Goal: Information Seeking & Learning: Learn about a topic

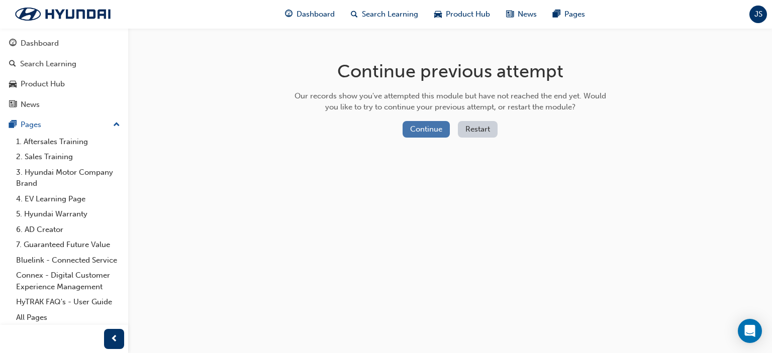
click at [433, 134] on button "Continue" at bounding box center [426, 129] width 47 height 17
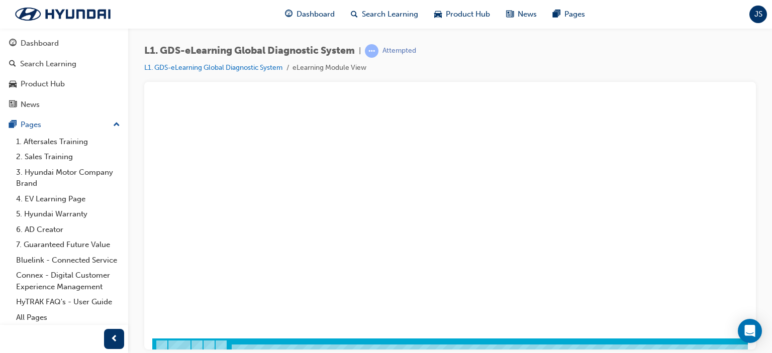
scroll to position [120, 0]
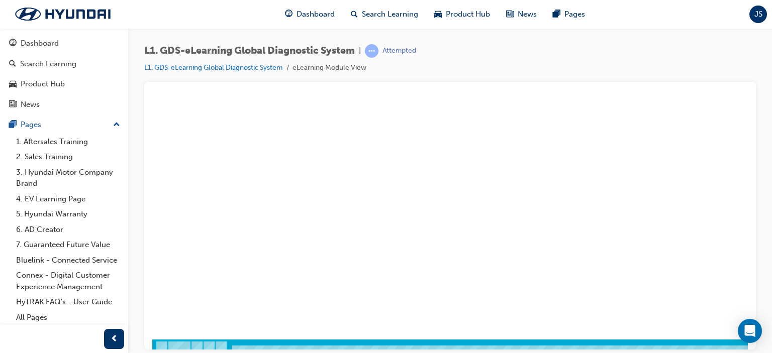
drag, startPoint x: 768, startPoint y: 106, endPoint x: 772, endPoint y: 133, distance: 27.9
click at [772, 133] on div "L1. GDS-eLearning Global Diagnostic System | Attempted L1. GDS-eLearning Global…" at bounding box center [450, 178] width 644 height 300
click at [772, 129] on div "L1. GDS-eLearning Global Diagnostic System | Attempted L1. GDS-eLearning Global…" at bounding box center [450, 178] width 644 height 300
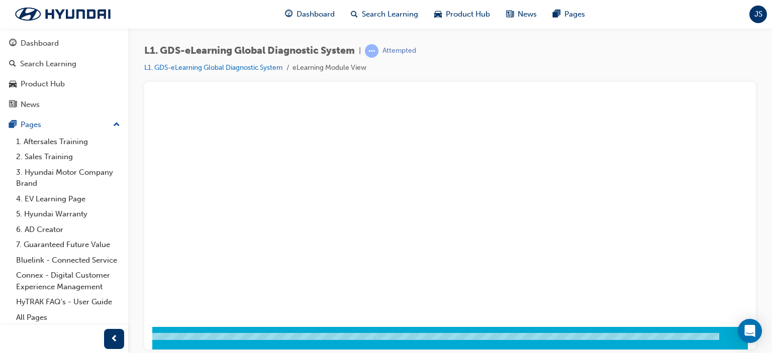
scroll to position [133, 96]
click at [333, 62] on div "play" at bounding box center [333, 62] width 0 height 0
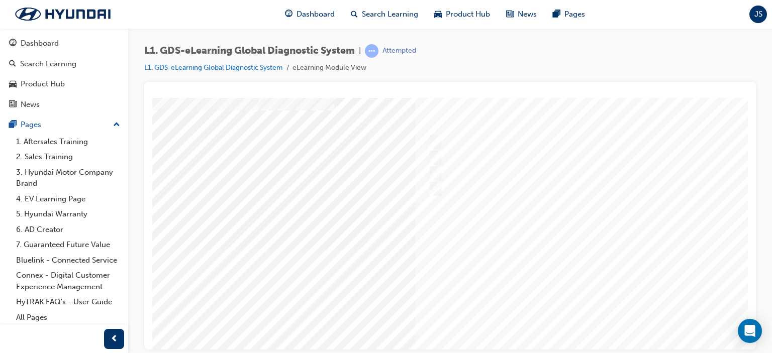
scroll to position [37, 47]
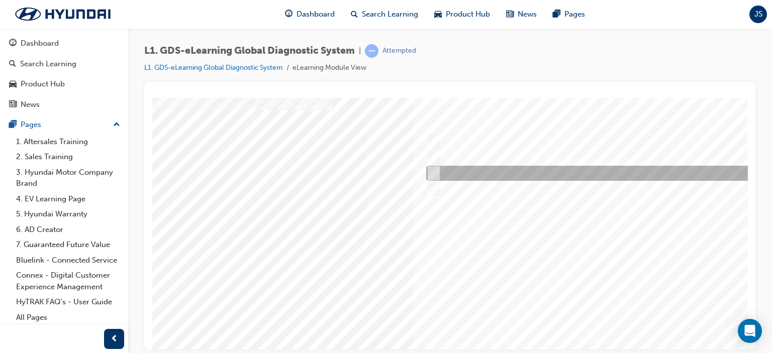
click at [431, 173] on input "Physically look at the component to check if it’s operating" at bounding box center [431, 173] width 11 height 11
checkbox input "true"
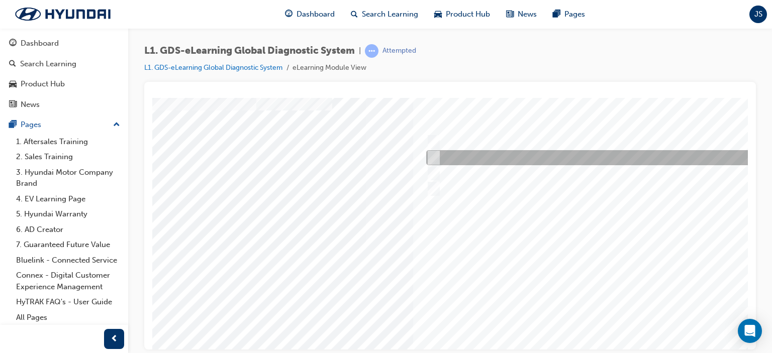
click at [434, 162] on input "Touch and feel to check if component’s operating" at bounding box center [431, 157] width 11 height 11
checkbox input "true"
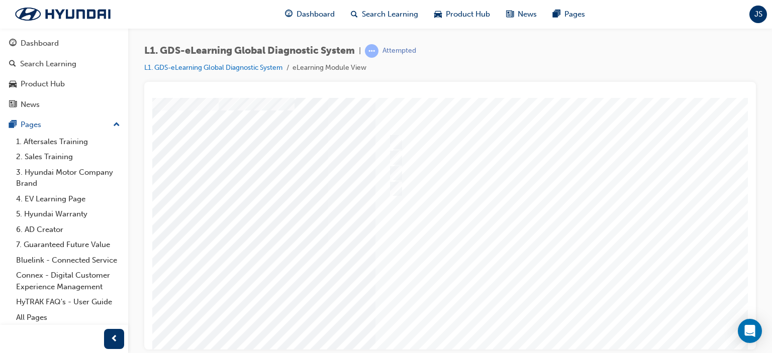
scroll to position [37, 96]
drag, startPoint x: 745, startPoint y: 262, endPoint x: 905, endPoint y: 403, distance: 213.7
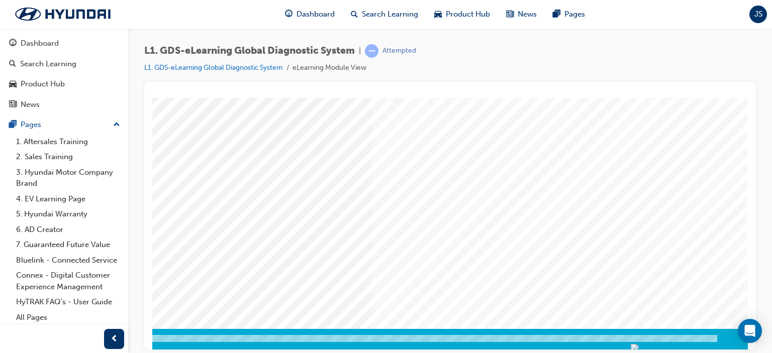
scroll to position [133, 96]
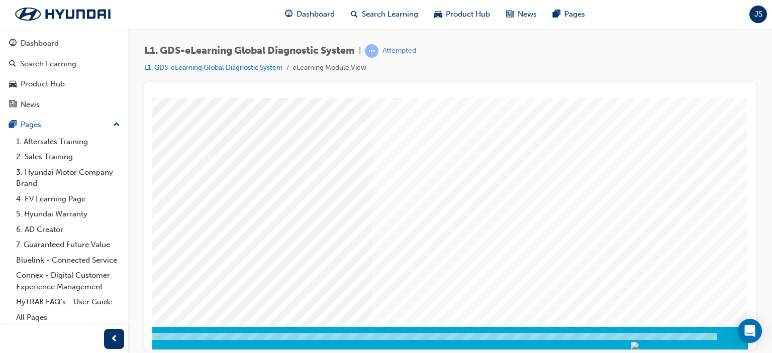
click at [627, 222] on div at bounding box center [406, 153] width 684 height 377
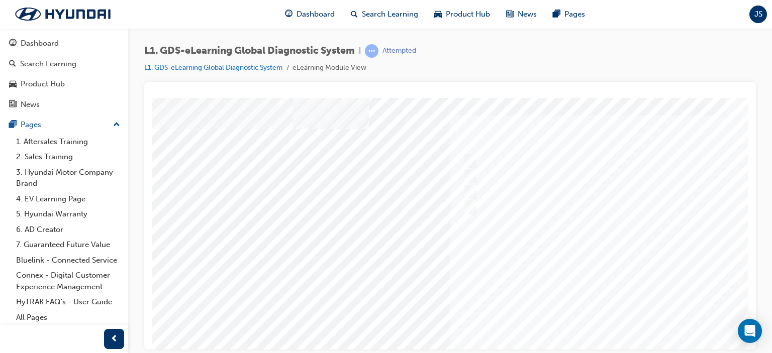
scroll to position [18, 12]
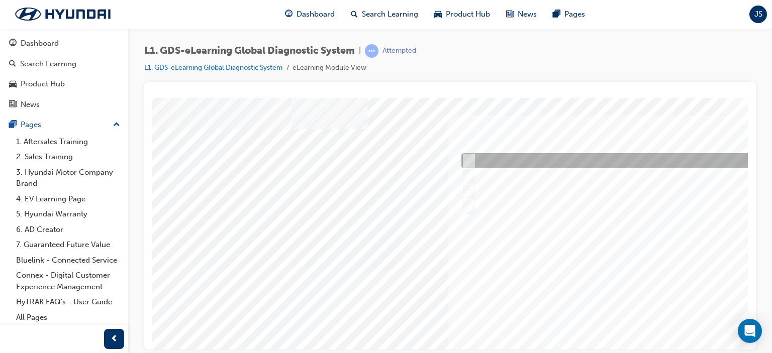
click at [469, 157] on input "When there is a failure during the Auto Mode upgrade" at bounding box center [467, 160] width 11 height 11
radio input "true"
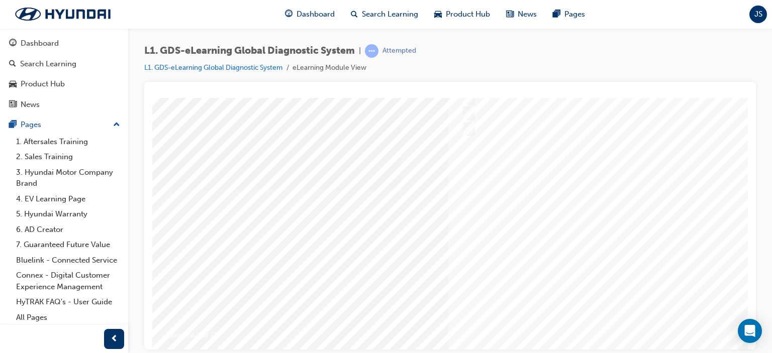
scroll to position [133, 12]
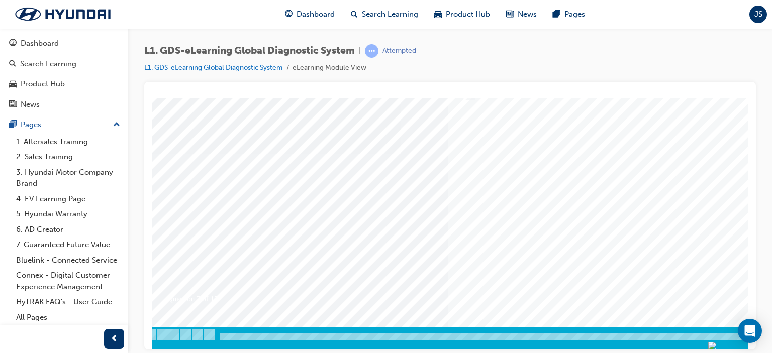
click at [692, 216] on div at bounding box center [483, 153] width 684 height 377
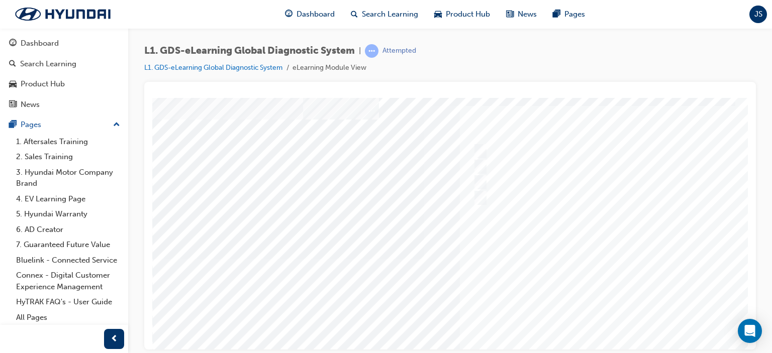
scroll to position [30, 0]
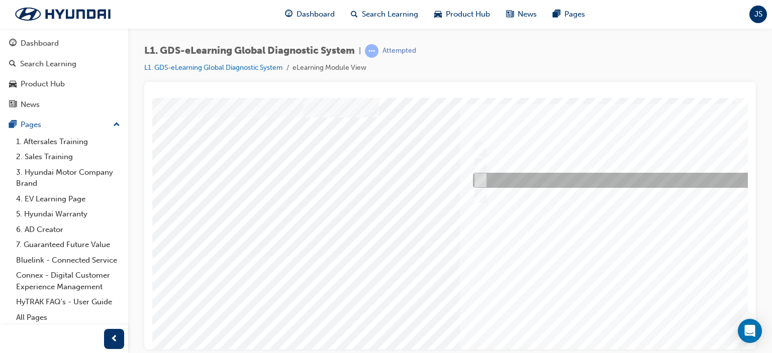
click at [480, 175] on input "S/W Management" at bounding box center [478, 180] width 11 height 11
radio input "true"
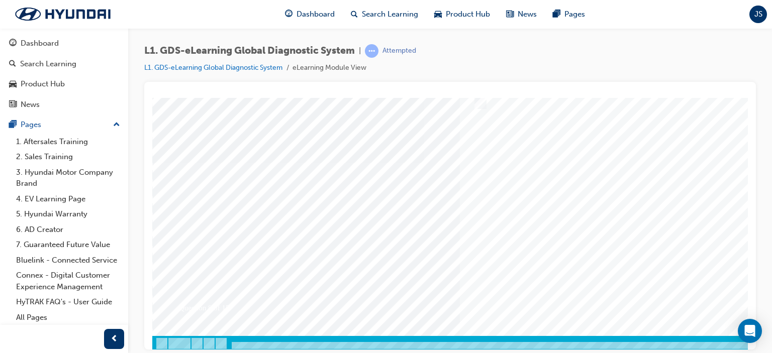
scroll to position [133, 0]
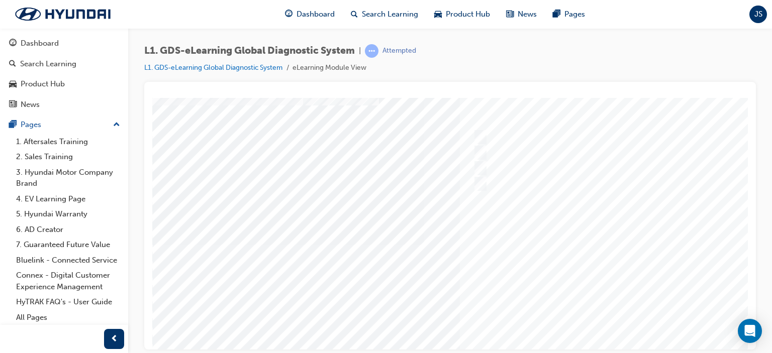
scroll to position [41, 0]
click at [484, 152] on div at bounding box center [494, 245] width 684 height 377
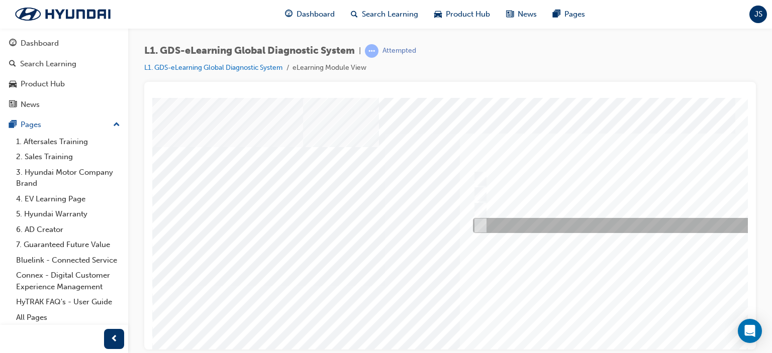
click at [486, 224] on div at bounding box center [638, 225] width 334 height 15
radio input "true"
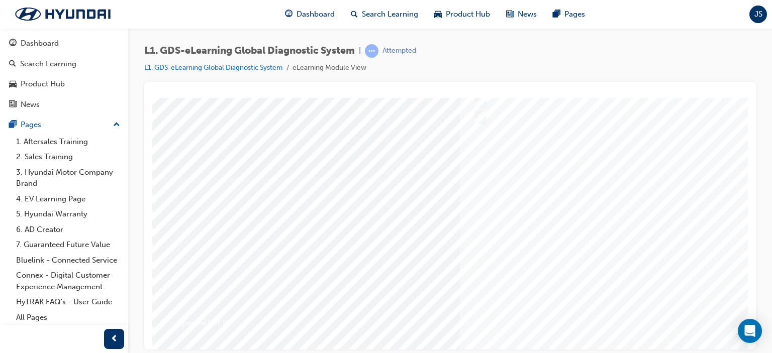
scroll to position [117, 0]
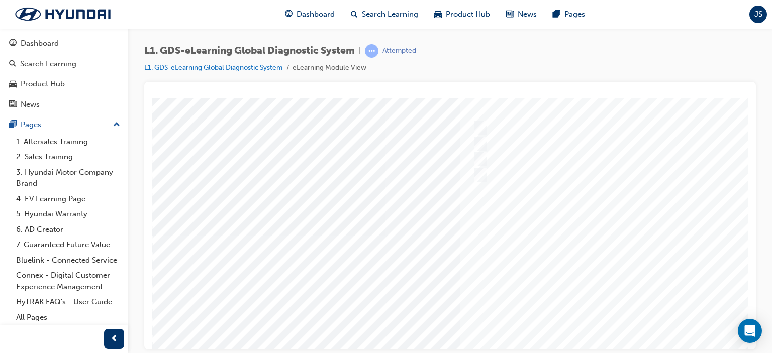
scroll to position [133, 0]
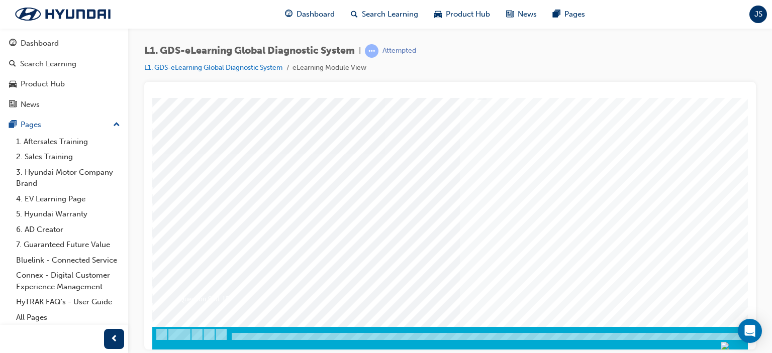
click at [677, 293] on div at bounding box center [494, 153] width 684 height 377
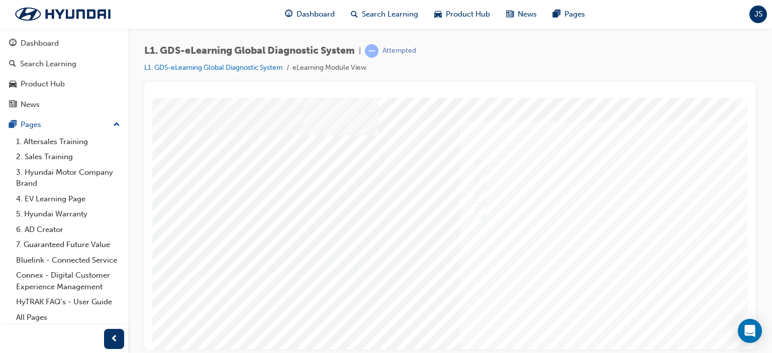
scroll to position [0, 0]
drag, startPoint x: 746, startPoint y: 218, endPoint x: 904, endPoint y: 287, distance: 173.0
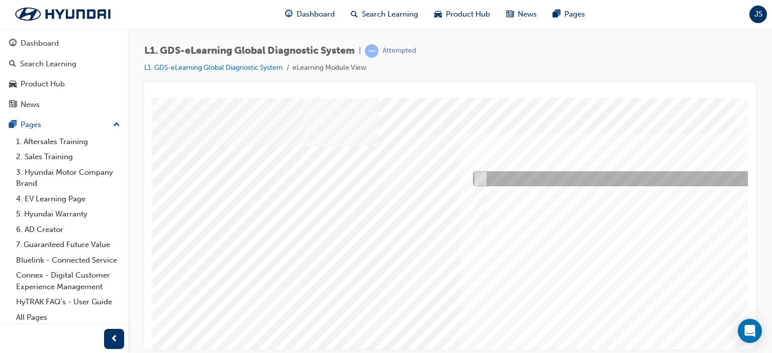
click at [482, 177] on input "Actuation Test" at bounding box center [478, 178] width 11 height 11
radio input "true"
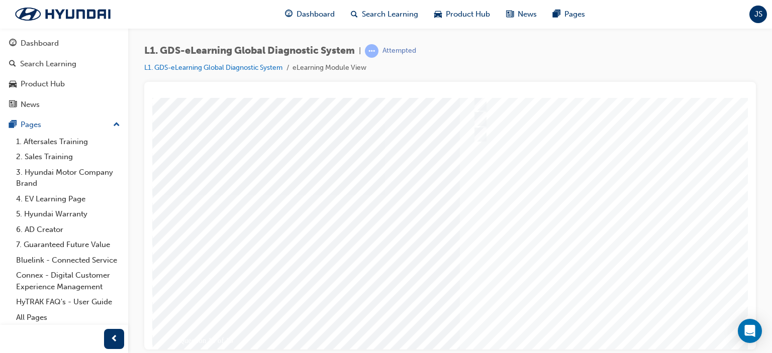
scroll to position [107, 0]
drag, startPoint x: 745, startPoint y: 245, endPoint x: 903, endPoint y: 409, distance: 227.9
drag, startPoint x: 746, startPoint y: 295, endPoint x: 900, endPoint y: 361, distance: 167.8
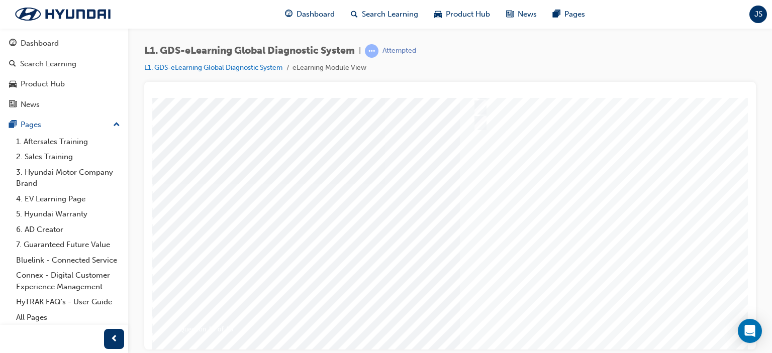
scroll to position [133, 0]
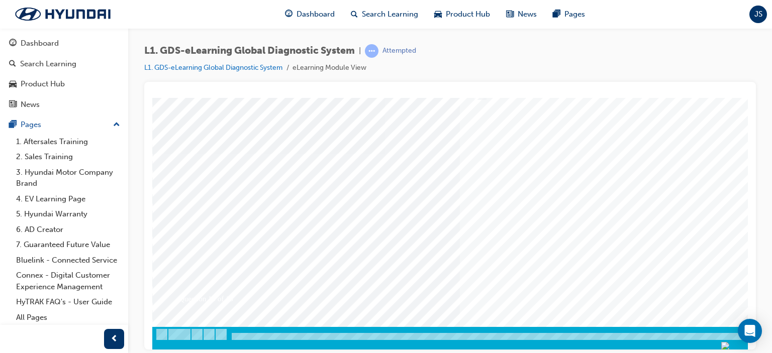
click at [670, 293] on div at bounding box center [494, 153] width 684 height 377
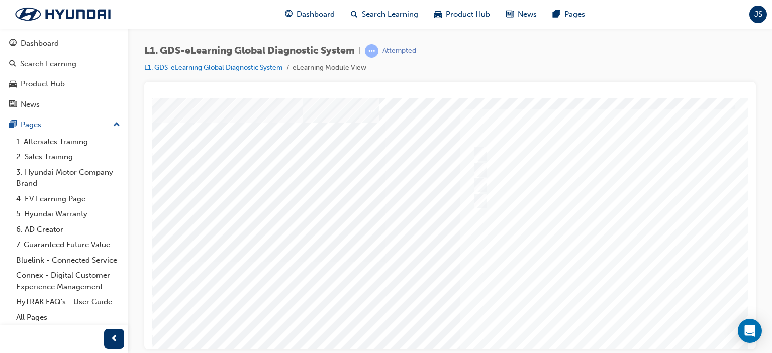
scroll to position [26, 0]
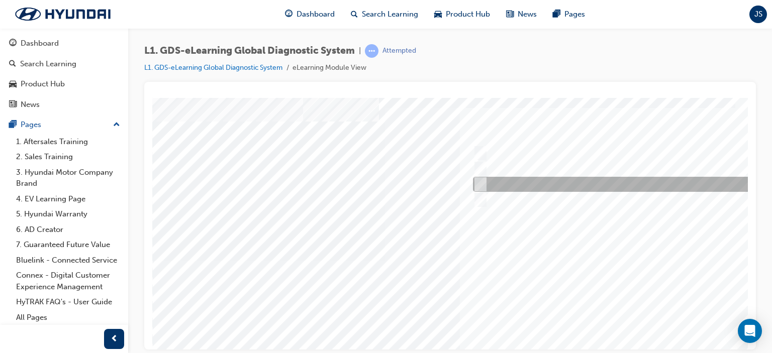
click at [484, 184] on input "To view the oscilloscope using the VMI" at bounding box center [478, 184] width 11 height 11
radio input "true"
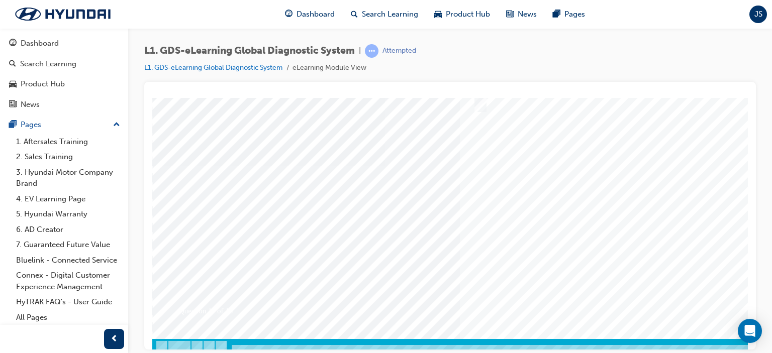
scroll to position [105, 0]
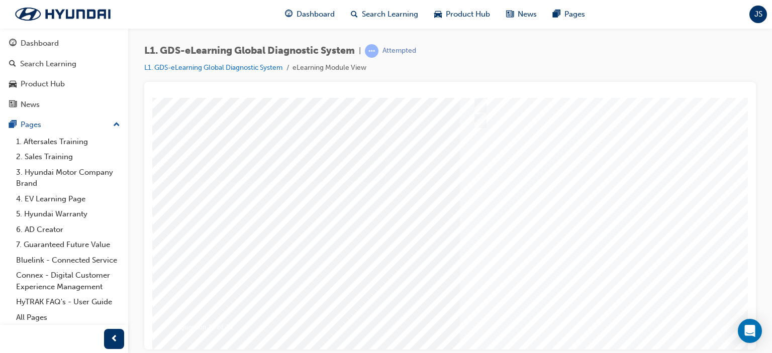
click at [678, 222] on div at bounding box center [494, 175] width 684 height 377
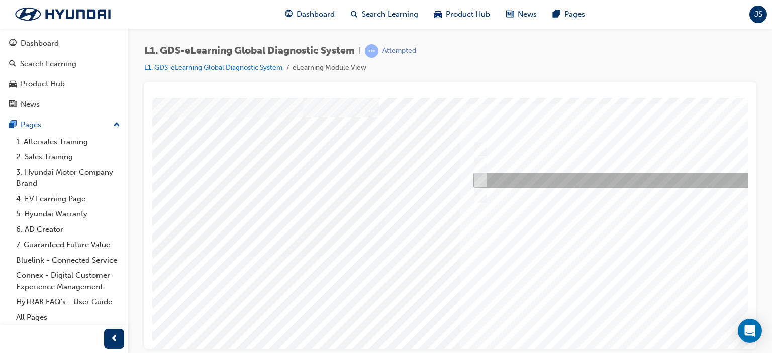
click at [478, 180] on input "Current, Pending and History" at bounding box center [478, 180] width 11 height 11
radio input "true"
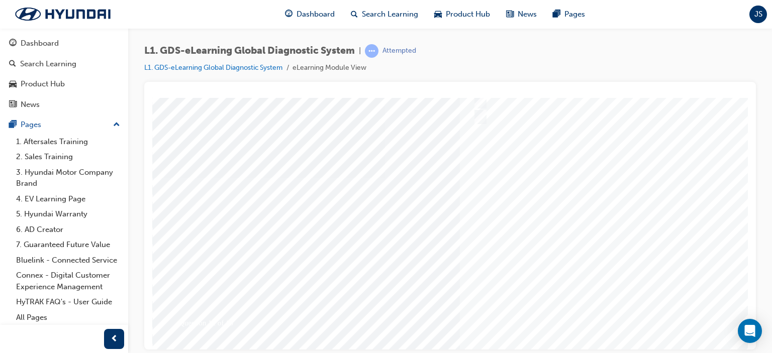
scroll to position [122, 0]
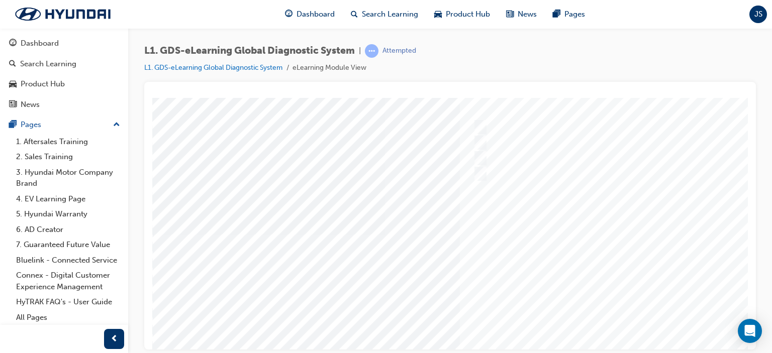
scroll to position [53, 0]
click at [728, 245] on div at bounding box center [494, 233] width 684 height 377
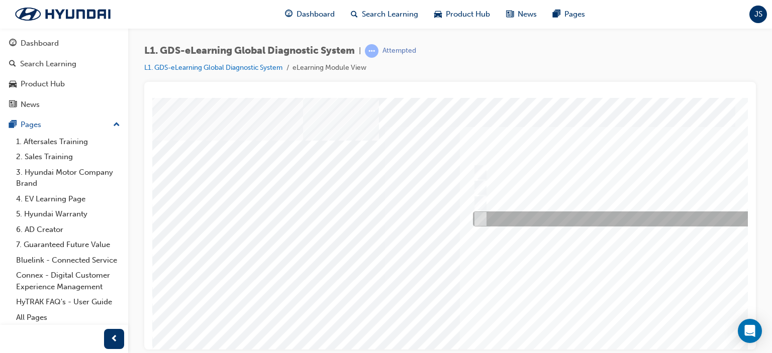
click at [479, 222] on input "Records the data that has been selected" at bounding box center [478, 219] width 11 height 11
radio input "true"
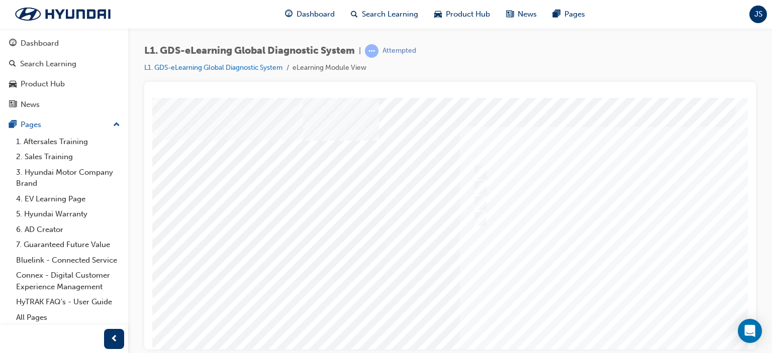
drag, startPoint x: 748, startPoint y: 217, endPoint x: 750, endPoint y: 259, distance: 42.3
click at [751, 260] on div at bounding box center [450, 216] width 612 height 268
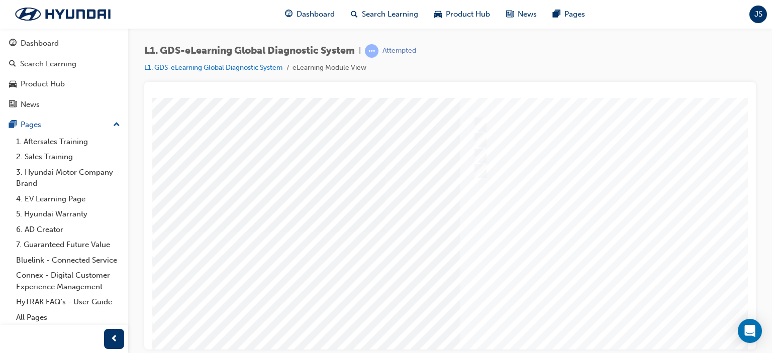
click at [730, 196] on div at bounding box center [494, 231] width 684 height 377
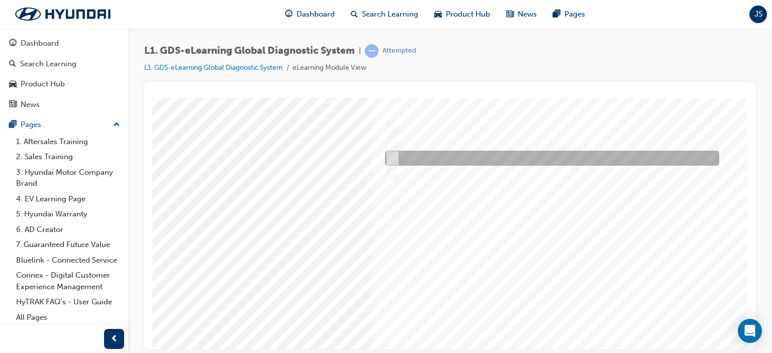
click at [385, 155] on input "Records the data, gives full description and options of the vehicle been select…" at bounding box center [390, 158] width 11 height 11
radio input "true"
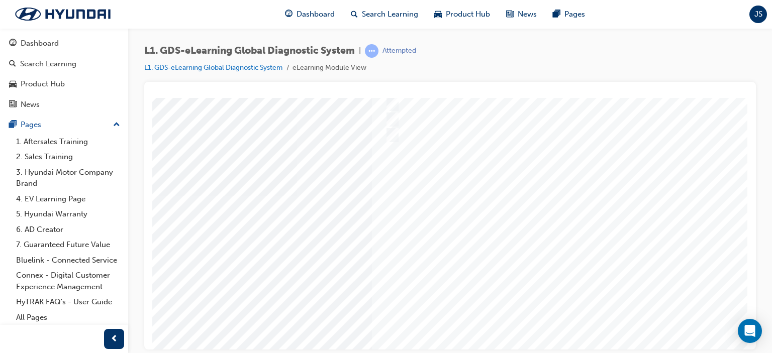
scroll to position [133, 96]
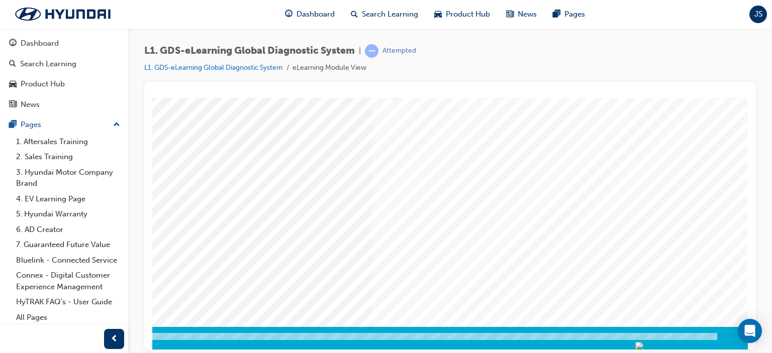
click at [655, 296] on div at bounding box center [406, 153] width 684 height 377
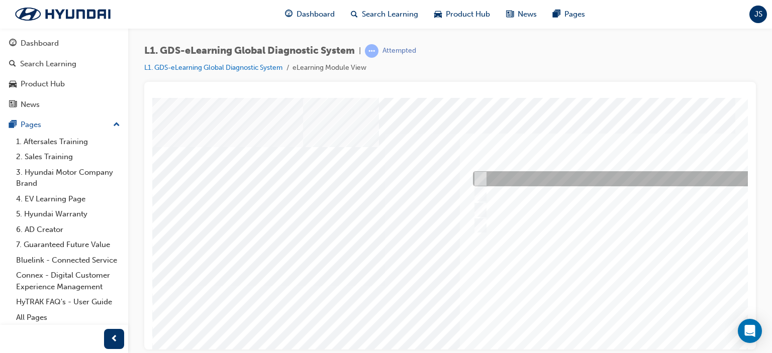
click at [481, 175] on input "0710" at bounding box center [478, 178] width 11 height 11
radio input "true"
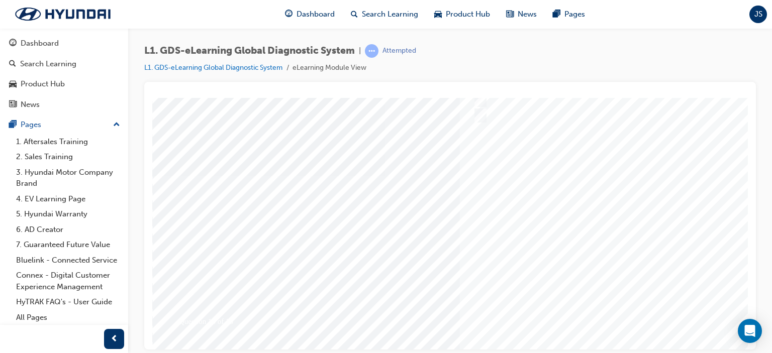
scroll to position [133, 0]
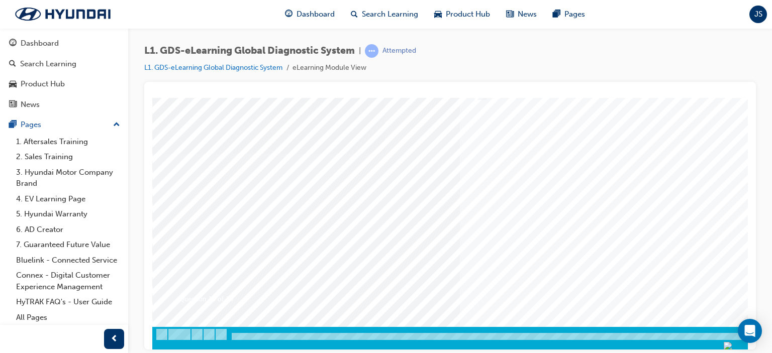
click at [648, 208] on div at bounding box center [494, 153] width 684 height 377
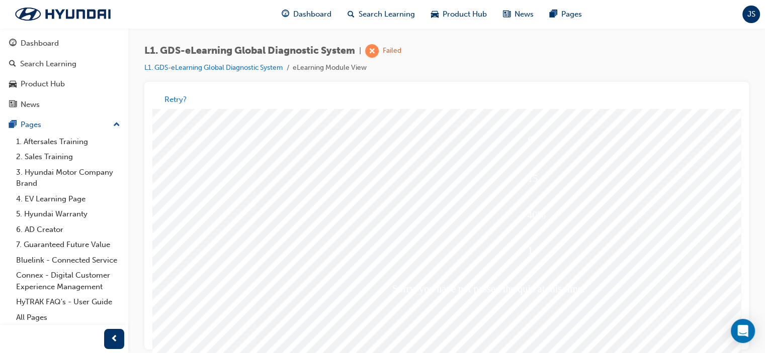
scroll to position [119, 0]
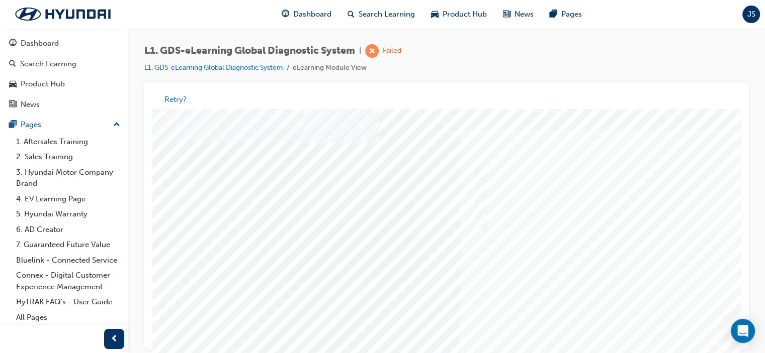
scroll to position [0, 0]
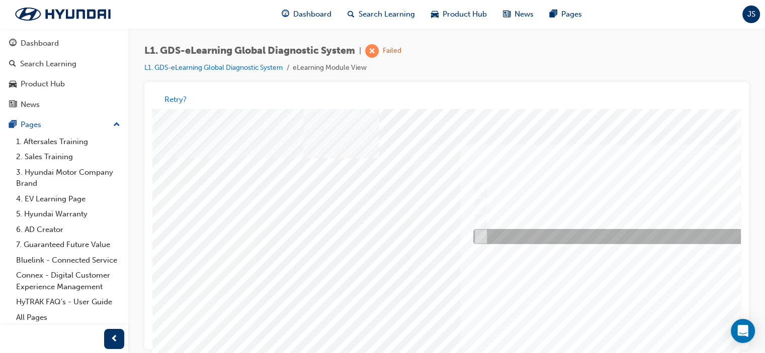
click at [511, 235] on div at bounding box center [638, 237] width 334 height 15
radio input "true"
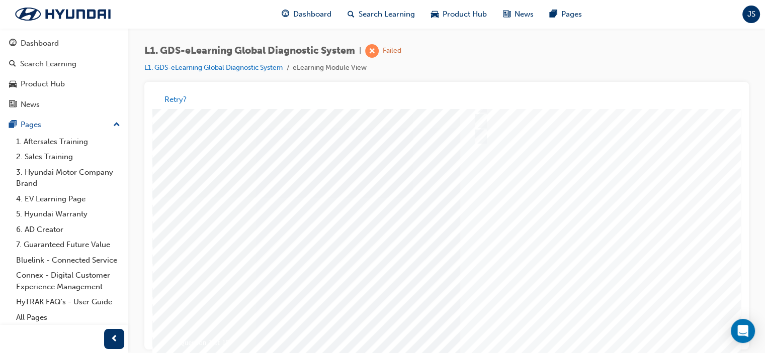
scroll to position [126, 0]
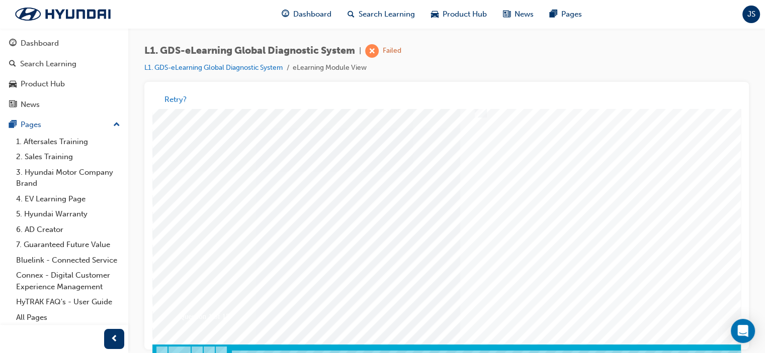
click at [578, 222] on div at bounding box center [494, 171] width 684 height 377
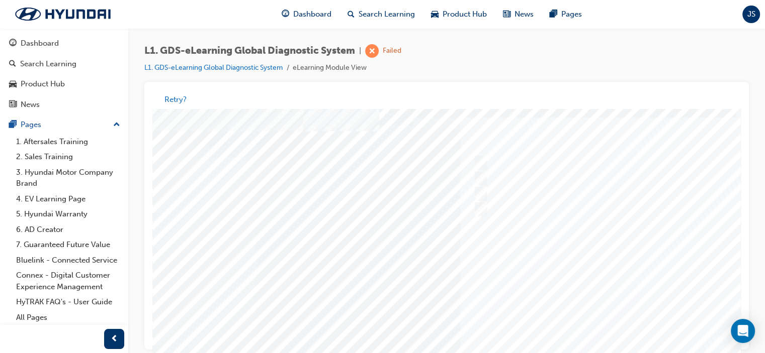
scroll to position [25, 0]
drag, startPoint x: 893, startPoint y: 384, endPoint x: 897, endPoint y: 324, distance: 60.5
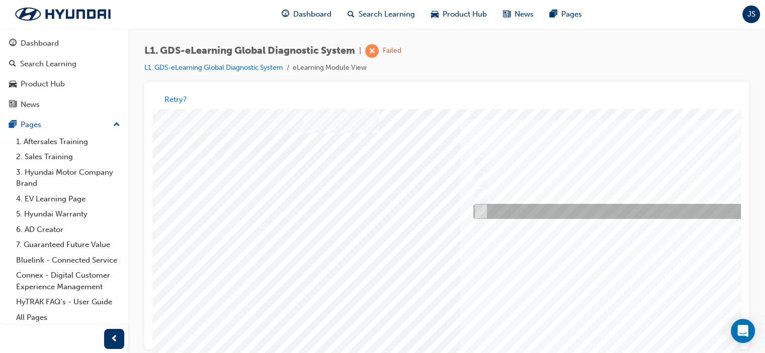
click at [482, 213] on input "Notification on a new update" at bounding box center [478, 212] width 11 height 11
radio input "true"
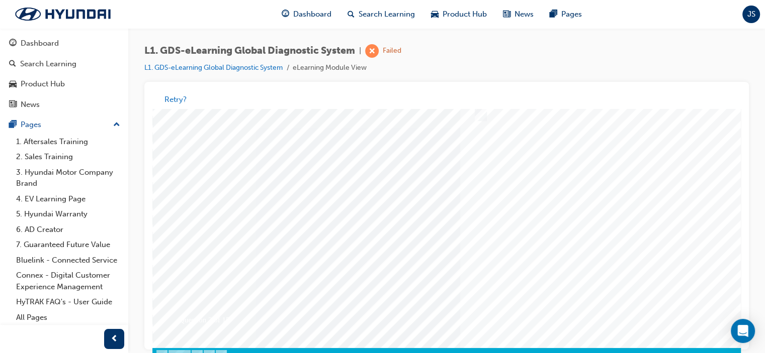
scroll to position [133, 0]
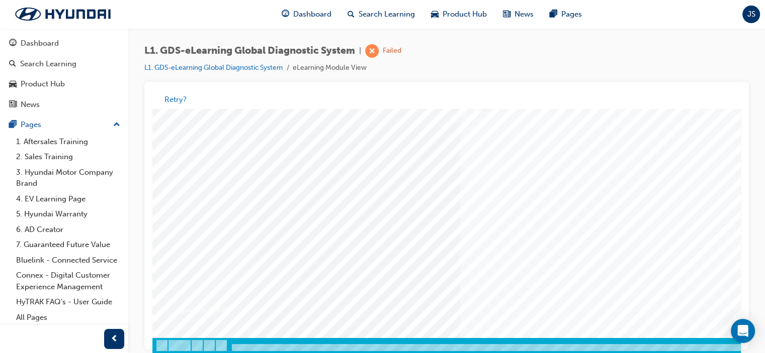
drag, startPoint x: 733, startPoint y: 244, endPoint x: 894, endPoint y: 422, distance: 240.3
click at [581, 279] on div at bounding box center [494, 164] width 684 height 377
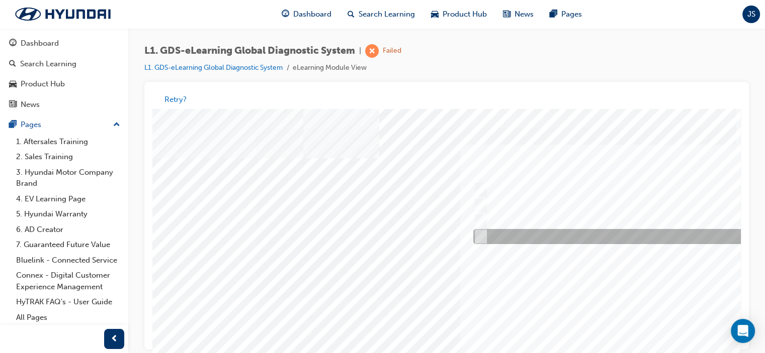
click at [485, 238] on div at bounding box center [638, 237] width 334 height 15
checkbox input "true"
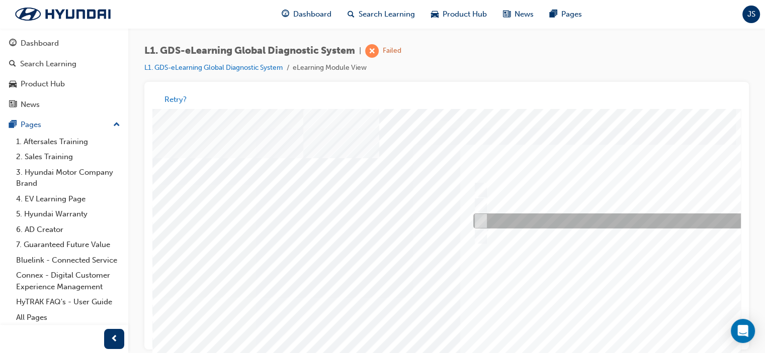
click at [480, 225] on input "Smart EV Solution" at bounding box center [478, 221] width 11 height 11
checkbox input "true"
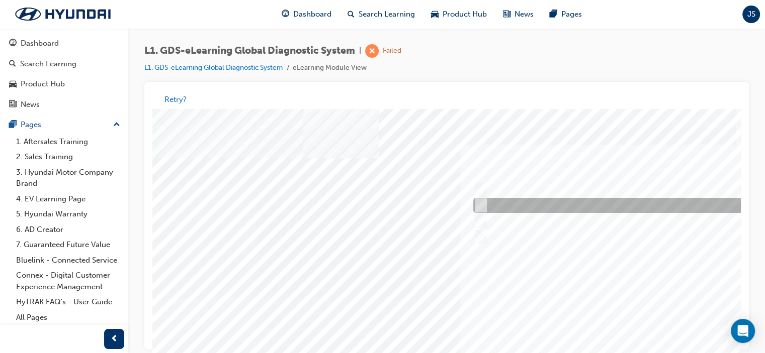
click at [483, 207] on input "User Guide" at bounding box center [478, 206] width 11 height 11
checkbox input "true"
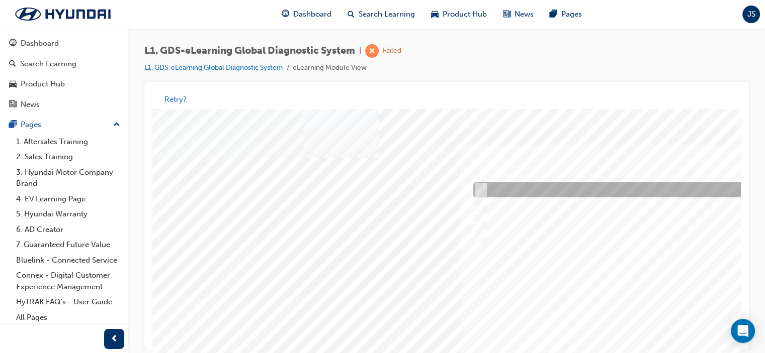
click at [482, 194] on input "Data Analysis" at bounding box center [478, 190] width 11 height 11
checkbox input "true"
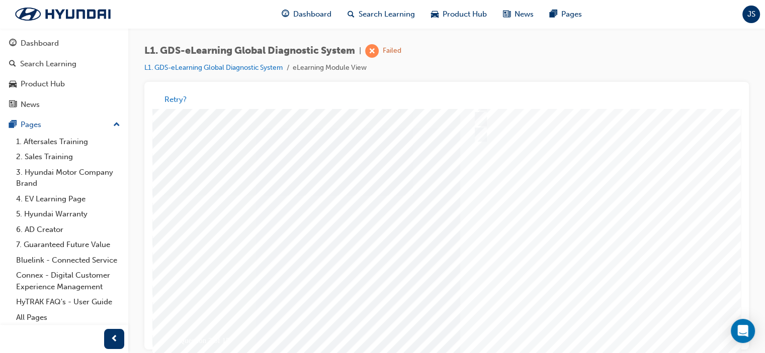
scroll to position [101, 0]
click at [681, 283] on div at bounding box center [494, 272] width 684 height 377
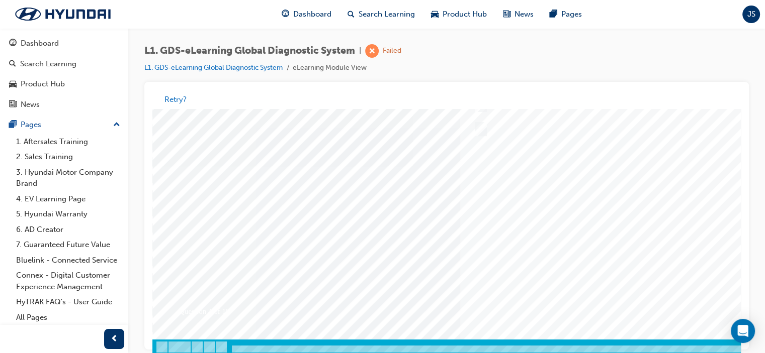
scroll to position [133, 0]
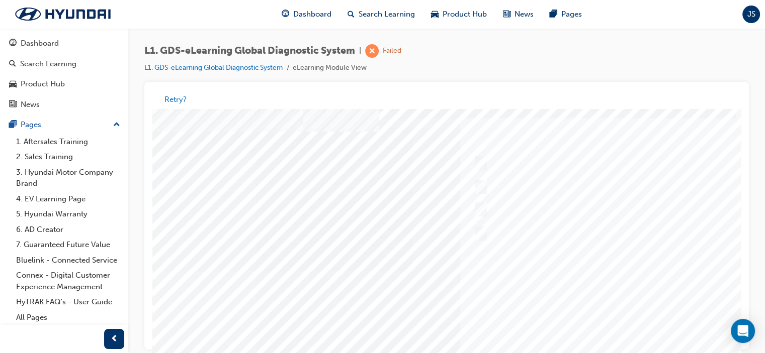
drag, startPoint x: 736, startPoint y: 239, endPoint x: 904, endPoint y: 366, distance: 210.3
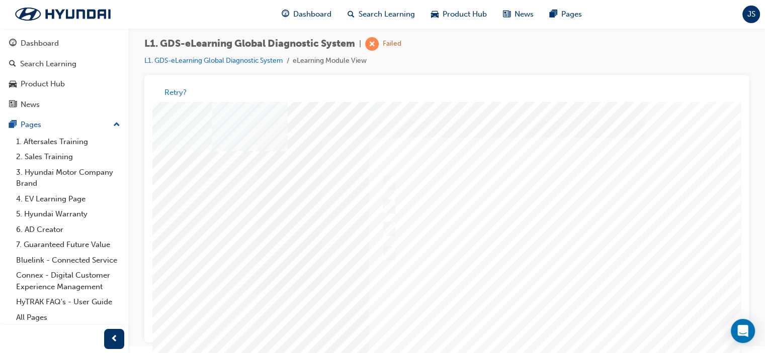
scroll to position [0, 92]
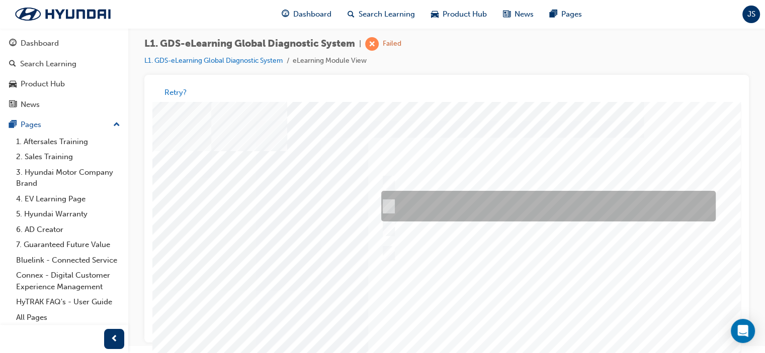
click at [388, 205] on input "START the engine and do not turn the ignition key to the OFF position during th…" at bounding box center [386, 207] width 11 height 11
radio input "true"
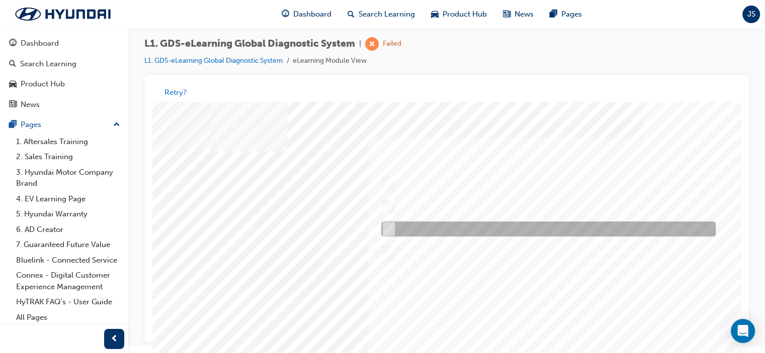
click at [387, 230] on input "Confirm the new ROM ID after performing an ECU upgrade" at bounding box center [386, 229] width 11 height 11
radio input "true"
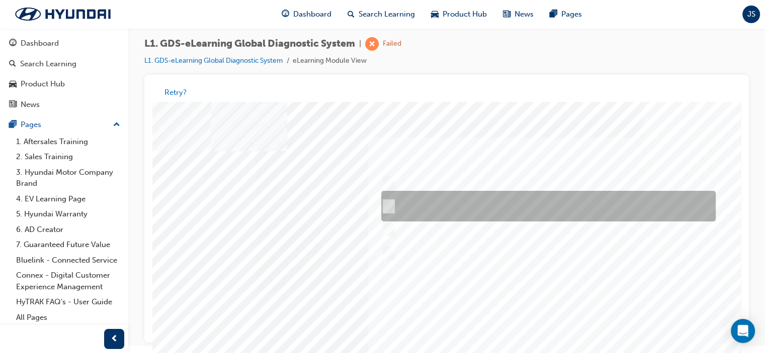
click at [391, 207] on input "START the engine and do not turn the ignition key to the OFF position during th…" at bounding box center [386, 207] width 11 height 11
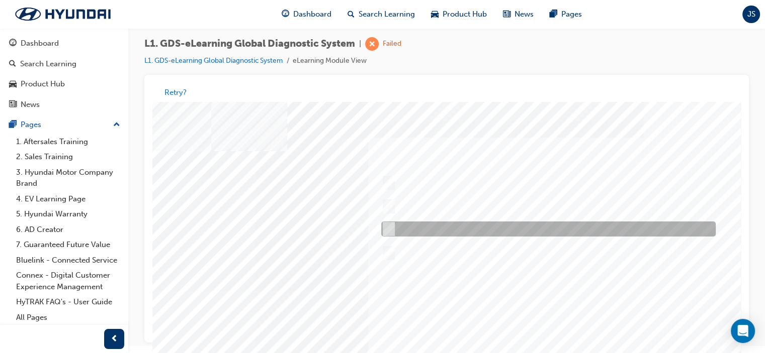
click at [390, 223] on div at bounding box center [546, 229] width 334 height 15
radio input "false"
radio input "true"
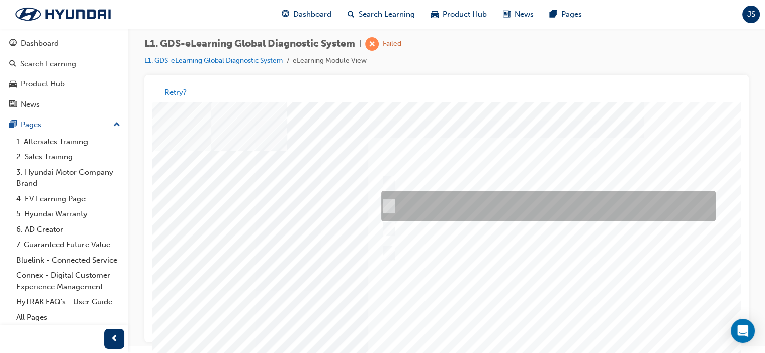
click at [388, 208] on input "START the engine and do not turn the ignition key to the OFF position during th…" at bounding box center [386, 207] width 11 height 11
radio input "true"
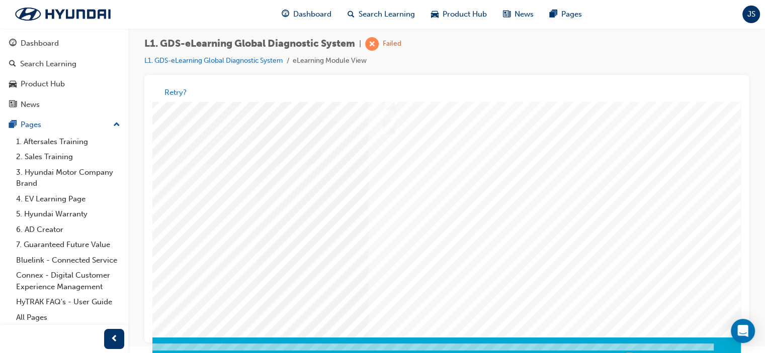
scroll to position [127, 92]
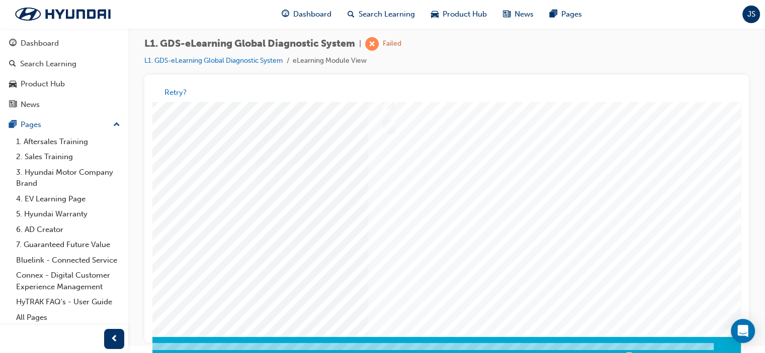
click at [603, 180] on div at bounding box center [402, 163] width 684 height 377
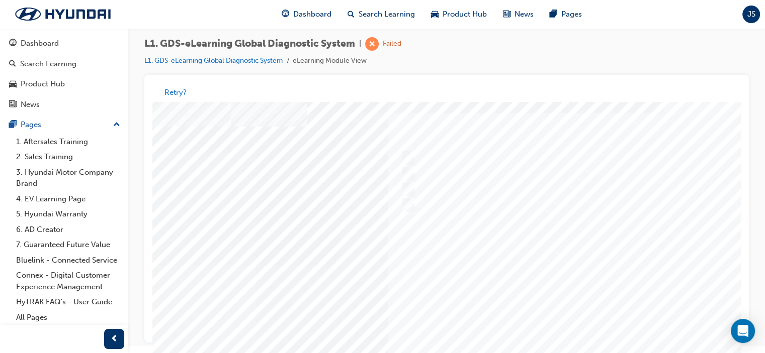
scroll to position [25, 72]
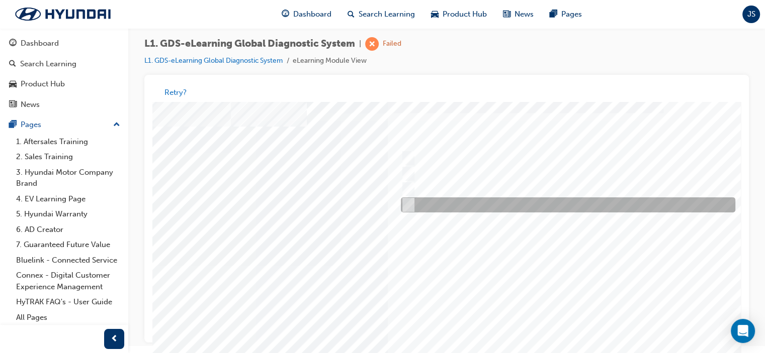
click at [406, 201] on input "From GDS Smart Toolbox by selecting Service Information" at bounding box center [405, 205] width 11 height 11
checkbox input "true"
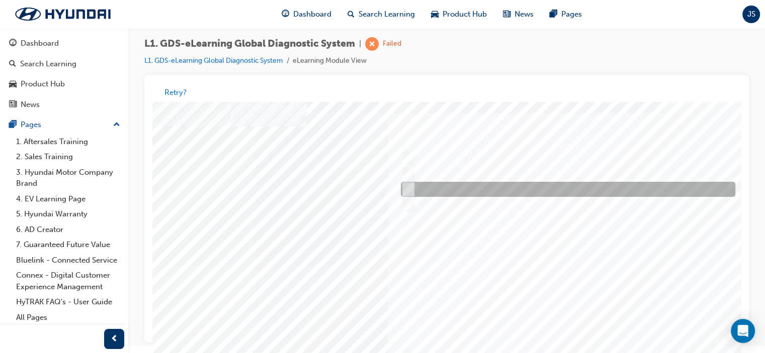
click at [407, 187] on input "From Home Screen Bottom Menu by selecting Service Information" at bounding box center [405, 190] width 11 height 11
checkbox input "true"
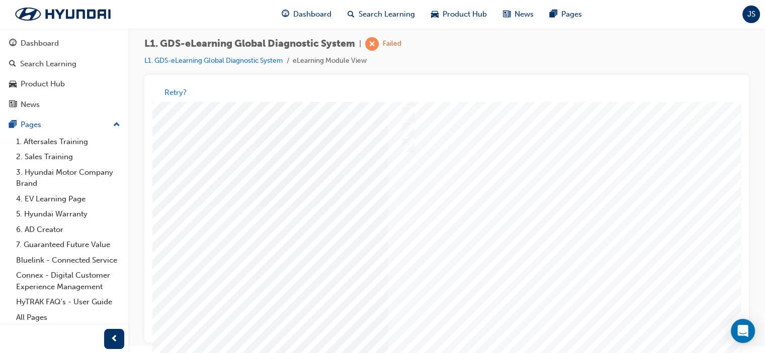
scroll to position [95, 72]
click at [695, 224] on div at bounding box center [422, 196] width 684 height 377
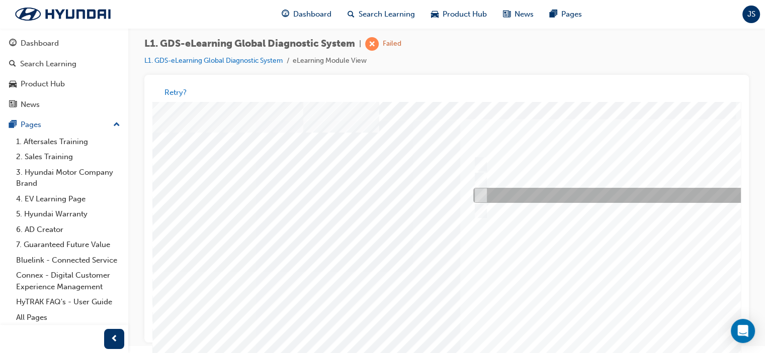
click at [482, 192] on input "Physically look at the component to check if it’s operating" at bounding box center [478, 196] width 11 height 11
checkbox input "true"
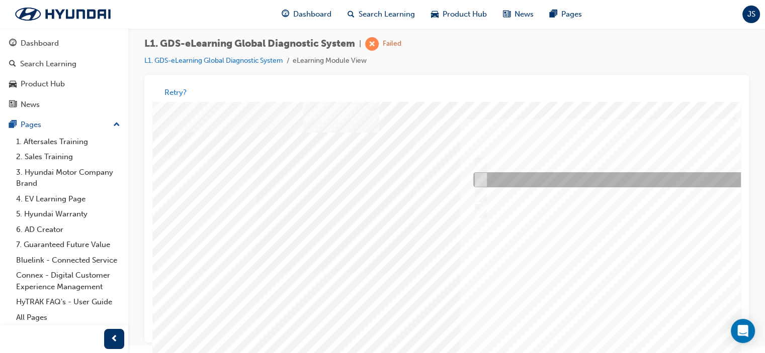
click at [483, 180] on input "Touch and feel to check if component’s operating" at bounding box center [478, 180] width 11 height 11
checkbox input "true"
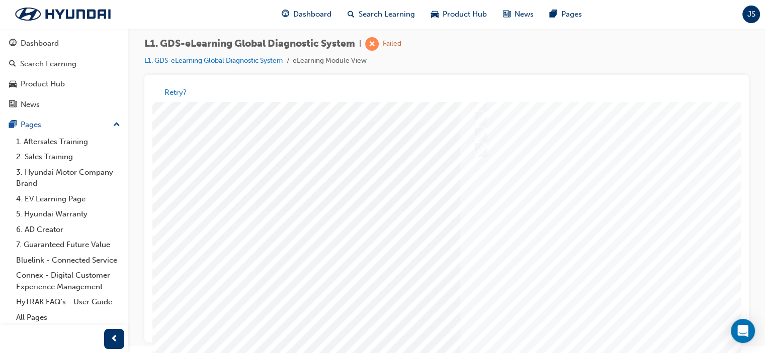
scroll to position [94, 0]
click at [689, 263] on div at bounding box center [494, 240] width 684 height 377
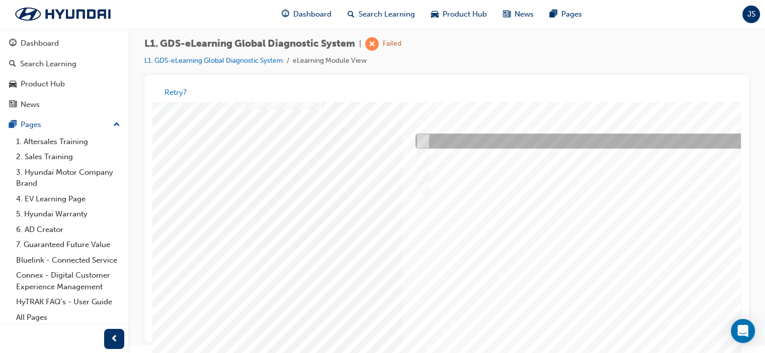
click at [422, 138] on input "When there is a failure during the Auto Mode upgrade" at bounding box center [420, 141] width 11 height 11
radio input "true"
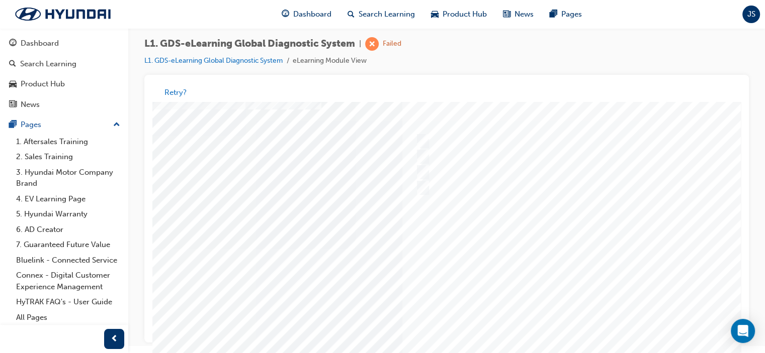
scroll to position [133, 58]
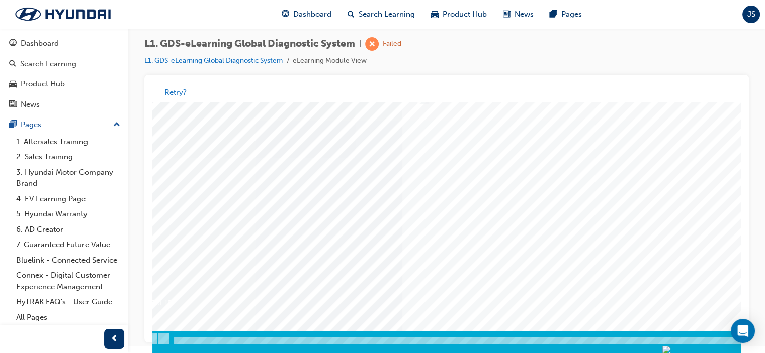
click at [670, 208] on div at bounding box center [437, 157] width 684 height 377
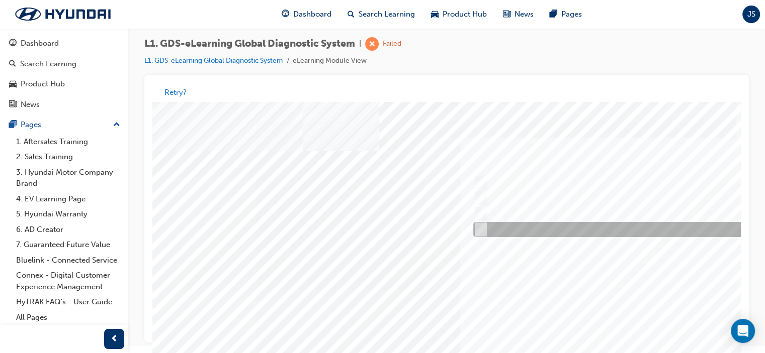
click at [482, 230] on input "Actuation Test" at bounding box center [478, 230] width 11 height 11
radio input "true"
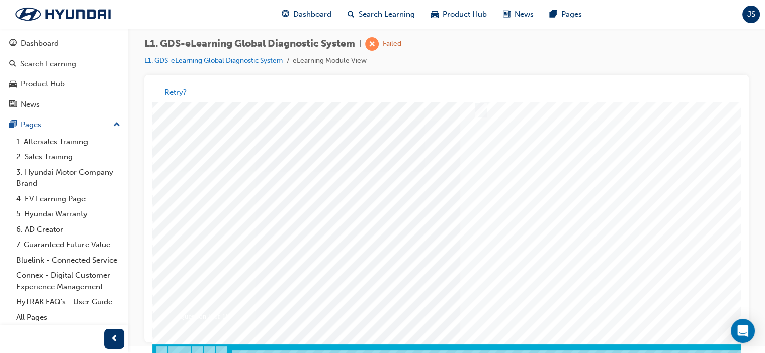
scroll to position [133, 0]
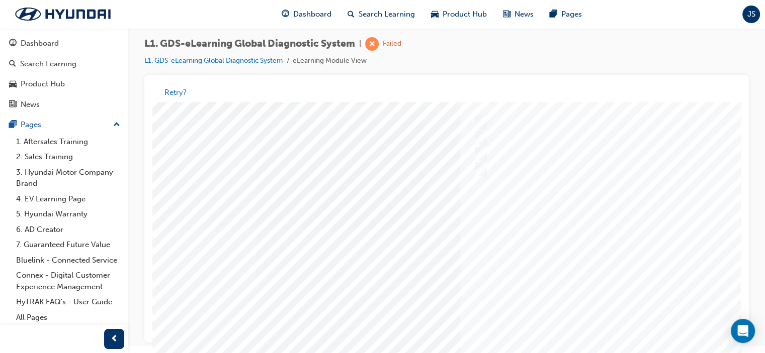
scroll to position [56, 0]
drag, startPoint x: 737, startPoint y: 259, endPoint x: 899, endPoint y: 315, distance: 171.2
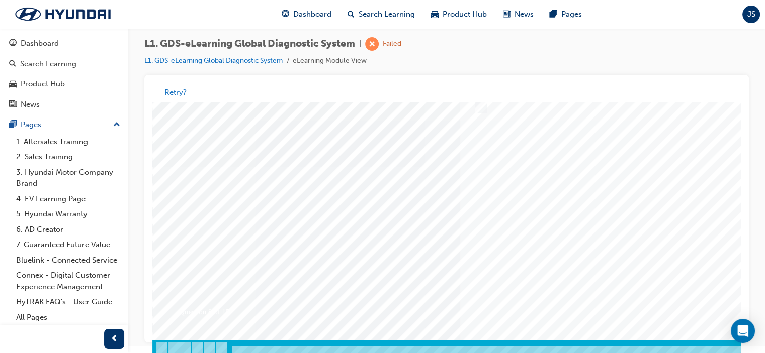
scroll to position [130, 0]
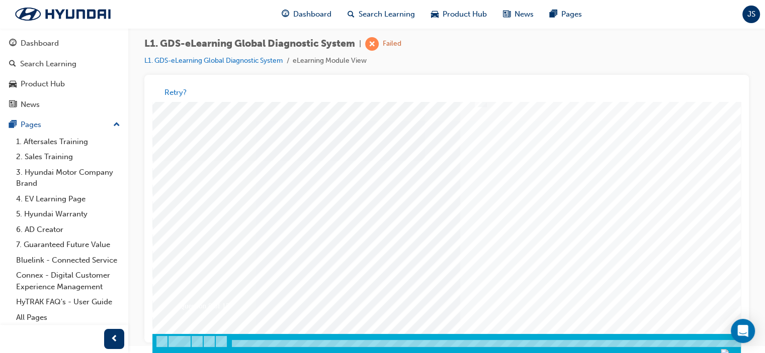
click at [656, 209] on div at bounding box center [494, 160] width 684 height 377
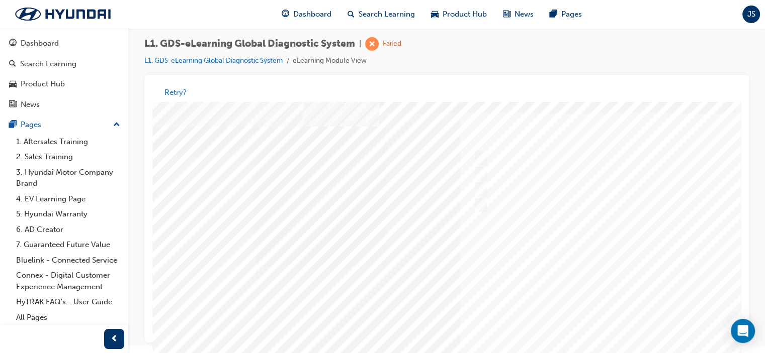
scroll to position [23, 0]
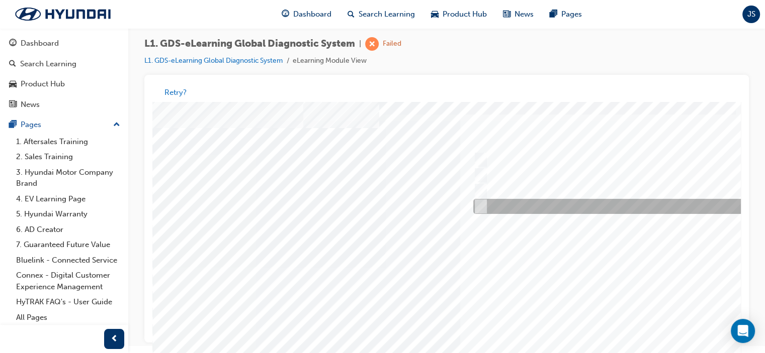
click at [480, 206] on input "Data Saving" at bounding box center [478, 207] width 11 height 11
radio input "true"
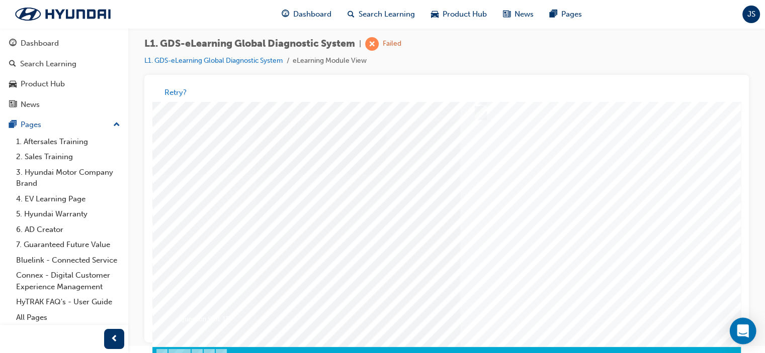
scroll to position [115, 0]
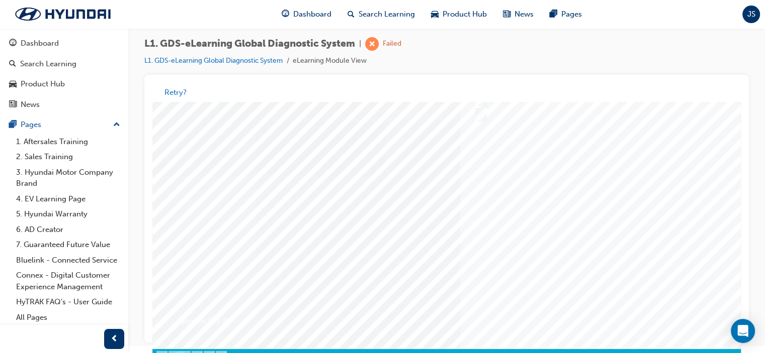
click at [576, 219] on div at bounding box center [494, 175] width 684 height 377
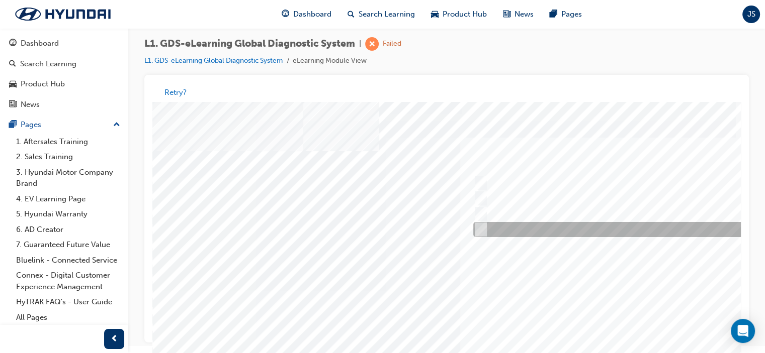
drag, startPoint x: 481, startPoint y: 230, endPoint x: 492, endPoint y: 230, distance: 10.6
click at [481, 229] on input "S/W Management" at bounding box center [478, 230] width 11 height 11
radio input "true"
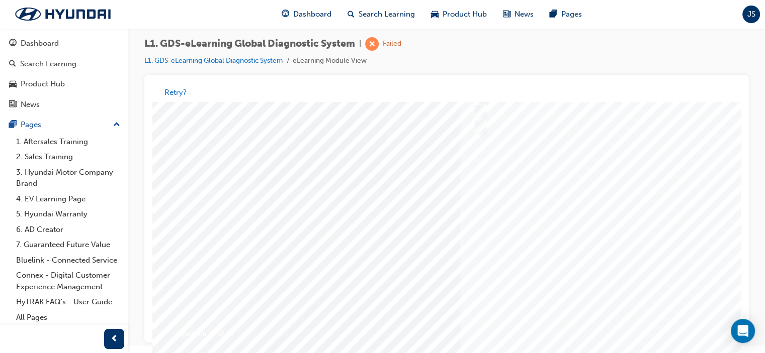
scroll to position [101, 0]
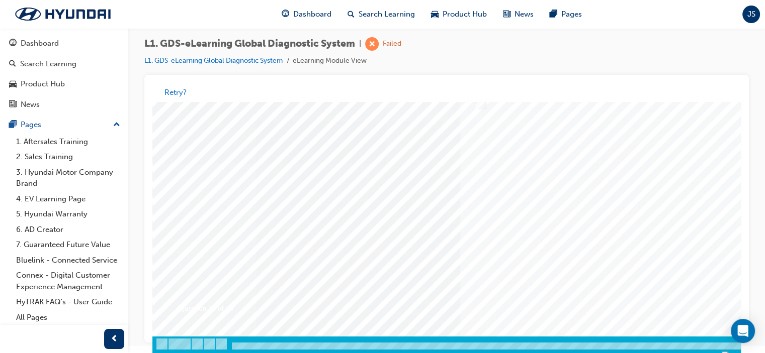
click at [658, 219] on div at bounding box center [494, 163] width 684 height 377
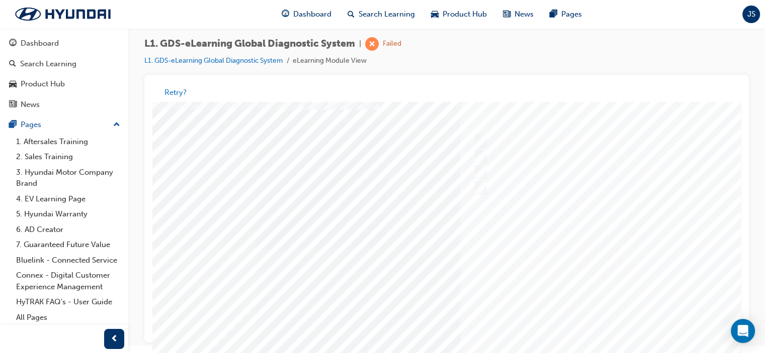
scroll to position [34, 0]
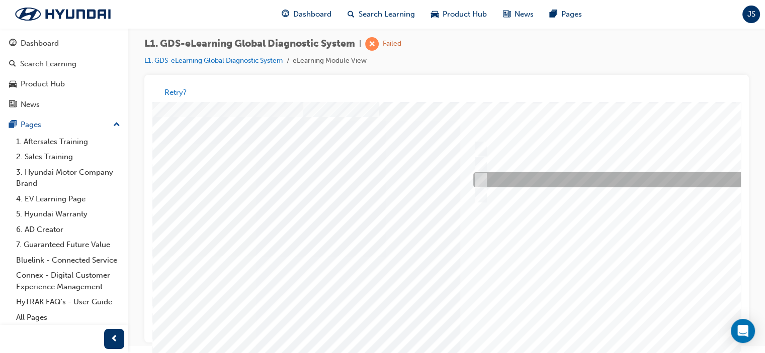
click at [483, 178] on input "To view the oscilloscope using the VMI" at bounding box center [478, 180] width 11 height 11
radio input "true"
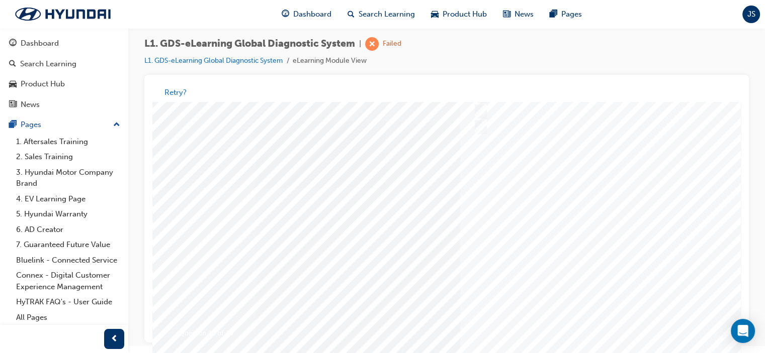
scroll to position [131, 0]
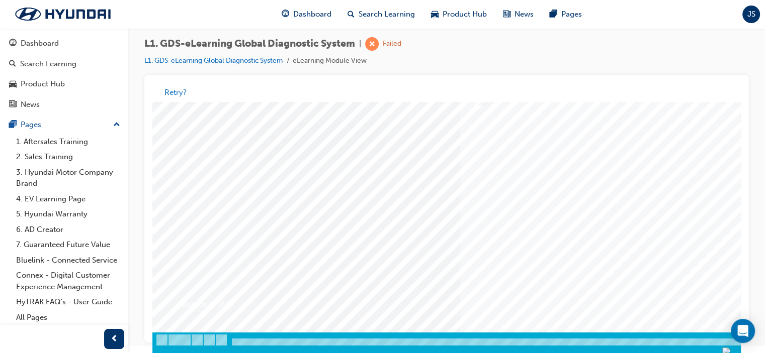
click at [636, 202] on div at bounding box center [494, 159] width 684 height 377
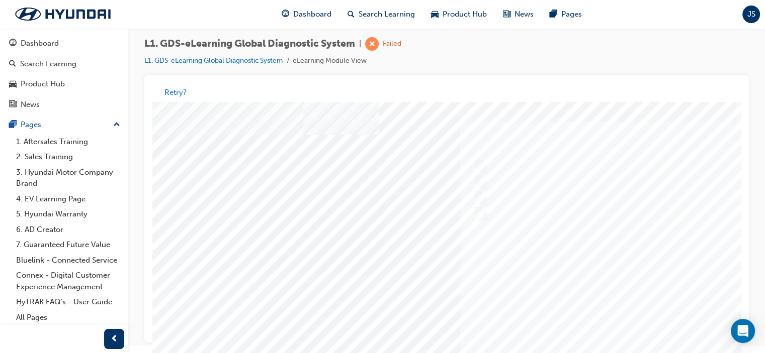
scroll to position [20, 0]
drag, startPoint x: 736, startPoint y: 266, endPoint x: 897, endPoint y: 300, distance: 165.0
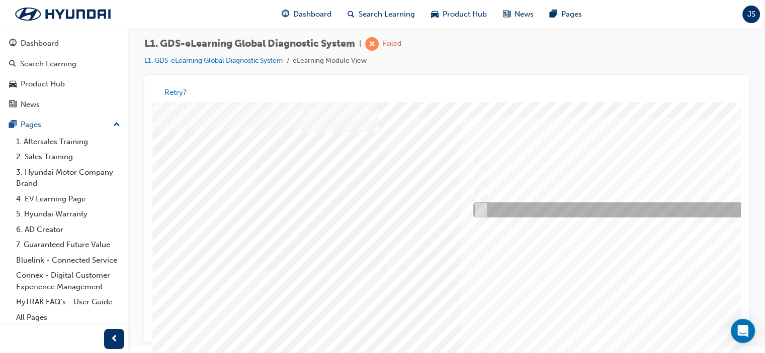
click at [481, 211] on input "Active, Pending and History" at bounding box center [478, 210] width 11 height 11
radio input "true"
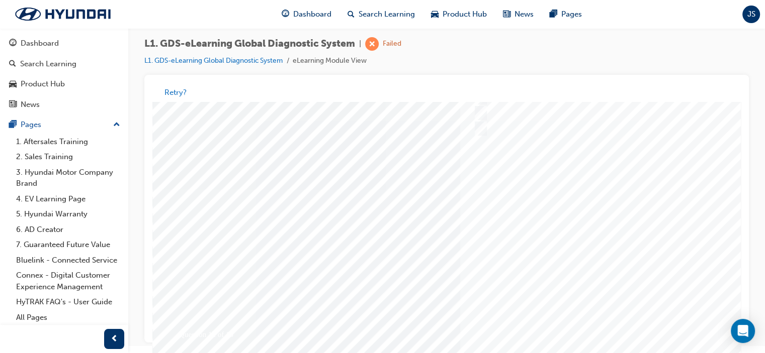
scroll to position [107, 0]
click at [676, 254] on div at bounding box center [494, 237] width 684 height 377
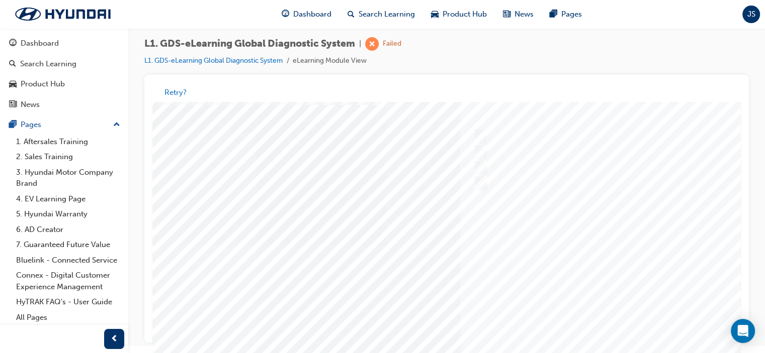
drag, startPoint x: 737, startPoint y: 259, endPoint x: 896, endPoint y: 357, distance: 187.1
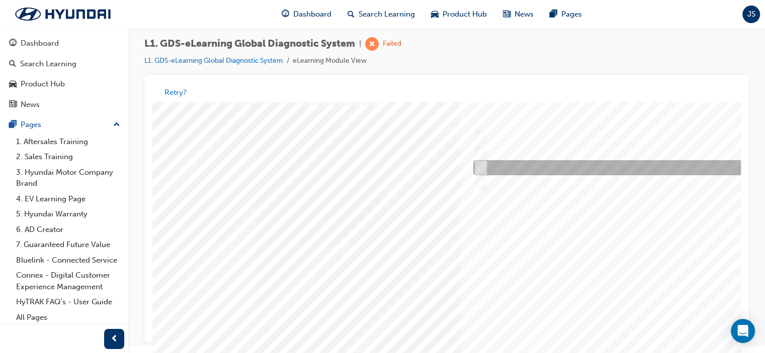
click at [477, 165] on input "Freezes the data that has been selected" at bounding box center [478, 168] width 11 height 11
radio input "true"
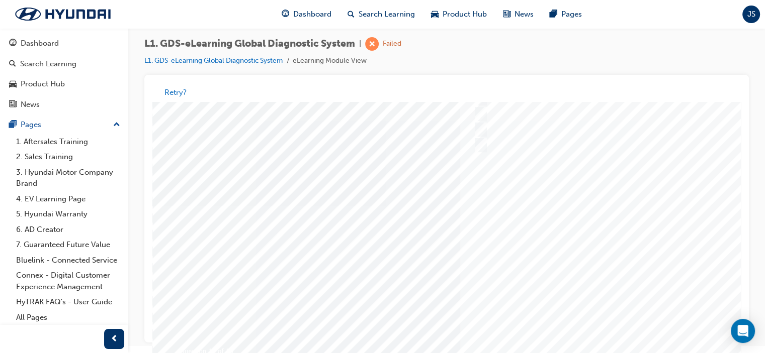
scroll to position [133, 0]
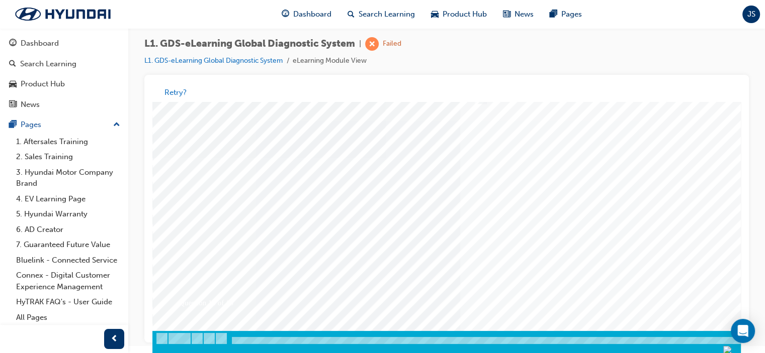
drag, startPoint x: 892, startPoint y: 373, endPoint x: 738, endPoint y: 271, distance: 185.2
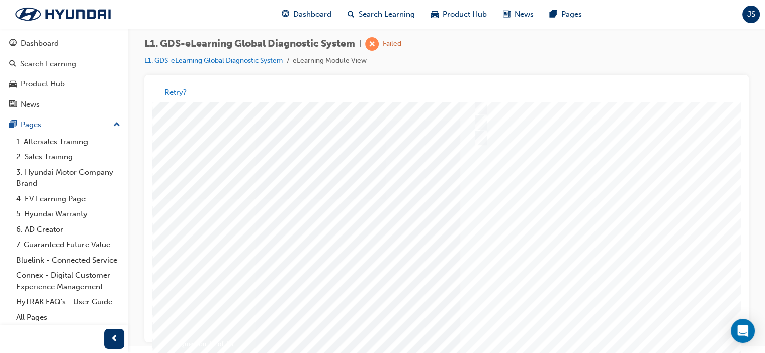
scroll to position [118, 0]
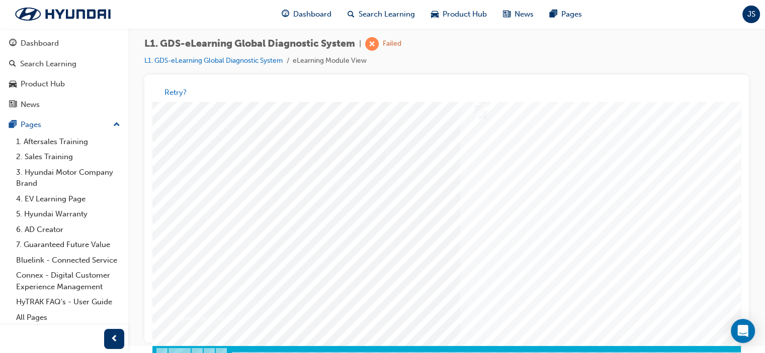
click at [652, 204] on div at bounding box center [494, 172] width 684 height 377
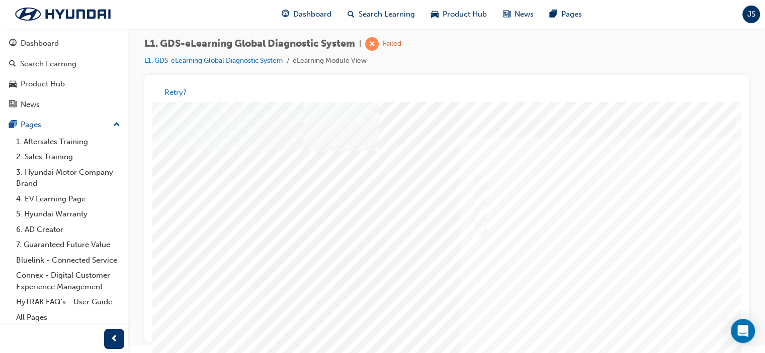
scroll to position [29, 0]
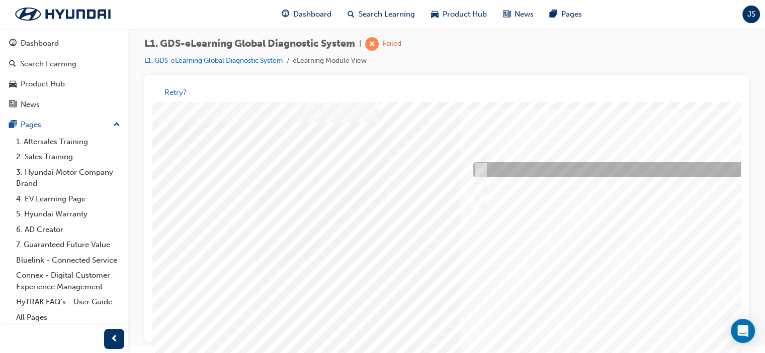
click at [476, 168] on input "Function to confirm the flight recorded data" at bounding box center [478, 170] width 11 height 11
radio input "true"
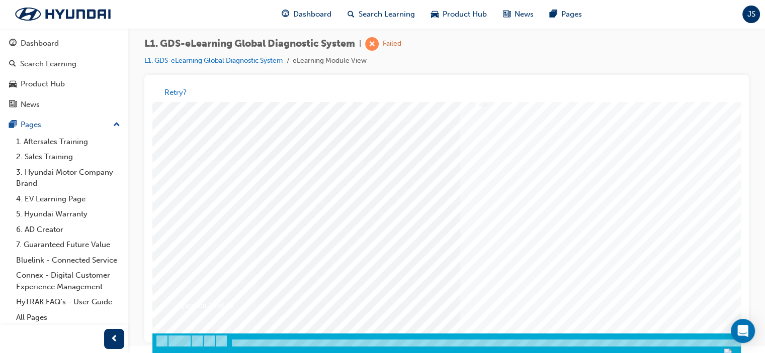
scroll to position [133, 0]
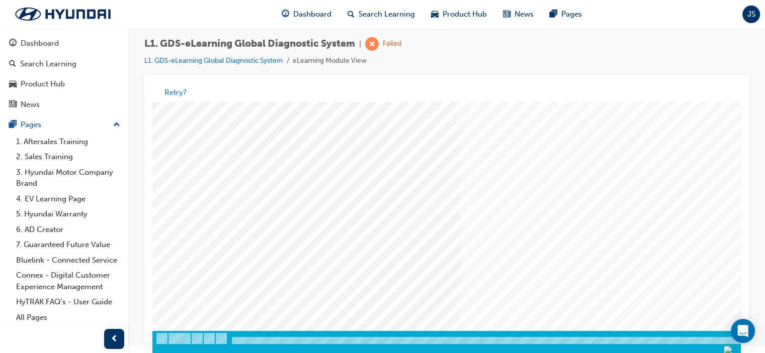
drag, startPoint x: 736, startPoint y: 203, endPoint x: 893, endPoint y: 378, distance: 234.6
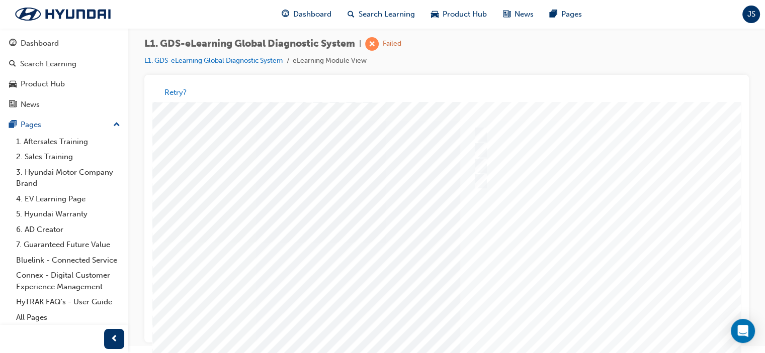
scroll to position [50, 0]
drag, startPoint x: 735, startPoint y: 257, endPoint x: 893, endPoint y: 310, distance: 166.5
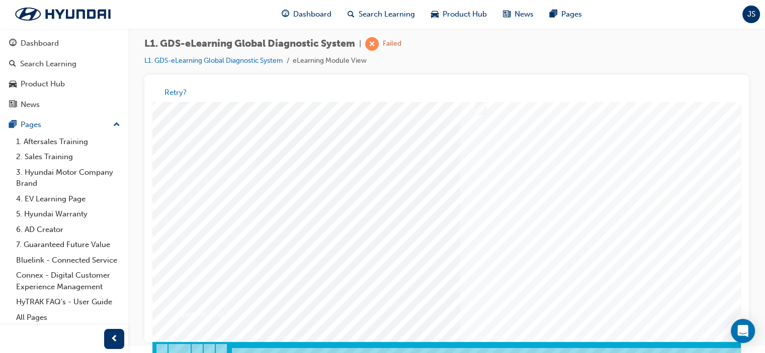
scroll to position [127, 0]
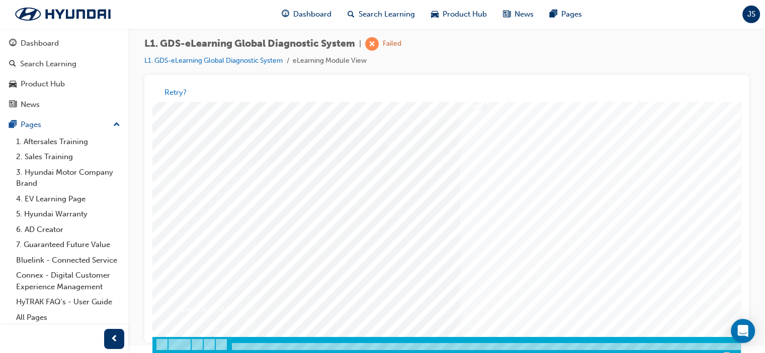
drag, startPoint x: 738, startPoint y: 215, endPoint x: 898, endPoint y: 363, distance: 218.1
click at [624, 219] on div at bounding box center [494, 163] width 684 height 377
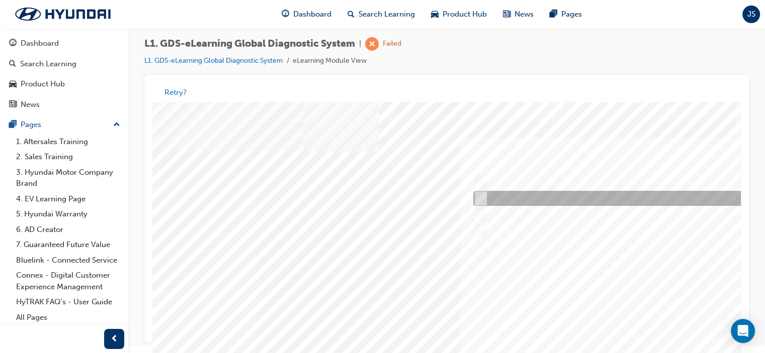
click at [479, 199] on input "0170" at bounding box center [478, 199] width 11 height 11
radio input "true"
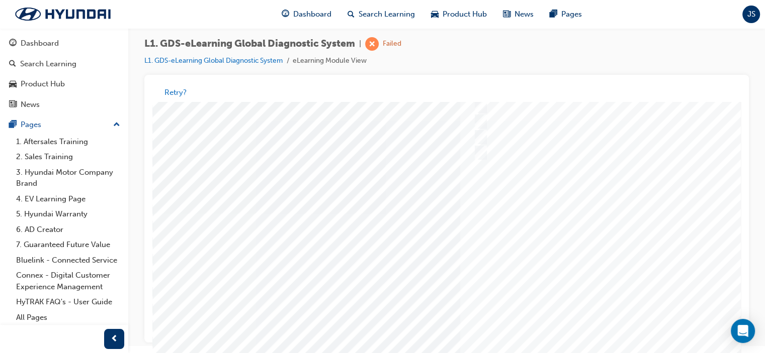
scroll to position [111, 0]
drag, startPoint x: 732, startPoint y: 226, endPoint x: 892, endPoint y: 395, distance: 232.2
click at [669, 240] on div at bounding box center [494, 238] width 684 height 377
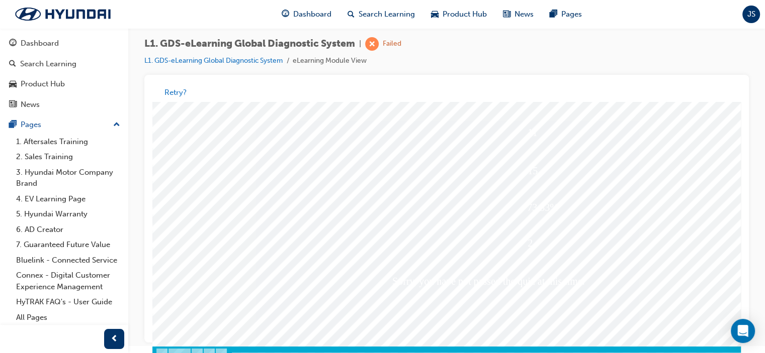
scroll to position [119, 0]
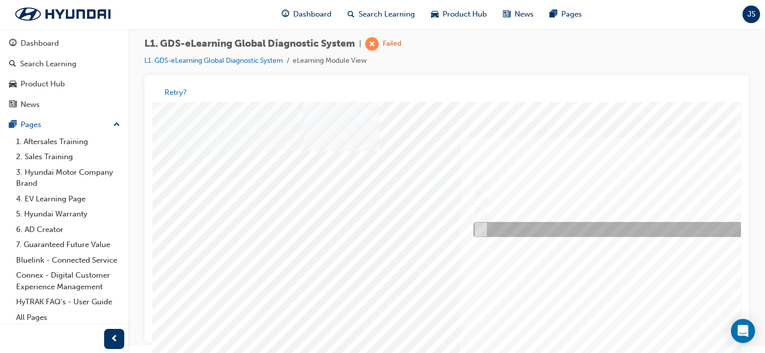
click at [482, 230] on input "Four" at bounding box center [478, 230] width 11 height 11
radio input "true"
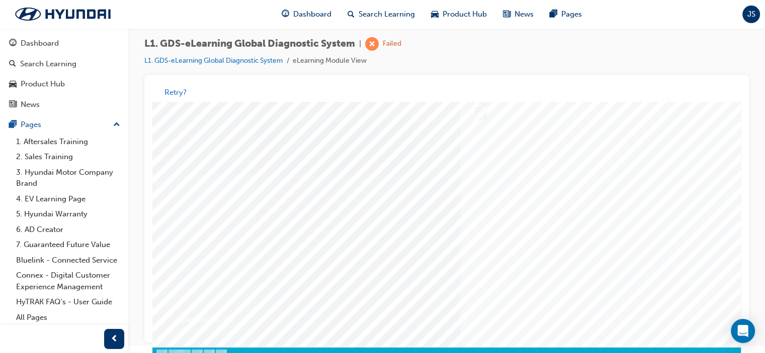
scroll to position [112, 0]
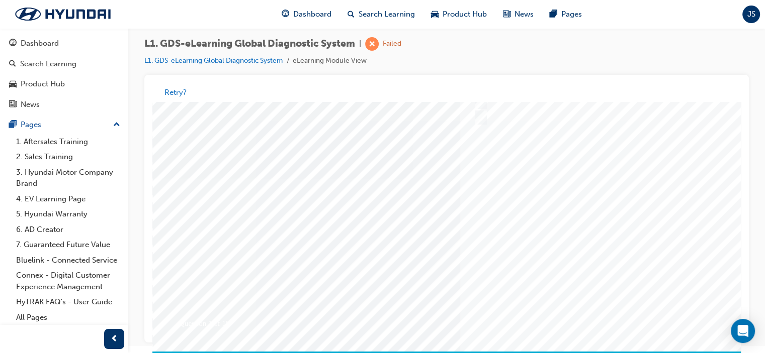
click at [664, 234] on div at bounding box center [494, 178] width 684 height 377
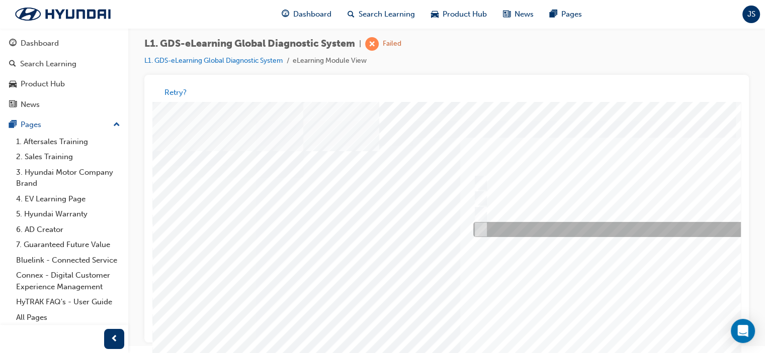
click at [480, 228] on input "Notification on a new update" at bounding box center [478, 230] width 11 height 11
radio input "true"
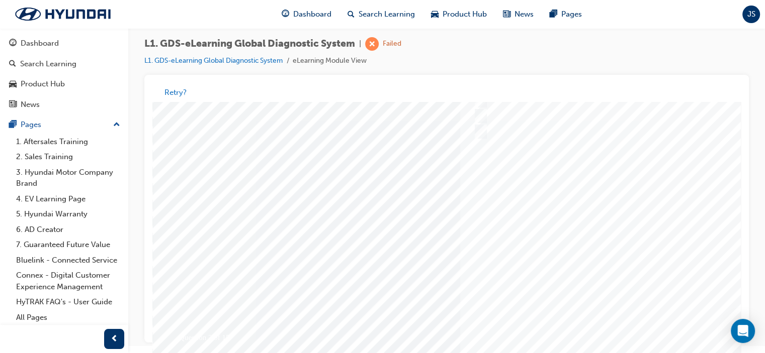
scroll to position [103, 0]
drag, startPoint x: 737, startPoint y: 250, endPoint x: 896, endPoint y: 413, distance: 228.2
click at [613, 245] on div at bounding box center [494, 187] width 684 height 377
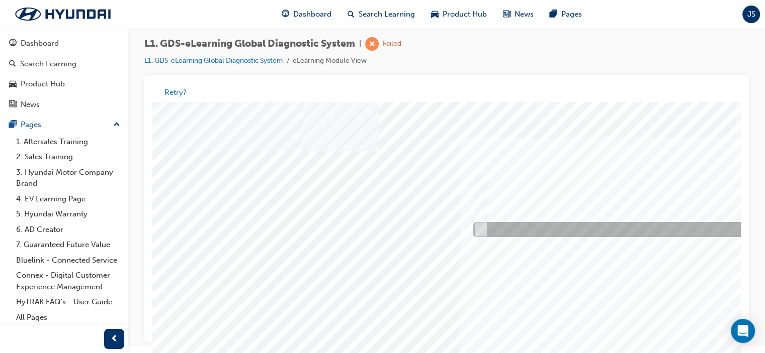
click at [482, 228] on input "Fault Code Searching" at bounding box center [478, 230] width 11 height 11
checkbox input "true"
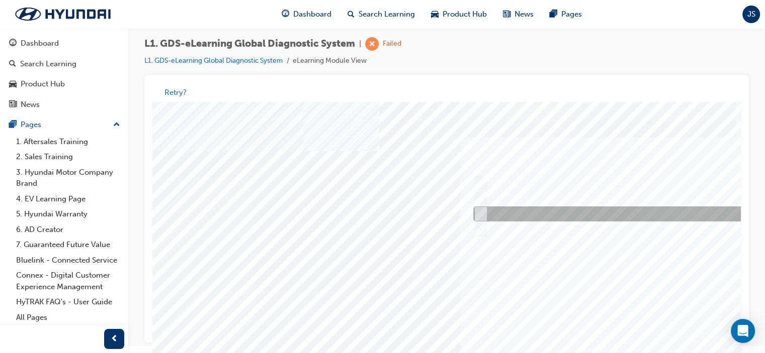
click at [483, 212] on input "Smart EV Solution" at bounding box center [478, 214] width 11 height 11
checkbox input "true"
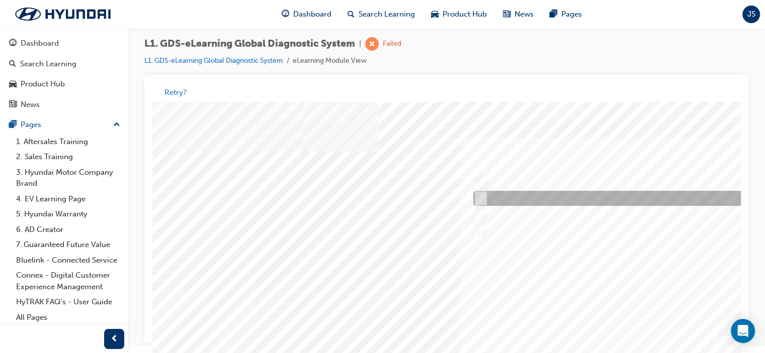
drag, startPoint x: 483, startPoint y: 200, endPoint x: 483, endPoint y: 186, distance: 13.6
click at [483, 198] on input "User Guide" at bounding box center [478, 199] width 11 height 11
checkbox input "true"
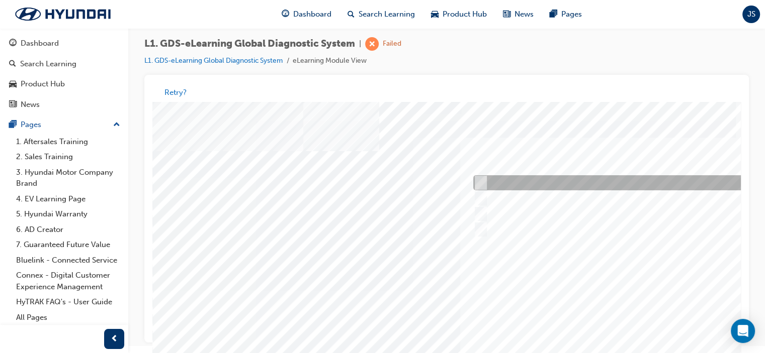
click at [482, 184] on input "Data Analysis" at bounding box center [478, 183] width 11 height 11
checkbox input "true"
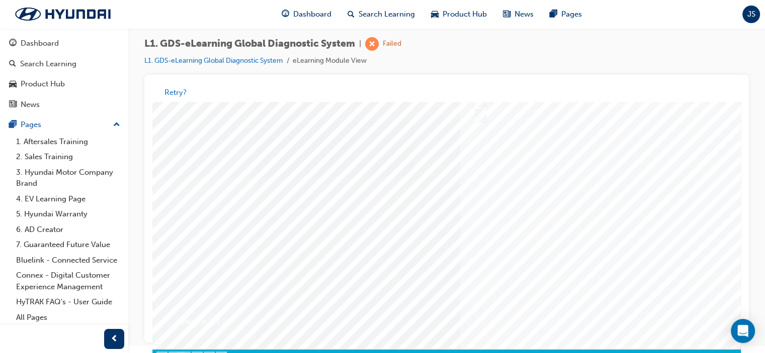
scroll to position [118, 0]
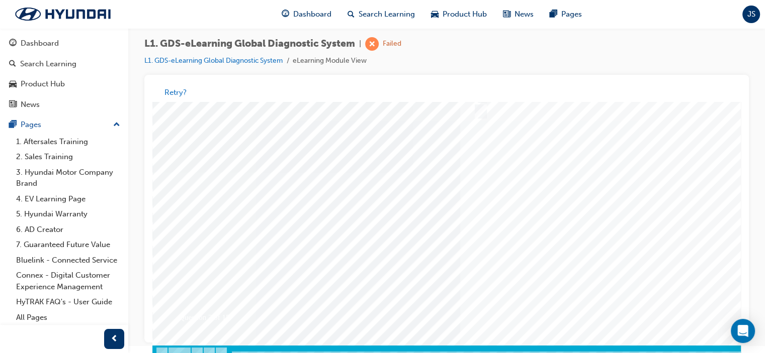
drag, startPoint x: 736, startPoint y: 229, endPoint x: 895, endPoint y: 402, distance: 234.5
click at [619, 236] on div at bounding box center [494, 172] width 684 height 377
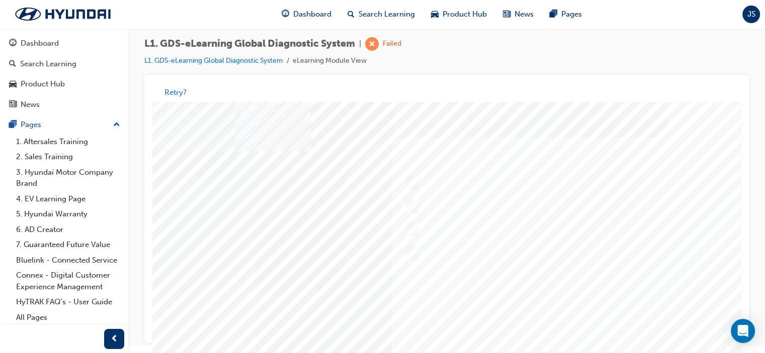
scroll to position [0, 71]
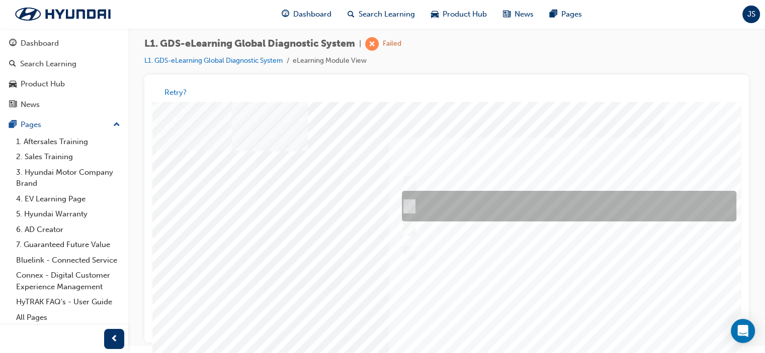
click at [413, 206] on div at bounding box center [566, 207] width 334 height 31
radio input "true"
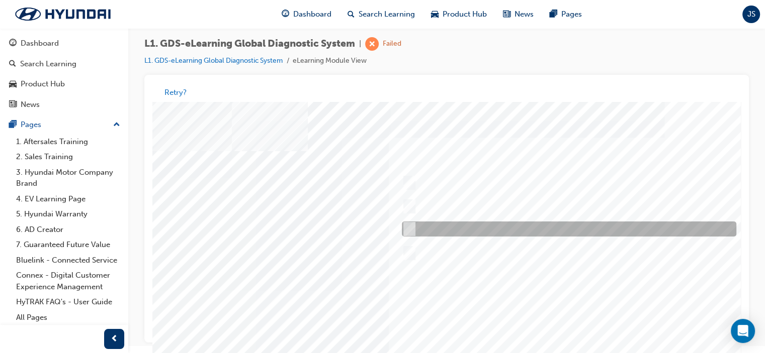
click at [407, 226] on input "Confirm the new ROM ID after performing an ECU upgrade" at bounding box center [407, 229] width 11 height 11
radio input "true"
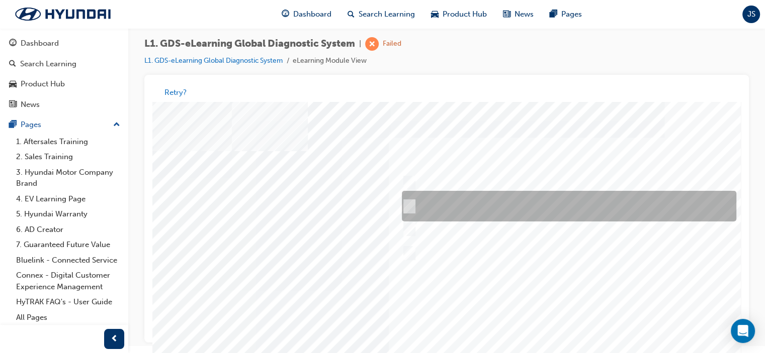
click at [408, 206] on input "START the engine and do not turn the ignition key to the OFF position during th…" at bounding box center [407, 207] width 11 height 11
radio input "true"
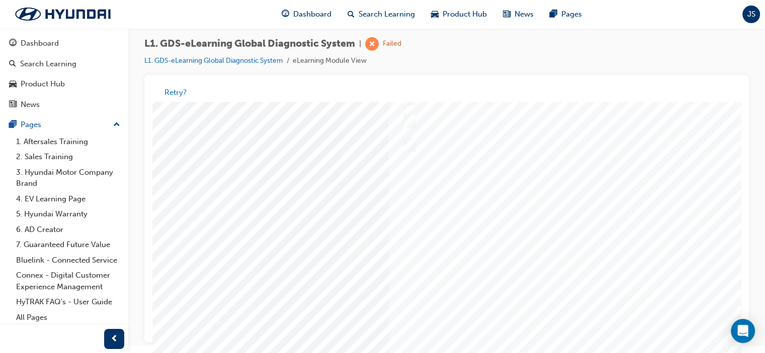
scroll to position [111, 71]
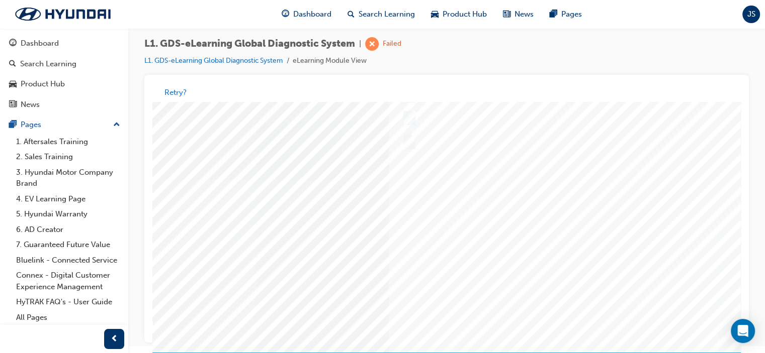
drag, startPoint x: 739, startPoint y: 246, endPoint x: 893, endPoint y: 415, distance: 229.1
click at [653, 299] on div at bounding box center [423, 179] width 684 height 377
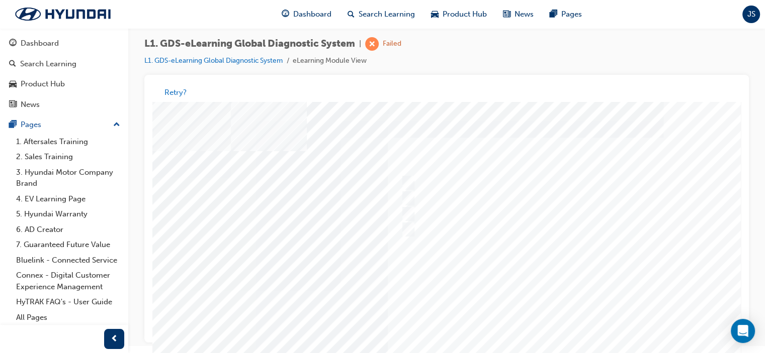
scroll to position [0, 76]
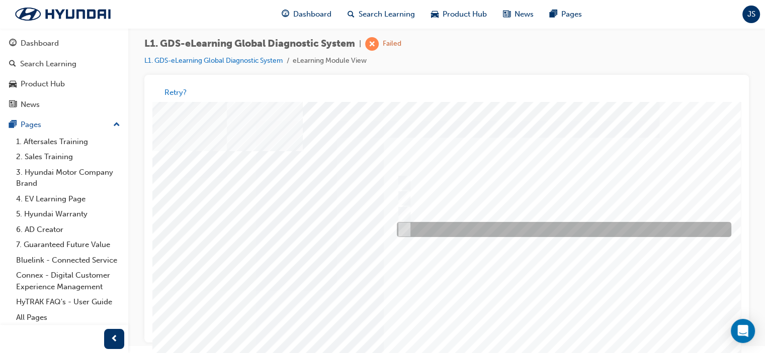
click at [407, 229] on div at bounding box center [561, 230] width 334 height 15
checkbox input "true"
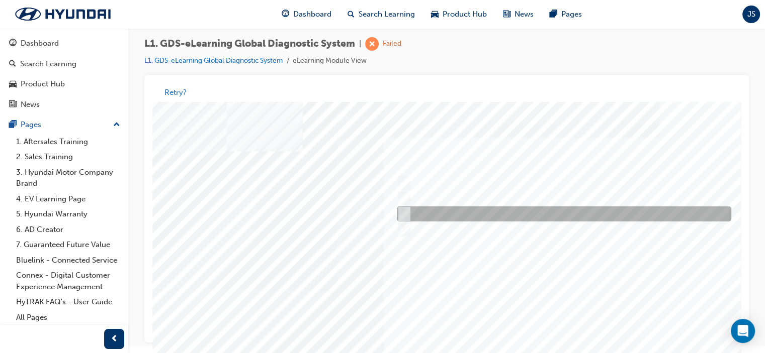
click at [406, 215] on input "From Home Screen Bottom Menu by selecting Service Information" at bounding box center [401, 214] width 11 height 11
checkbox input "true"
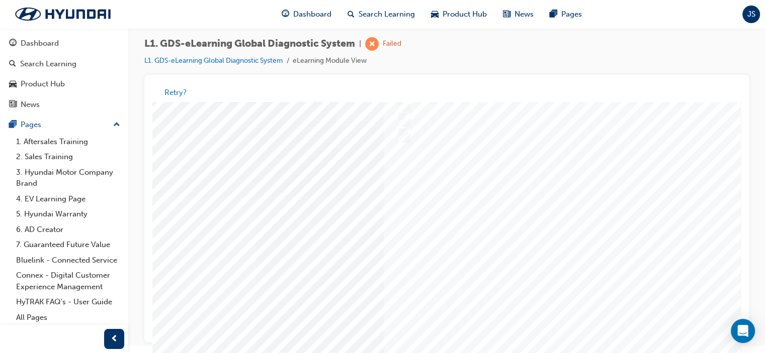
scroll to position [105, 76]
click at [653, 243] on div at bounding box center [418, 185] width 684 height 377
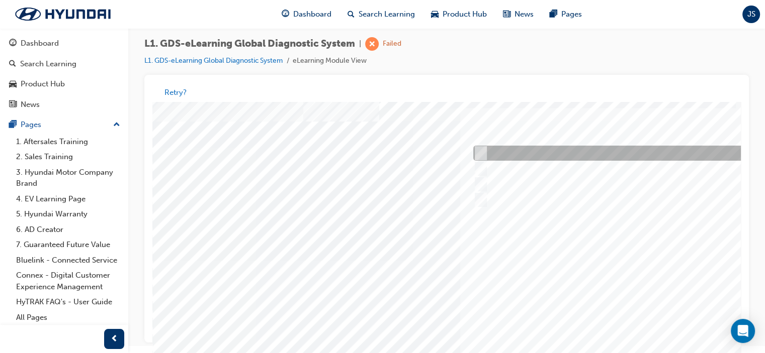
click at [481, 154] on input "Remove the component and check for operation" at bounding box center [478, 153] width 11 height 11
checkbox input "true"
click at [480, 164] on input "Touch and feel to check if component’s operating" at bounding box center [478, 169] width 11 height 11
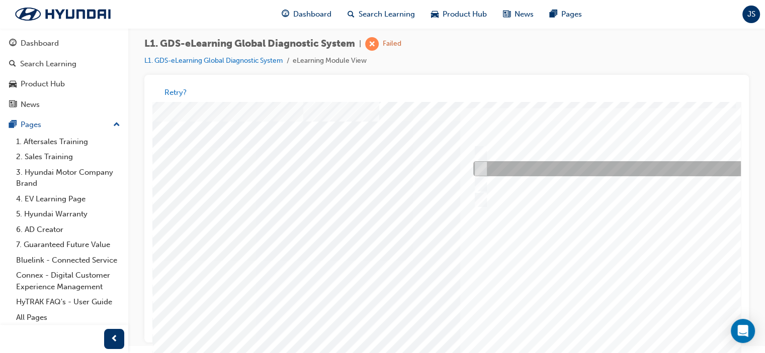
click at [482, 176] on div at bounding box center [638, 169] width 334 height 15
checkbox input "false"
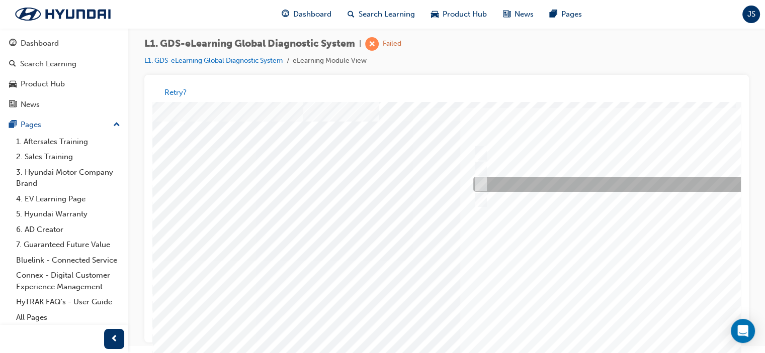
click at [483, 185] on input "Physically look at the component to check if it’s operating" at bounding box center [478, 184] width 11 height 11
checkbox input "true"
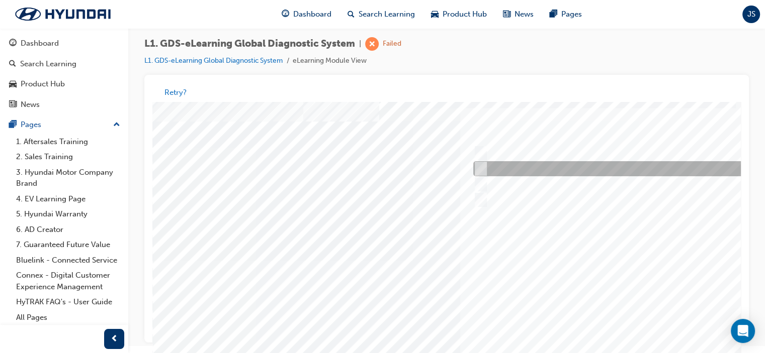
click at [481, 173] on input "Touch and feel to check if component’s operating" at bounding box center [478, 169] width 11 height 11
checkbox input "true"
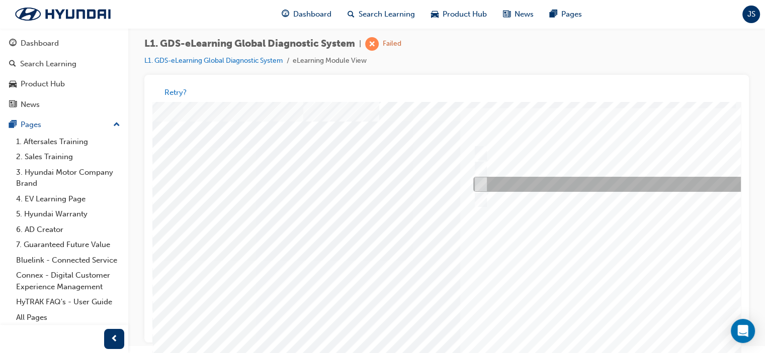
click at [483, 194] on div at bounding box center [638, 200] width 334 height 15
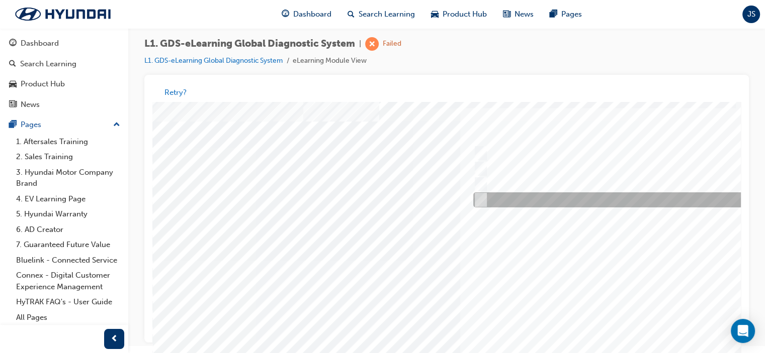
click at [485, 196] on div at bounding box center [638, 200] width 334 height 15
checkbox input "false"
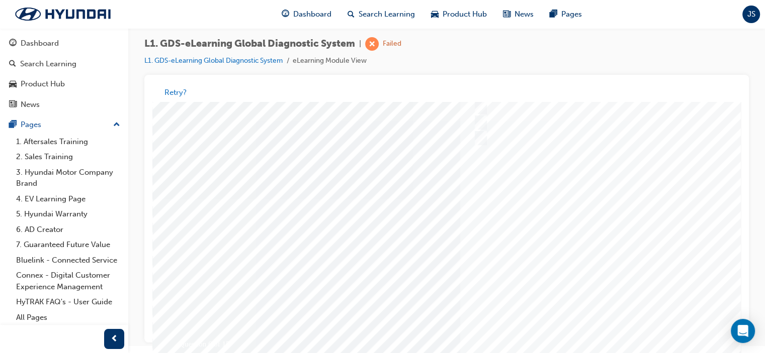
scroll to position [118, 0]
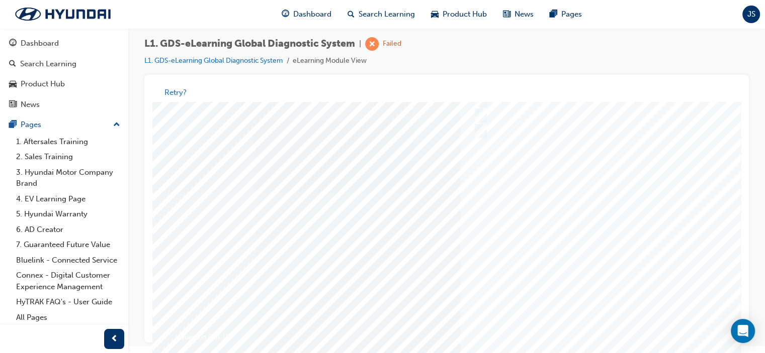
scroll to position [99, 0]
click at [641, 217] on div at bounding box center [494, 191] width 684 height 377
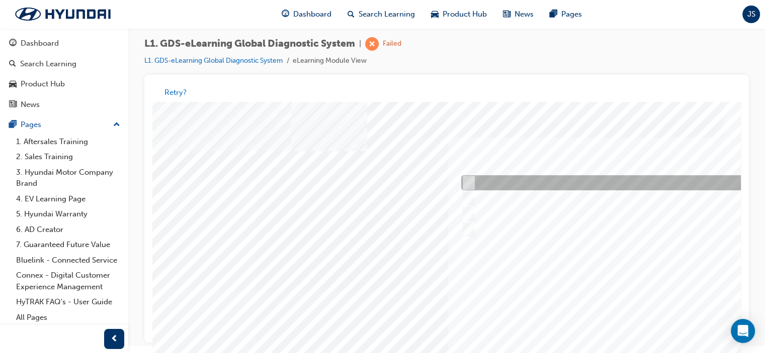
click at [470, 178] on input "When there is a failure during the Auto Mode upgrade" at bounding box center [466, 183] width 11 height 11
radio input "true"
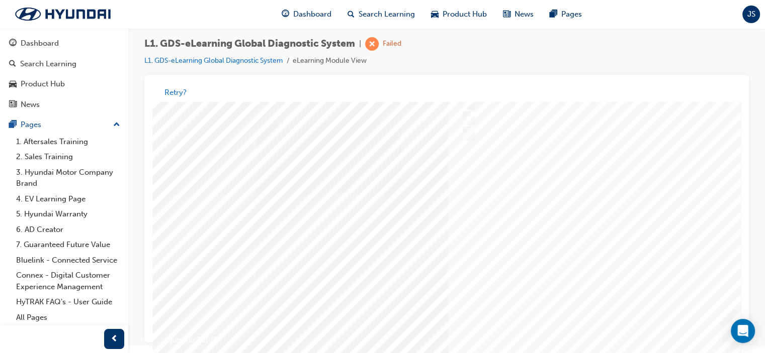
scroll to position [108, 12]
click at [674, 256] on div at bounding box center [482, 182] width 684 height 377
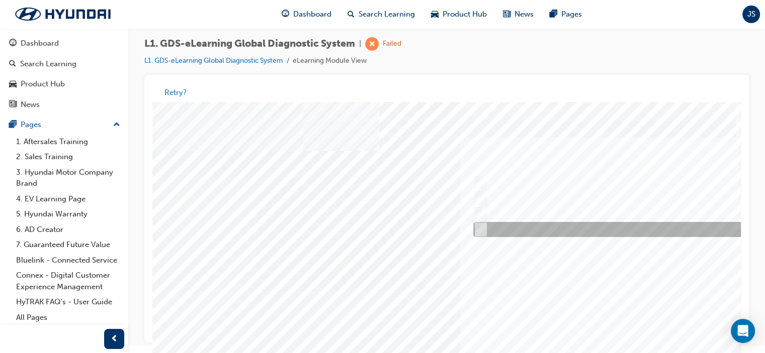
click at [479, 228] on input "Actuation Test" at bounding box center [478, 230] width 11 height 11
radio input "true"
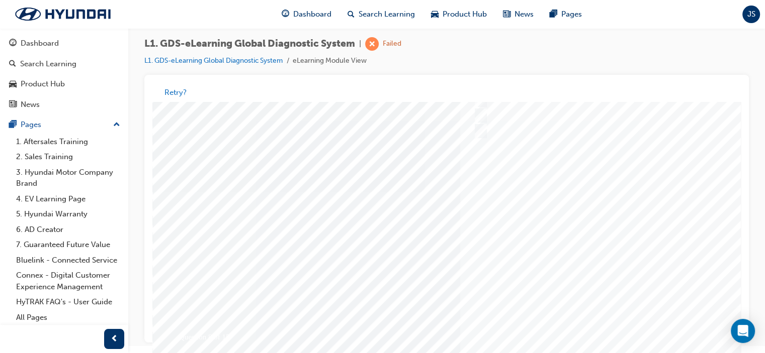
scroll to position [99, 0]
click at [618, 261] on div at bounding box center [494, 191] width 684 height 377
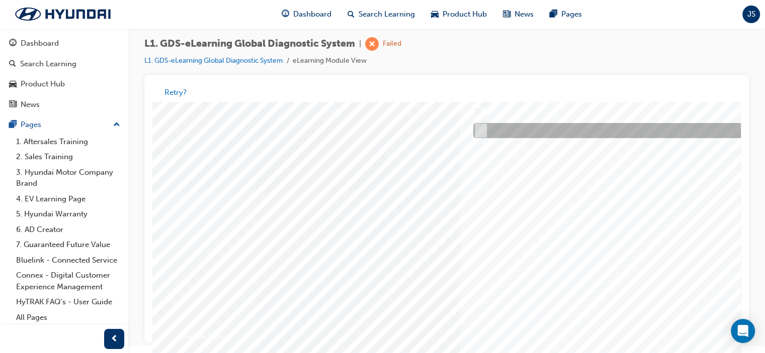
scroll to position [0, 0]
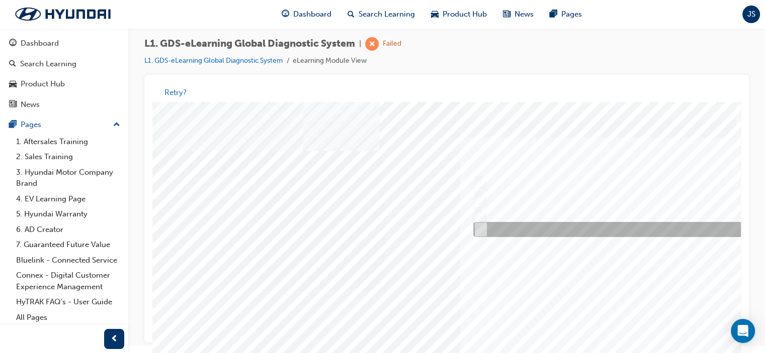
click at [483, 230] on input "Data Saving" at bounding box center [478, 230] width 11 height 11
radio input "true"
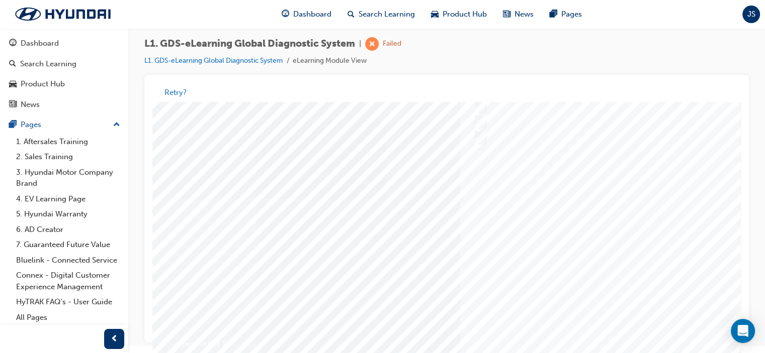
scroll to position [104, 0]
click at [634, 232] on div at bounding box center [494, 186] width 684 height 377
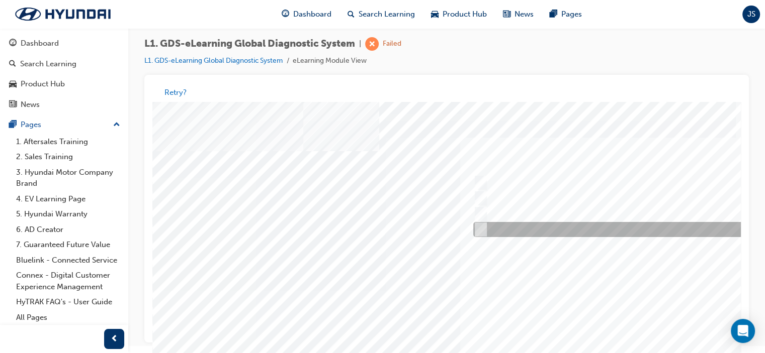
click at [481, 232] on input "S/W Management" at bounding box center [478, 230] width 11 height 11
radio input "true"
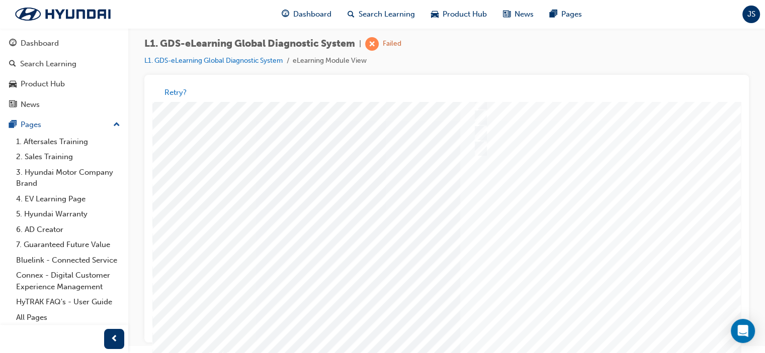
scroll to position [81, 0]
click at [644, 263] on div at bounding box center [494, 209] width 684 height 377
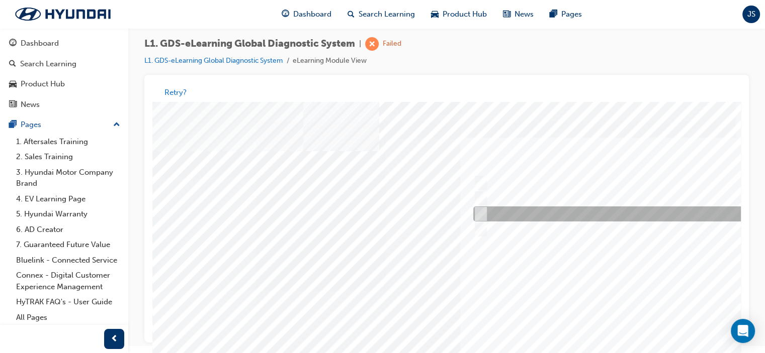
click at [483, 213] on input "To view the oscilloscope using the VMI" at bounding box center [478, 214] width 11 height 11
radio input "true"
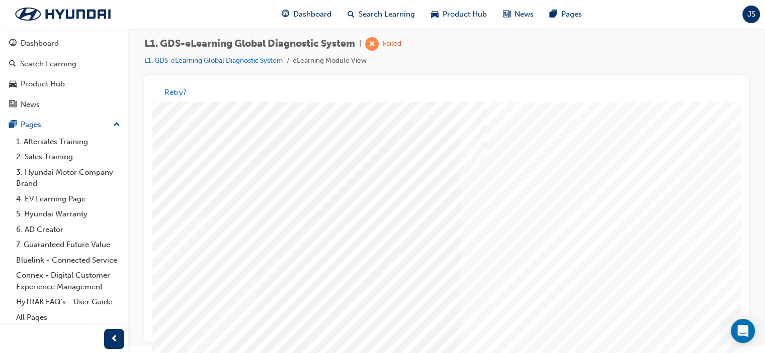
scroll to position [75, 0]
click at [631, 268] on div at bounding box center [494, 215] width 684 height 377
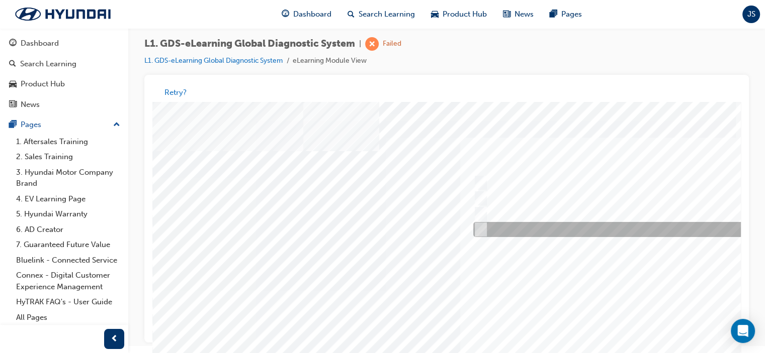
click at [479, 230] on input "Active, Pending and History" at bounding box center [478, 230] width 11 height 11
radio input "true"
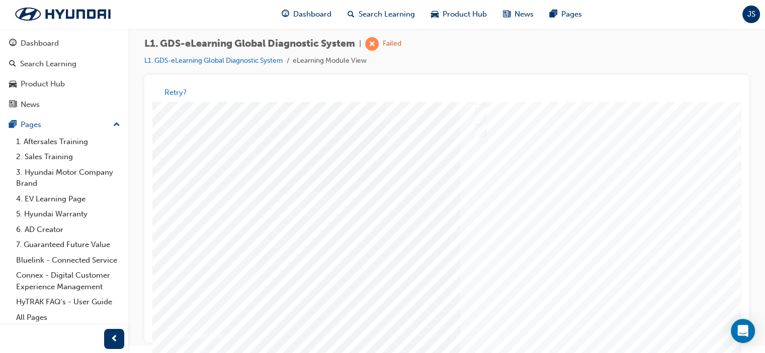
scroll to position [115, 0]
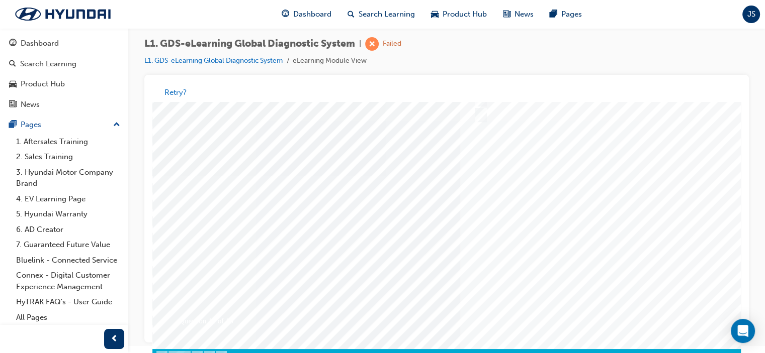
click at [639, 231] on div at bounding box center [494, 175] width 684 height 377
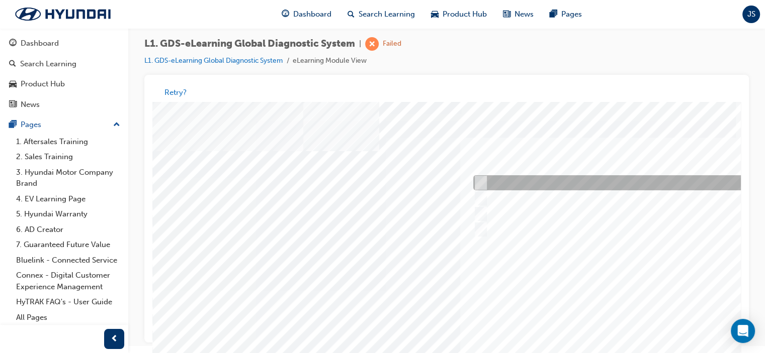
click at [480, 179] on input "Increase the refresh speed of the data" at bounding box center [478, 183] width 11 height 11
radio input "true"
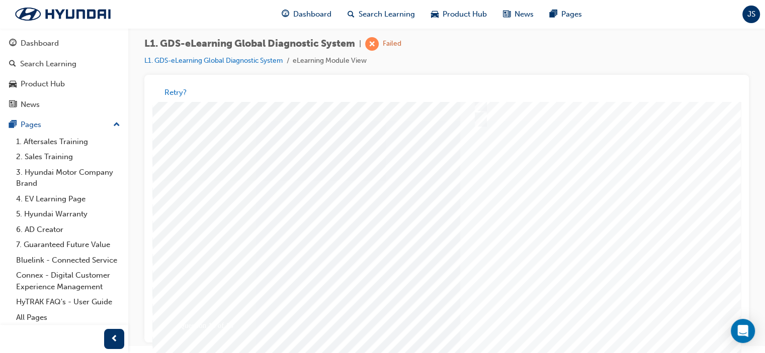
scroll to position [118, 0]
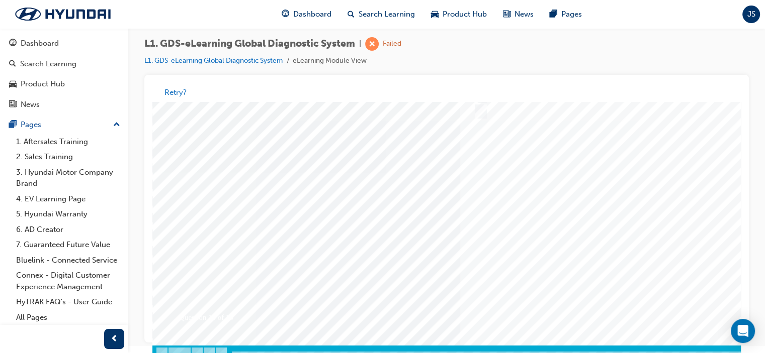
drag, startPoint x: 737, startPoint y: 229, endPoint x: 908, endPoint y: 402, distance: 243.9
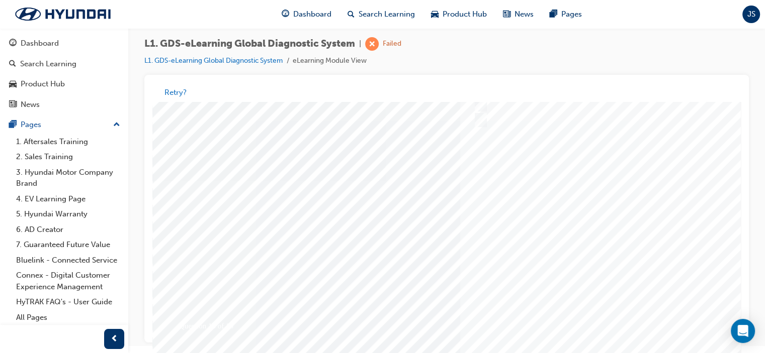
scroll to position [133, 0]
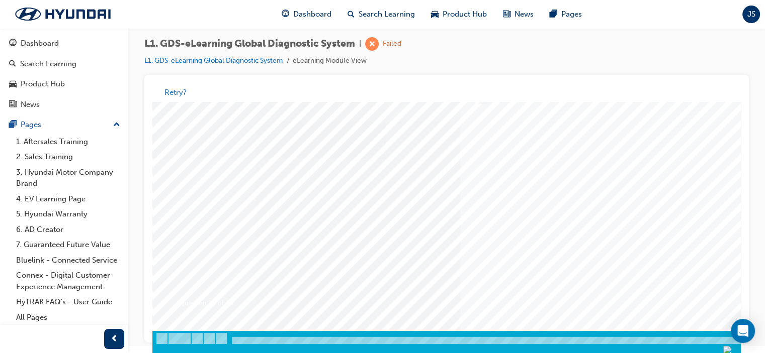
click at [678, 221] on div at bounding box center [494, 157] width 684 height 377
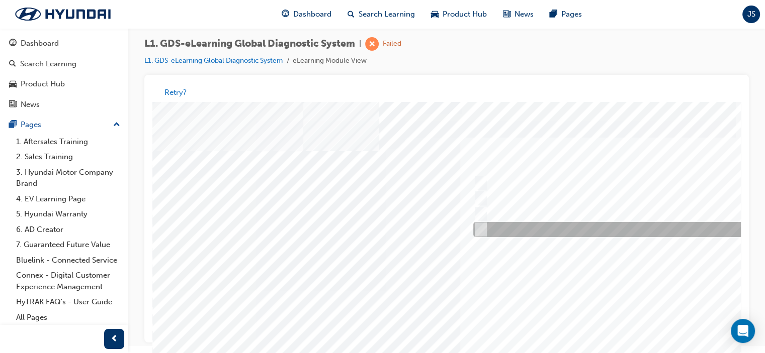
click at [489, 228] on div at bounding box center [638, 230] width 334 height 15
radio input "true"
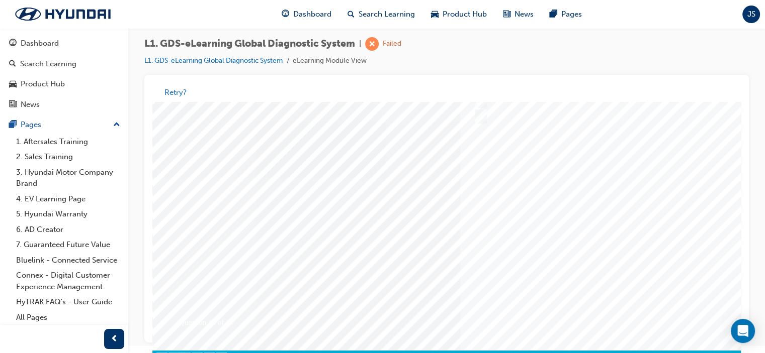
scroll to position [120, 0]
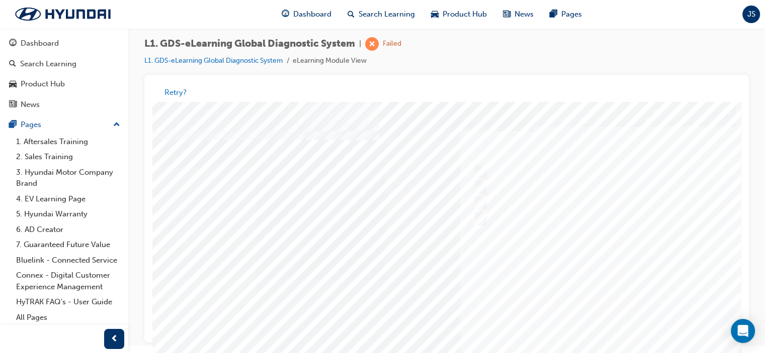
scroll to position [0, 0]
drag, startPoint x: 732, startPoint y: 206, endPoint x: 734, endPoint y: 214, distance: 8.9
click at [674, 106] on html "Question 14 of 15 Loading..." at bounding box center [379, 104] width 588 height 4
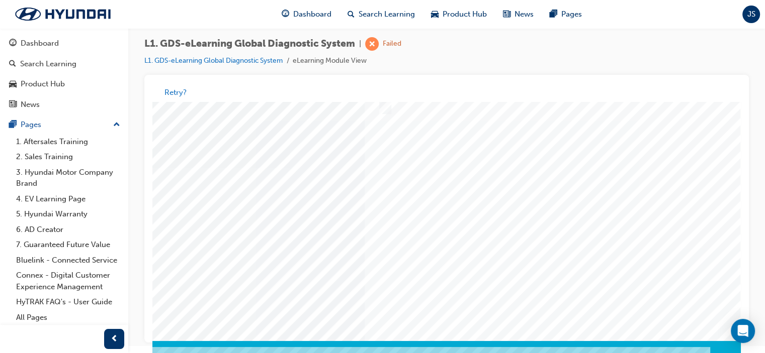
scroll to position [133, 99]
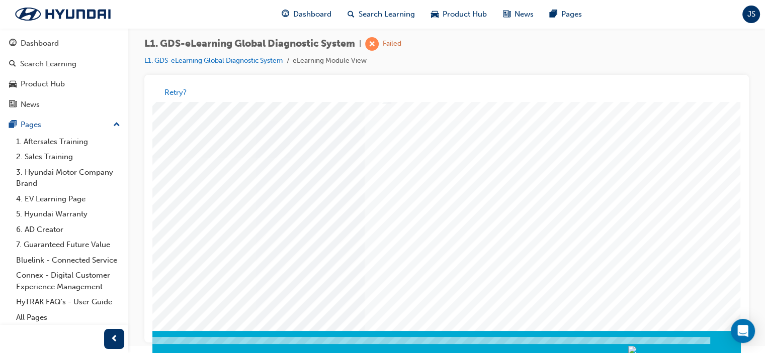
click at [684, 300] on div at bounding box center [399, 157] width 684 height 377
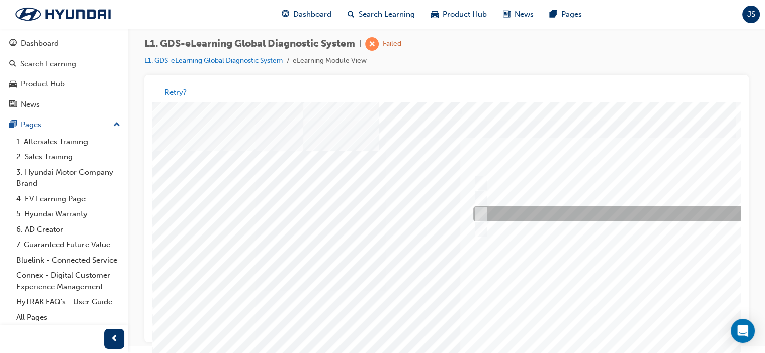
click at [480, 213] on input "0701" at bounding box center [478, 214] width 11 height 11
radio input "true"
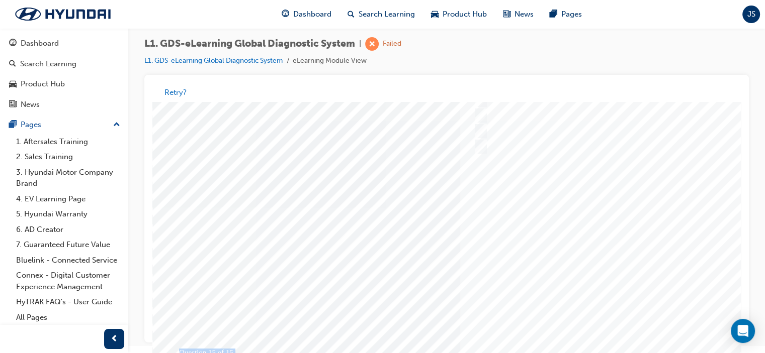
scroll to position [98, 0]
click at [701, 256] on div at bounding box center [494, 239] width 684 height 377
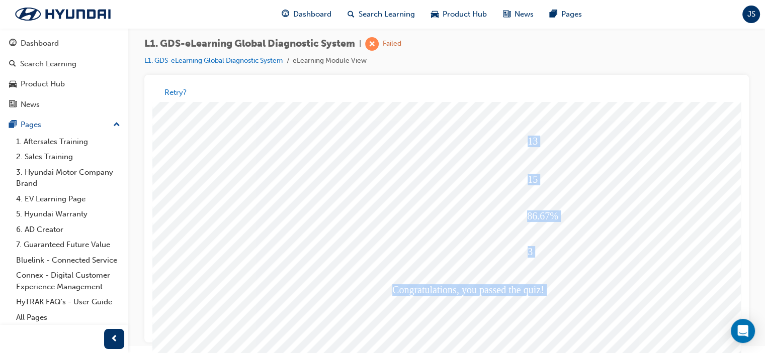
scroll to position [116, 0]
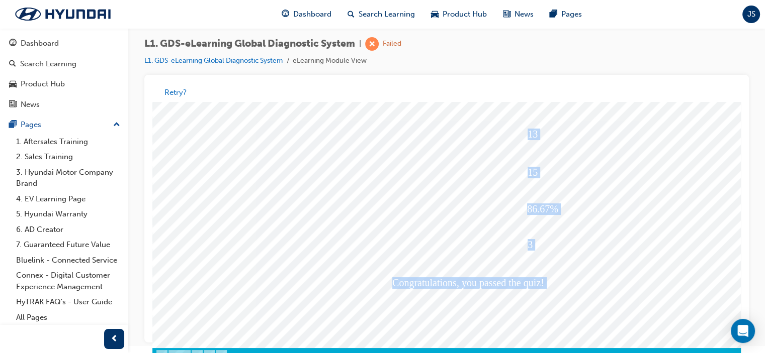
drag, startPoint x: 738, startPoint y: 182, endPoint x: 904, endPoint y: 353, distance: 238.2
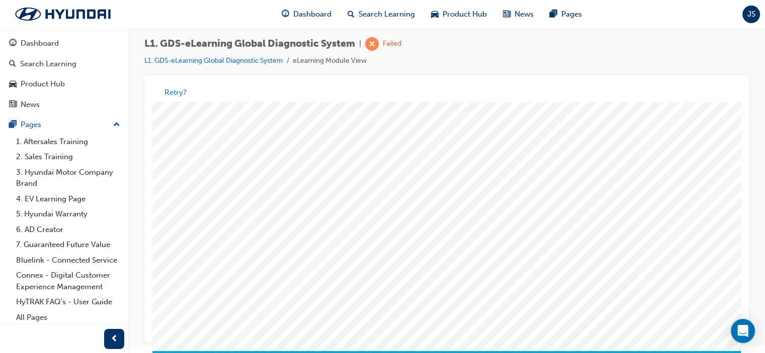
scroll to position [118, 0]
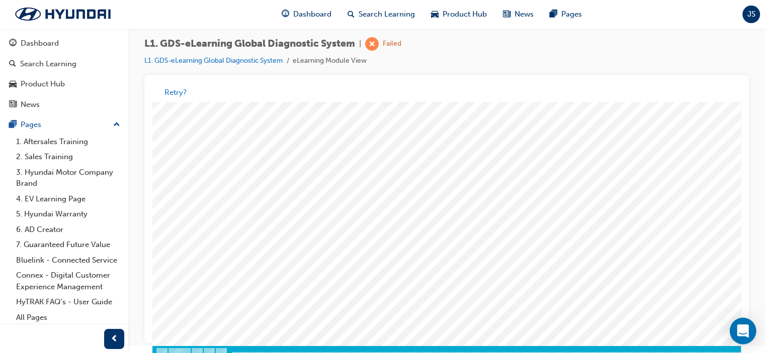
drag, startPoint x: 740, startPoint y: 288, endPoint x: 738, endPoint y: 319, distance: 31.2
click at [740, 319] on body "Your version of Internet Explorer is outdated and not supported. Please upgrade…" at bounding box center [382, 169] width 765 height 353
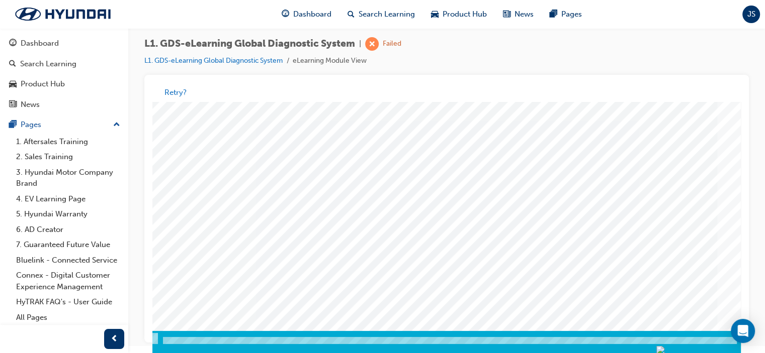
scroll to position [133, 103]
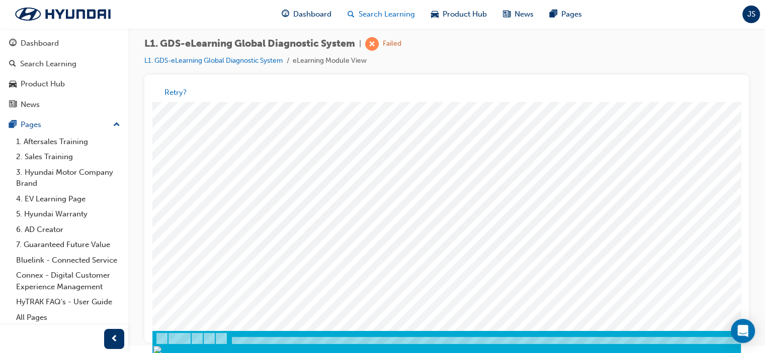
click at [383, 14] on span "Search Learning" at bounding box center [386, 15] width 56 height 12
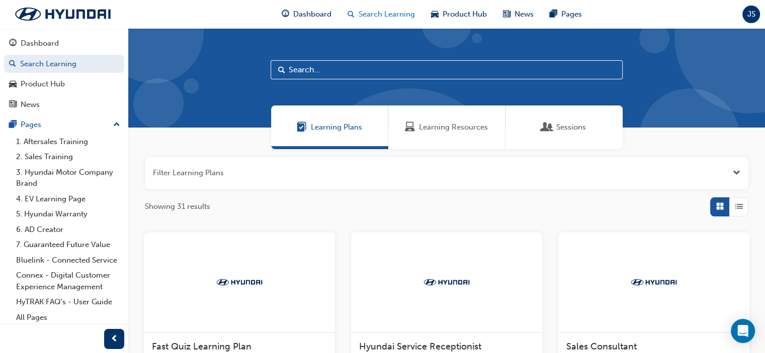
click at [386, 15] on span "Search Learning" at bounding box center [386, 15] width 56 height 12
click at [454, 9] on span "Product Hub" at bounding box center [464, 15] width 44 height 12
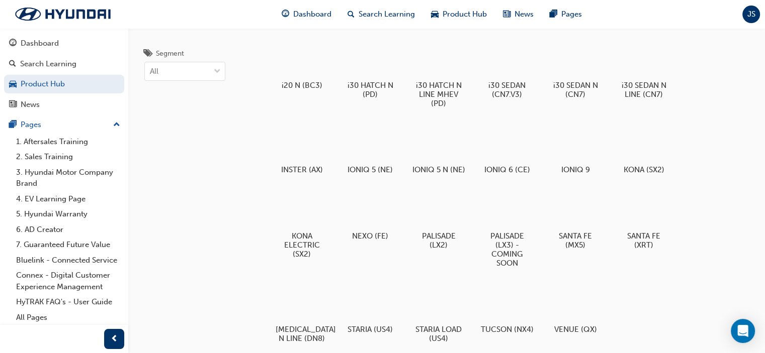
scroll to position [28, 0]
click at [375, 15] on span "Search Learning" at bounding box center [386, 15] width 56 height 12
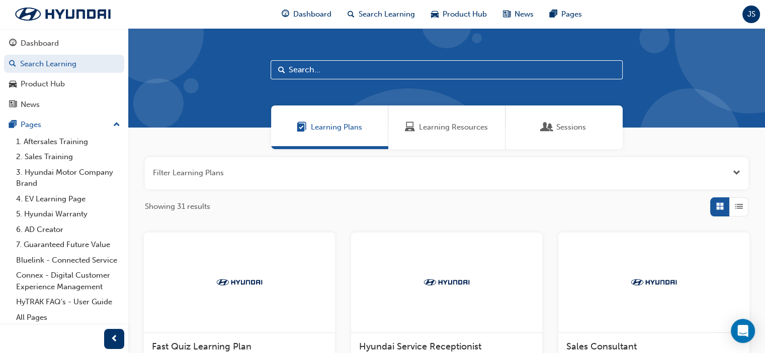
click at [456, 126] on span "Learning Resources" at bounding box center [453, 128] width 69 height 12
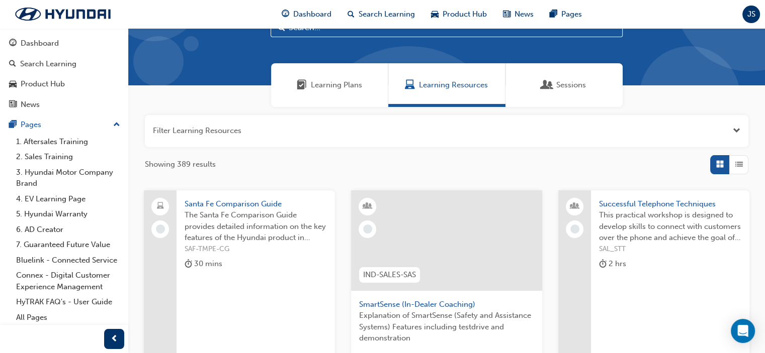
scroll to position [46, 0]
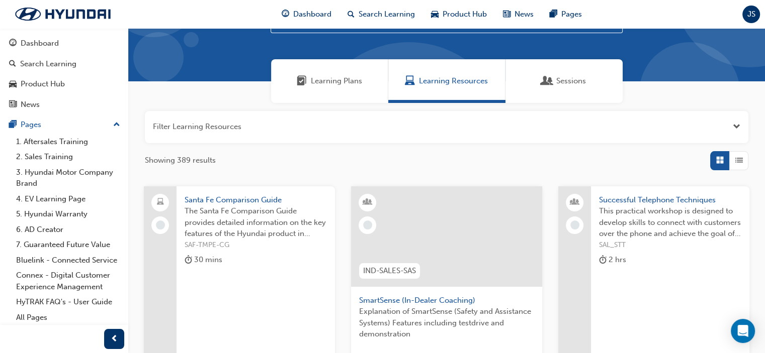
click at [545, 85] on span "Sessions" at bounding box center [547, 81] width 10 height 12
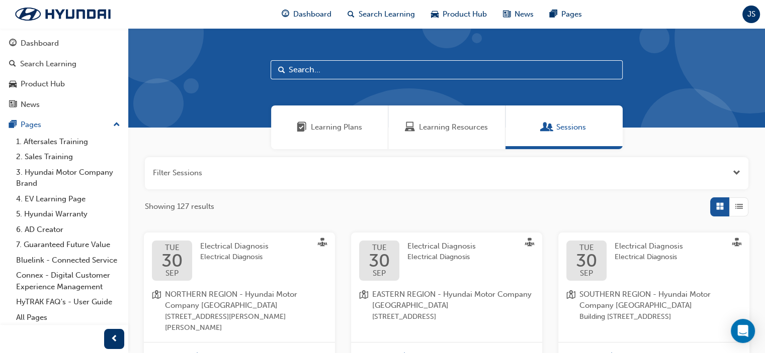
click at [335, 127] on span "Learning Plans" at bounding box center [336, 128] width 51 height 12
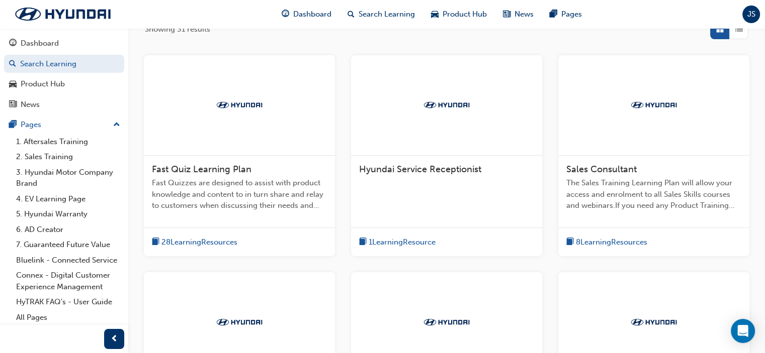
scroll to position [198, 0]
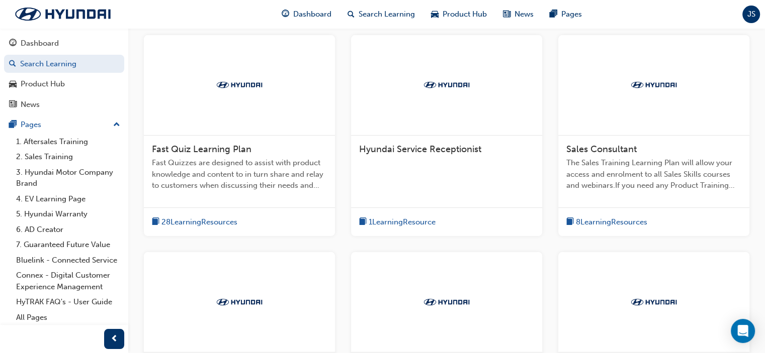
click at [217, 116] on div at bounding box center [239, 85] width 191 height 101
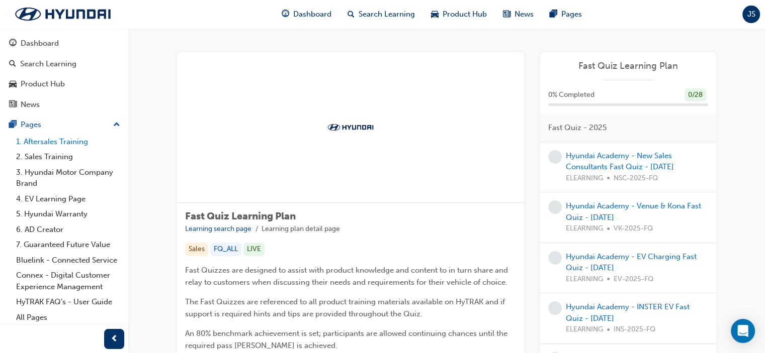
click at [80, 140] on link "1. Aftersales Training" at bounding box center [68, 142] width 112 height 16
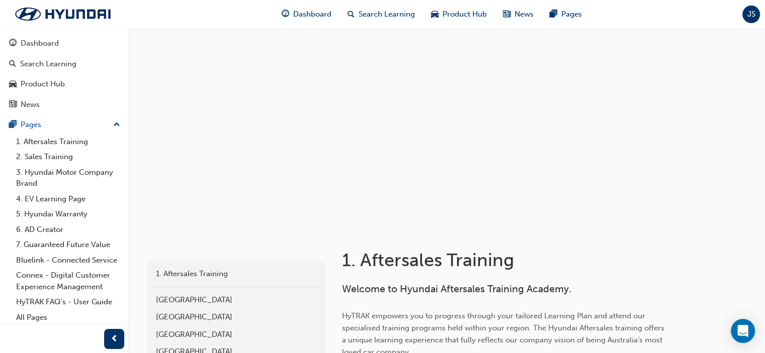
click at [751, 11] on span "JS" at bounding box center [751, 15] width 8 height 12
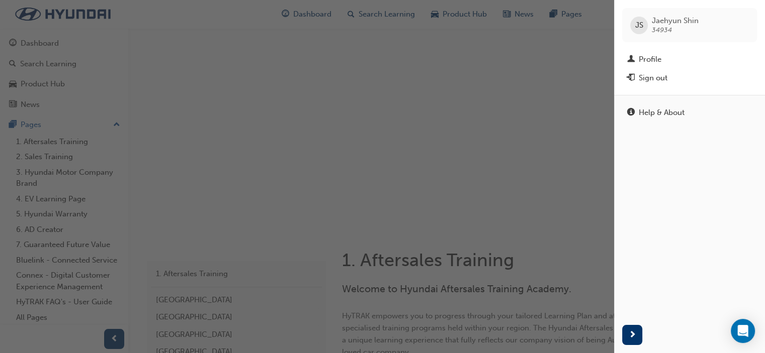
click at [84, 98] on div "button" at bounding box center [307, 176] width 614 height 353
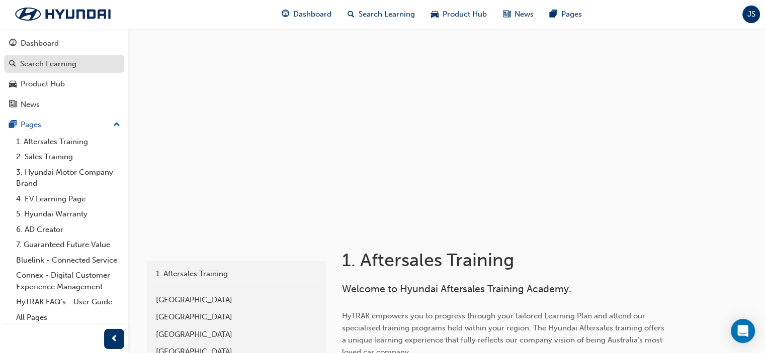
click at [47, 66] on div "Search Learning" at bounding box center [48, 64] width 56 height 12
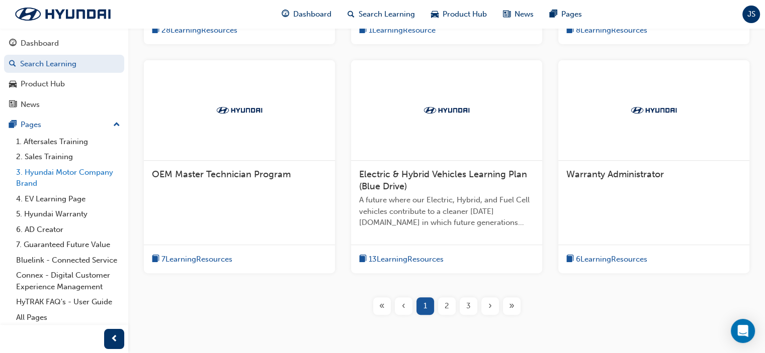
click at [57, 174] on link "3. Hyundai Motor Company Brand" at bounding box center [68, 178] width 112 height 27
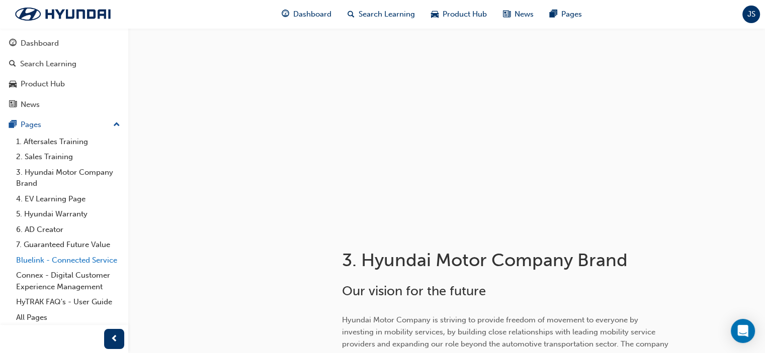
click at [67, 260] on link "Bluelink - Connected Service" at bounding box center [68, 261] width 112 height 16
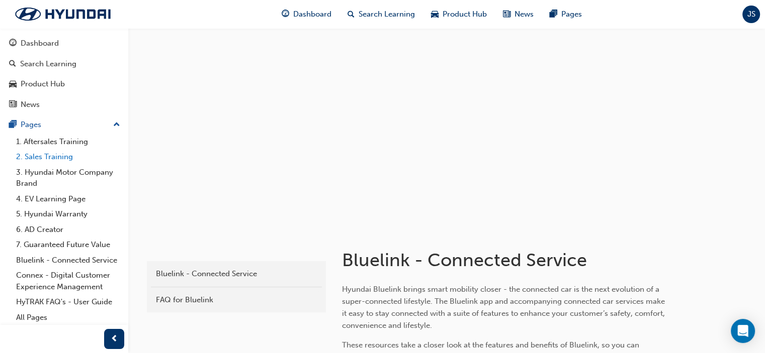
click at [50, 157] on link "2. Sales Training" at bounding box center [68, 157] width 112 height 16
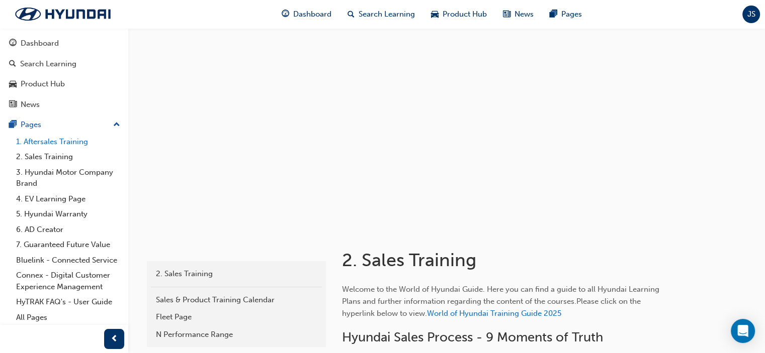
click at [57, 143] on link "1. Aftersales Training" at bounding box center [68, 142] width 112 height 16
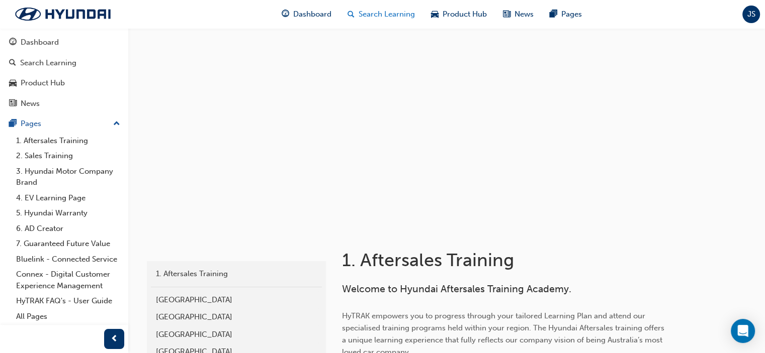
click at [362, 14] on span "Search Learning" at bounding box center [386, 15] width 56 height 12
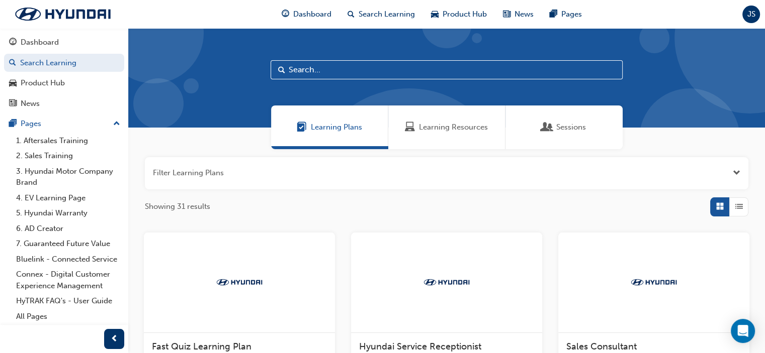
click at [180, 207] on span "Showing 31 results" at bounding box center [177, 207] width 65 height 12
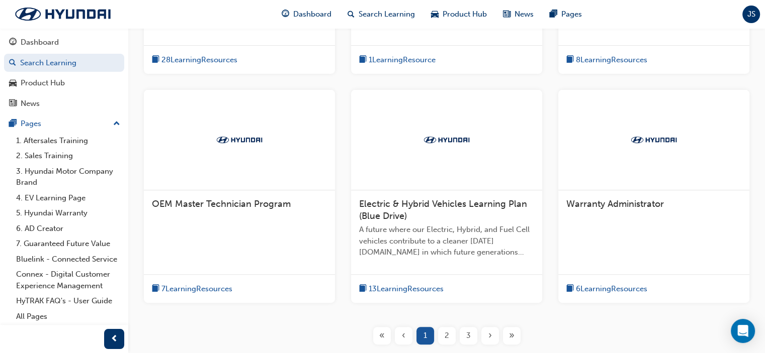
scroll to position [361, 0]
click at [446, 334] on span "2" at bounding box center [446, 335] width 5 height 12
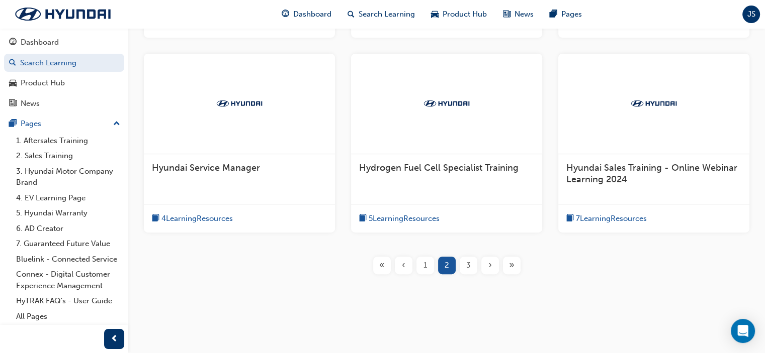
scroll to position [410, 0]
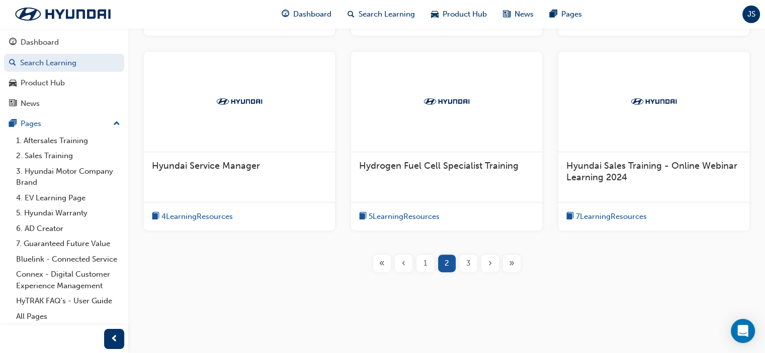
click at [470, 264] on div "3" at bounding box center [468, 264] width 18 height 18
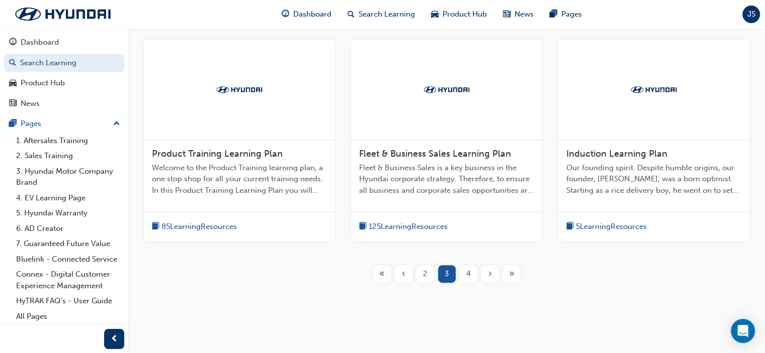
click at [654, 179] on span "Our founding spirit. Despite humble origins, our founder, [PERSON_NAME], was a …" at bounding box center [653, 179] width 175 height 34
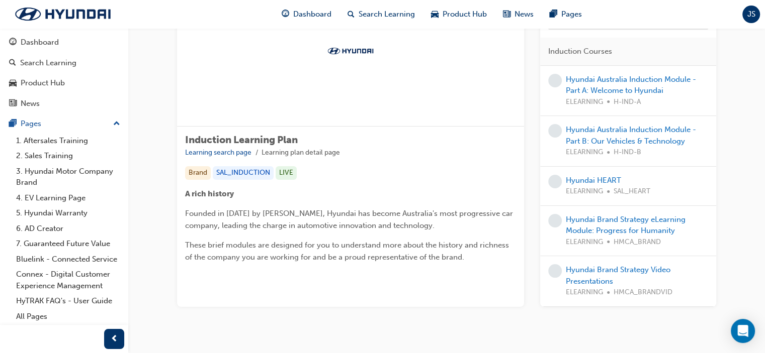
scroll to position [103, 0]
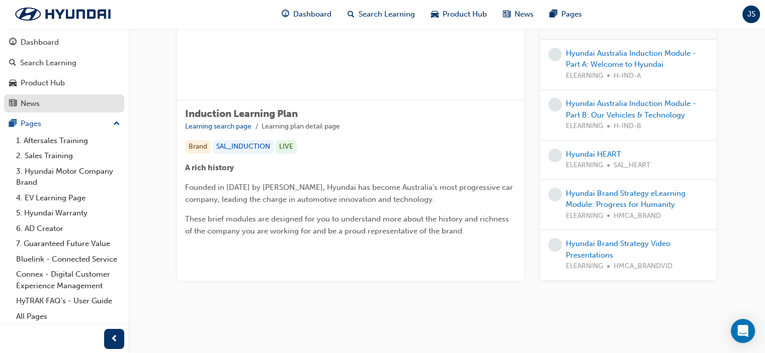
click at [46, 98] on div "News" at bounding box center [64, 104] width 110 height 13
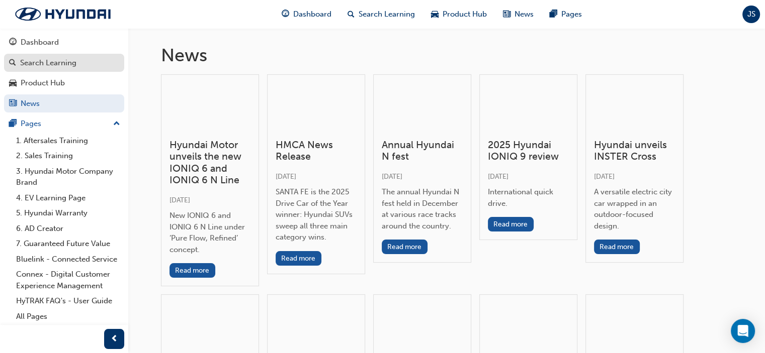
click at [56, 57] on div "Search Learning" at bounding box center [48, 63] width 56 height 12
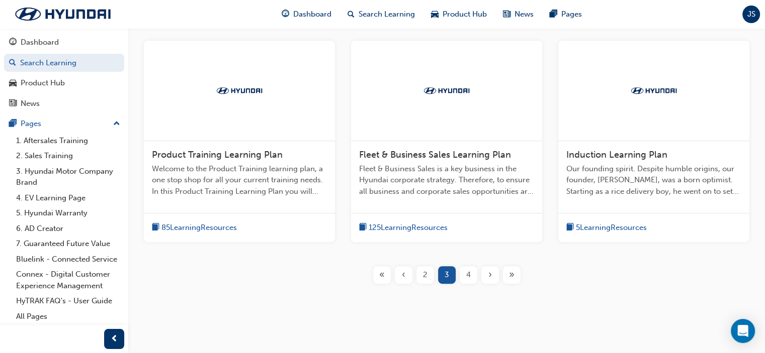
scroll to position [407, 0]
click at [68, 164] on link "3. Hyundai Motor Company Brand" at bounding box center [68, 177] width 112 height 27
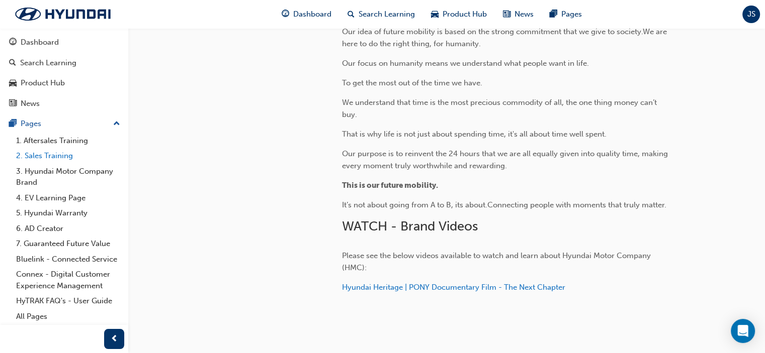
click at [45, 148] on link "2. Sales Training" at bounding box center [68, 156] width 112 height 16
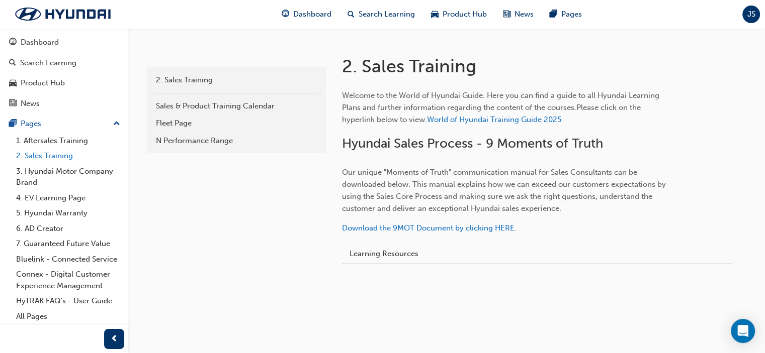
scroll to position [193, 0]
click at [64, 133] on link "1. Aftersales Training" at bounding box center [68, 141] width 112 height 16
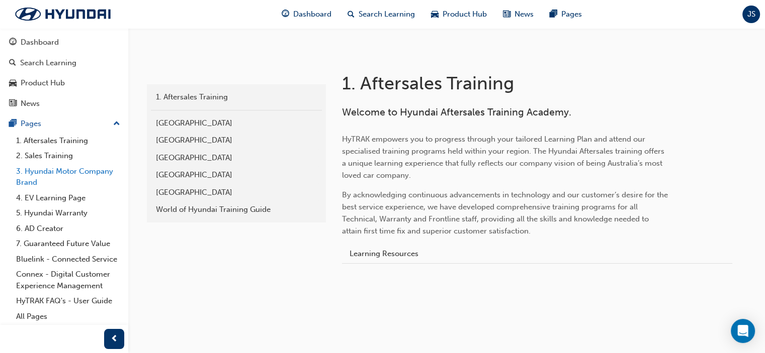
click at [30, 167] on link "3. Hyundai Motor Company Brand" at bounding box center [68, 177] width 112 height 27
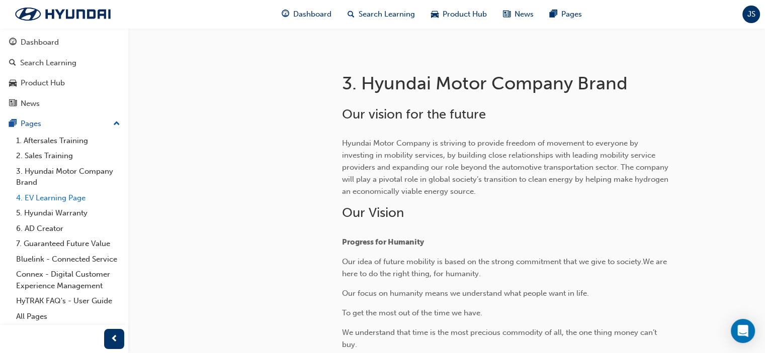
click at [59, 191] on link "4. EV Learning Page" at bounding box center [68, 199] width 112 height 16
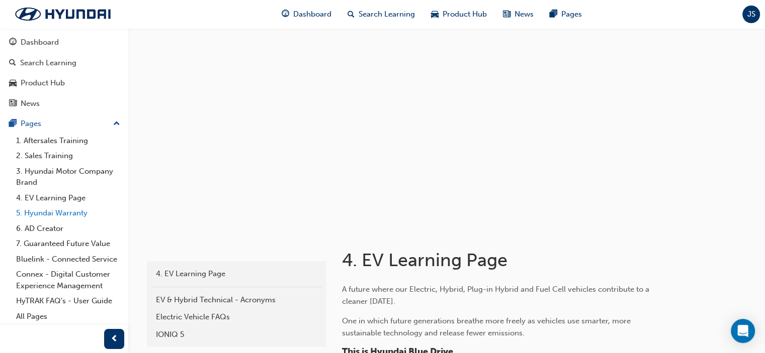
click at [75, 206] on link "5. Hyundai Warranty" at bounding box center [68, 214] width 112 height 16
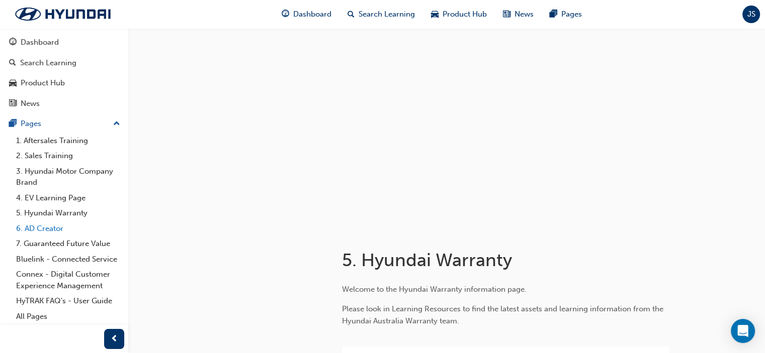
click at [49, 221] on link "6. AD Creator" at bounding box center [68, 229] width 112 height 16
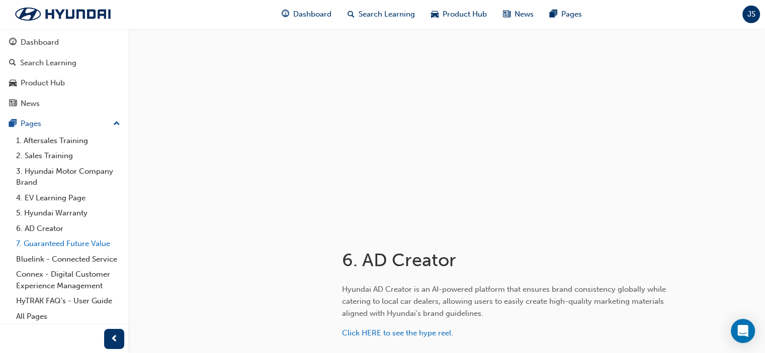
click at [81, 238] on link "7. Guaranteed Future Value" at bounding box center [68, 244] width 112 height 16
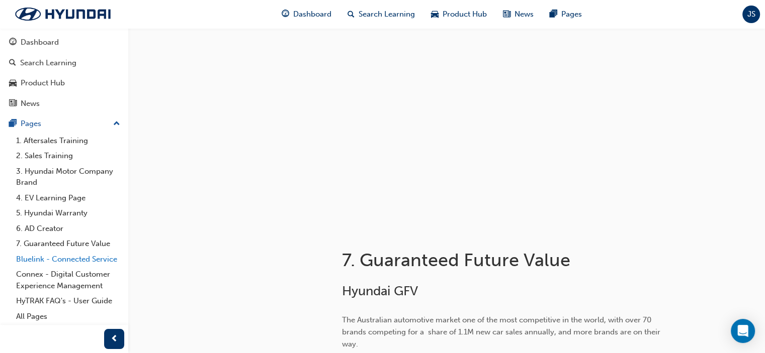
click at [74, 252] on link "Bluelink - Connected Service" at bounding box center [68, 260] width 112 height 16
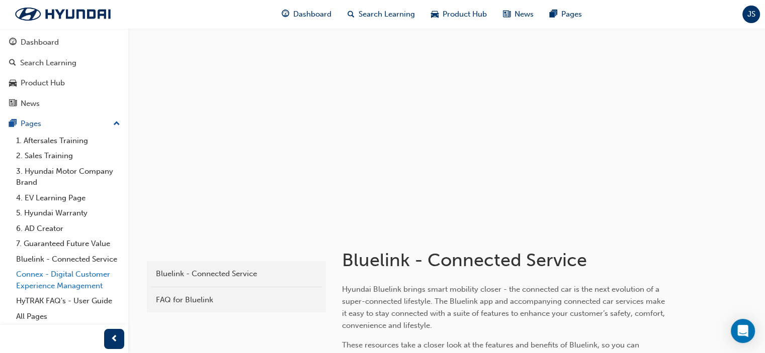
click at [76, 277] on link "Connex - Digital Customer Experience Management" at bounding box center [68, 280] width 112 height 27
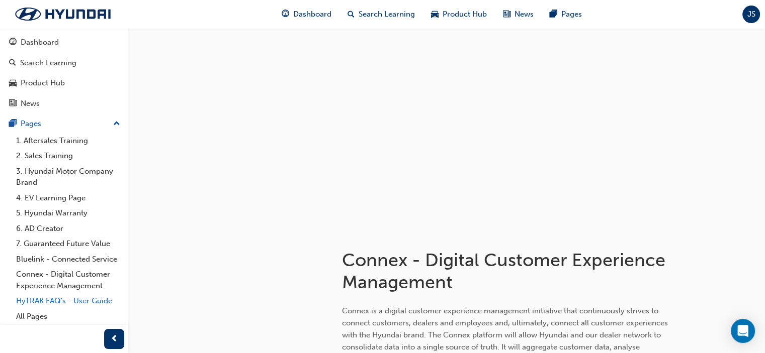
click at [79, 303] on link "HyTRAK FAQ's - User Guide" at bounding box center [68, 302] width 112 height 16
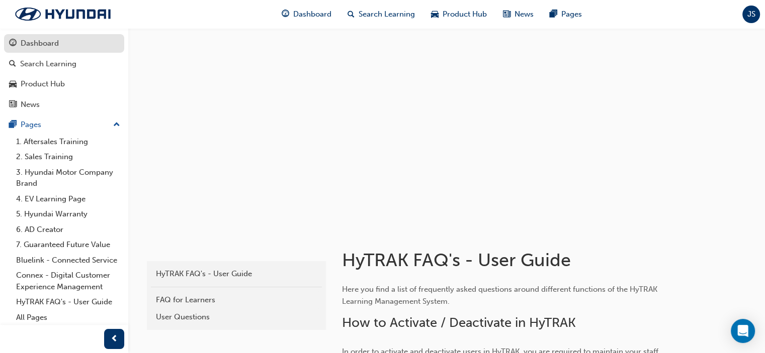
click at [31, 41] on div "Dashboard" at bounding box center [40, 44] width 38 height 12
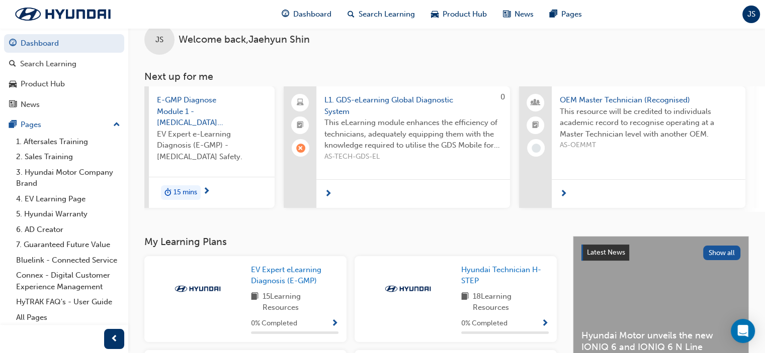
scroll to position [0, 95]
click at [326, 193] on span "next-icon" at bounding box center [329, 194] width 8 height 9
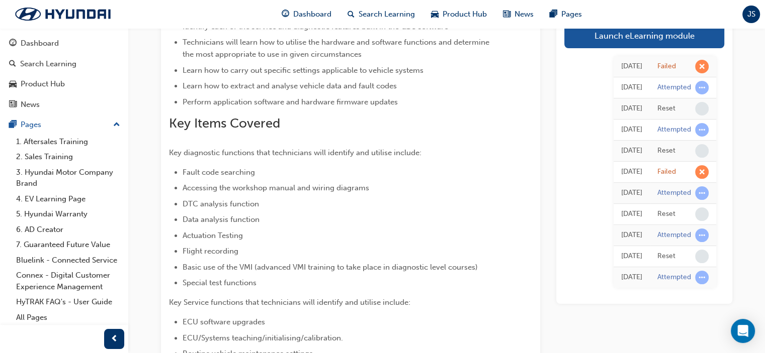
scroll to position [151, 0]
click at [722, 278] on div "[DATE] Failed [DATE] Attempted [DATE] Reset [DATE] Attempted [DATE] Reset [DATE…" at bounding box center [644, 172] width 160 height 248
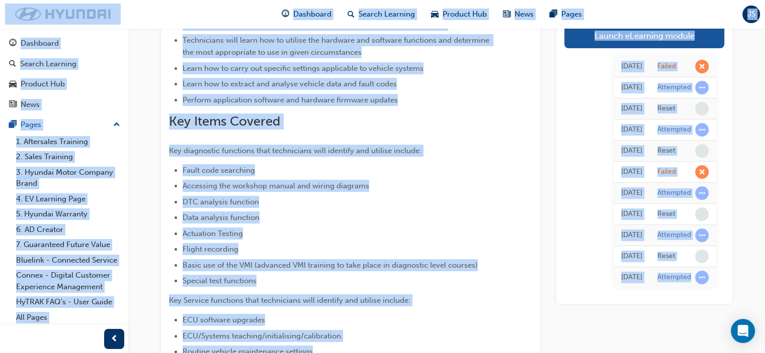
click at [723, 278] on div "[DATE] Failed [DATE] Attempted [DATE] Reset [DATE] Attempted [DATE] Reset [DATE…" at bounding box center [644, 172] width 160 height 248
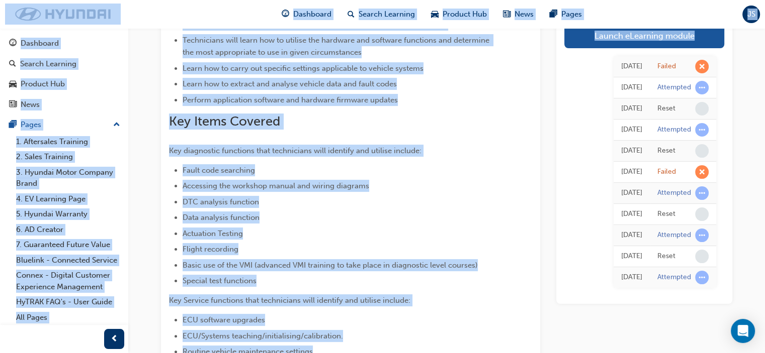
click at [723, 278] on div "[DATE] Failed [DATE] Attempted [DATE] Reset [DATE] Attempted [DATE] Reset [DATE…" at bounding box center [644, 172] width 160 height 248
click at [724, 277] on div "Launch eLearning module [DATE] Failed [DATE] Attempted [DATE] Reset [DATE] Atte…" at bounding box center [644, 159] width 176 height 289
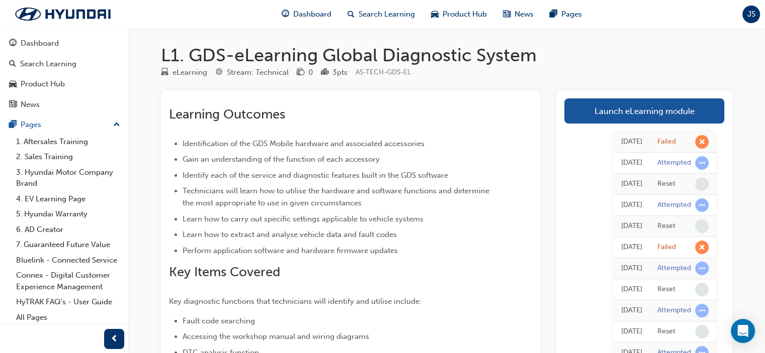
scroll to position [2, 0]
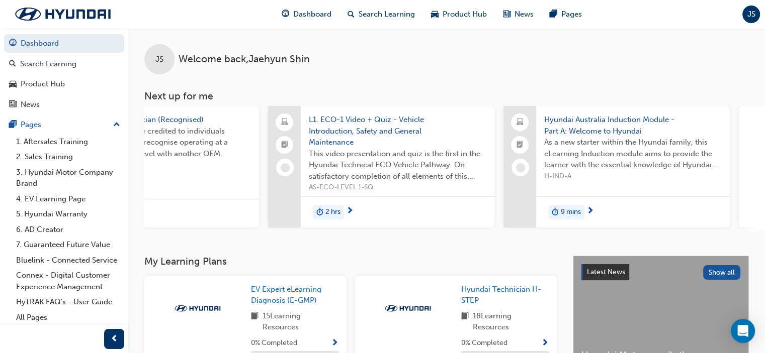
scroll to position [0, 579]
click at [633, 165] on span "As a new starter within the Hyundai family, this eLearning Induction module aim…" at bounding box center [635, 154] width 177 height 34
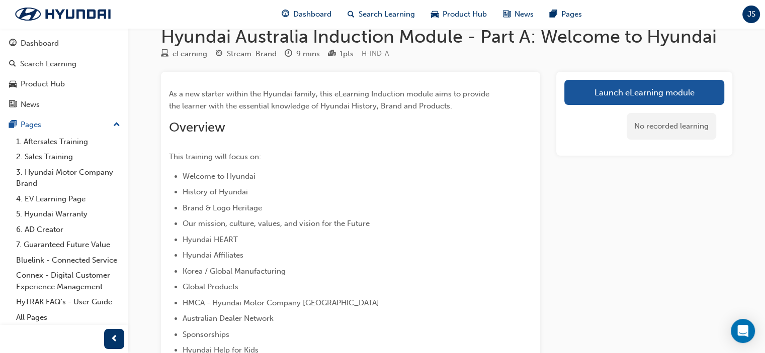
scroll to position [3, 0]
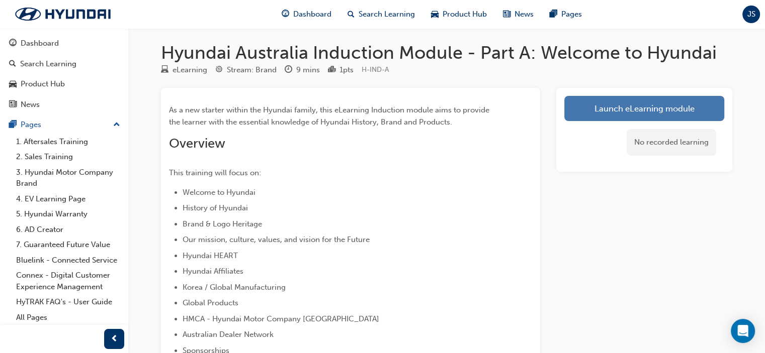
click at [633, 106] on link "Launch eLearning module" at bounding box center [644, 108] width 160 height 25
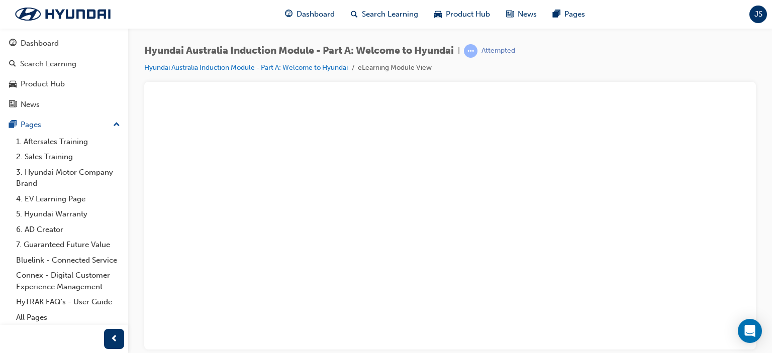
scroll to position [88, 0]
click at [421, 107] on div "play" at bounding box center [421, 107] width 0 height 0
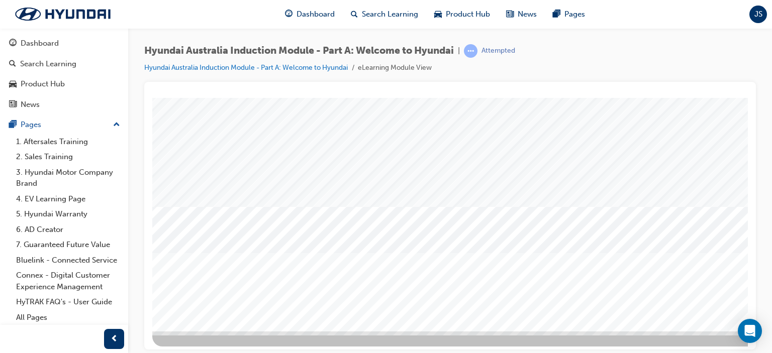
scroll to position [133, 0]
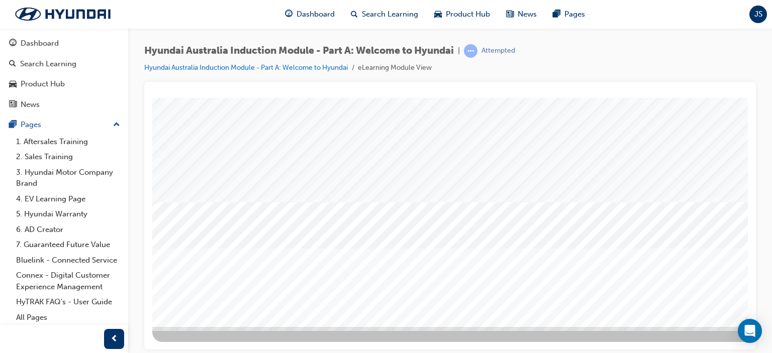
drag, startPoint x: 743, startPoint y: 153, endPoint x: 902, endPoint y: 338, distance: 244.5
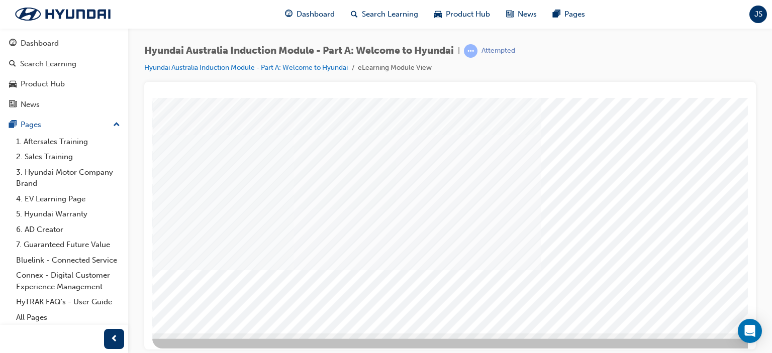
scroll to position [128, 0]
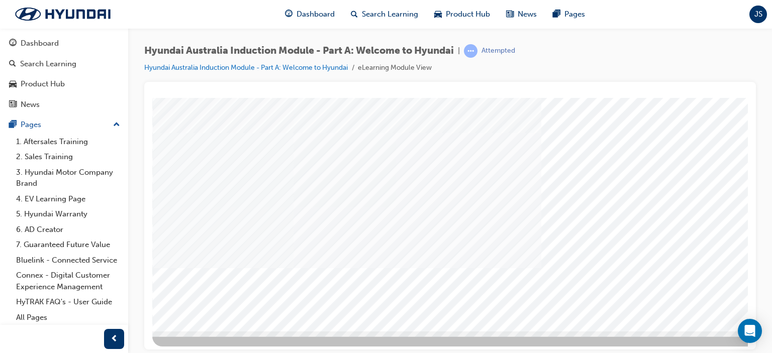
drag, startPoint x: 746, startPoint y: 130, endPoint x: 902, endPoint y: 307, distance: 235.8
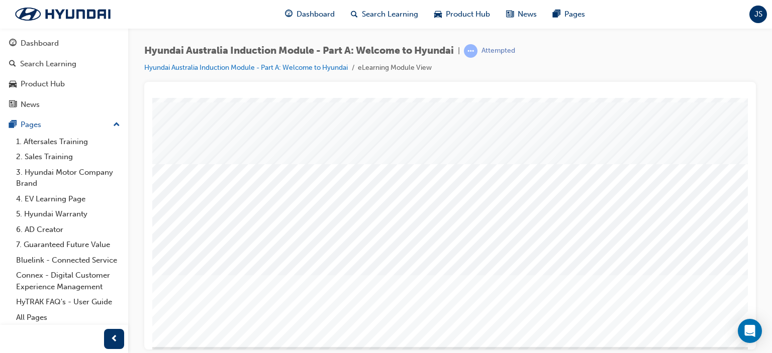
scroll to position [133, 0]
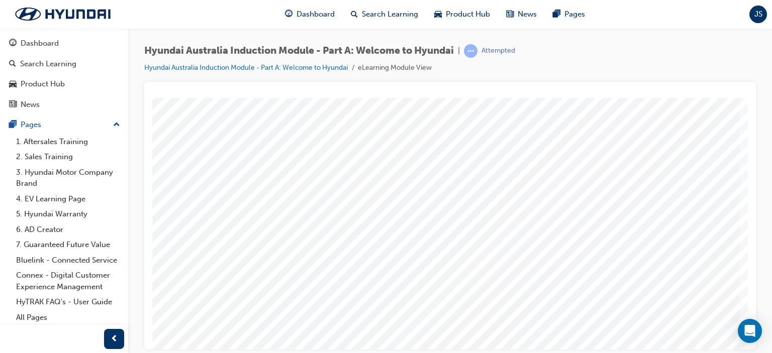
scroll to position [70, 96]
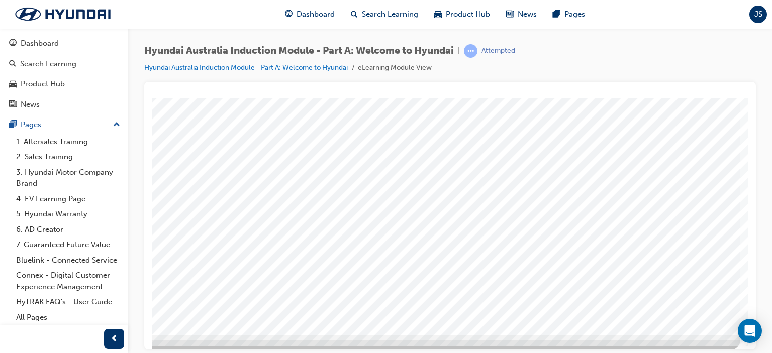
drag, startPoint x: 742, startPoint y: 251, endPoint x: 902, endPoint y: 383, distance: 207.2
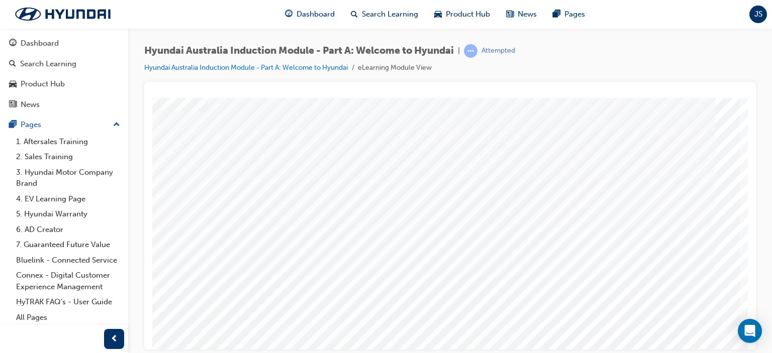
scroll to position [64, 96]
drag, startPoint x: 746, startPoint y: 281, endPoint x: 903, endPoint y: 368, distance: 180.0
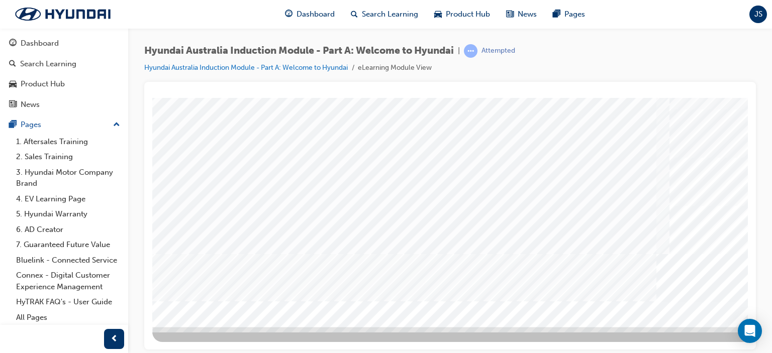
drag, startPoint x: 743, startPoint y: 220, endPoint x: 902, endPoint y: 368, distance: 217.0
drag, startPoint x: 746, startPoint y: 280, endPoint x: 900, endPoint y: 373, distance: 180.2
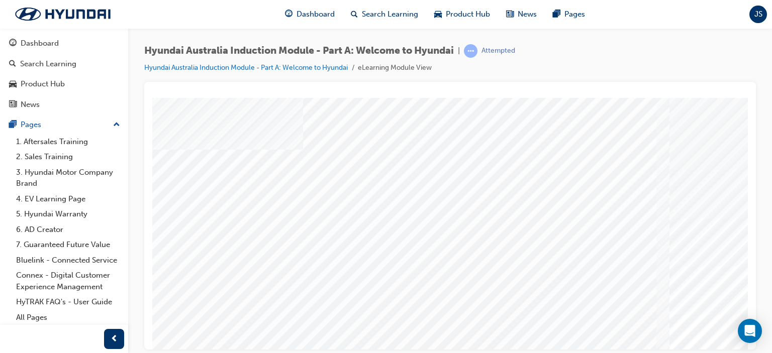
scroll to position [23, 0]
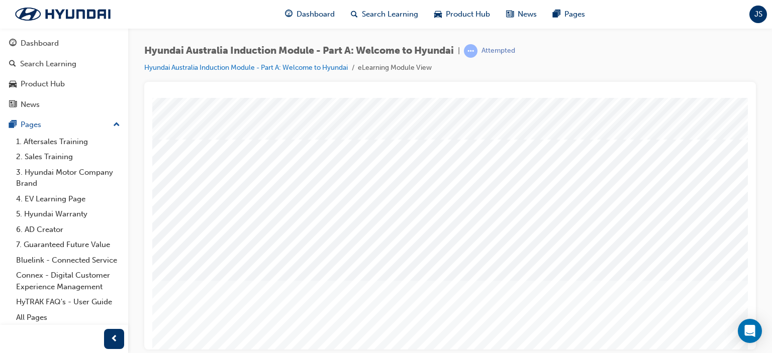
scroll to position [107, 96]
drag, startPoint x: 746, startPoint y: 176, endPoint x: 905, endPoint y: 338, distance: 227.5
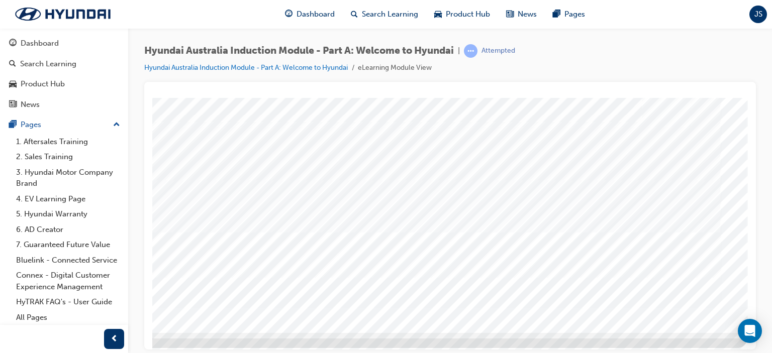
scroll to position [133, 96]
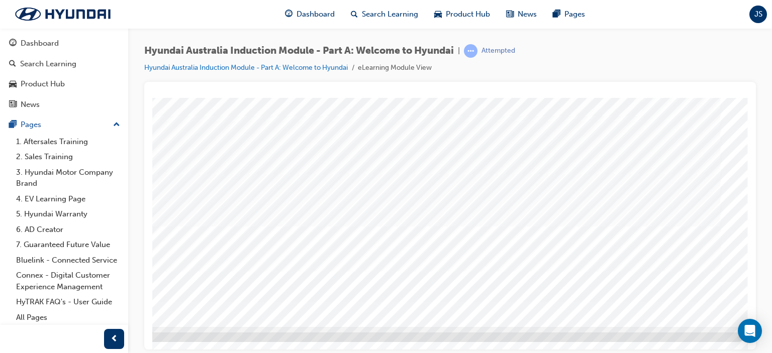
drag, startPoint x: 748, startPoint y: 260, endPoint x: 752, endPoint y: 192, distance: 68.5
click at [752, 192] on div at bounding box center [450, 216] width 612 height 268
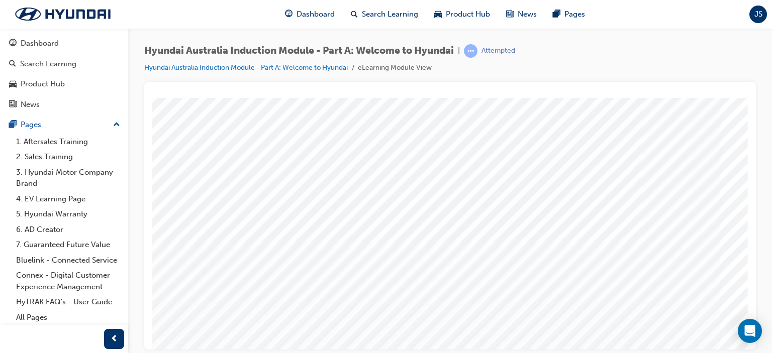
scroll to position [0, 96]
drag, startPoint x: 414, startPoint y: 234, endPoint x: 431, endPoint y: 234, distance: 17.6
drag, startPoint x: 744, startPoint y: 181, endPoint x: 924, endPoint y: 347, distance: 244.4
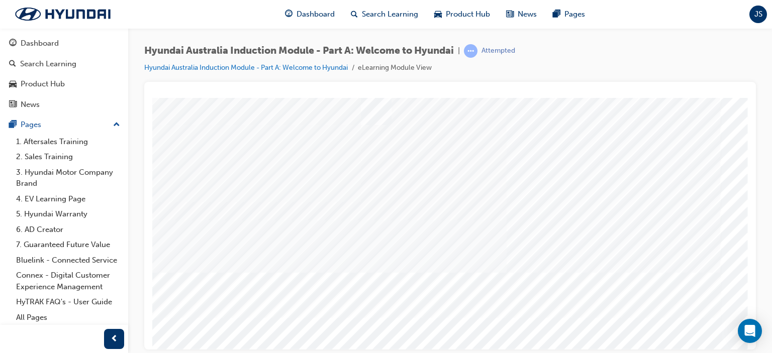
scroll to position [90, 96]
drag, startPoint x: 749, startPoint y: 211, endPoint x: 762, endPoint y: 261, distance: 51.9
click at [764, 272] on div "Hyundai Australia Induction Module - Part A: Welcome to Hyundai | Attempted Hyu…" at bounding box center [450, 178] width 644 height 300
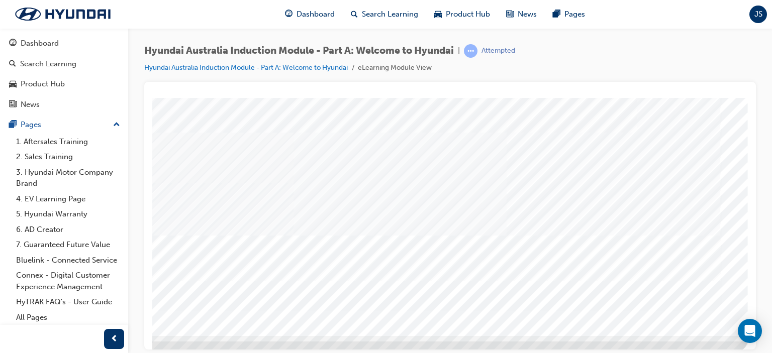
scroll to position [133, 96]
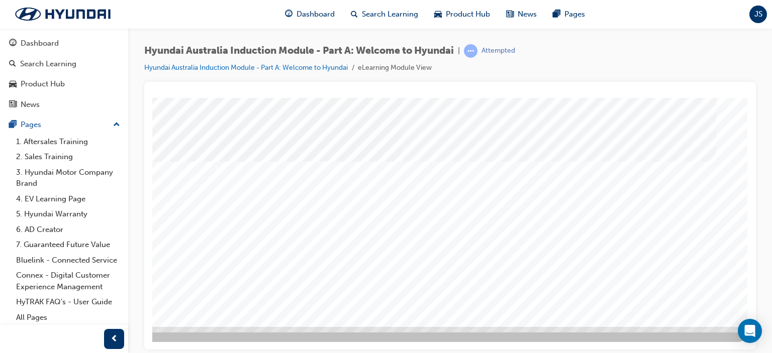
scroll to position [0, 0]
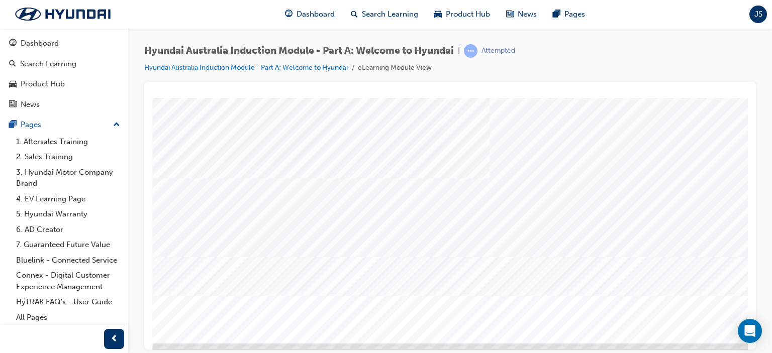
scroll to position [124, 0]
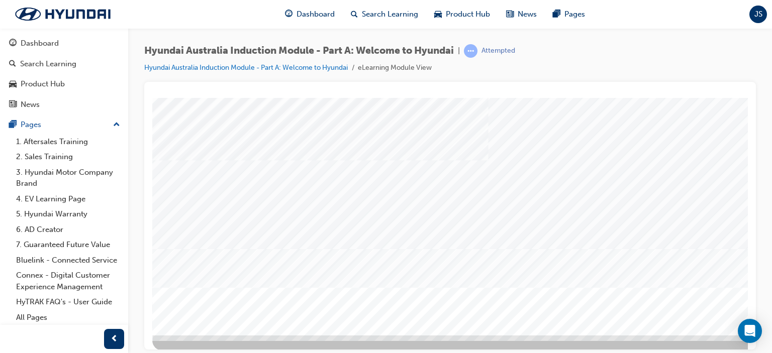
drag, startPoint x: 651, startPoint y: 164, endPoint x: 656, endPoint y: 169, distance: 7.5
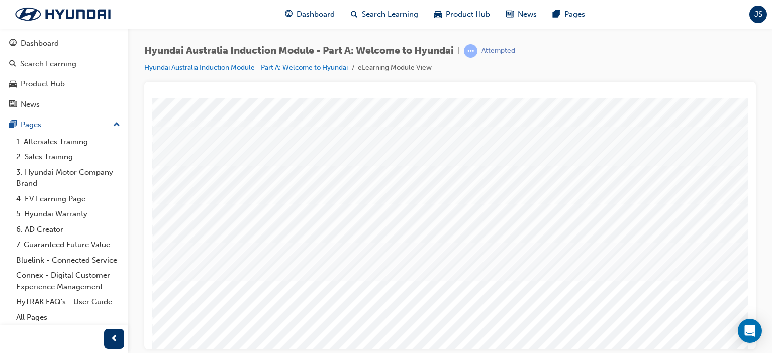
scroll to position [54, 0]
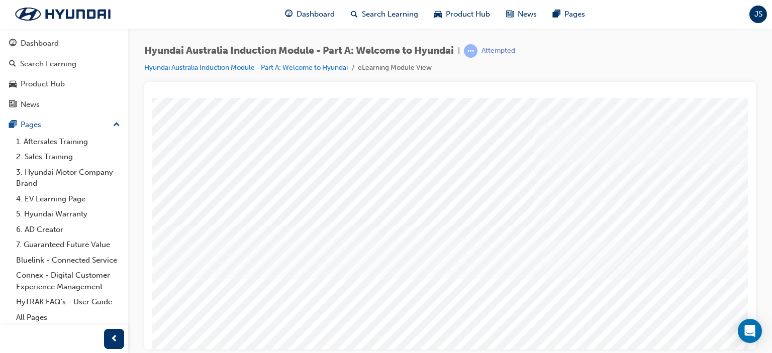
drag, startPoint x: 744, startPoint y: 182, endPoint x: 904, endPoint y: 299, distance: 198.6
drag, startPoint x: 754, startPoint y: 202, endPoint x: 750, endPoint y: 209, distance: 7.4
click at [762, 213] on div "Hyundai Australia Induction Module - Part A: Welcome to Hyundai | Attempted Hyu…" at bounding box center [450, 178] width 644 height 300
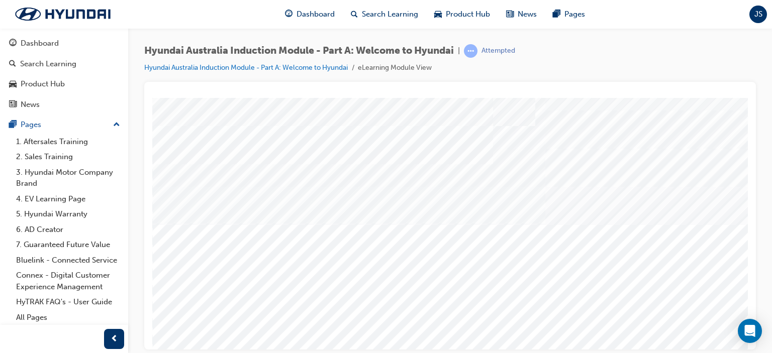
scroll to position [116, 0]
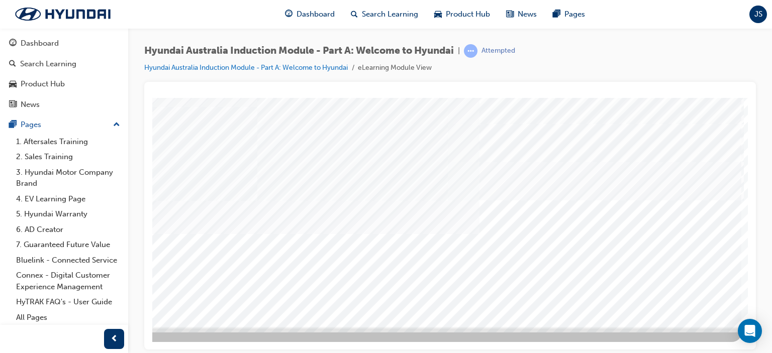
scroll to position [133, 96]
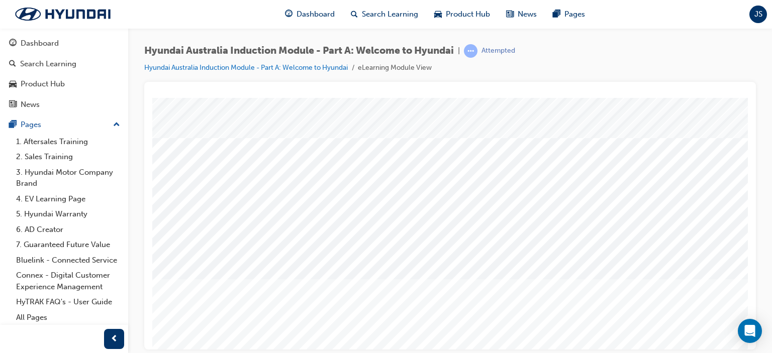
scroll to position [121, 0]
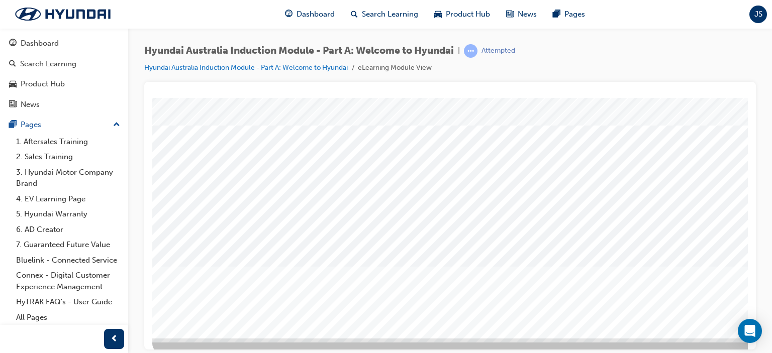
drag, startPoint x: 746, startPoint y: 218, endPoint x: 910, endPoint y: 389, distance: 237.1
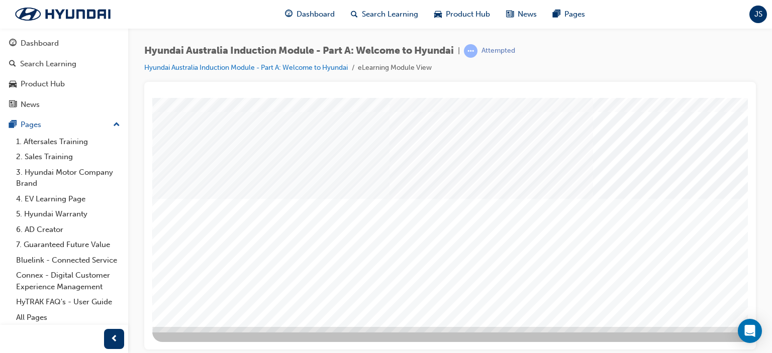
scroll to position [133, 96]
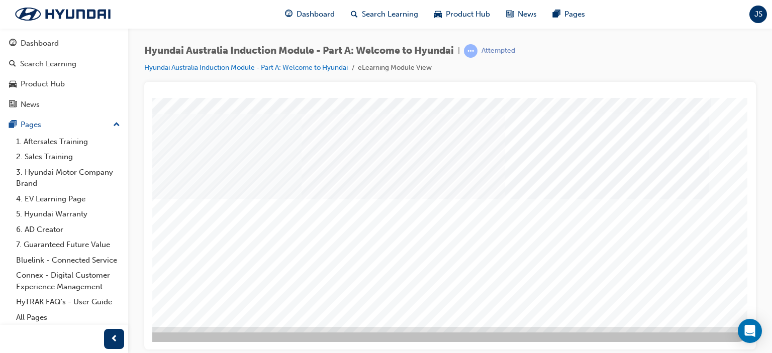
drag, startPoint x: 384, startPoint y: 226, endPoint x: 406, endPoint y: 224, distance: 22.7
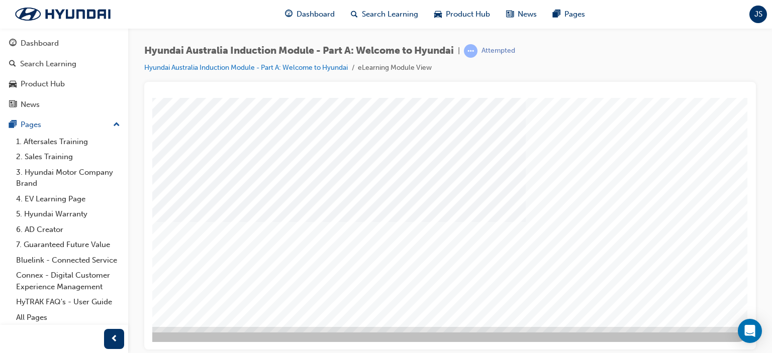
scroll to position [0, 0]
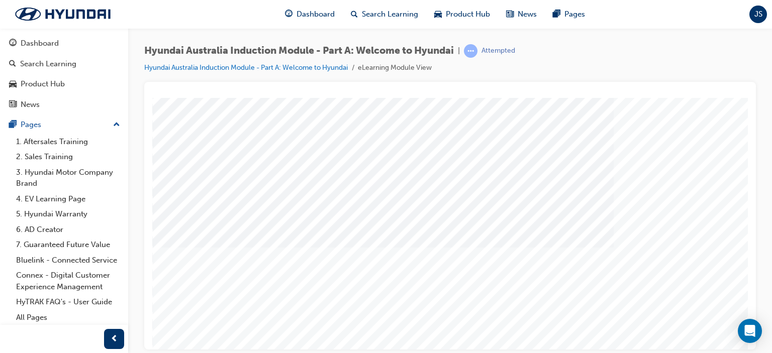
drag, startPoint x: 745, startPoint y: 161, endPoint x: 902, endPoint y: 323, distance: 226.1
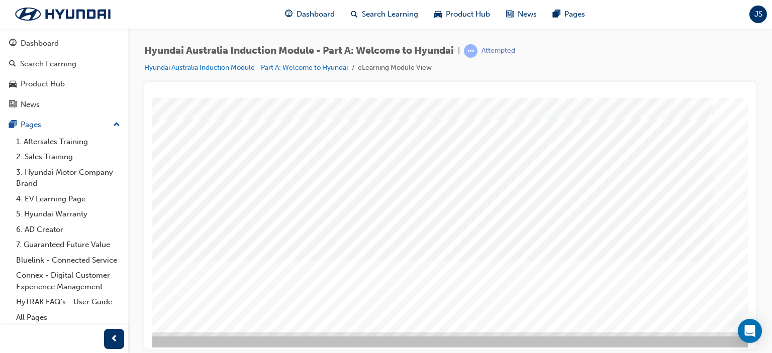
scroll to position [127, 96]
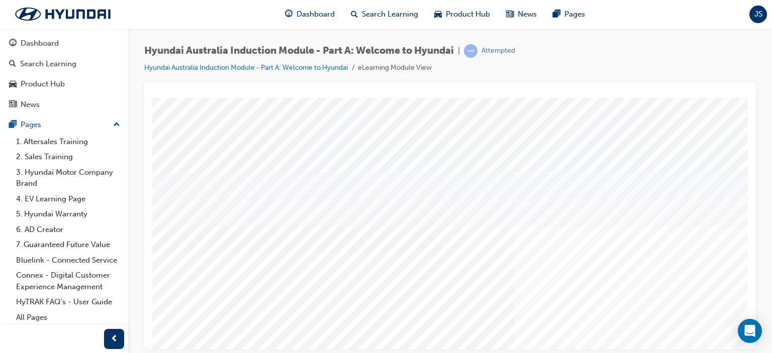
scroll to position [133, 0]
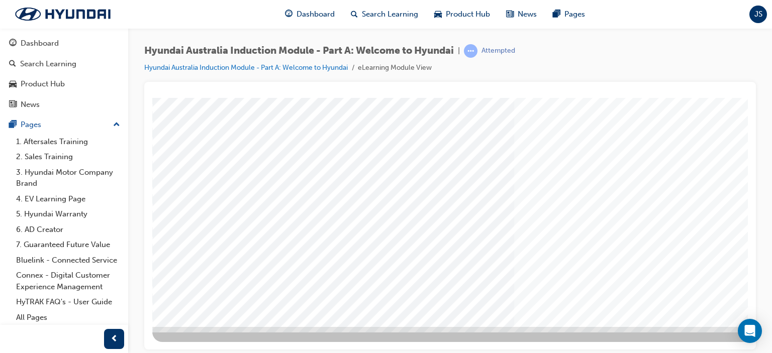
drag, startPoint x: 454, startPoint y: 338, endPoint x: 486, endPoint y: 339, distance: 31.2
click at [486, 339] on div at bounding box center [494, 153] width 684 height 377
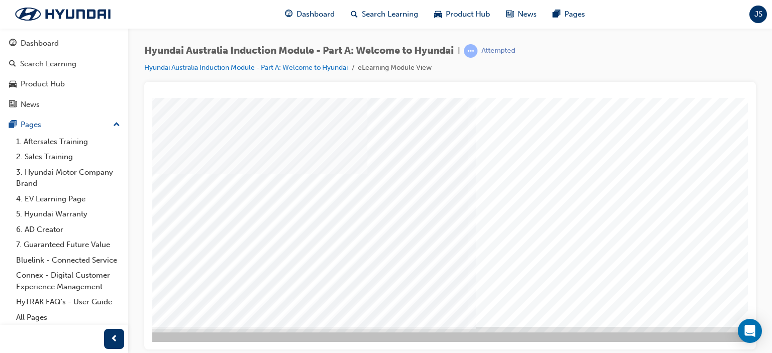
scroll to position [133, 96]
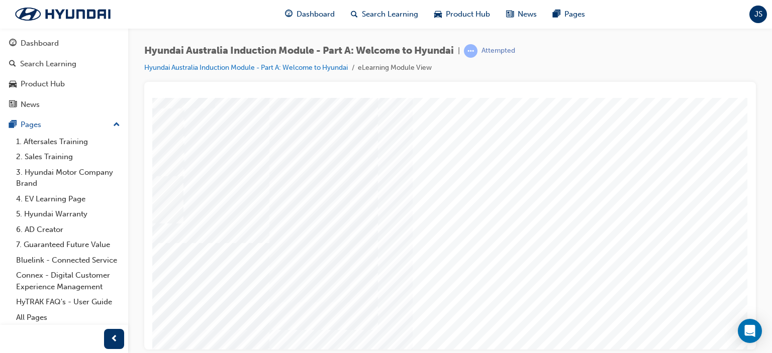
scroll to position [65, 96]
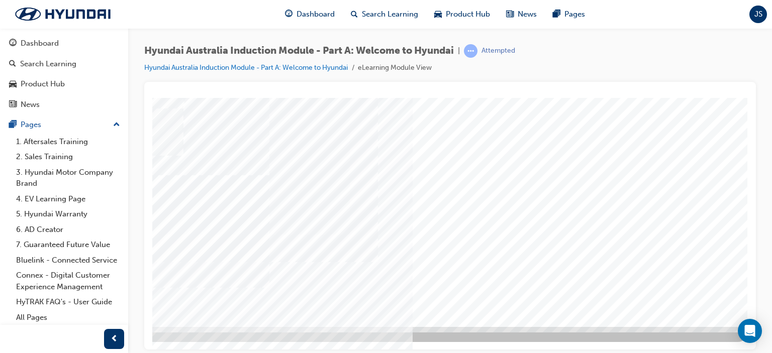
drag, startPoint x: 748, startPoint y: 268, endPoint x: 902, endPoint y: 414, distance: 212.7
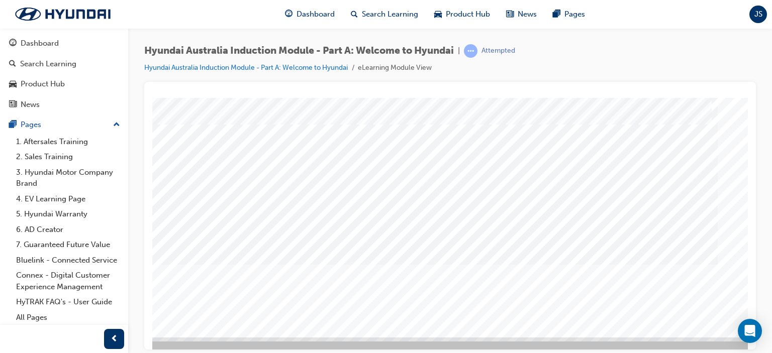
scroll to position [122, 96]
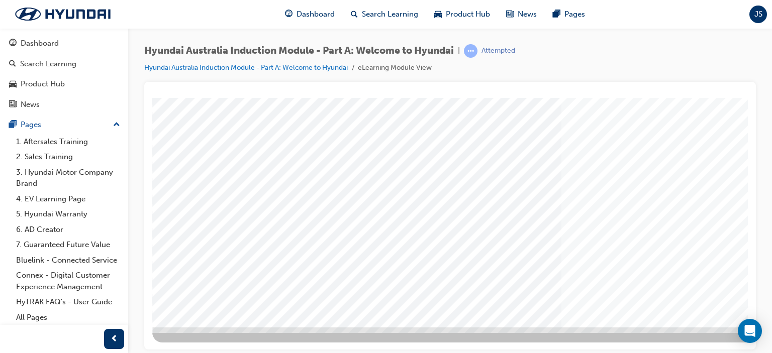
scroll to position [133, 0]
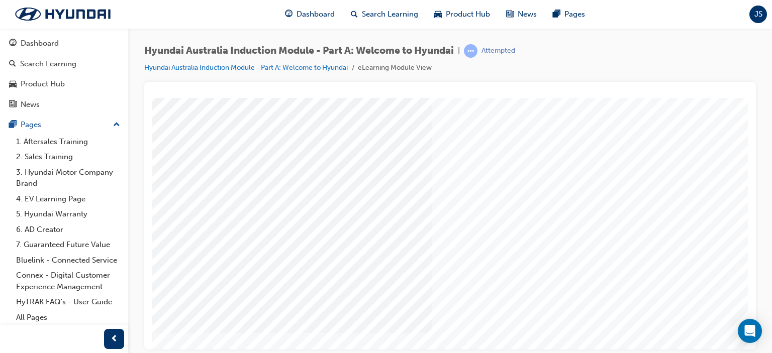
scroll to position [71, 0]
drag, startPoint x: 746, startPoint y: 168, endPoint x: 904, endPoint y: 313, distance: 214.6
drag, startPoint x: 667, startPoint y: 214, endPoint x: 660, endPoint y: 208, distance: 9.0
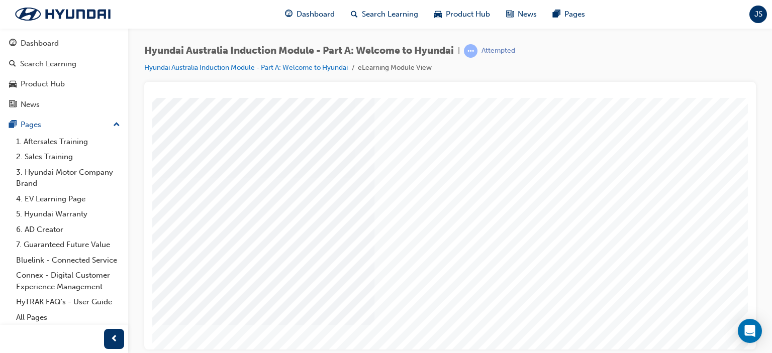
drag, startPoint x: 621, startPoint y: 188, endPoint x: 591, endPoint y: 196, distance: 31.2
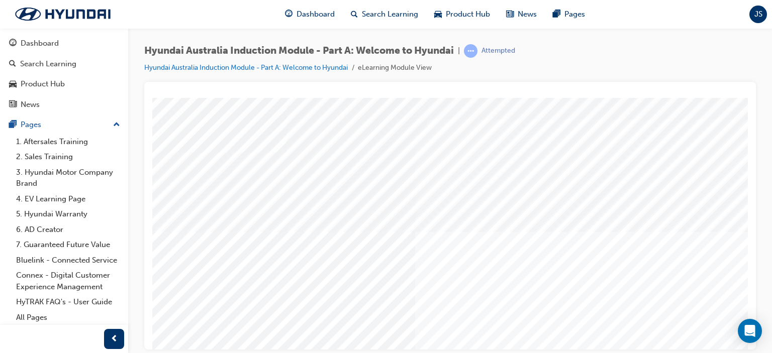
scroll to position [19, 17]
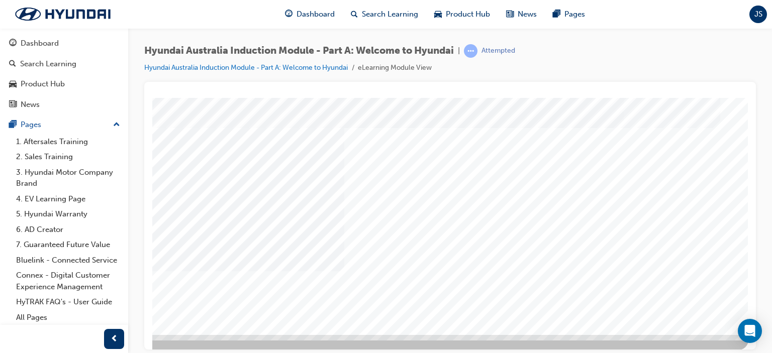
scroll to position [133, 87]
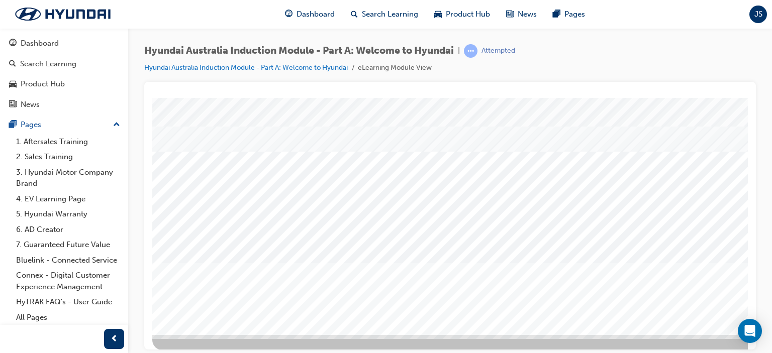
scroll to position [133, 0]
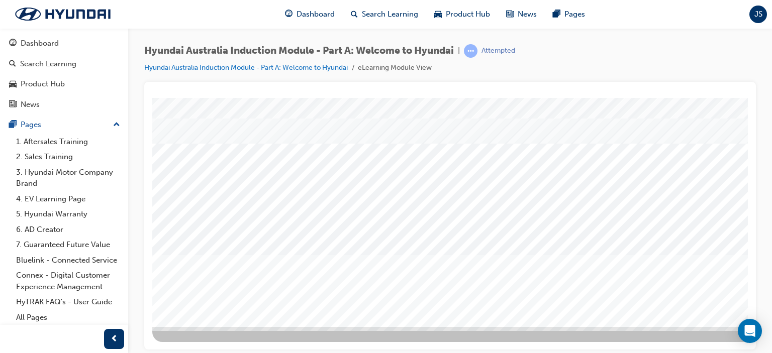
drag, startPoint x: 742, startPoint y: 150, endPoint x: 904, endPoint y: 334, distance: 245.4
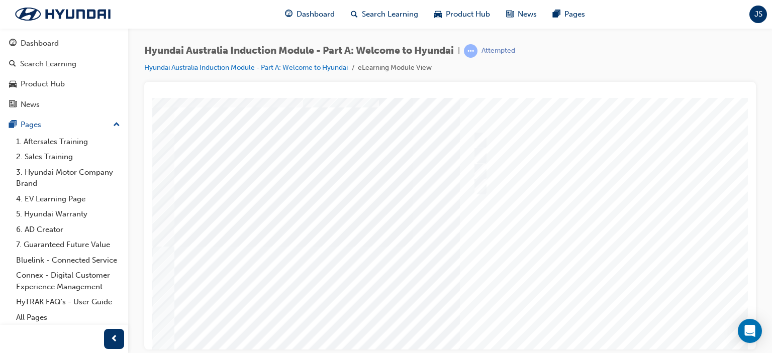
scroll to position [41, 0]
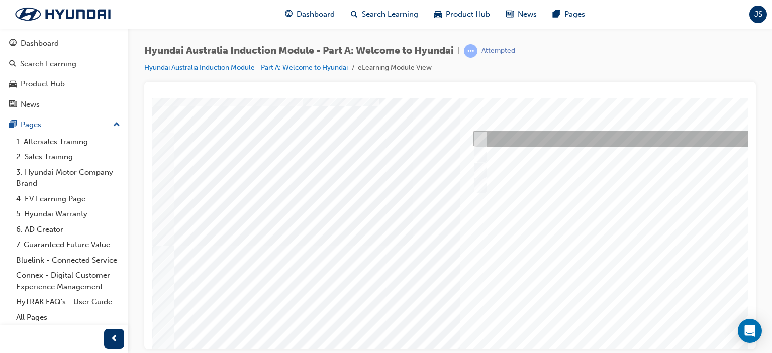
click at [479, 135] on input "1935" at bounding box center [478, 138] width 11 height 11
radio input "true"
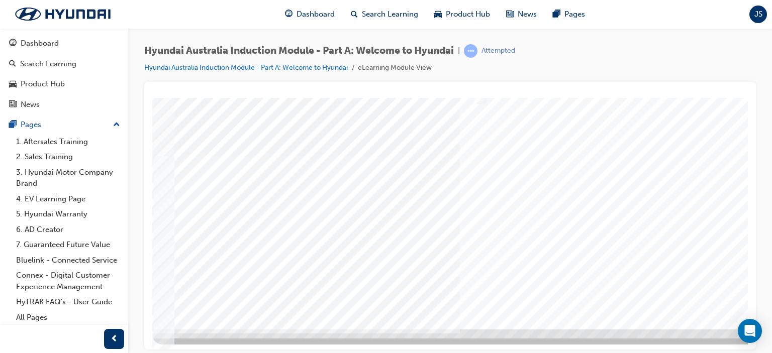
scroll to position [133, 0]
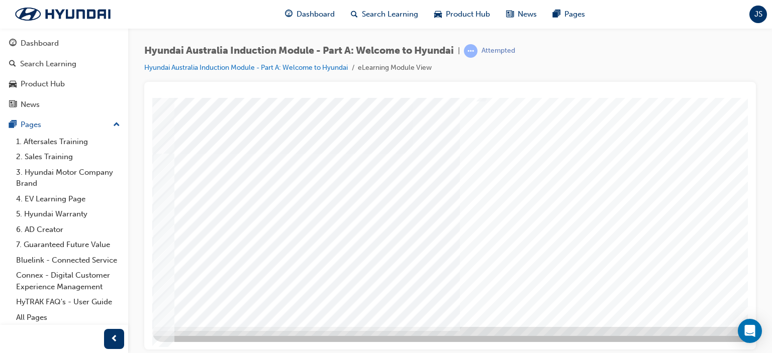
drag, startPoint x: 740, startPoint y: 284, endPoint x: 740, endPoint y: 290, distance: 6.0
click at [740, 290] on div at bounding box center [436, 146] width 684 height 362
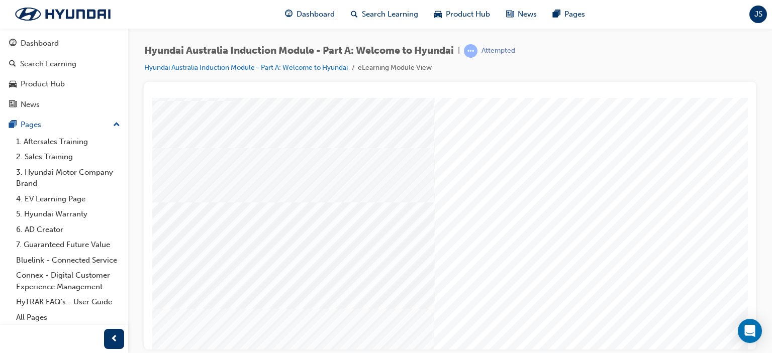
scroll to position [74, 69]
drag, startPoint x: 745, startPoint y: 210, endPoint x: 906, endPoint y: 347, distance: 212.2
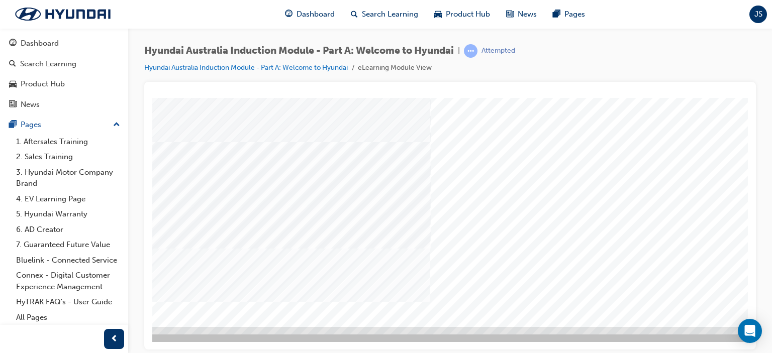
drag, startPoint x: 744, startPoint y: 275, endPoint x: 893, endPoint y: 423, distance: 210.1
drag, startPoint x: 439, startPoint y: 347, endPoint x: 700, endPoint y: 447, distance: 279.6
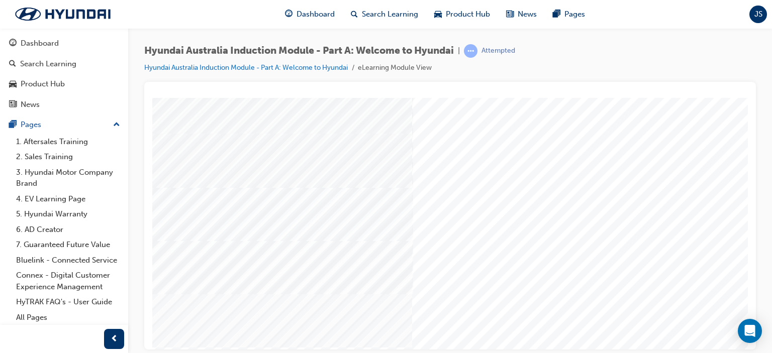
scroll to position [71, 96]
drag, startPoint x: 741, startPoint y: 196, endPoint x: 903, endPoint y: 336, distance: 215.0
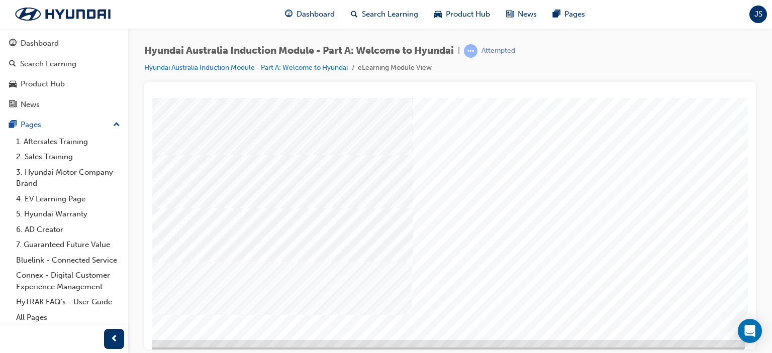
scroll to position [122, 96]
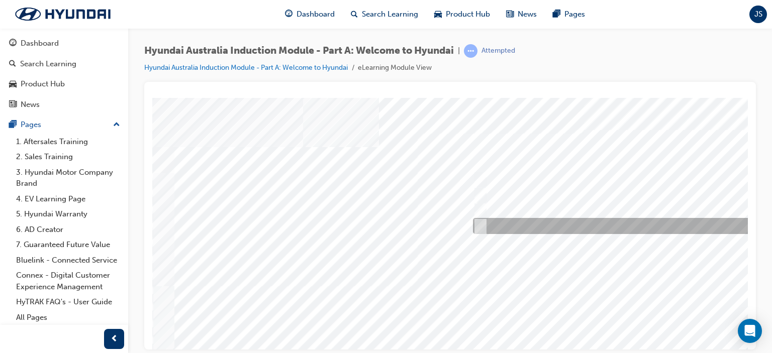
scroll to position [0, 0]
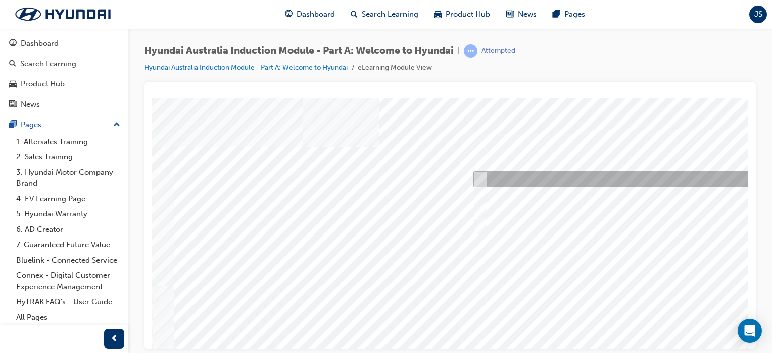
click at [481, 178] on input "Alabama Plant, USA" at bounding box center [478, 179] width 11 height 11
radio input "true"
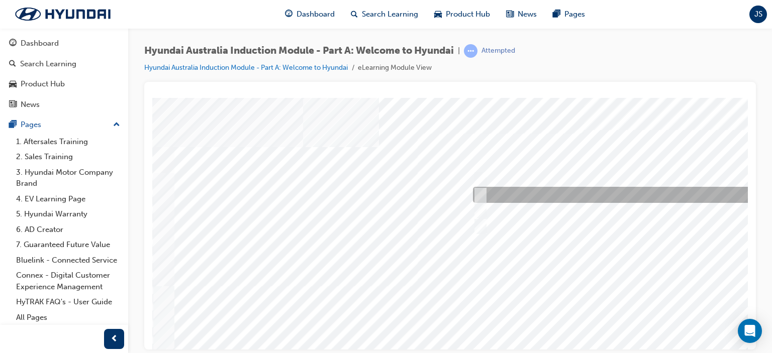
click at [481, 190] on input "Ulsan Plant, South Korea" at bounding box center [478, 195] width 11 height 11
radio input "true"
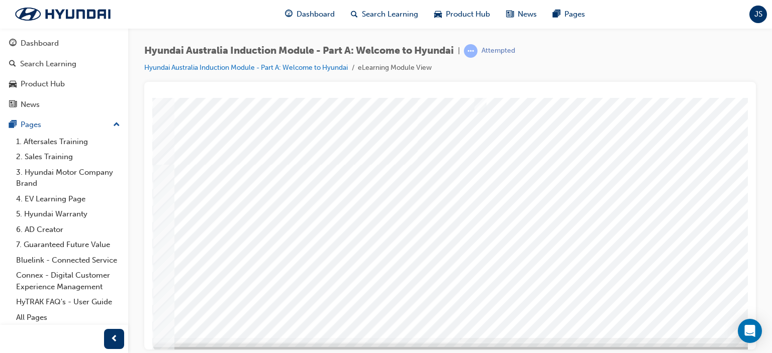
scroll to position [133, 0]
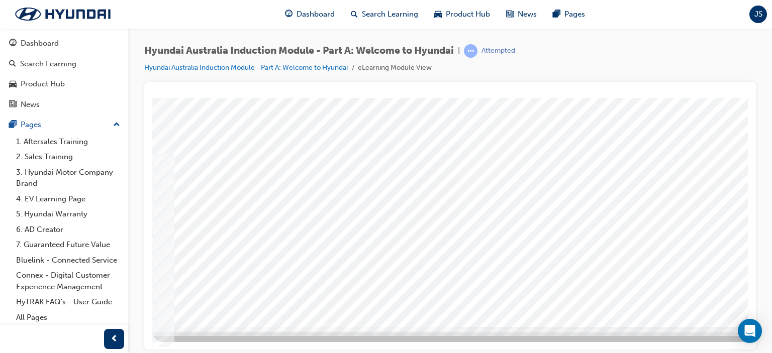
drag, startPoint x: 743, startPoint y: 202, endPoint x: 902, endPoint y: 384, distance: 242.6
click at [721, 276] on div at bounding box center [494, 146] width 684 height 362
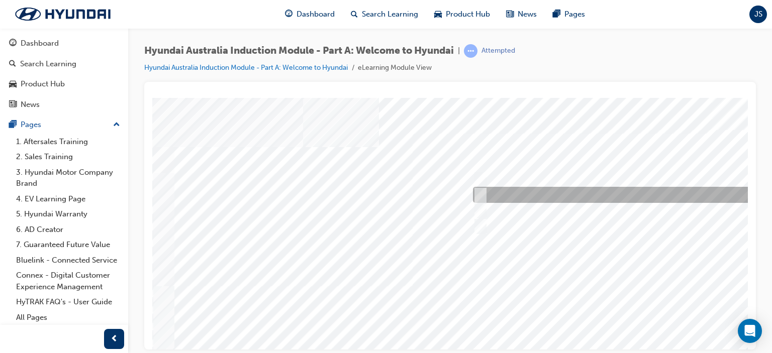
click at [481, 196] on input "A satisfied customer" at bounding box center [478, 195] width 11 height 11
checkbox input "true"
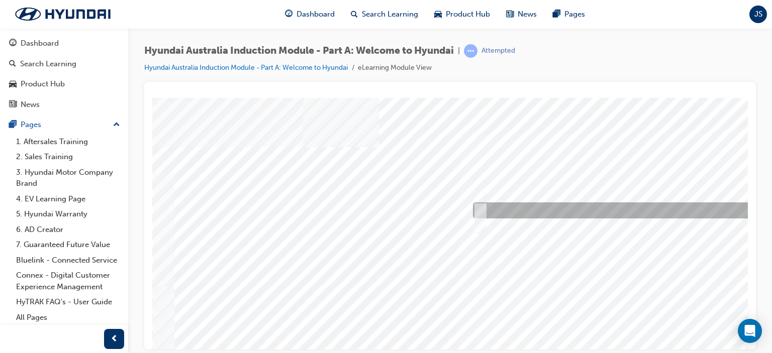
click at [484, 212] on div at bounding box center [638, 211] width 334 height 16
checkbox input "true"
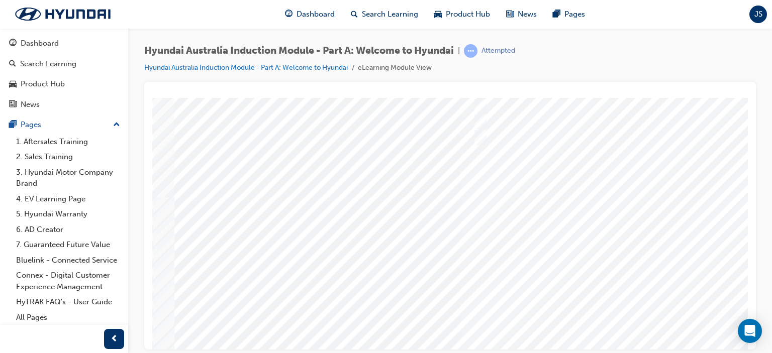
scroll to position [91, 0]
click at [705, 274] on div at bounding box center [494, 188] width 684 height 362
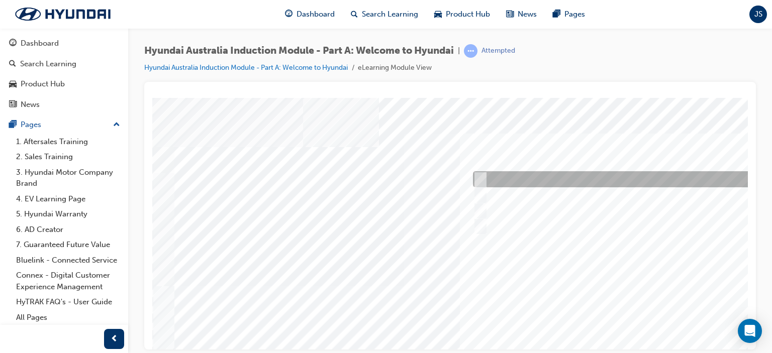
click at [483, 173] on div at bounding box center [638, 179] width 334 height 16
checkbox input "true"
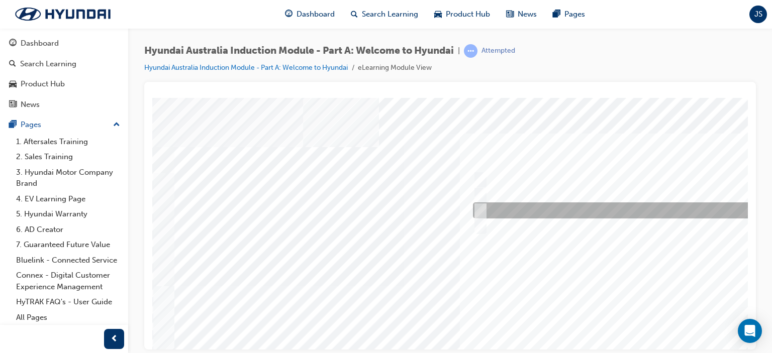
click at [483, 206] on input "Carlton Football Club" at bounding box center [478, 210] width 11 height 11
checkbox input "true"
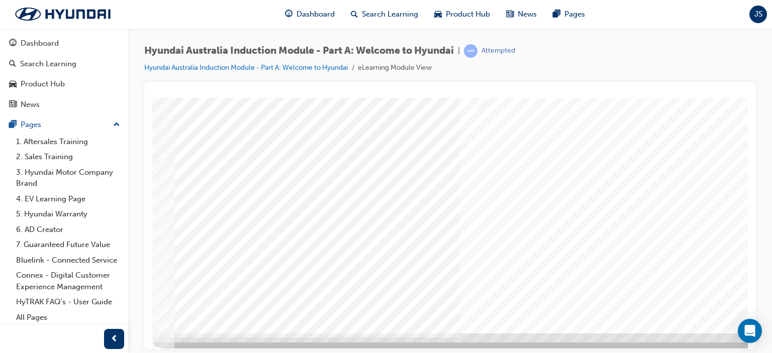
scroll to position [133, 0]
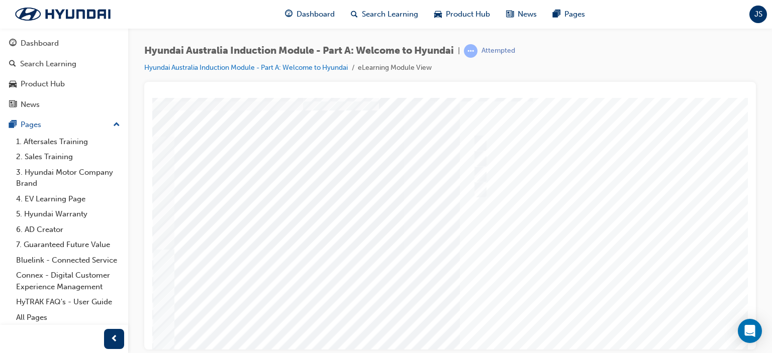
scroll to position [32, 0]
click at [680, 242] on div at bounding box center [494, 246] width 684 height 362
click at [612, 244] on div "1" at bounding box center [651, 238] width 275 height 40
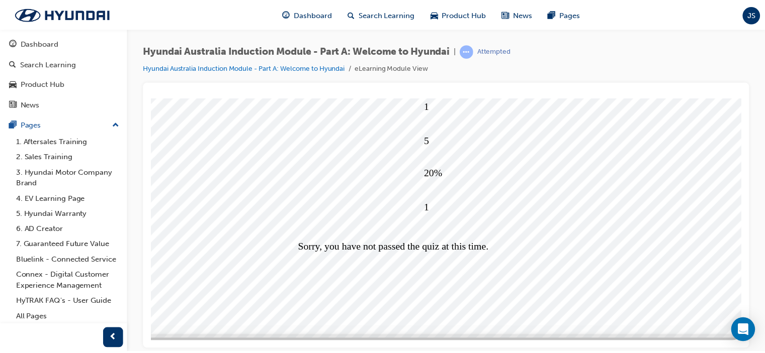
scroll to position [133, 96]
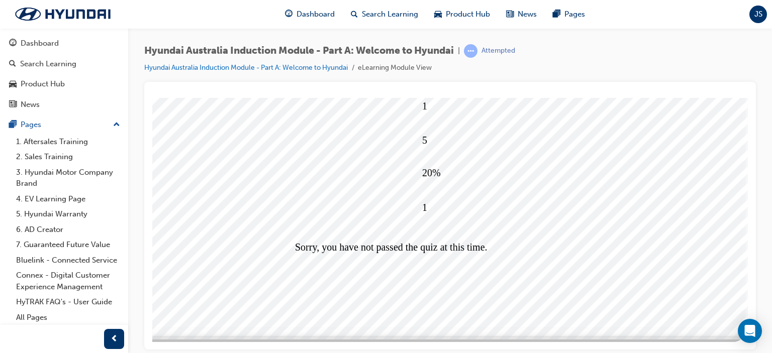
drag, startPoint x: 647, startPoint y: 346, endPoint x: 889, endPoint y: 418, distance: 252.3
click at [760, 16] on span "JS" at bounding box center [759, 15] width 8 height 12
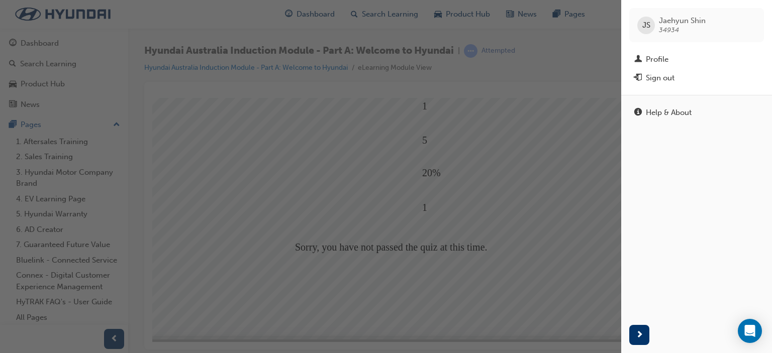
click at [687, 153] on div "Help & About" at bounding box center [696, 206] width 151 height 222
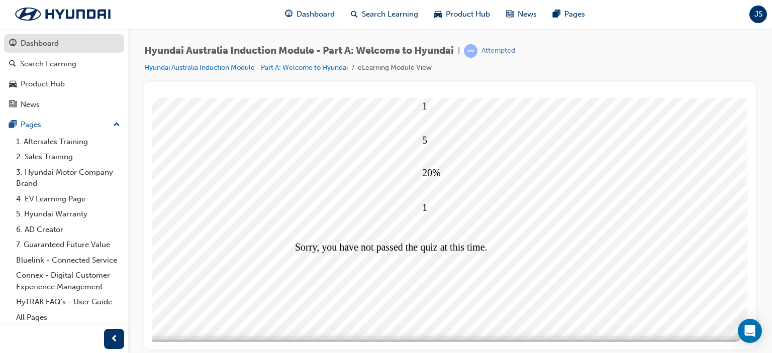
click at [43, 45] on div "Dashboard" at bounding box center [40, 44] width 38 height 12
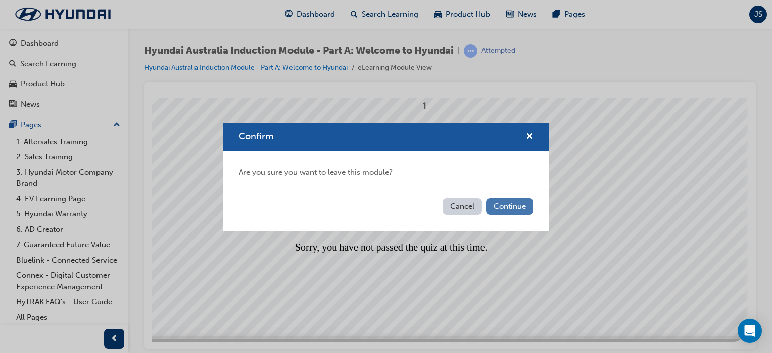
click at [519, 206] on button "Continue" at bounding box center [509, 207] width 47 height 17
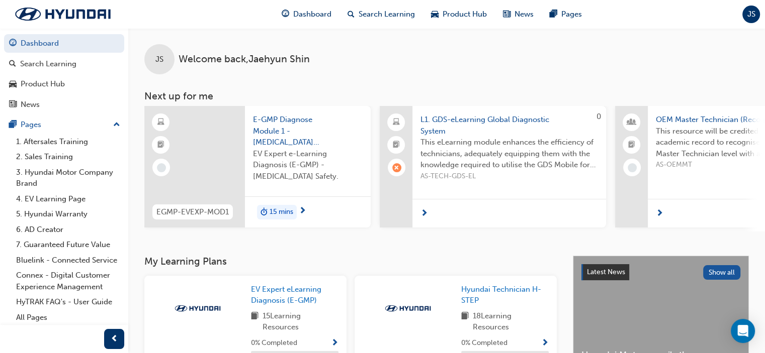
click at [662, 230] on div "OEM Master Technician (Recognised) This resource will be credited to individual…" at bounding box center [728, 169] width 226 height 126
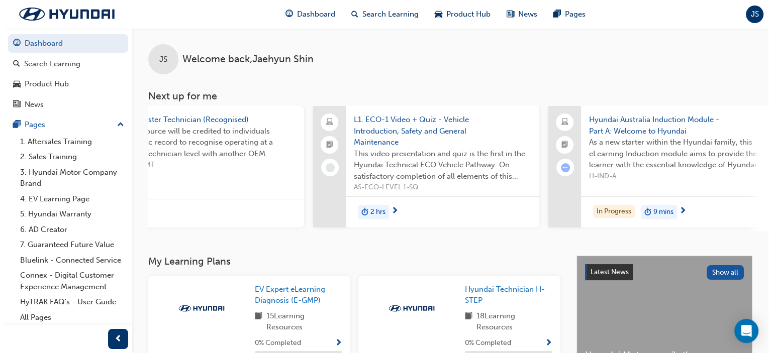
scroll to position [0, 554]
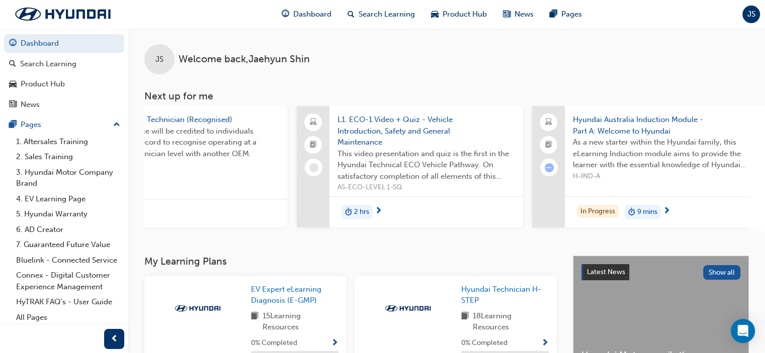
click at [628, 150] on span "As a new starter within the Hyundai family, this eLearning Induction module aim…" at bounding box center [661, 154] width 177 height 34
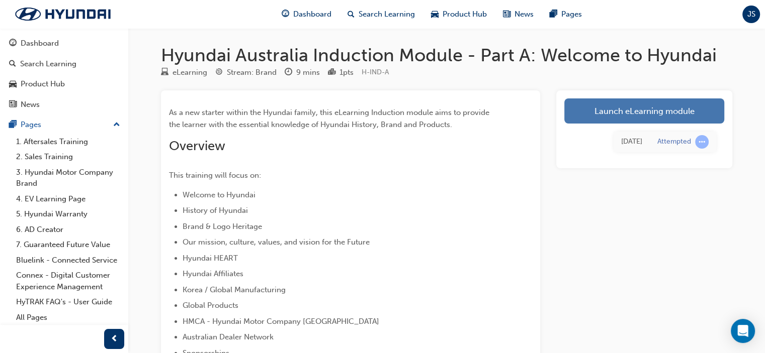
click at [597, 111] on link "Launch eLearning module" at bounding box center [644, 111] width 160 height 25
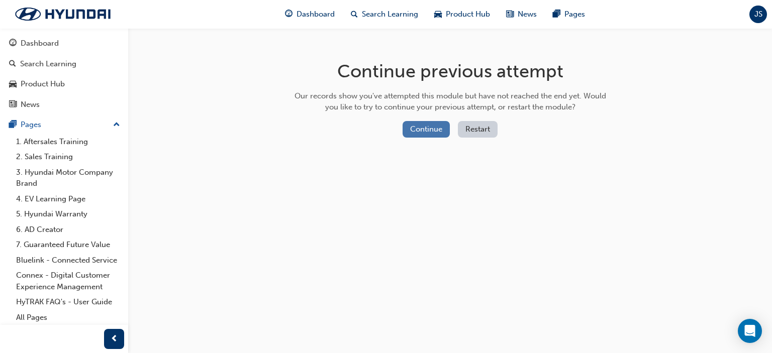
click at [435, 128] on button "Continue" at bounding box center [426, 129] width 47 height 17
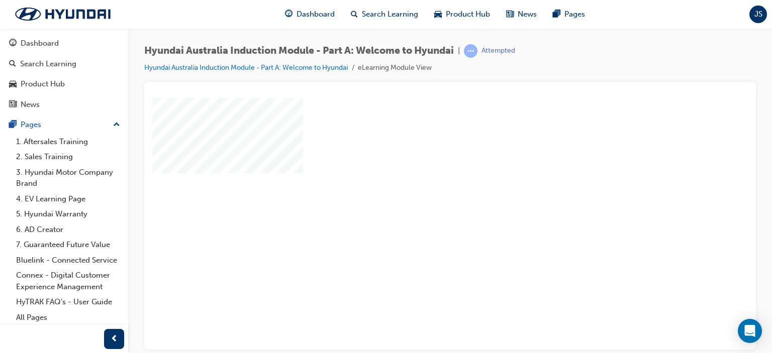
click at [421, 195] on div "play" at bounding box center [421, 195] width 0 height 0
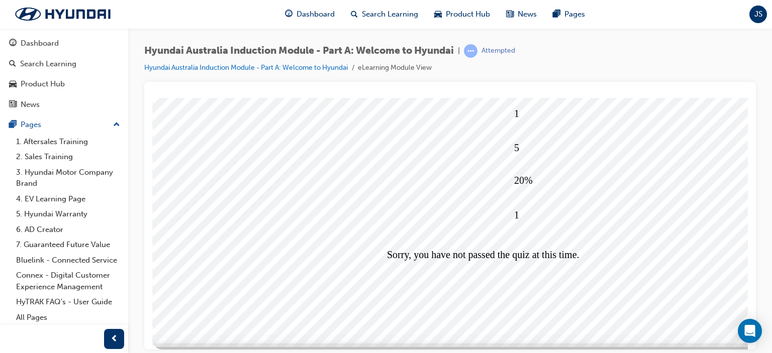
scroll to position [133, 0]
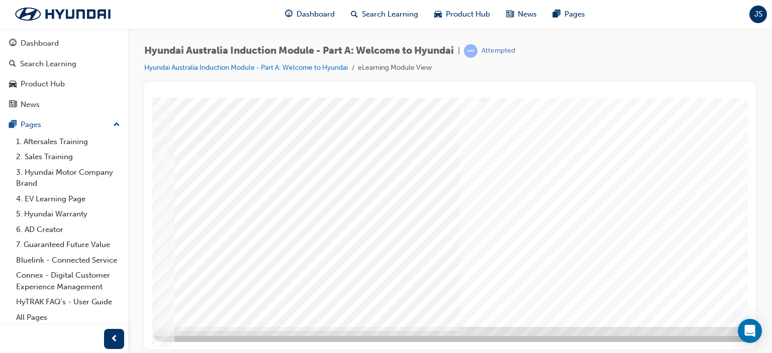
scroll to position [0, 0]
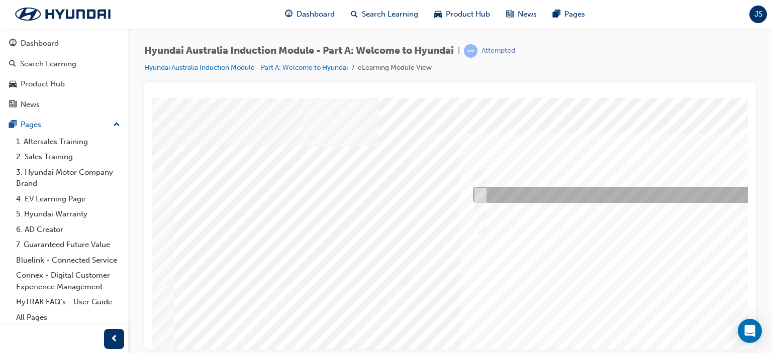
click at [478, 194] on input "1947" at bounding box center [478, 195] width 11 height 11
radio input "true"
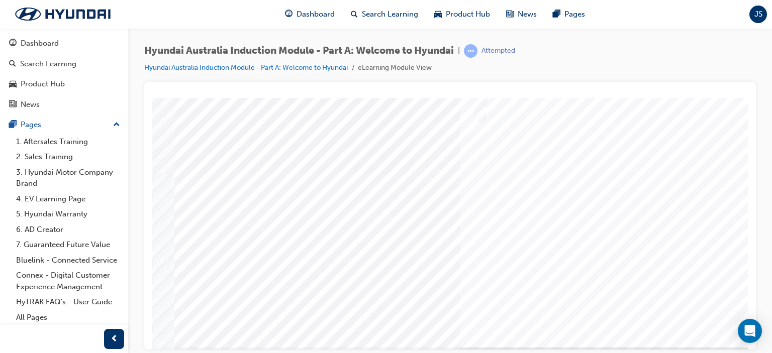
scroll to position [113, 0]
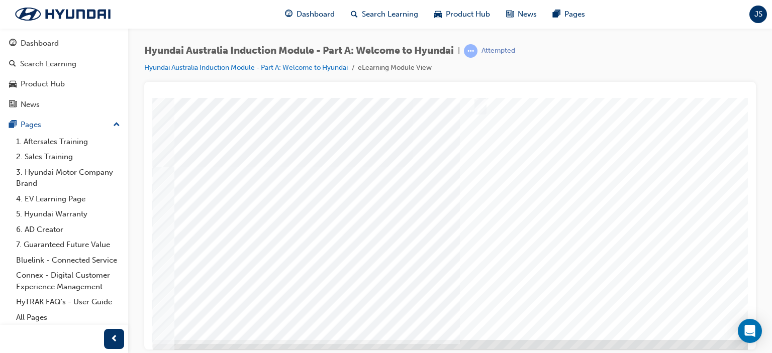
scroll to position [133, 0]
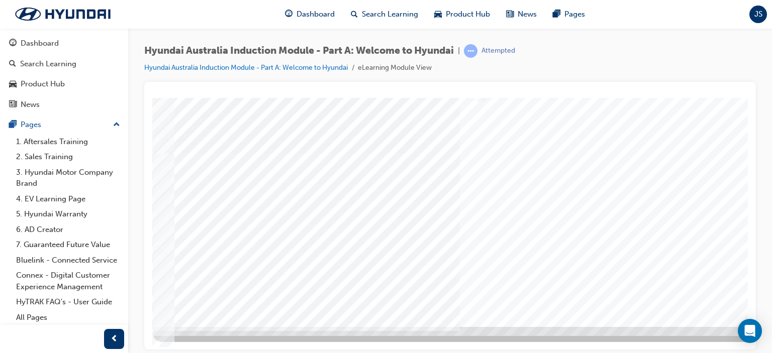
click at [653, 217] on div at bounding box center [494, 146] width 684 height 362
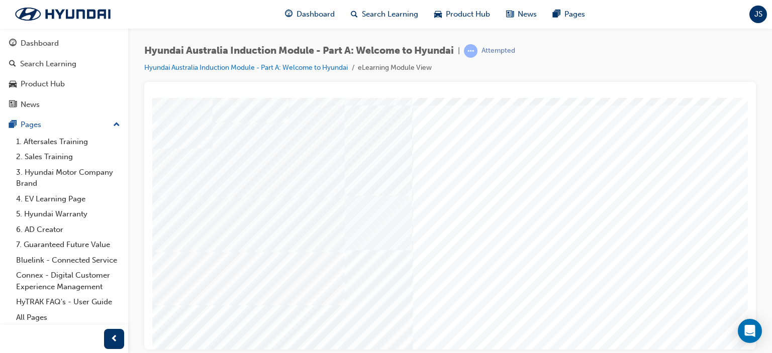
scroll to position [17, 96]
drag, startPoint x: 744, startPoint y: 240, endPoint x: 900, endPoint y: 317, distance: 174.5
drag, startPoint x: 742, startPoint y: 166, endPoint x: 900, endPoint y: 284, distance: 197.7
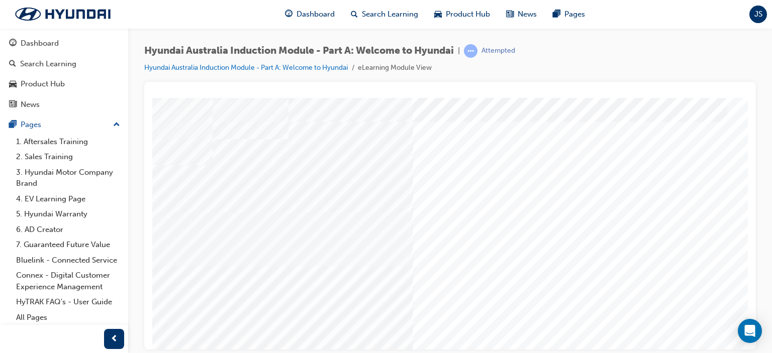
drag, startPoint x: 746, startPoint y: 189, endPoint x: 900, endPoint y: 264, distance: 172.0
drag, startPoint x: 745, startPoint y: 256, endPoint x: 912, endPoint y: 346, distance: 189.8
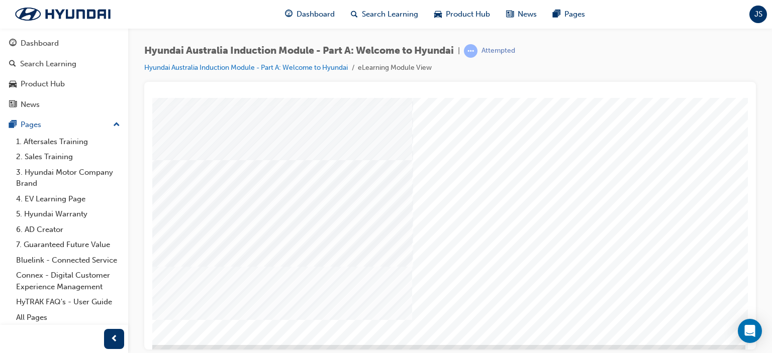
scroll to position [133, 96]
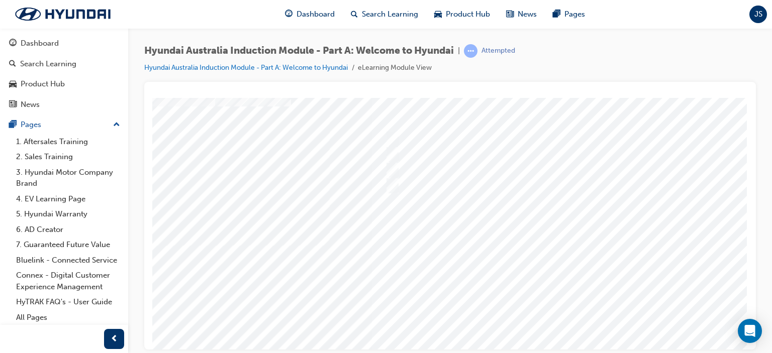
scroll to position [0, 0]
drag, startPoint x: 744, startPoint y: 268, endPoint x: 907, endPoint y: 310, distance: 168.5
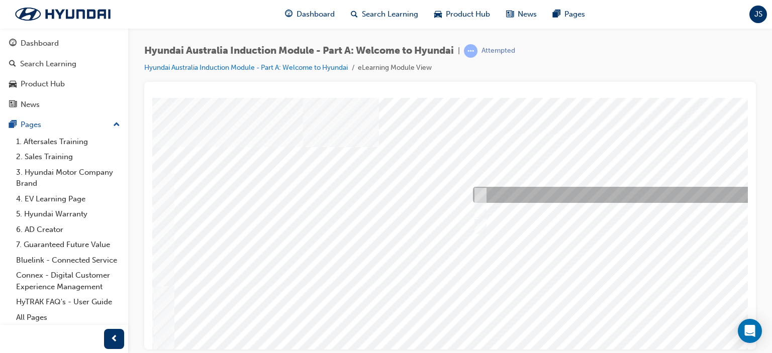
click at [482, 192] on input "Ulsan Plant, South Korea" at bounding box center [478, 195] width 11 height 11
radio input "true"
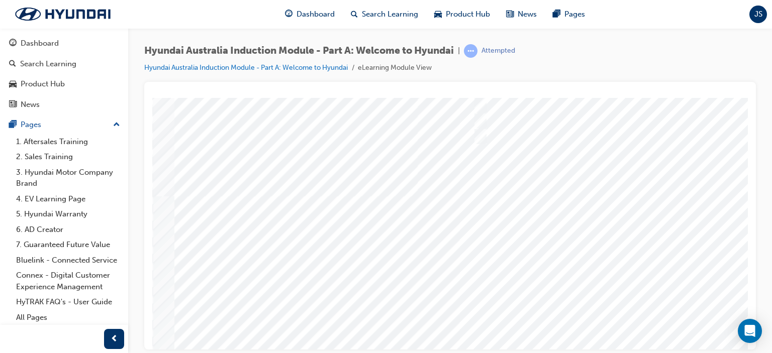
scroll to position [133, 0]
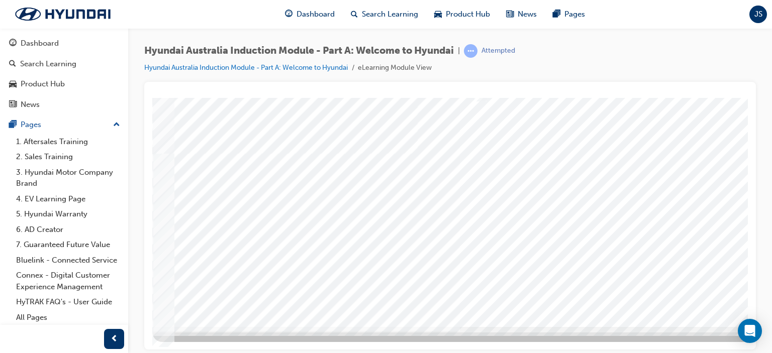
click at [697, 191] on div at bounding box center [494, 146] width 684 height 362
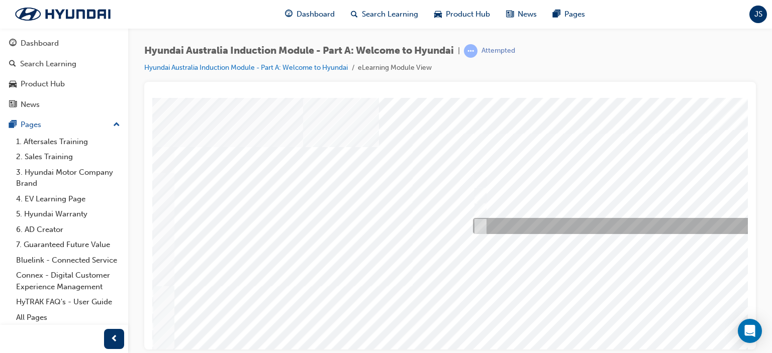
click at [481, 225] on input "Global expansion" at bounding box center [478, 226] width 11 height 11
checkbox input "true"
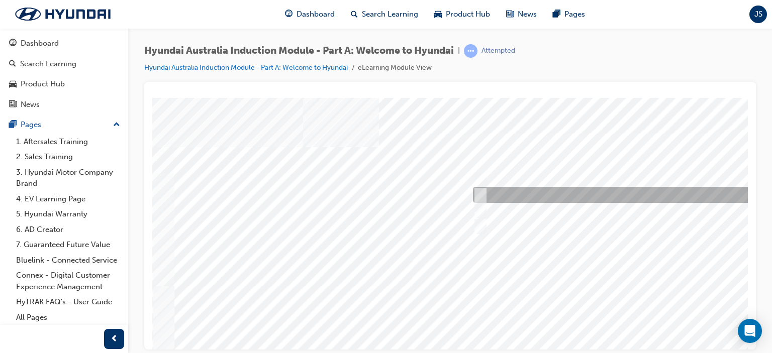
click at [480, 194] on input "A satisfied customer" at bounding box center [478, 195] width 11 height 11
checkbox input "true"
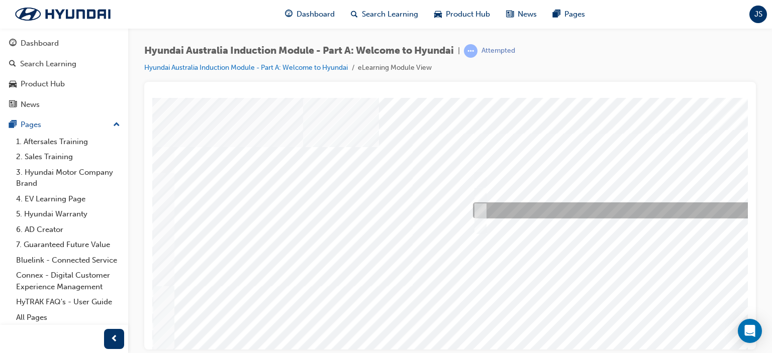
click at [482, 209] on input "Learning from past challenges" at bounding box center [478, 210] width 11 height 11
checkbox input "true"
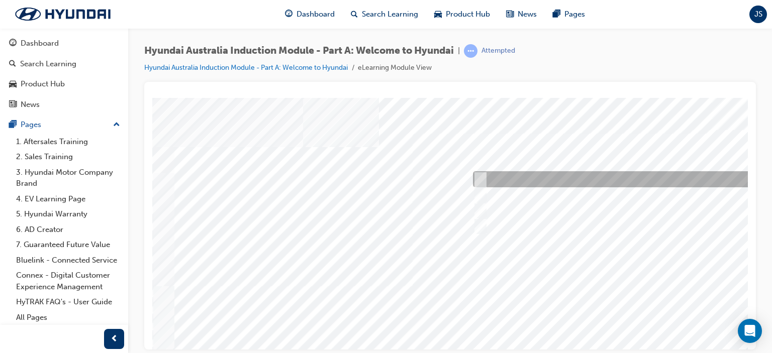
click at [480, 178] on input "A company representative" at bounding box center [478, 179] width 11 height 11
checkbox input "true"
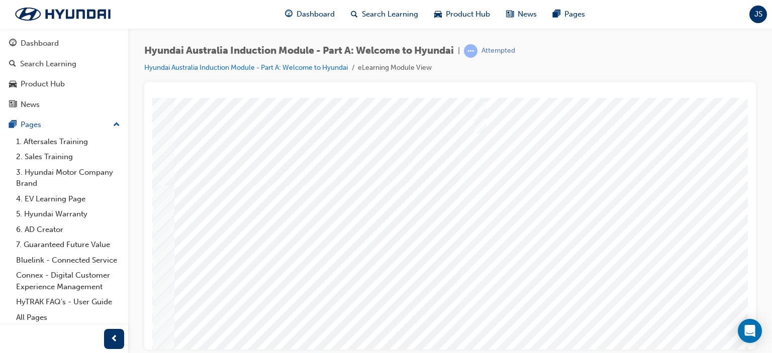
scroll to position [103, 0]
click at [692, 253] on div at bounding box center [494, 176] width 684 height 362
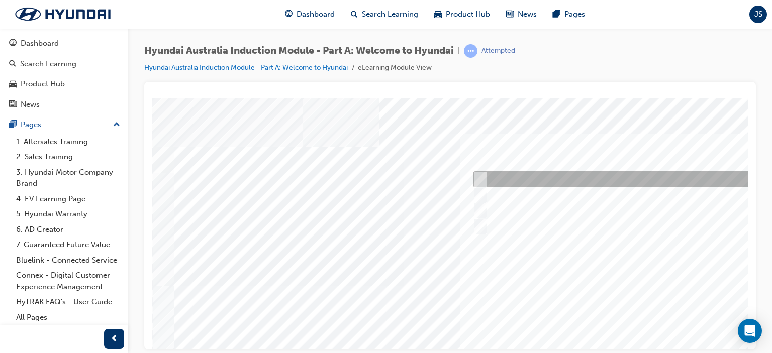
click at [478, 181] on input "Brisbane Lions Football Club" at bounding box center [478, 179] width 11 height 11
checkbox input "true"
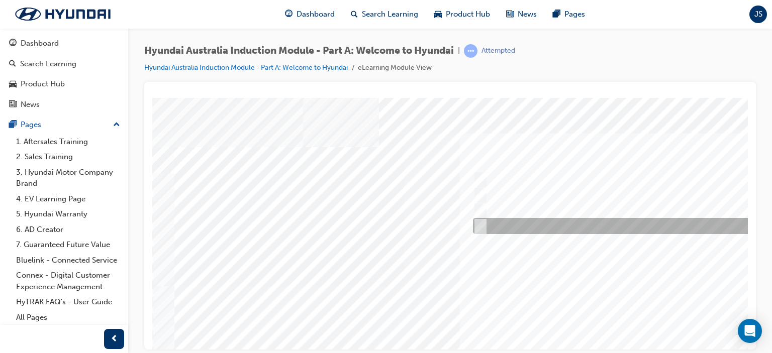
click at [483, 224] on input "Surfing Australia" at bounding box center [478, 226] width 11 height 11
checkbox input "true"
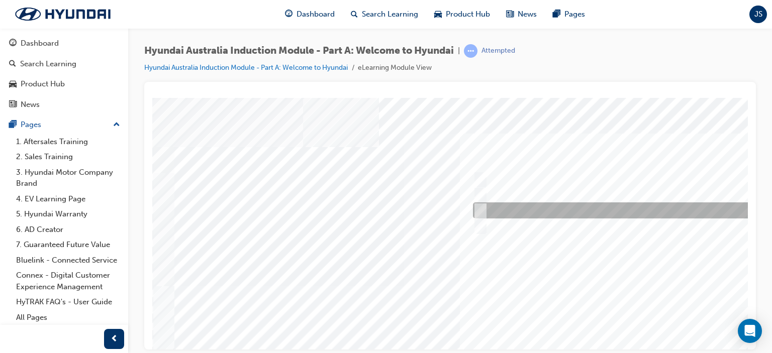
click at [482, 208] on input "Carlton Football Club" at bounding box center [478, 210] width 11 height 11
checkbox input "true"
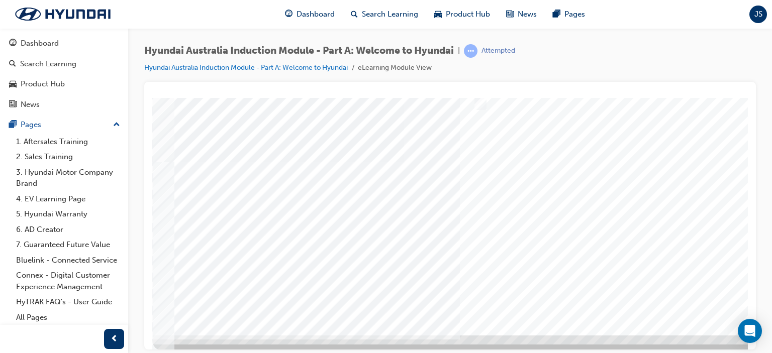
drag, startPoint x: 742, startPoint y: 218, endPoint x: 904, endPoint y: 389, distance: 235.8
click at [656, 225] on div at bounding box center [494, 155] width 684 height 362
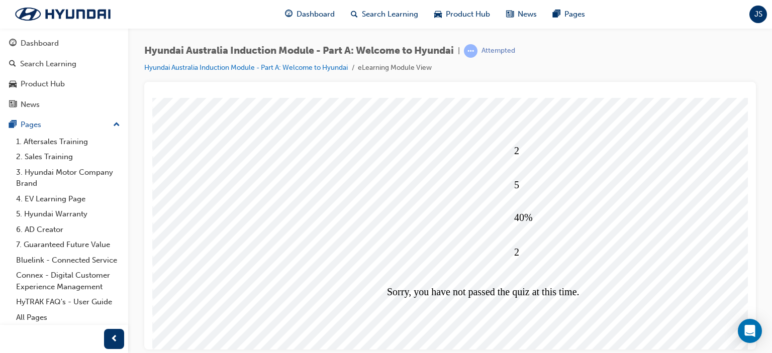
scroll to position [104, 0]
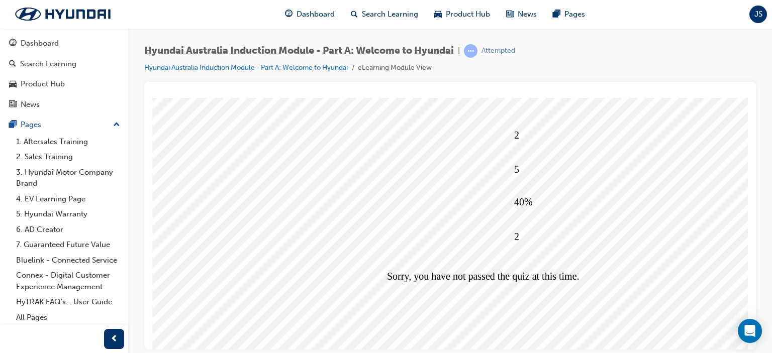
drag, startPoint x: 746, startPoint y: 220, endPoint x: 902, endPoint y: 381, distance: 224.3
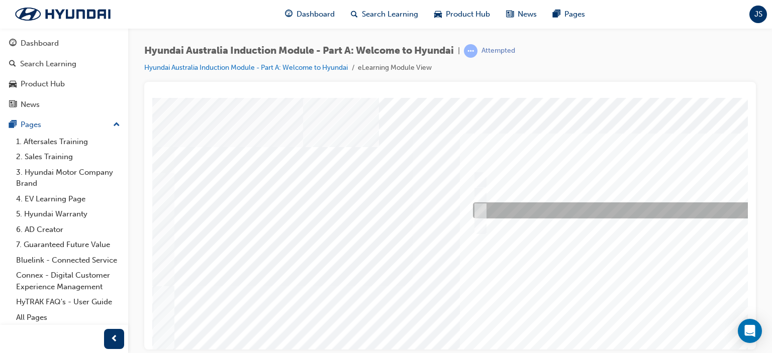
click at [482, 209] on input "1967" at bounding box center [478, 210] width 11 height 11
radio input "true"
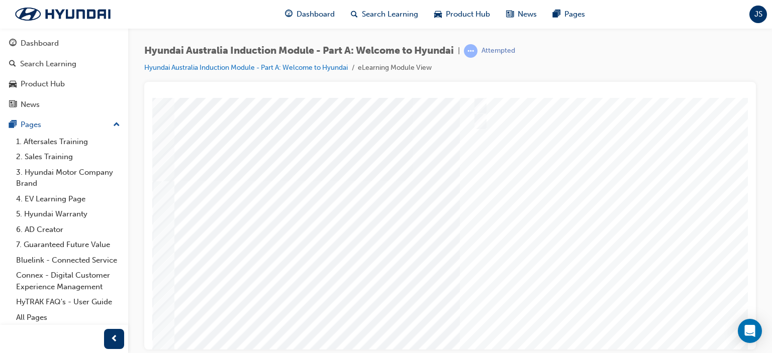
scroll to position [107, 0]
click at [684, 259] on div at bounding box center [494, 172] width 684 height 362
drag, startPoint x: 746, startPoint y: 235, endPoint x: 903, endPoint y: 352, distance: 196.5
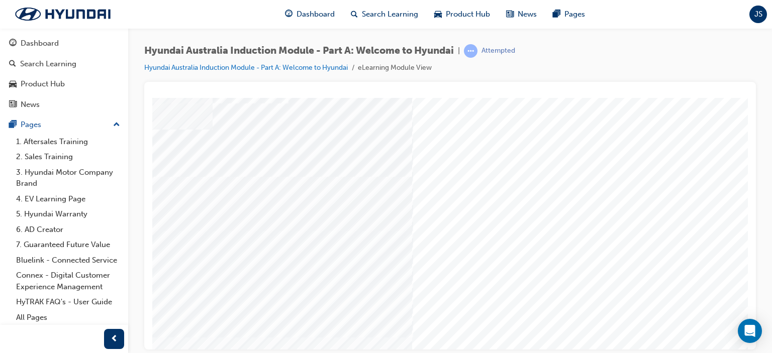
scroll to position [43, 96]
drag, startPoint x: 745, startPoint y: 244, endPoint x: 902, endPoint y: 348, distance: 188.4
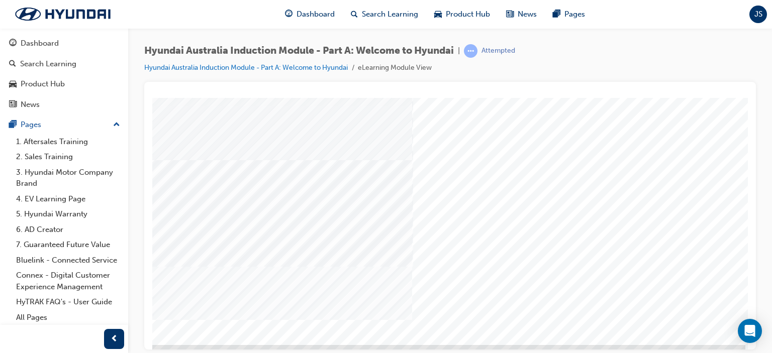
scroll to position [97, 96]
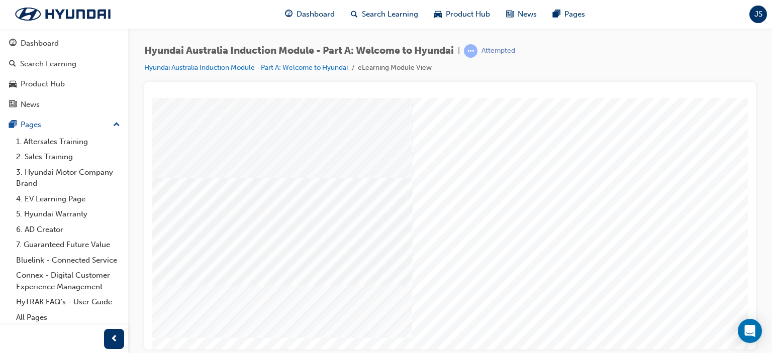
drag, startPoint x: 745, startPoint y: 230, endPoint x: 904, endPoint y: 360, distance: 205.5
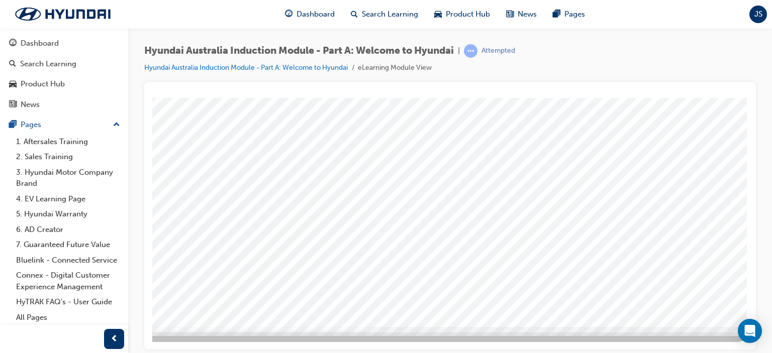
scroll to position [0, 0]
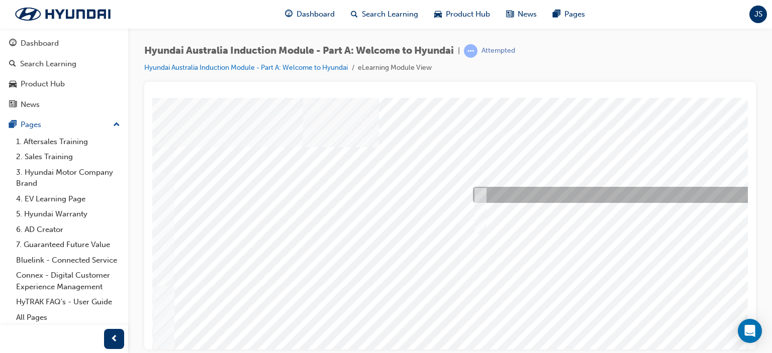
click at [479, 196] on input "Ulsan Plant, South Korea" at bounding box center [478, 195] width 11 height 11
radio input "true"
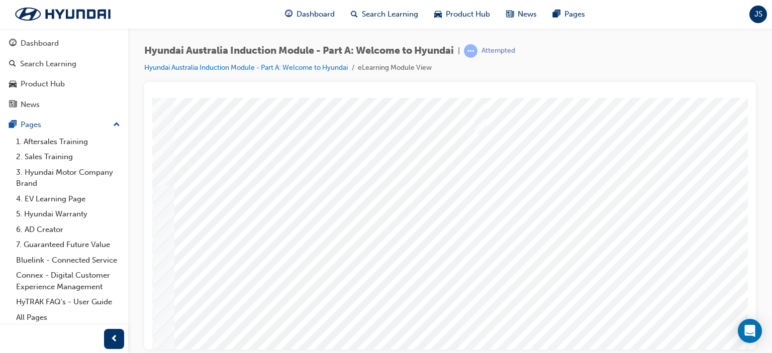
scroll to position [109, 0]
drag, startPoint x: 743, startPoint y: 226, endPoint x: 900, endPoint y: 389, distance: 226.8
click at [658, 256] on div at bounding box center [494, 169] width 684 height 362
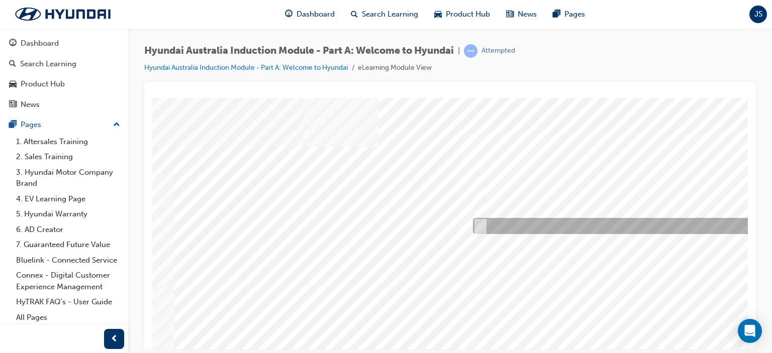
click at [479, 226] on input "Global expansion" at bounding box center [478, 226] width 11 height 11
checkbox input "true"
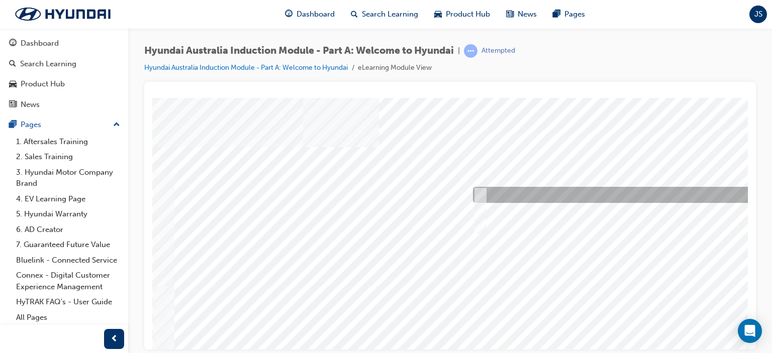
click at [482, 194] on input "A satisfied customer" at bounding box center [478, 195] width 11 height 11
checkbox input "true"
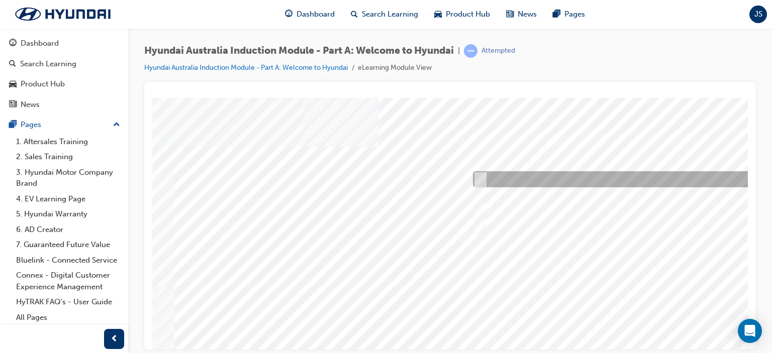
click at [480, 175] on input "A company representative" at bounding box center [478, 179] width 11 height 11
checkbox input "true"
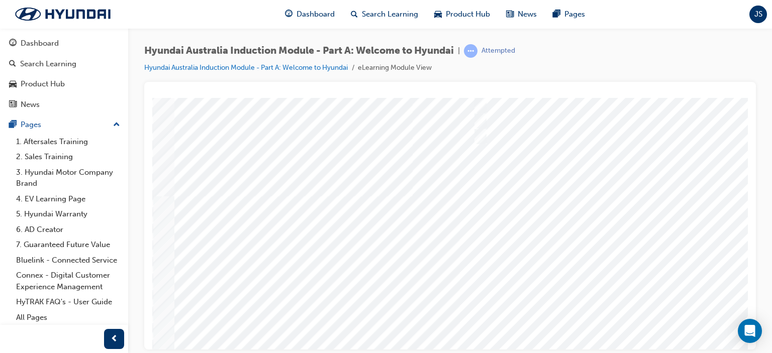
scroll to position [101, 0]
drag, startPoint x: 746, startPoint y: 243, endPoint x: 900, endPoint y: 402, distance: 221.5
click at [639, 260] on div at bounding box center [494, 178] width 684 height 362
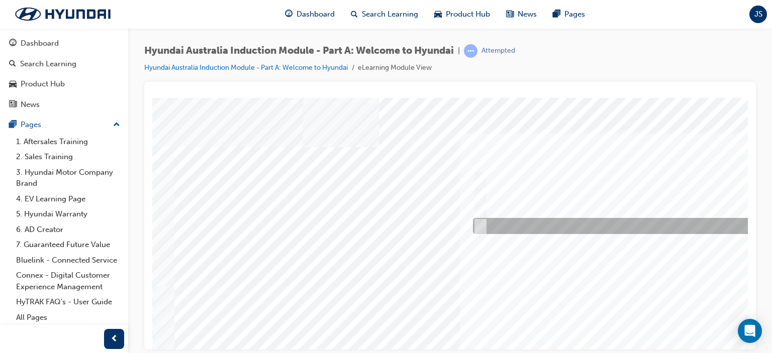
click at [483, 227] on input "Surfing Australia" at bounding box center [478, 226] width 11 height 11
checkbox input "true"
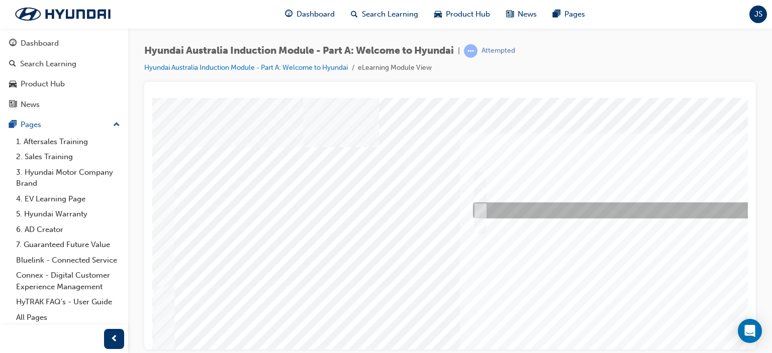
click at [482, 214] on input "Carlton Football Club" at bounding box center [478, 210] width 11 height 11
checkbox input "true"
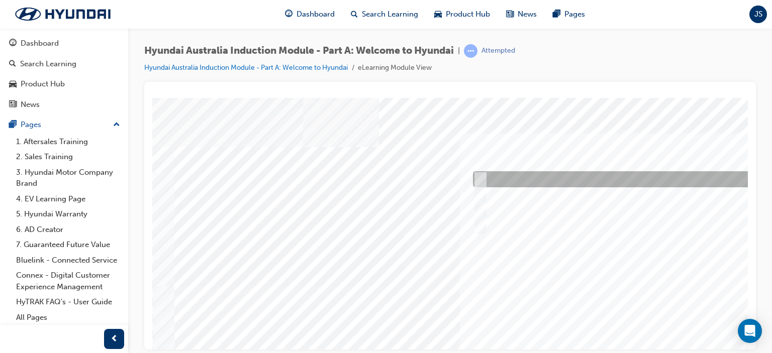
click at [478, 178] on input "Brisbane Lions Football Club" at bounding box center [478, 179] width 11 height 11
checkbox input "true"
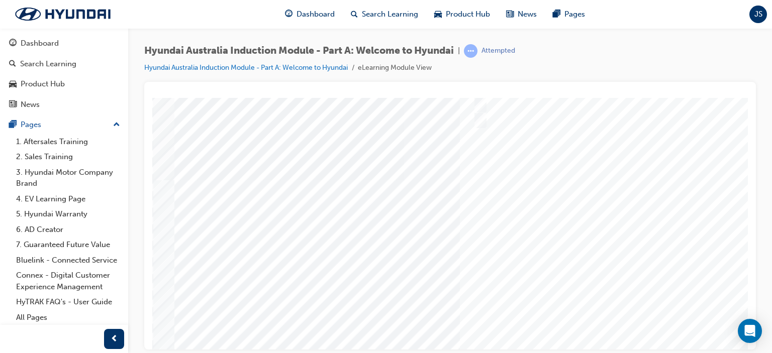
scroll to position [108, 0]
click at [573, 262] on div at bounding box center [494, 171] width 684 height 362
drag, startPoint x: 742, startPoint y: 204, endPoint x: 907, endPoint y: 373, distance: 236.4
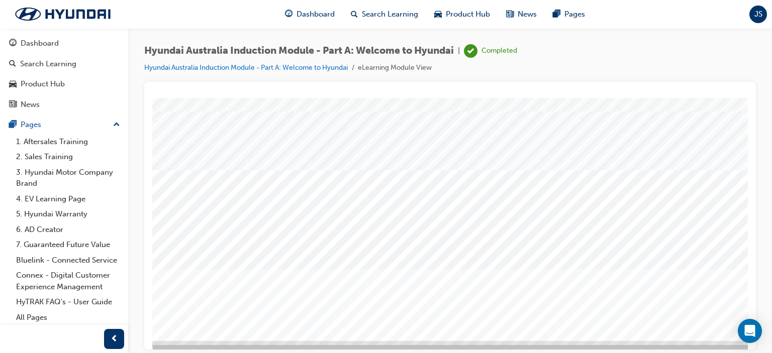
scroll to position [133, 0]
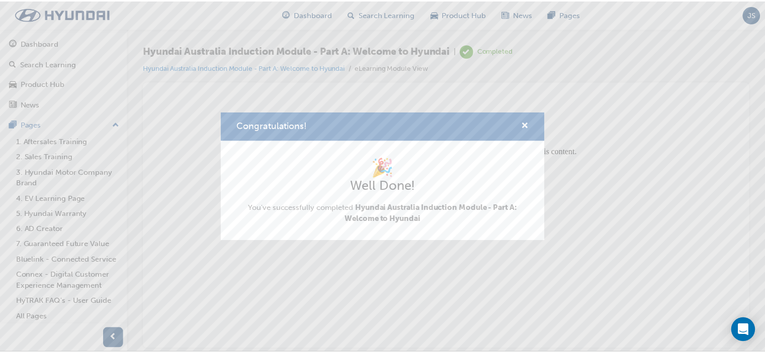
scroll to position [0, 0]
click at [467, 227] on div "🎉 Well Done! You've successfully completed Hyundai Australia Induction Module -…" at bounding box center [386, 191] width 327 height 101
click at [520, 287] on div "Congratulations! 🎉 Well Done! You've successfully completed Hyundai Australia I…" at bounding box center [386, 176] width 772 height 353
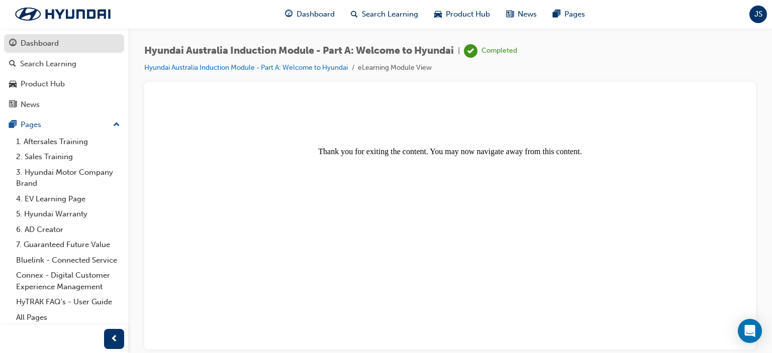
click at [42, 43] on div "Dashboard" at bounding box center [40, 44] width 38 height 12
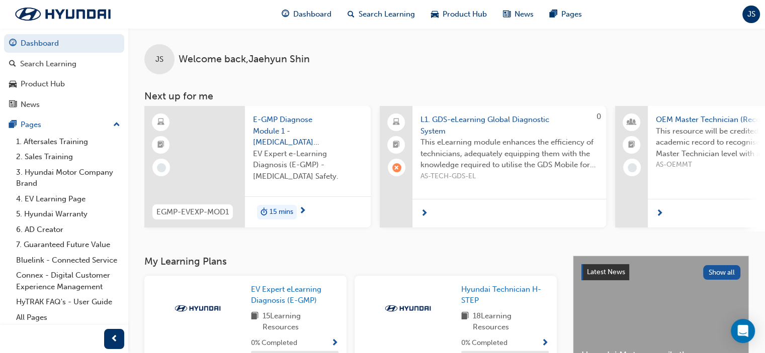
click at [460, 236] on div "JS Welcome back , [PERSON_NAME] Next up for me EGMP-EVEXP-MOD1 E-GMP Diagnose M…" at bounding box center [446, 142] width 636 height 228
click at [396, 166] on span "learningRecordVerb_FAIL-icon" at bounding box center [396, 167] width 9 height 9
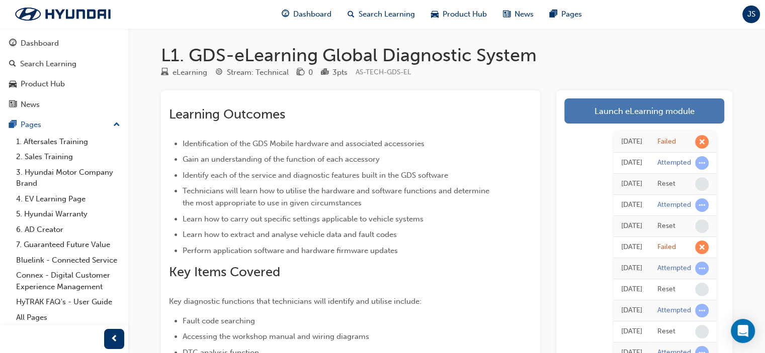
click at [596, 108] on link "Launch eLearning module" at bounding box center [644, 111] width 160 height 25
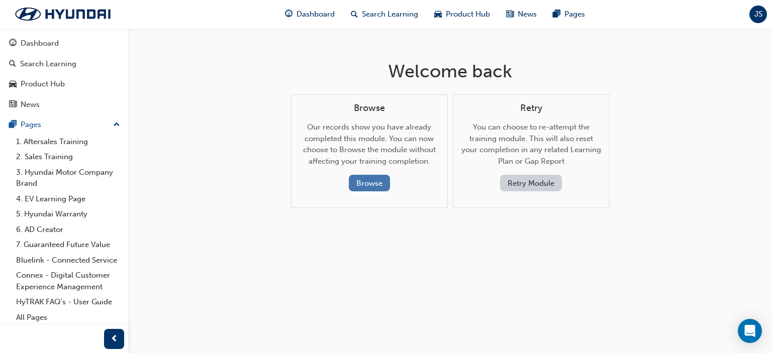
click at [367, 185] on button "Browse" at bounding box center [369, 183] width 41 height 17
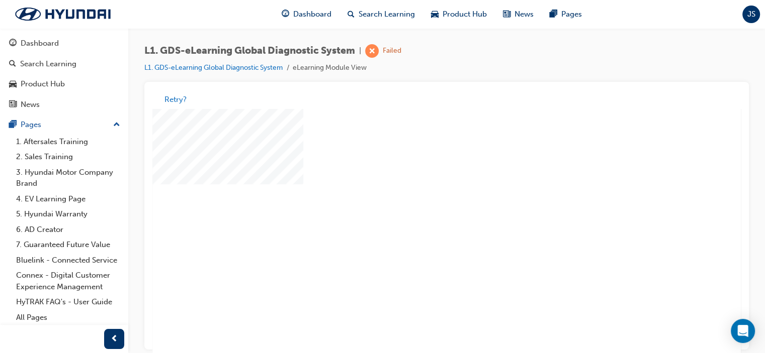
click at [417, 206] on div "play" at bounding box center [417, 206] width 0 height 0
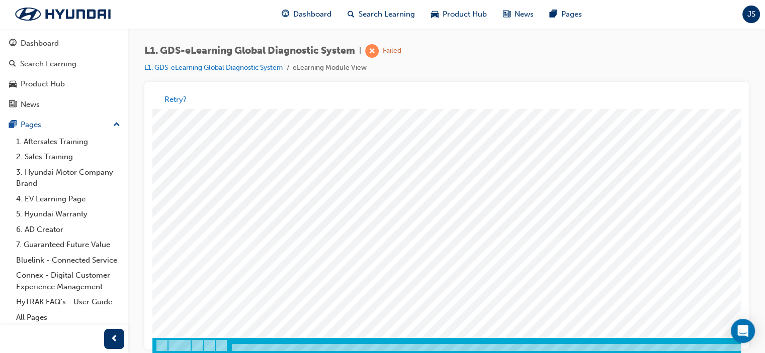
scroll to position [7, 0]
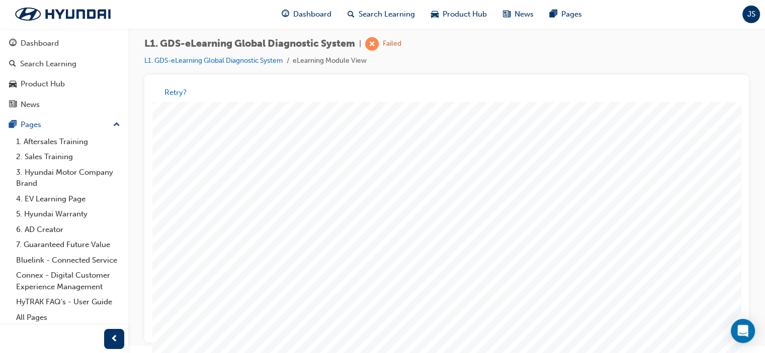
scroll to position [133, 0]
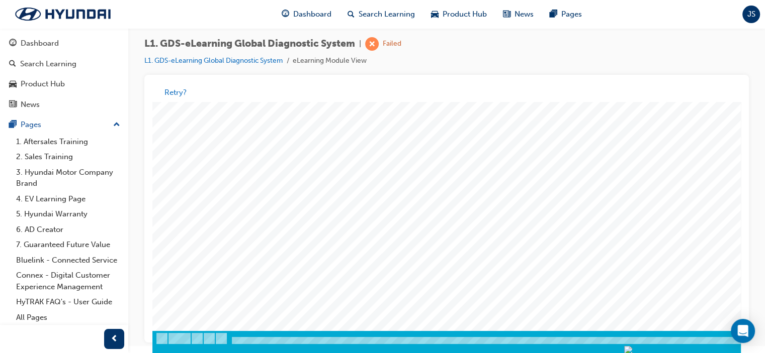
drag, startPoint x: 740, startPoint y: 204, endPoint x: 896, endPoint y: 409, distance: 258.6
drag, startPoint x: 735, startPoint y: 216, endPoint x: 882, endPoint y: 433, distance: 262.1
drag, startPoint x: 738, startPoint y: 242, endPoint x: 894, endPoint y: 449, distance: 259.9
drag, startPoint x: 738, startPoint y: 219, endPoint x: 891, endPoint y: 440, distance: 268.5
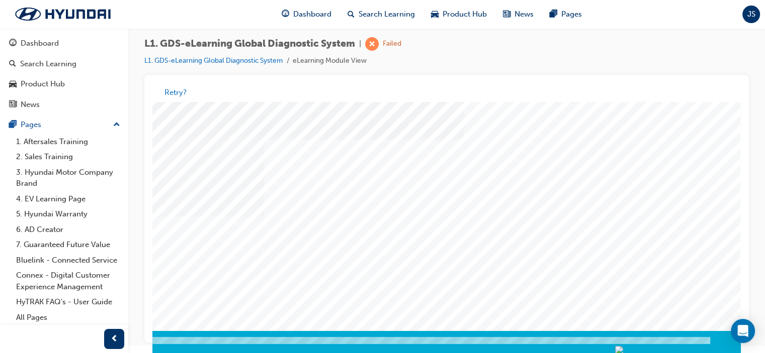
drag, startPoint x: 630, startPoint y: 351, endPoint x: 883, endPoint y: 441, distance: 268.1
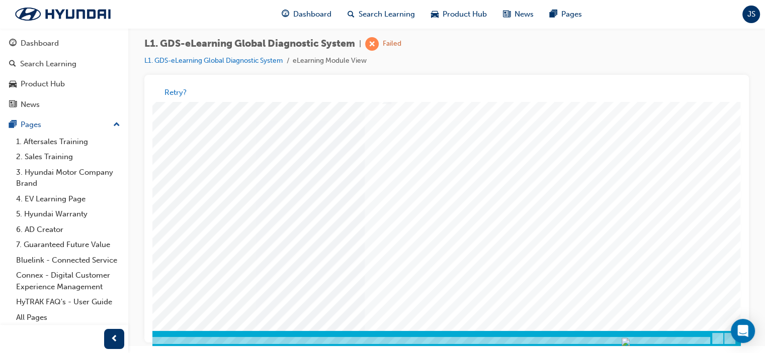
click at [629, 339] on img "Progress, Slide 1 of 83" at bounding box center [625, 342] width 8 height 8
click at [690, 341] on div at bounding box center [422, 341] width 576 height 9
click at [678, 339] on div at bounding box center [422, 341] width 576 height 9
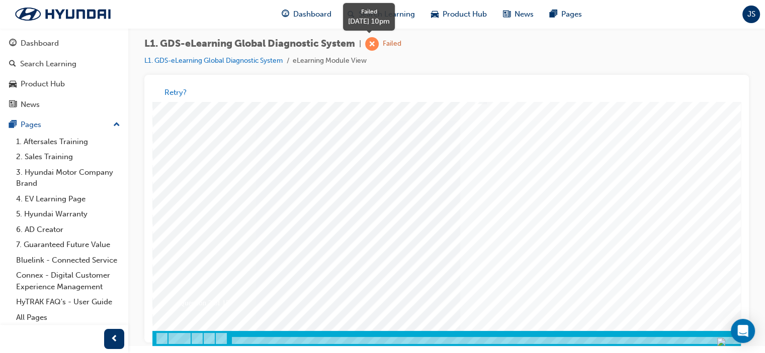
click at [375, 46] on span "learningRecordVerb_FAIL-icon" at bounding box center [372, 44] width 14 height 14
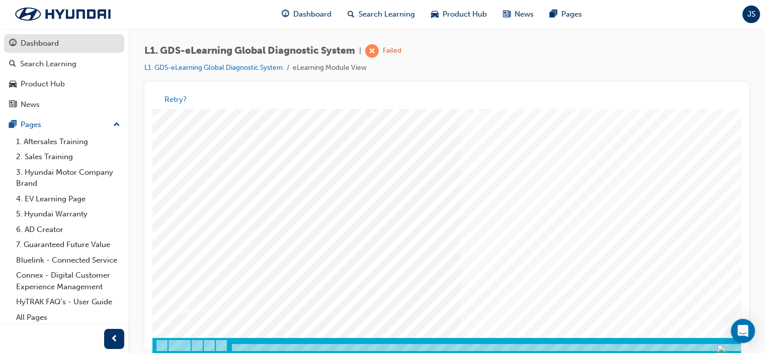
click at [49, 38] on div "Dashboard" at bounding box center [64, 43] width 110 height 13
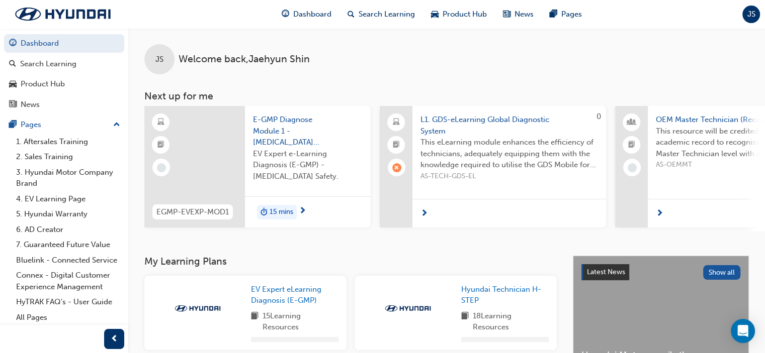
click at [453, 169] on span "This eLearning module enhances the efficiency of technicians, adequately equipp…" at bounding box center [508, 154] width 177 height 34
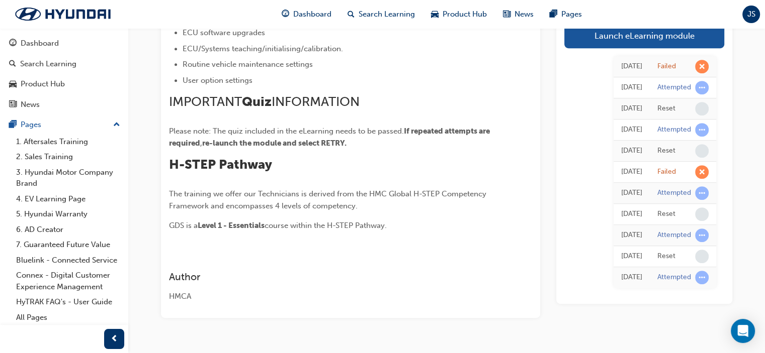
scroll to position [434, 0]
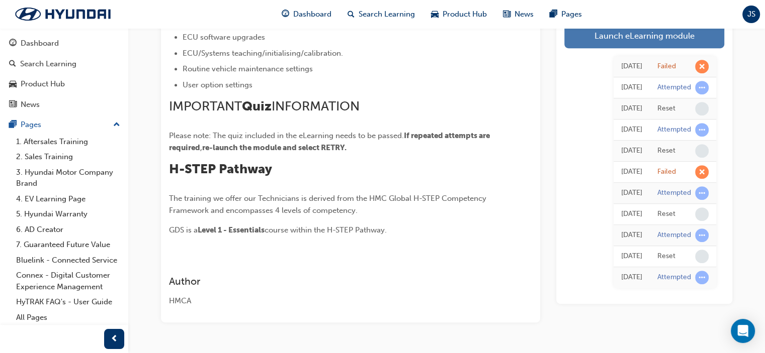
click at [666, 38] on link "Launch eLearning module" at bounding box center [644, 35] width 160 height 25
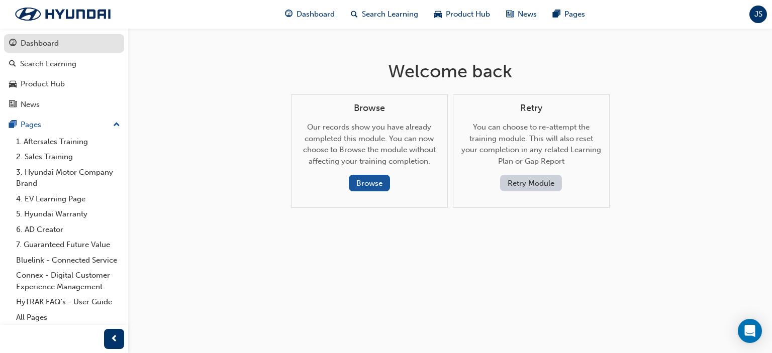
click at [39, 43] on div "Dashboard" at bounding box center [40, 44] width 38 height 12
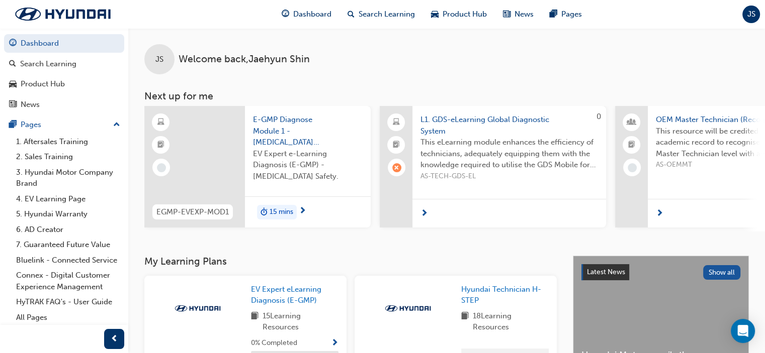
click at [424, 215] on span "next-icon" at bounding box center [424, 214] width 8 height 9
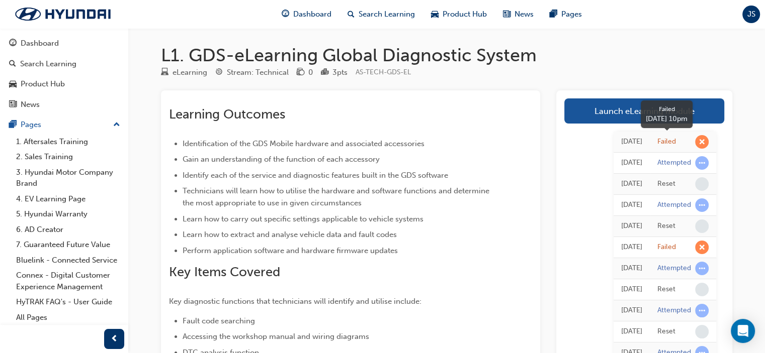
click at [704, 142] on span "learningRecordVerb_FAIL-icon" at bounding box center [702, 142] width 14 height 14
click at [621, 141] on div "[DATE]" at bounding box center [631, 142] width 21 height 12
click at [621, 142] on div "[DATE]" at bounding box center [631, 142] width 21 height 12
drag, startPoint x: 617, startPoint y: 141, endPoint x: 624, endPoint y: 142, distance: 7.1
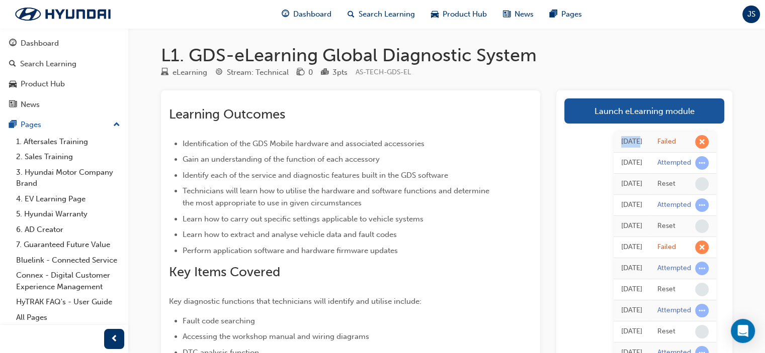
click at [621, 142] on div "[DATE]" at bounding box center [631, 142] width 21 height 12
click at [641, 138] on div "[DATE]" at bounding box center [631, 142] width 21 height 12
click at [669, 146] on div "Failed" at bounding box center [666, 142] width 19 height 10
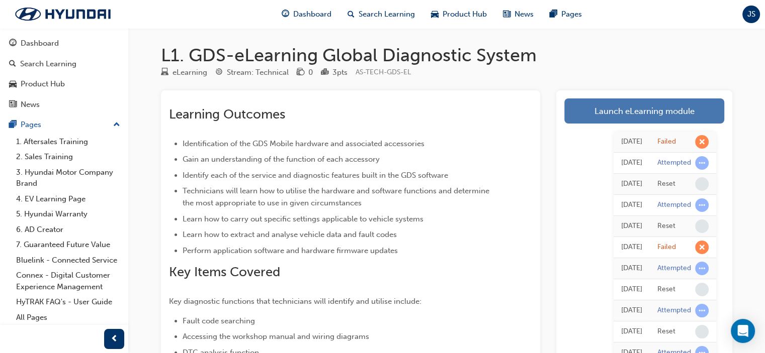
click at [622, 113] on link "Launch eLearning module" at bounding box center [644, 111] width 160 height 25
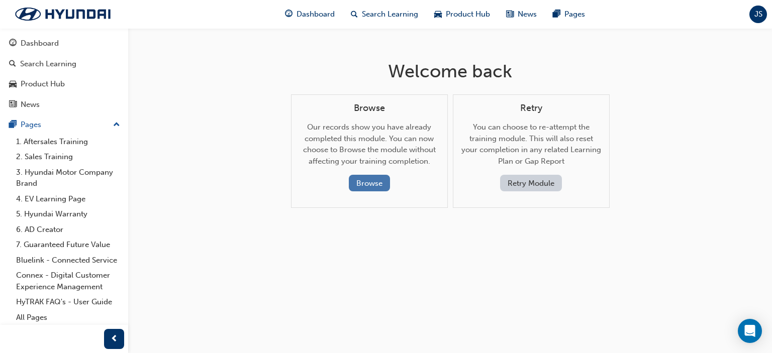
click at [374, 186] on button "Browse" at bounding box center [369, 183] width 41 height 17
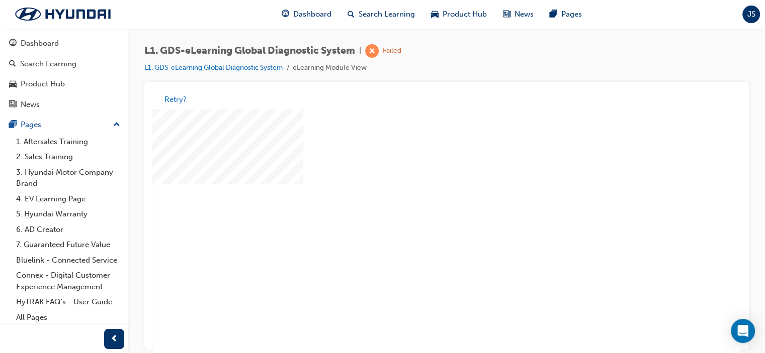
click at [417, 206] on div "play" at bounding box center [417, 206] width 0 height 0
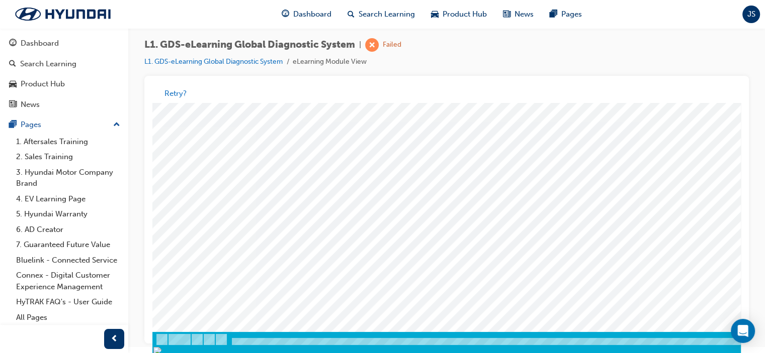
scroll to position [7, 0]
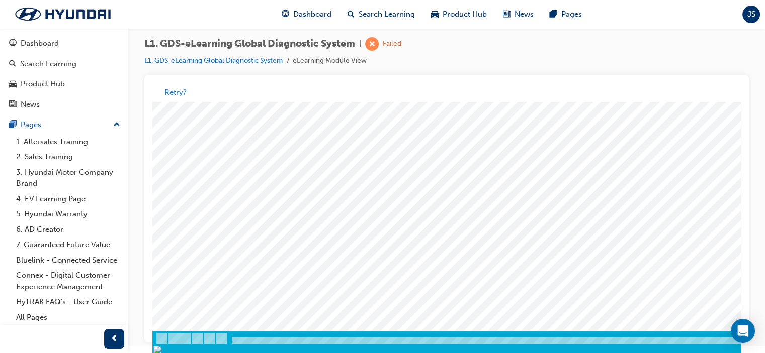
drag, startPoint x: 772, startPoint y: 296, endPoint x: 558, endPoint y: 245, distance: 220.2
drag, startPoint x: 634, startPoint y: 349, endPoint x: 884, endPoint y: 443, distance: 267.4
drag, startPoint x: 737, startPoint y: 243, endPoint x: 892, endPoint y: 397, distance: 218.6
drag, startPoint x: 632, startPoint y: 350, endPoint x: 881, endPoint y: 441, distance: 265.4
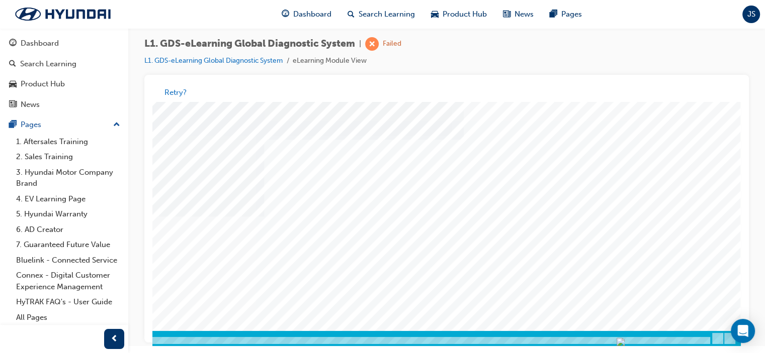
click at [624, 338] on img "Progress, Slide 1 of 83" at bounding box center [620, 342] width 8 height 8
drag, startPoint x: 644, startPoint y: 345, endPoint x: 531, endPoint y: 352, distance: 112.8
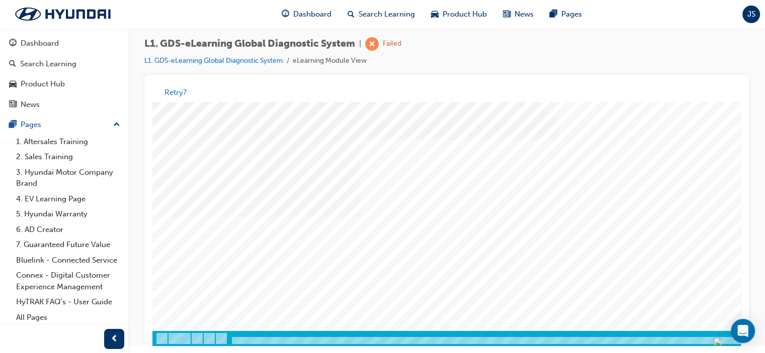
drag, startPoint x: 519, startPoint y: 140, endPoint x: 543, endPoint y: 146, distance: 24.8
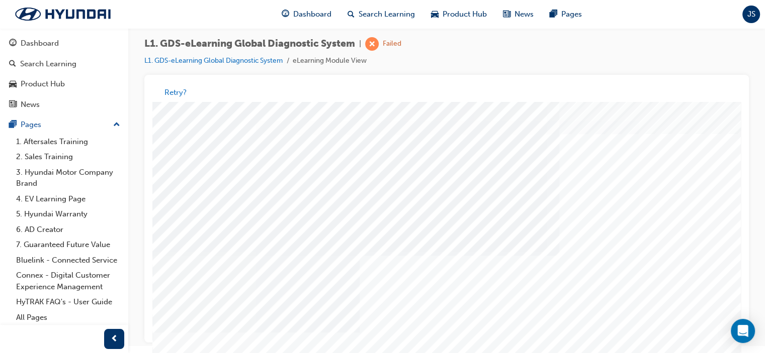
scroll to position [0, 0]
drag, startPoint x: 442, startPoint y: 308, endPoint x: 452, endPoint y: 304, distance: 10.8
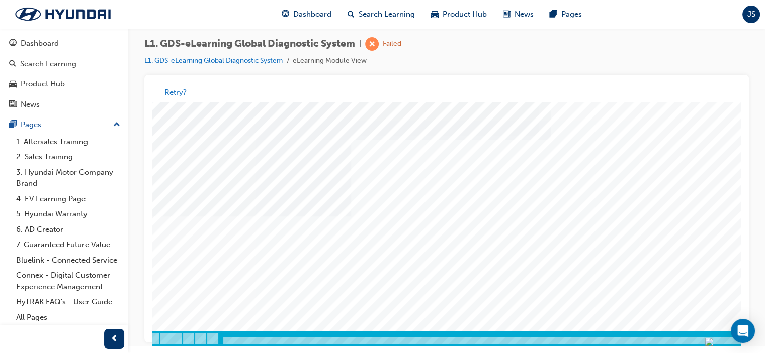
scroll to position [133, 103]
drag, startPoint x: 608, startPoint y: 347, endPoint x: 884, endPoint y: 441, distance: 291.7
click at [626, 341] on img "Progress, Slide 1 of 83" at bounding box center [622, 342] width 8 height 8
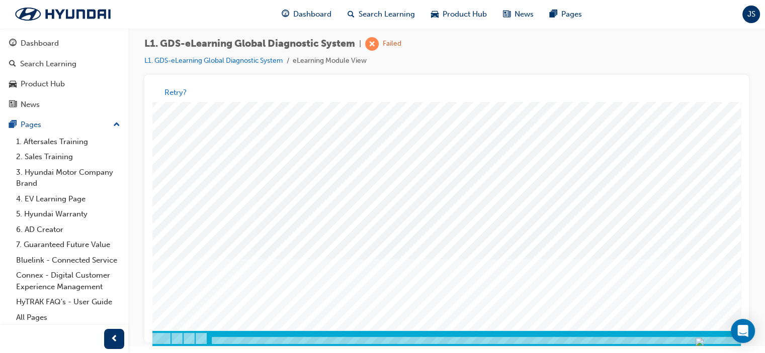
scroll to position [133, 103]
drag, startPoint x: 632, startPoint y: 351, endPoint x: 889, endPoint y: 445, distance: 273.3
drag, startPoint x: 675, startPoint y: 275, endPoint x: 676, endPoint y: 283, distance: 7.2
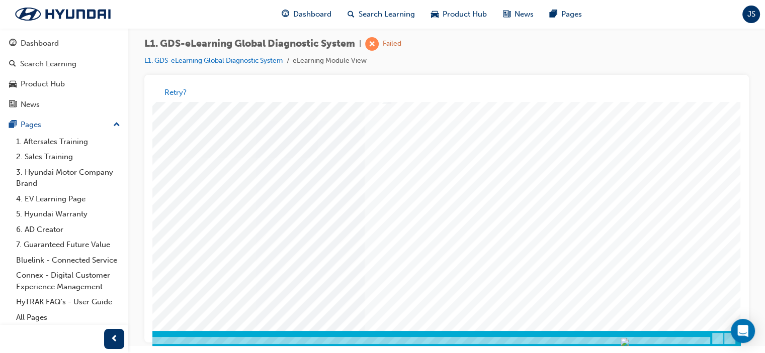
scroll to position [0, 0]
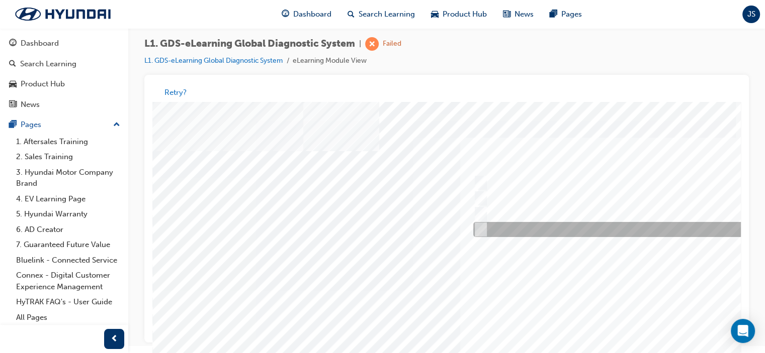
drag, startPoint x: 505, startPoint y: 226, endPoint x: 513, endPoint y: 226, distance: 7.6
click at [506, 225] on div at bounding box center [638, 230] width 334 height 15
radio input "true"
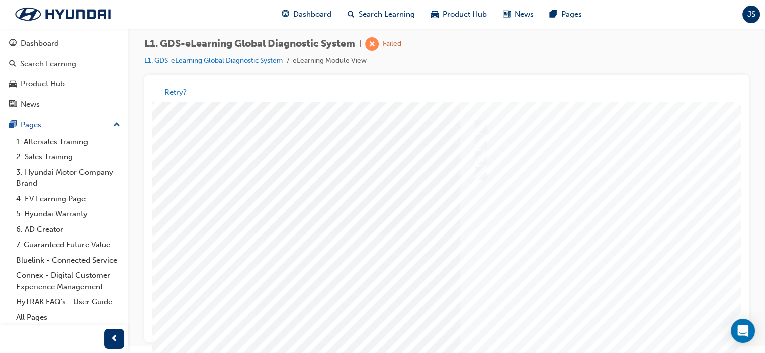
scroll to position [133, 0]
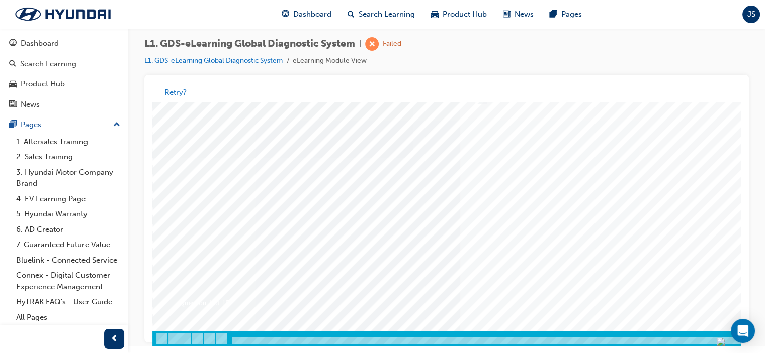
click at [634, 250] on div at bounding box center [494, 157] width 684 height 377
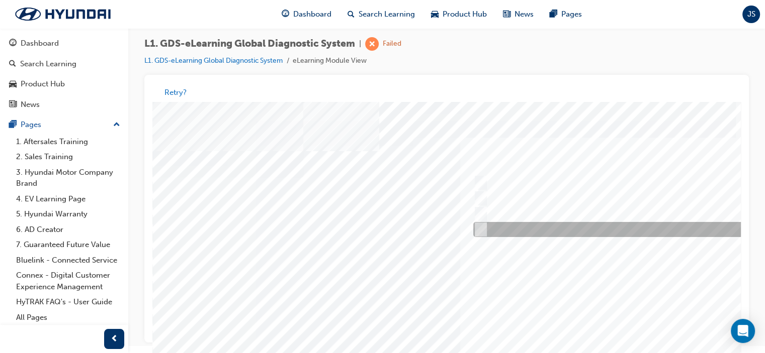
click at [481, 227] on input "Notification on a new update" at bounding box center [478, 230] width 11 height 11
radio input "true"
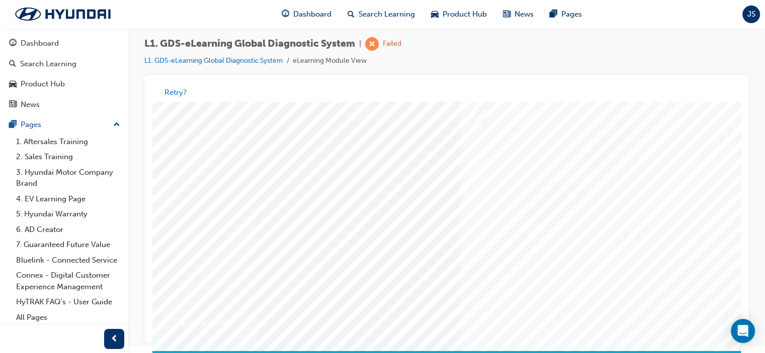
scroll to position [133, 0]
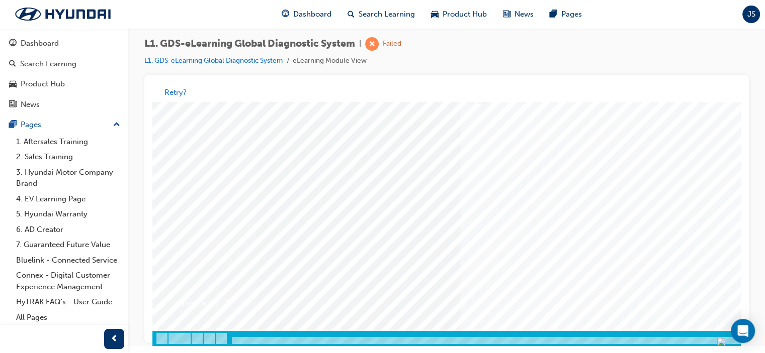
click at [647, 257] on div at bounding box center [494, 157] width 684 height 377
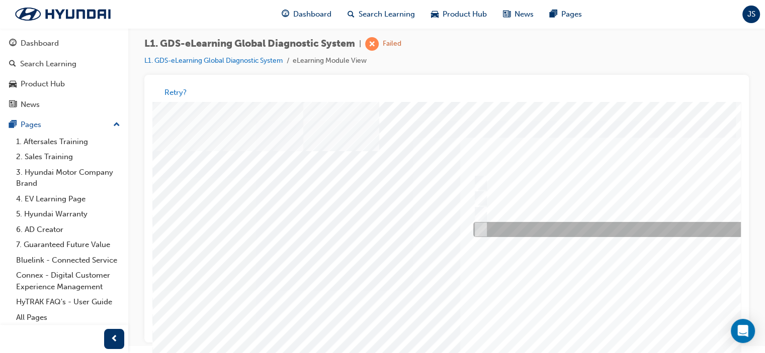
click at [481, 227] on input "Fault Code Searching" at bounding box center [478, 230] width 11 height 11
checkbox input "true"
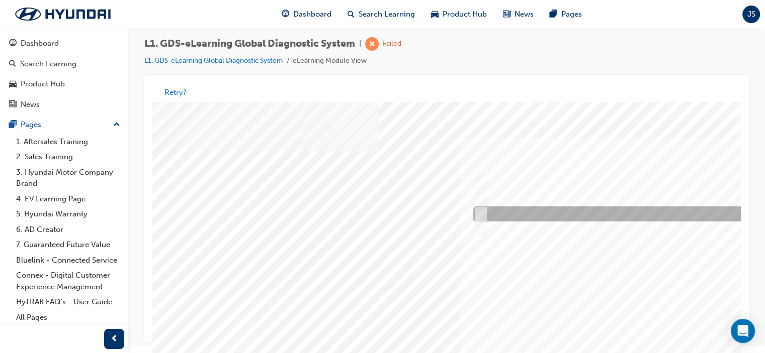
drag, startPoint x: 480, startPoint y: 214, endPoint x: 482, endPoint y: 202, distance: 12.3
click at [480, 214] on input "Smart EV Solution" at bounding box center [478, 214] width 11 height 11
checkbox input "true"
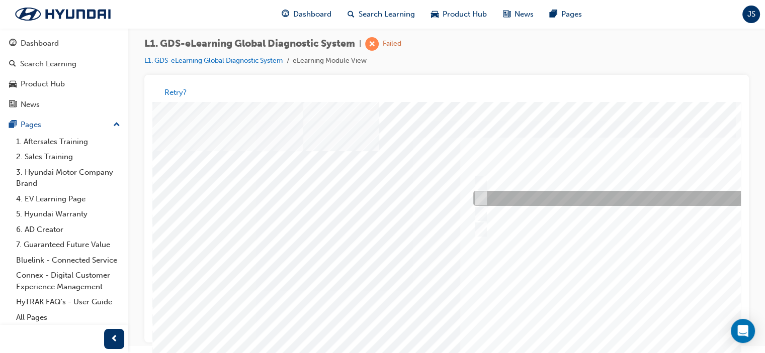
drag, startPoint x: 482, startPoint y: 199, endPoint x: 482, endPoint y: 190, distance: 9.6
click at [482, 199] on input "User Guide" at bounding box center [478, 199] width 11 height 11
checkbox input "true"
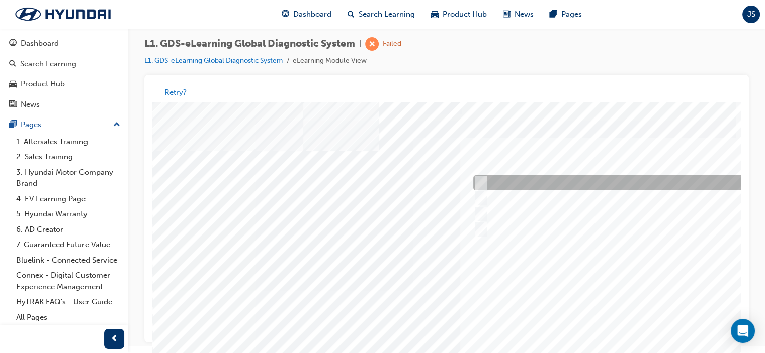
drag, startPoint x: 485, startPoint y: 182, endPoint x: 512, endPoint y: 188, distance: 27.3
click at [486, 182] on div at bounding box center [638, 183] width 334 height 15
checkbox input "true"
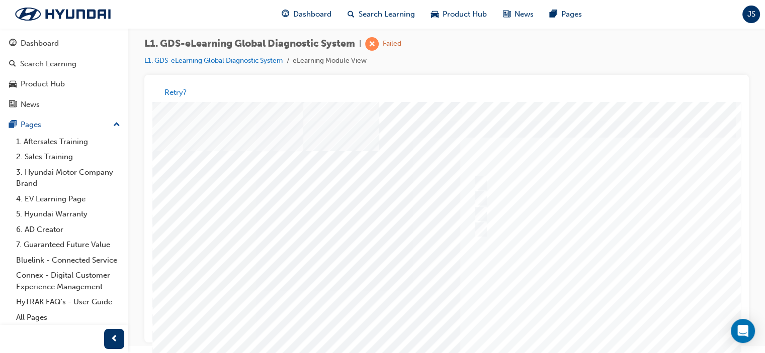
scroll to position [133, 0]
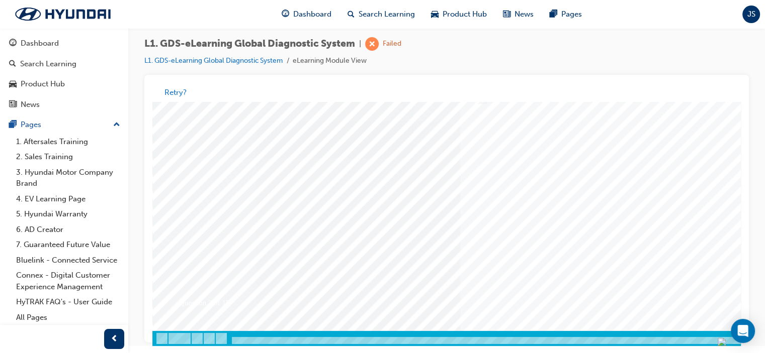
click at [634, 245] on div at bounding box center [494, 157] width 684 height 377
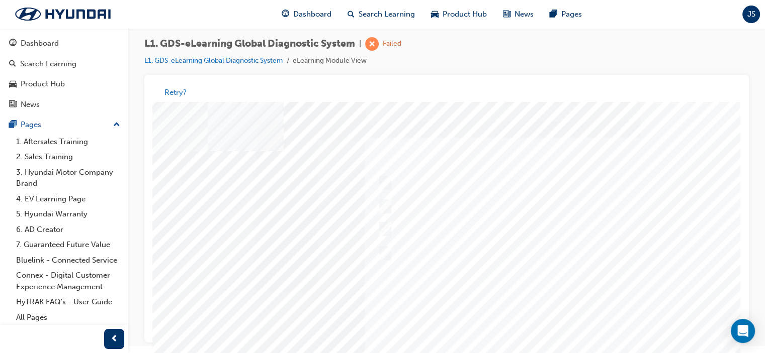
scroll to position [0, 101]
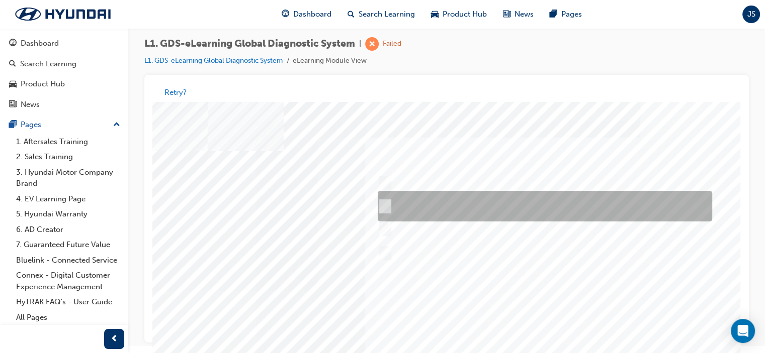
click at [381, 204] on input "START the engine and do not turn the ignition key to the OFF position during th…" at bounding box center [383, 207] width 11 height 11
radio input "true"
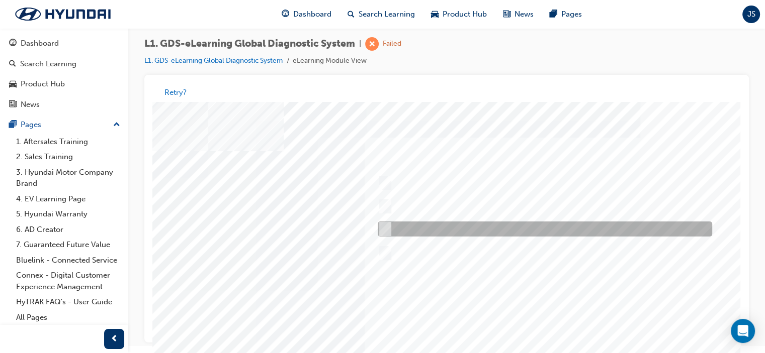
click at [383, 226] on input "Confirm the new ROM ID after performing an ECU upgrade" at bounding box center [383, 229] width 11 height 11
radio input "true"
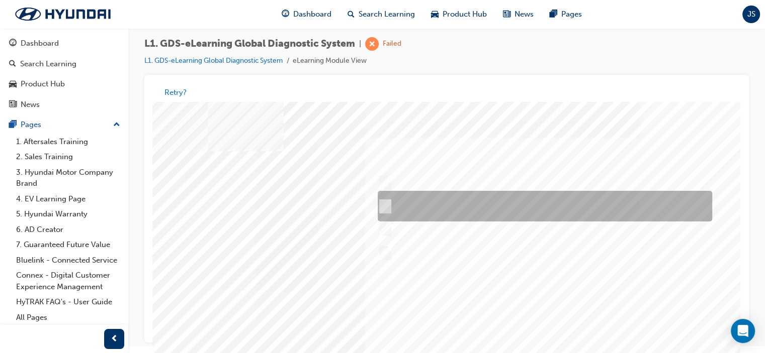
click at [380, 205] on input "START the engine and do not turn the ignition key to the OFF position during th…" at bounding box center [383, 207] width 11 height 11
radio input "true"
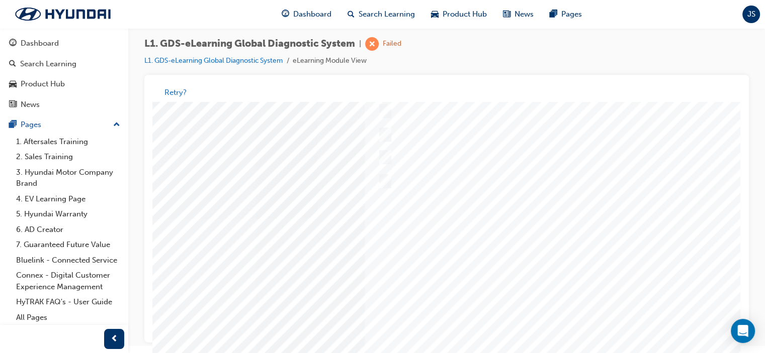
scroll to position [133, 101]
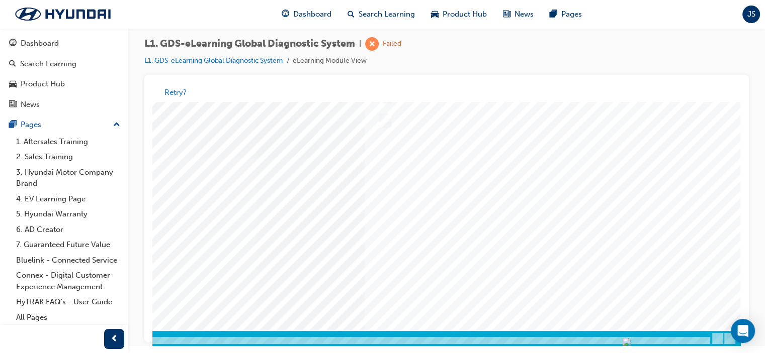
click at [656, 223] on div at bounding box center [399, 157] width 684 height 377
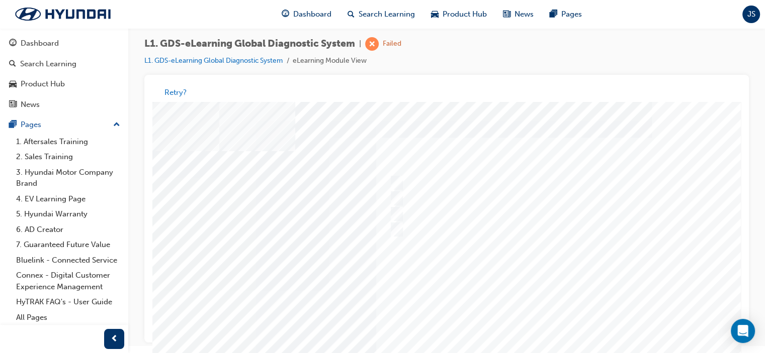
scroll to position [0, 97]
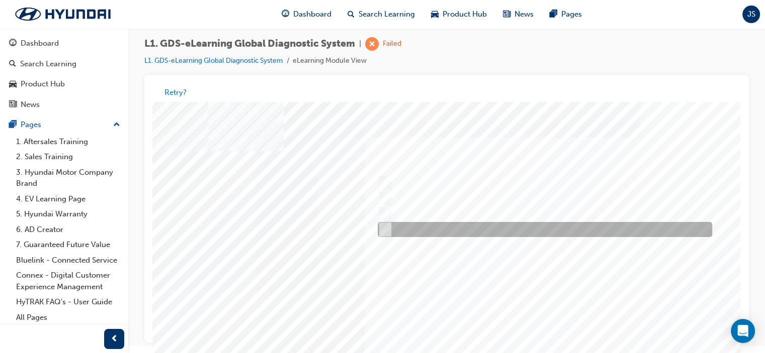
click at [385, 224] on div at bounding box center [542, 230] width 334 height 15
checkbox input "true"
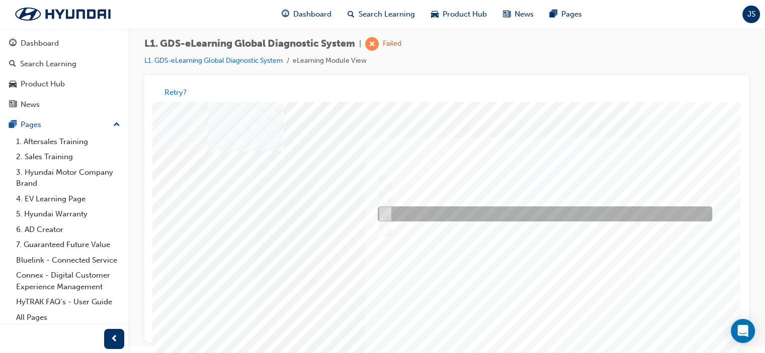
drag, startPoint x: 385, startPoint y: 210, endPoint x: 434, endPoint y: 218, distance: 50.3
click at [387, 210] on div at bounding box center [542, 214] width 334 height 15
checkbox input "true"
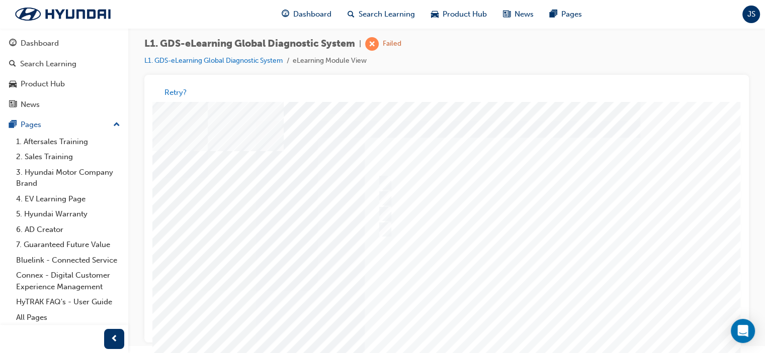
scroll to position [133, 97]
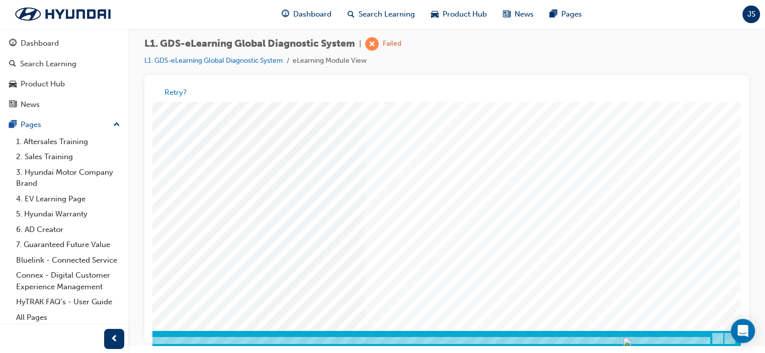
click at [636, 285] on div at bounding box center [399, 157] width 684 height 377
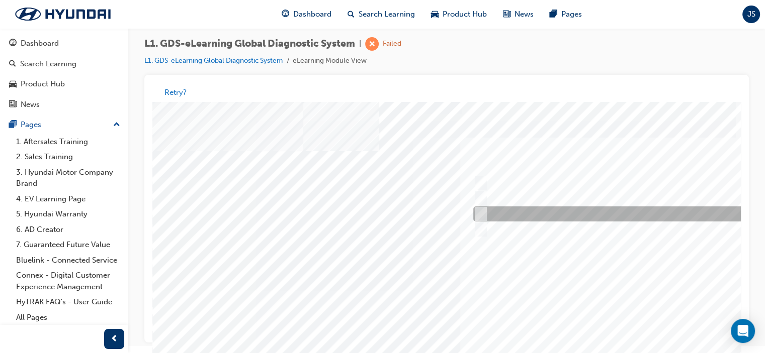
click at [483, 214] on input "Physically look at the component to check if it’s operating" at bounding box center [478, 214] width 11 height 11
checkbox input "true"
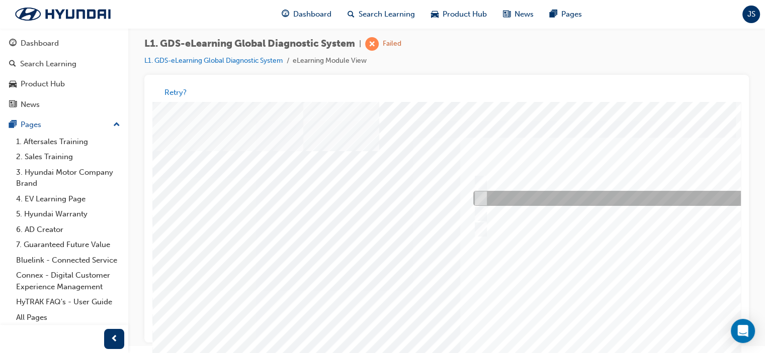
click at [479, 195] on input "Touch and feel to check if component’s operating" at bounding box center [478, 199] width 11 height 11
checkbox input "true"
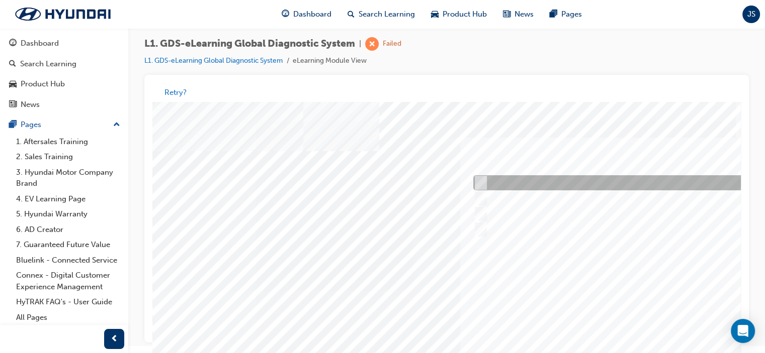
click at [480, 186] on input "Remove the component and check for operation" at bounding box center [478, 183] width 11 height 11
checkbox input "true"
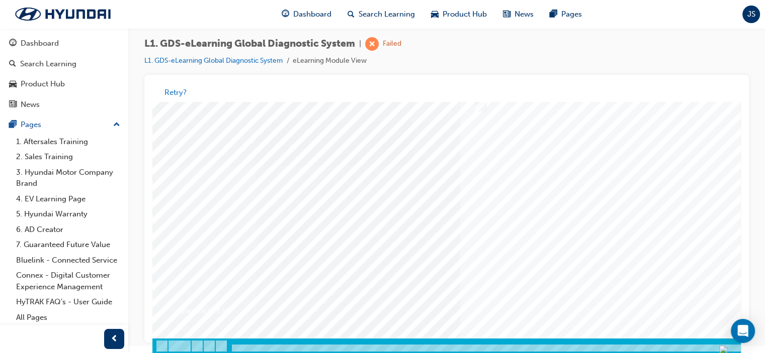
scroll to position [133, 0]
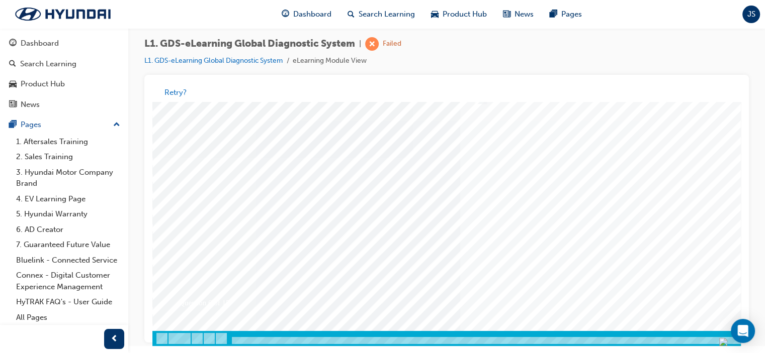
click at [643, 241] on div at bounding box center [494, 157] width 684 height 377
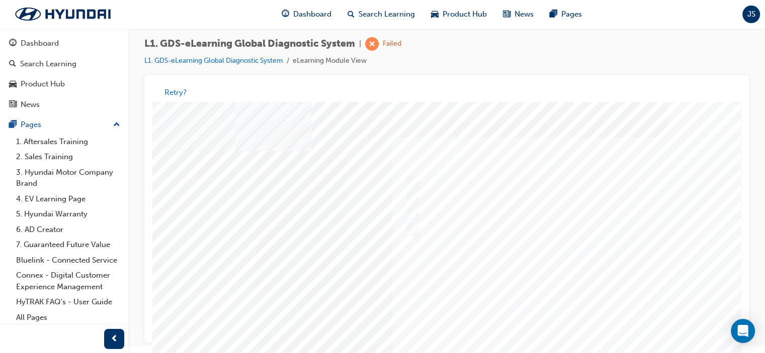
scroll to position [0, 75]
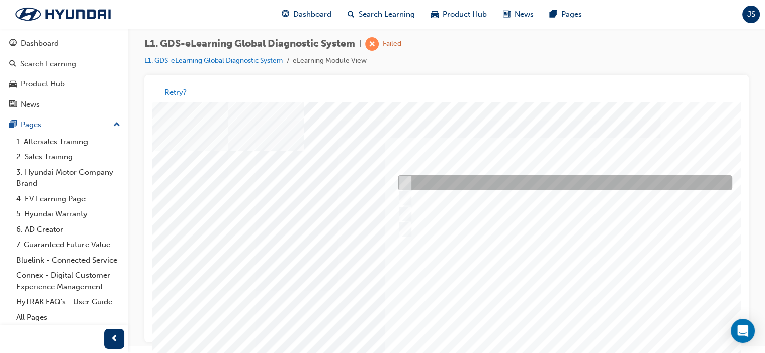
click at [471, 181] on div at bounding box center [562, 183] width 334 height 15
radio input "true"
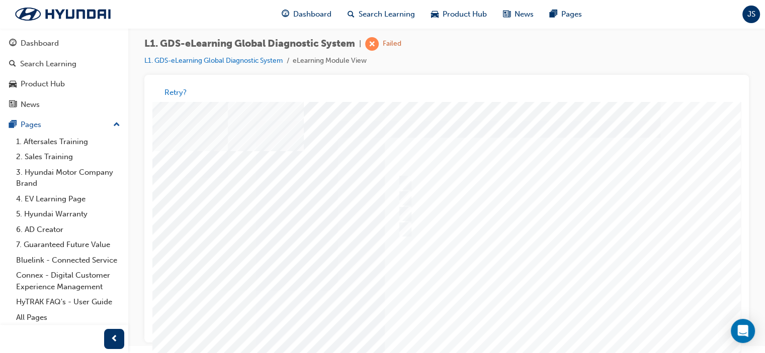
scroll to position [133, 75]
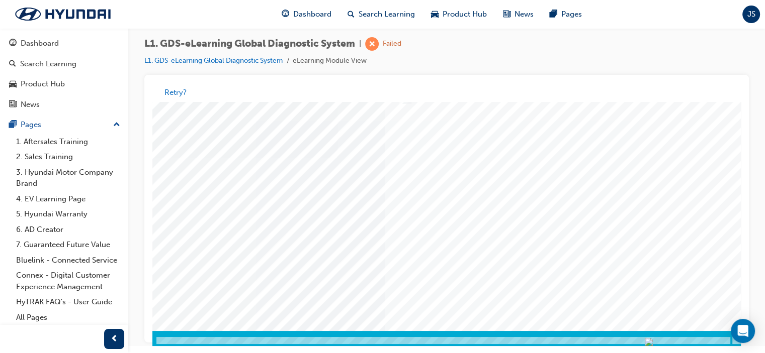
click at [642, 294] on div at bounding box center [419, 157] width 684 height 377
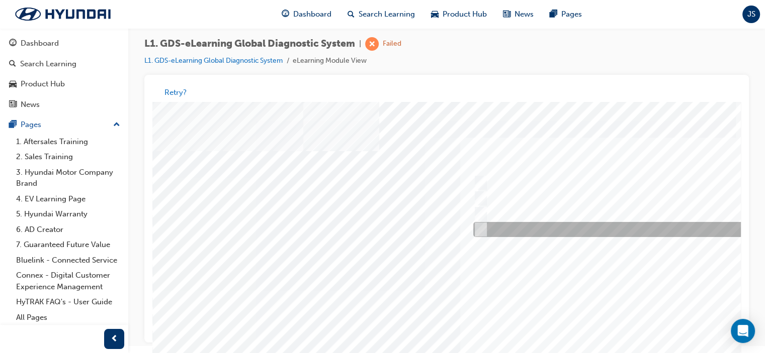
click at [481, 232] on input "Actuation Test" at bounding box center [478, 230] width 11 height 11
radio input "true"
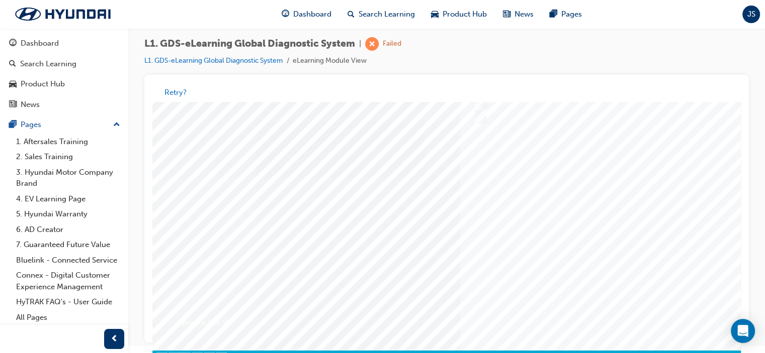
scroll to position [133, 0]
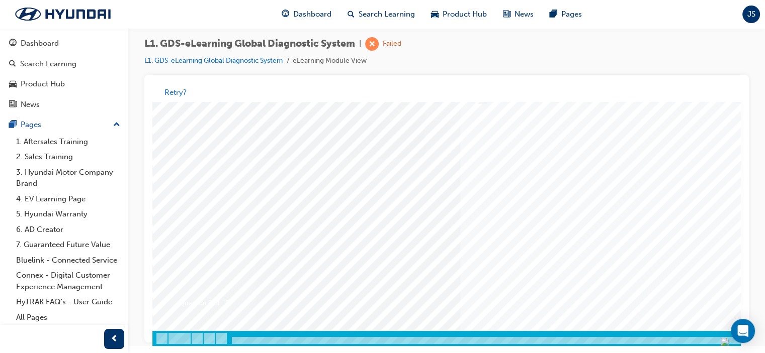
click at [658, 228] on div at bounding box center [494, 157] width 684 height 377
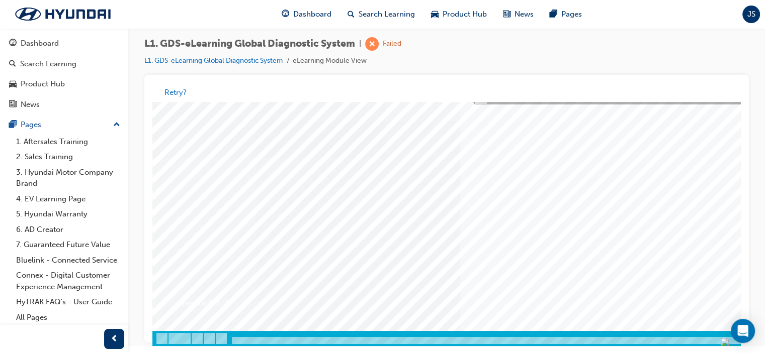
scroll to position [0, 0]
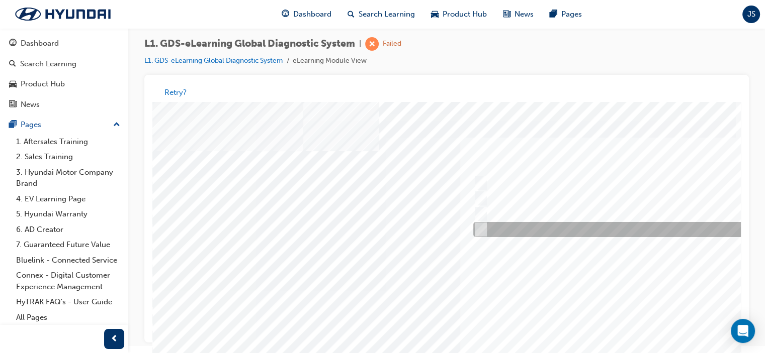
click at [483, 229] on input "Data Saving" at bounding box center [478, 230] width 11 height 11
radio input "true"
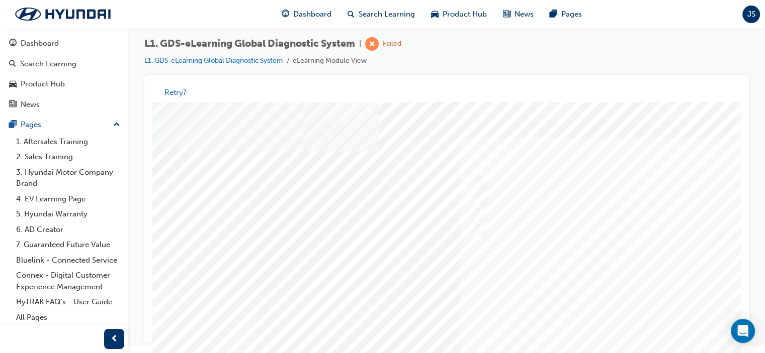
scroll to position [133, 0]
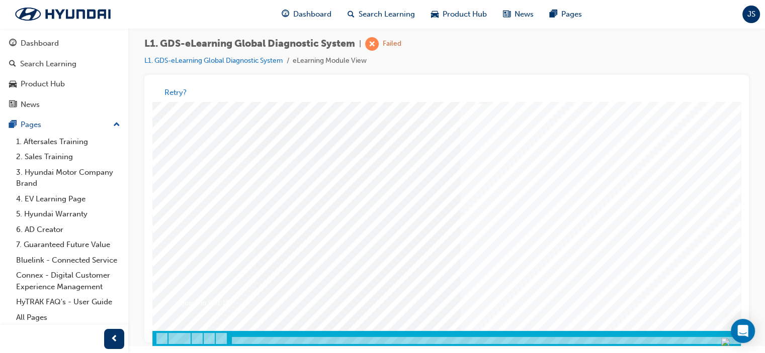
click at [616, 228] on div at bounding box center [494, 157] width 684 height 377
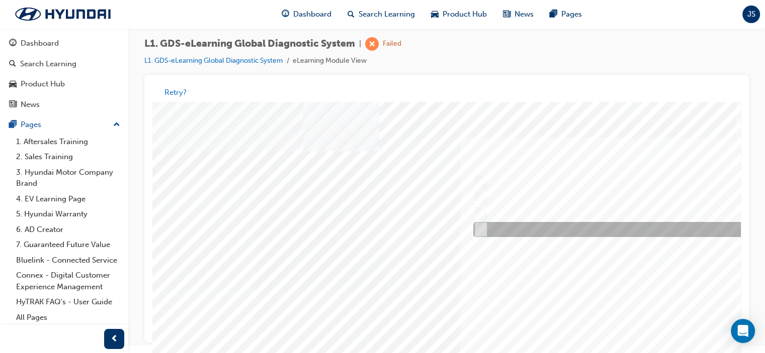
click at [480, 229] on input "S/W Management" at bounding box center [478, 230] width 11 height 11
radio input "true"
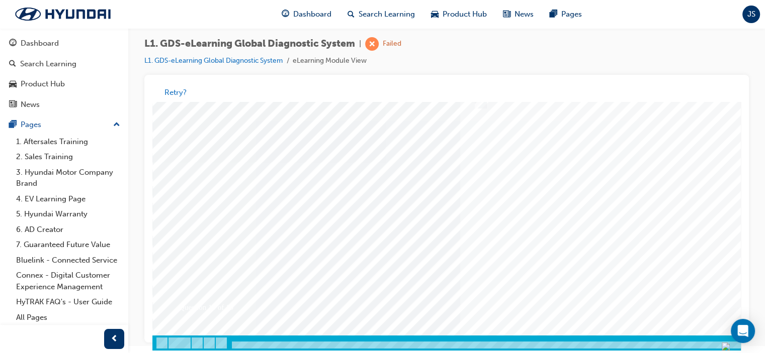
scroll to position [133, 0]
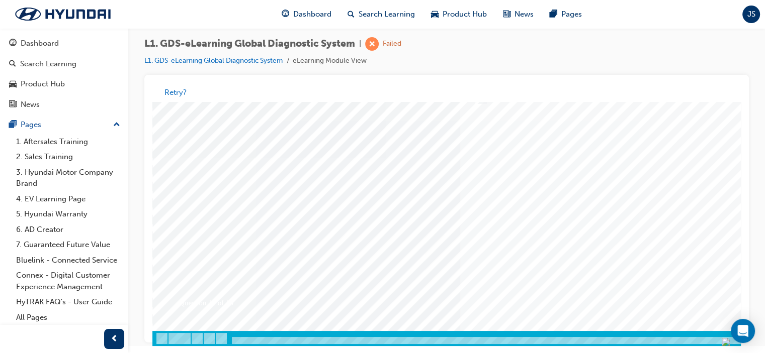
click at [558, 230] on div at bounding box center [494, 157] width 684 height 377
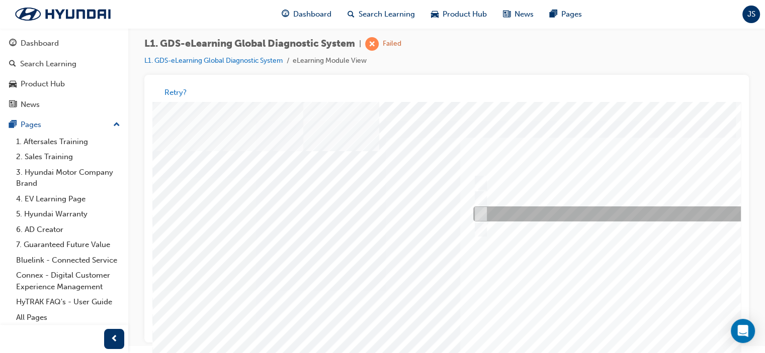
click at [483, 216] on input "To view the oscilloscope using the VMI" at bounding box center [478, 214] width 11 height 11
radio input "true"
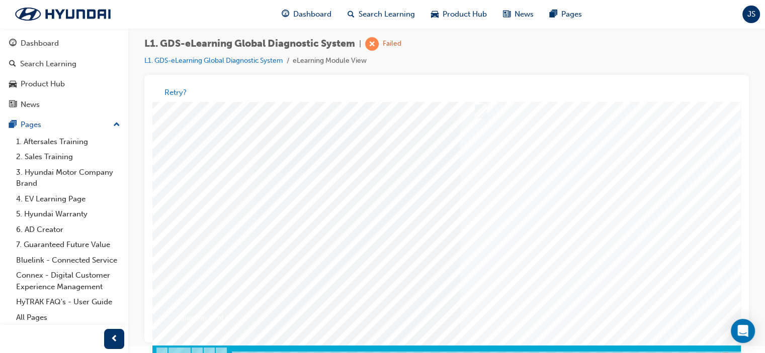
scroll to position [133, 0]
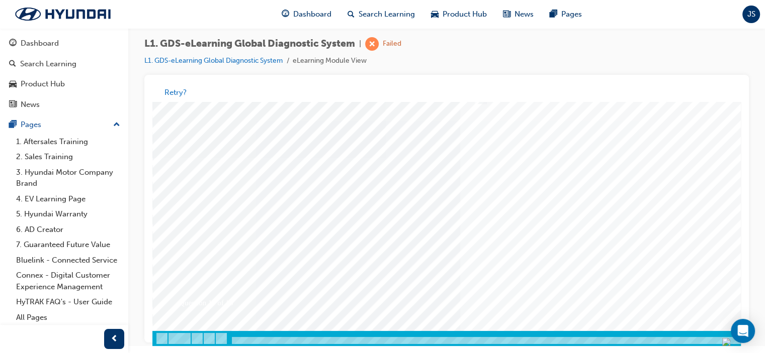
click at [549, 275] on div at bounding box center [494, 157] width 684 height 377
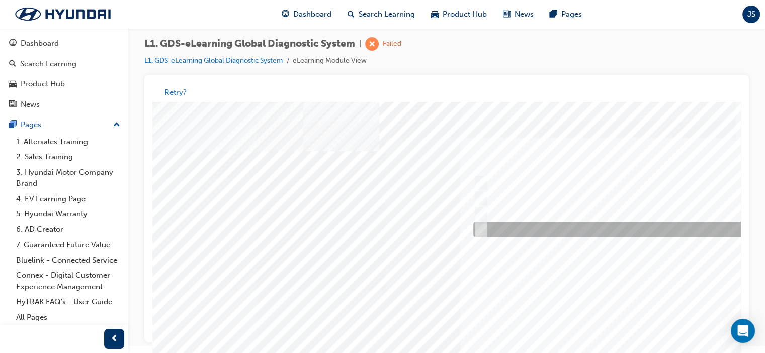
click at [482, 229] on input "Active, Pending and History" at bounding box center [478, 230] width 11 height 11
radio input "true"
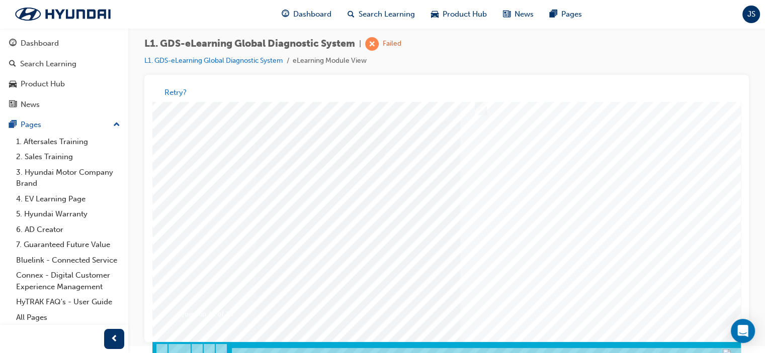
scroll to position [133, 0]
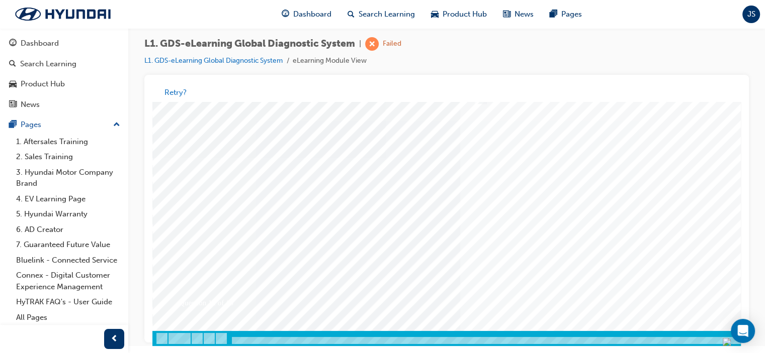
click at [557, 240] on div at bounding box center [494, 157] width 684 height 377
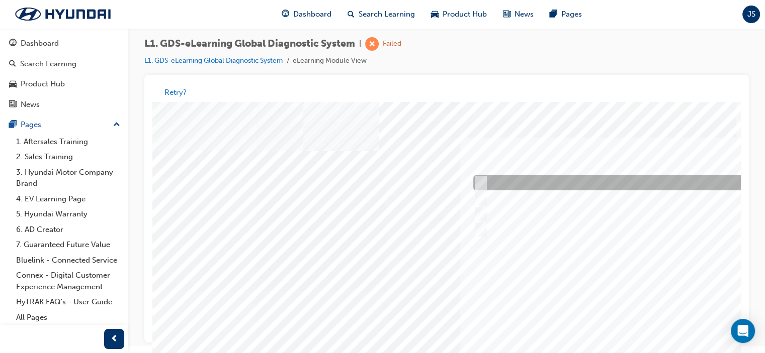
click at [487, 185] on div at bounding box center [638, 183] width 334 height 15
radio input "true"
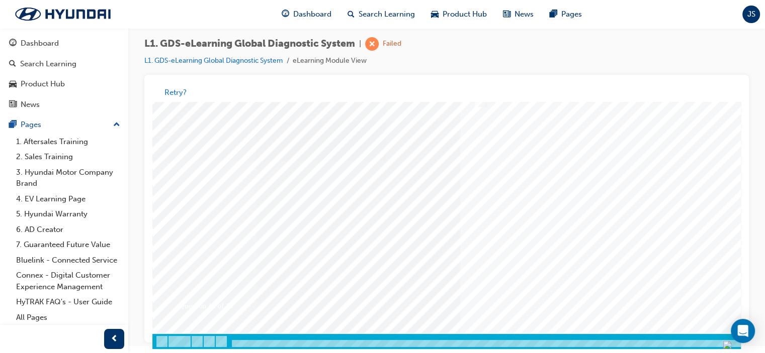
scroll to position [133, 0]
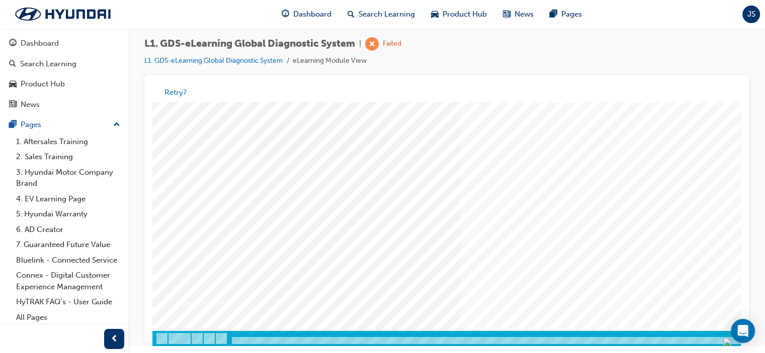
click at [538, 244] on div at bounding box center [494, 157] width 684 height 377
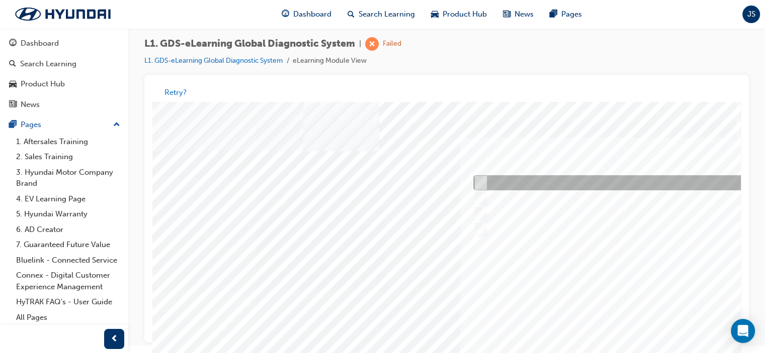
click at [479, 182] on input "Generates a report to Technical Assistance Group" at bounding box center [478, 183] width 11 height 11
radio input "true"
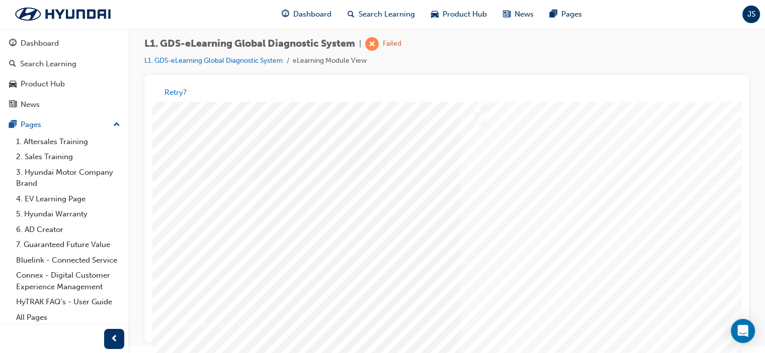
scroll to position [133, 0]
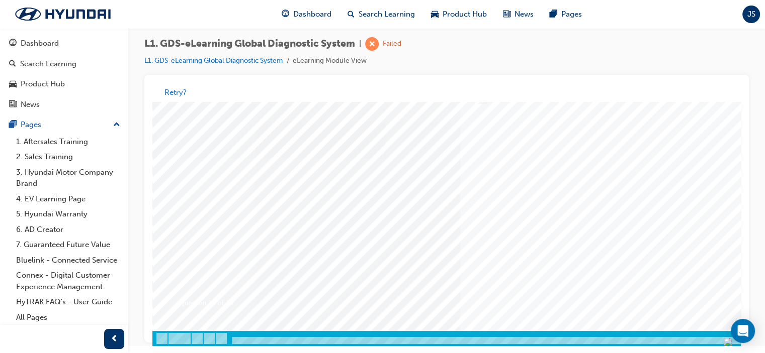
click at [527, 248] on div at bounding box center [494, 157] width 684 height 377
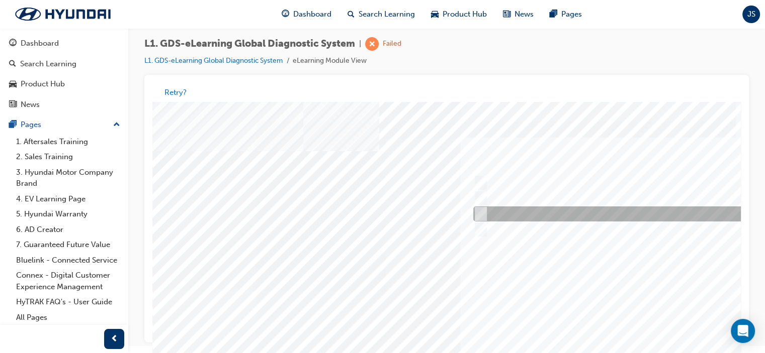
click at [480, 213] on input "0701" at bounding box center [478, 214] width 11 height 11
radio input "true"
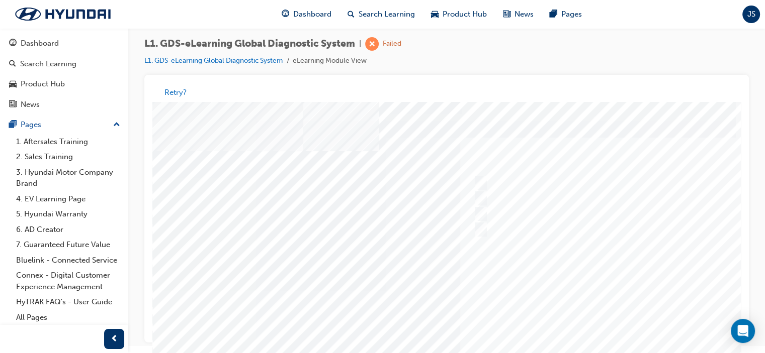
scroll to position [133, 0]
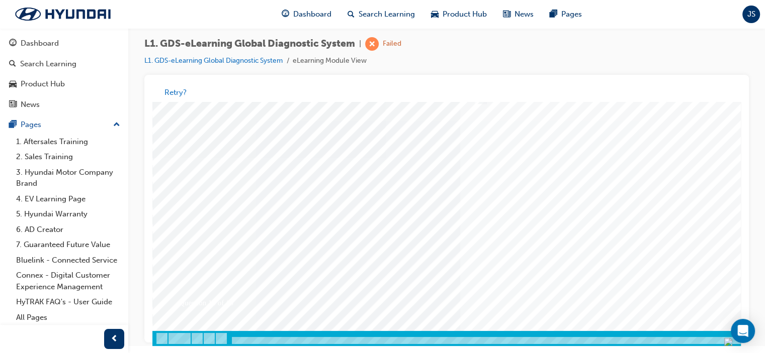
click at [555, 257] on div at bounding box center [494, 157] width 684 height 377
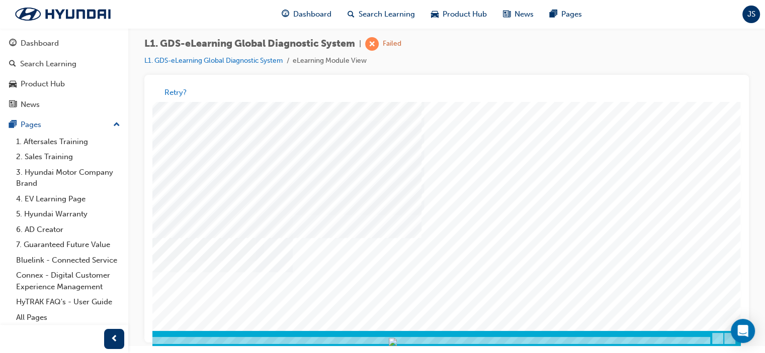
click at [489, 72] on div "L1. GDS-eLearning Global Diagnostic System | Failed L1. GDS-eLearning Global Di…" at bounding box center [446, 56] width 604 height 38
click at [315, 15] on span "Dashboard" at bounding box center [312, 15] width 38 height 12
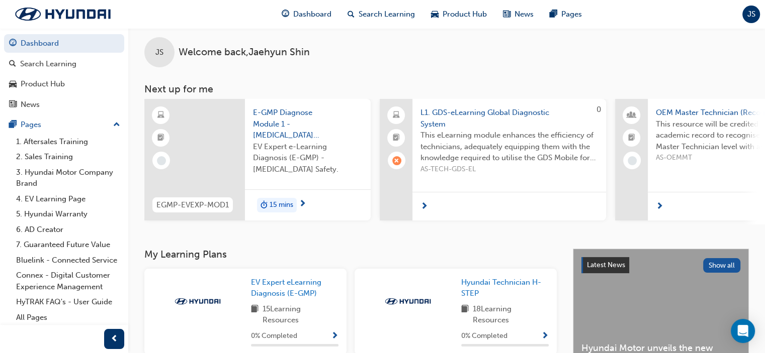
click at [443, 205] on div at bounding box center [509, 206] width 194 height 29
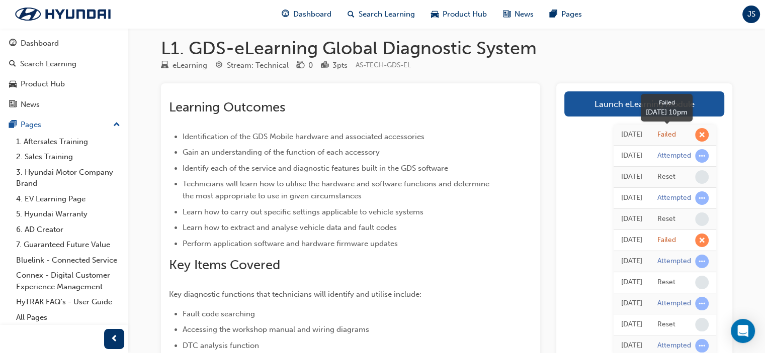
click at [703, 132] on span "learningRecordVerb_FAIL-icon" at bounding box center [702, 135] width 14 height 14
click at [703, 134] on span "learningRecordVerb_FAIL-icon" at bounding box center [702, 135] width 14 height 14
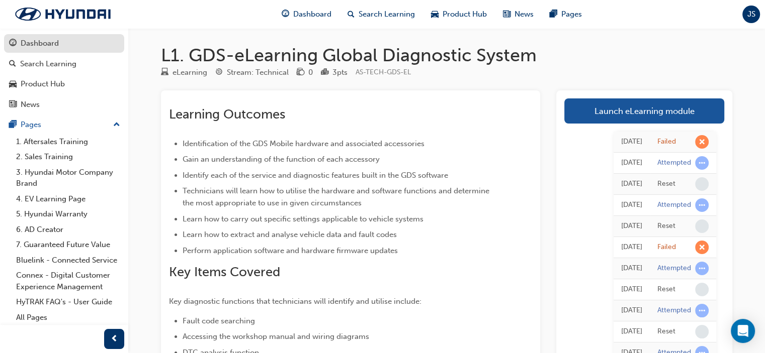
click at [39, 42] on div "Dashboard" at bounding box center [40, 44] width 38 height 12
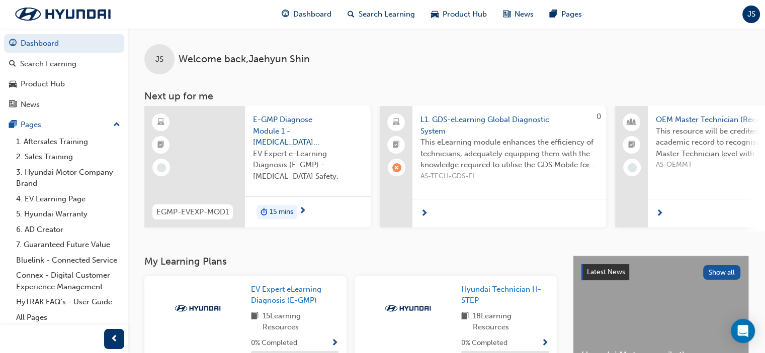
click at [279, 131] on span "E-GMP Diagnose Module 1 - [MEDICAL_DATA] Safety" at bounding box center [308, 131] width 110 height 34
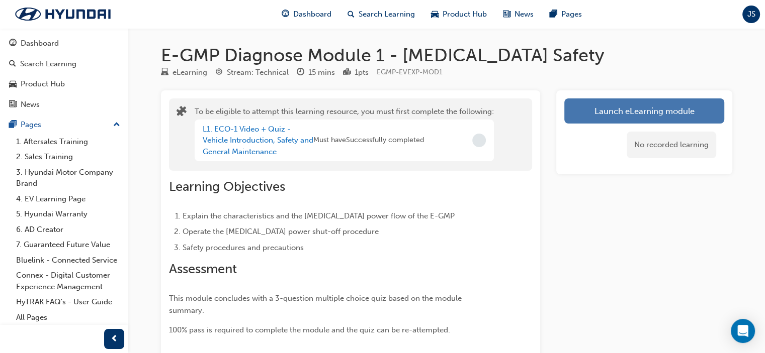
click at [588, 110] on button "Launch eLearning module" at bounding box center [644, 111] width 160 height 25
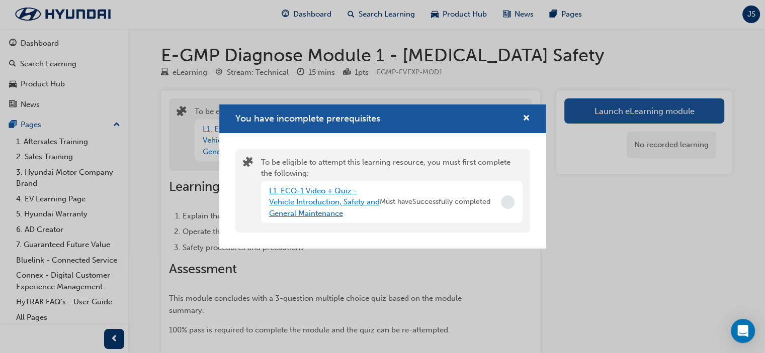
click at [317, 206] on link "L1. ECO-1 Video + Quiz - Vehicle Introduction, Safety and General Maintenance" at bounding box center [324, 203] width 111 height 32
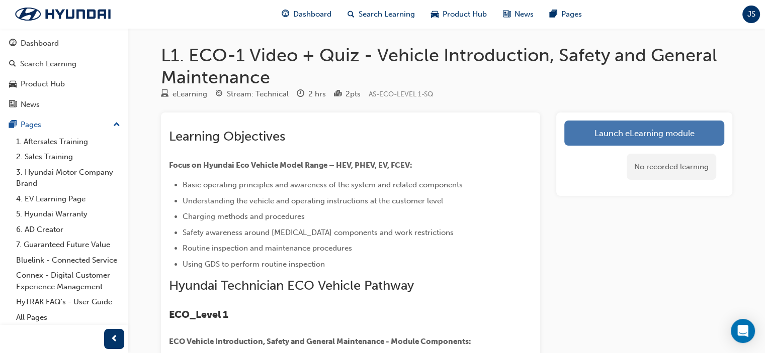
click at [580, 134] on link "Launch eLearning module" at bounding box center [644, 133] width 160 height 25
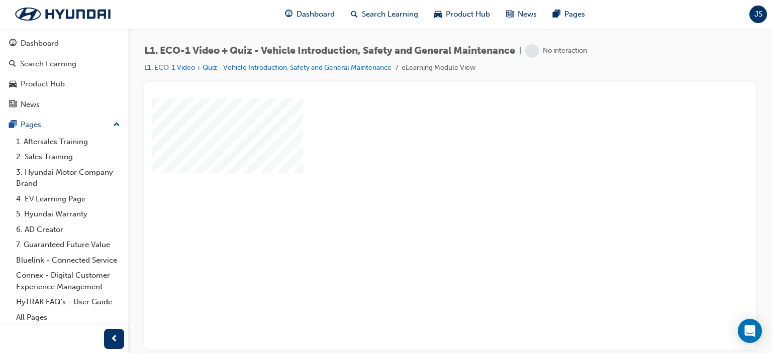
click at [421, 195] on div "play" at bounding box center [421, 195] width 0 height 0
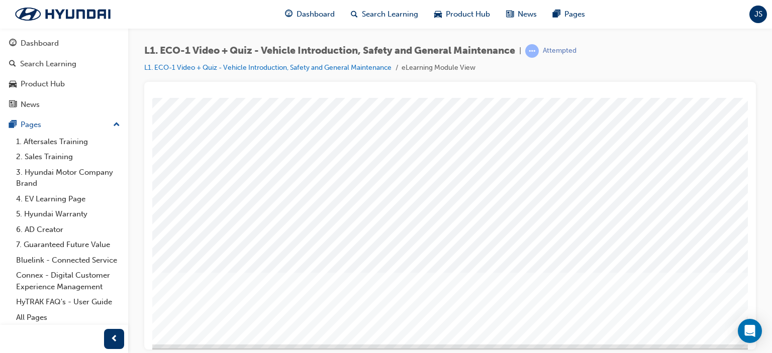
scroll to position [133, 0]
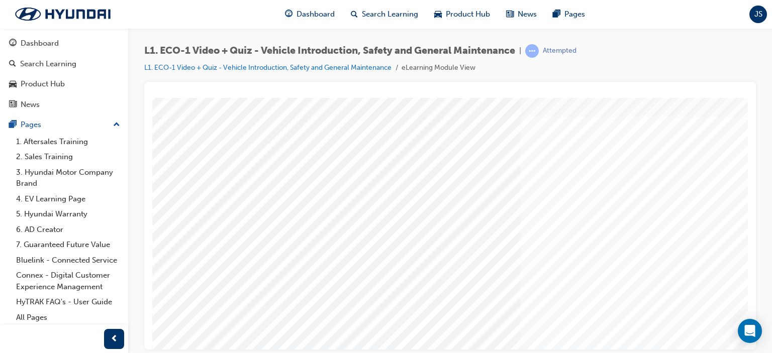
scroll to position [26, 0]
drag, startPoint x: 744, startPoint y: 272, endPoint x: 914, endPoint y: 306, distance: 173.8
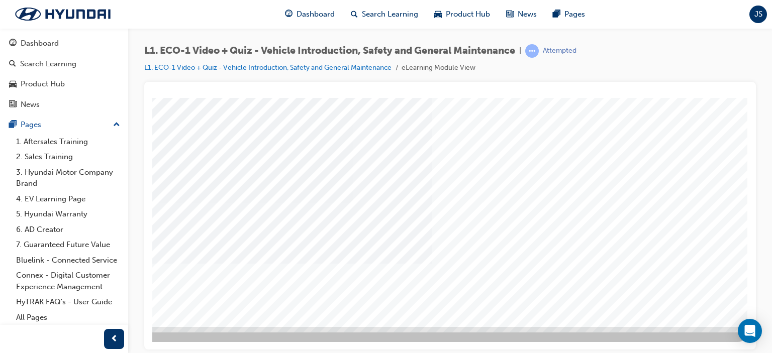
drag, startPoint x: 745, startPoint y: 234, endPoint x: 900, endPoint y: 393, distance: 222.2
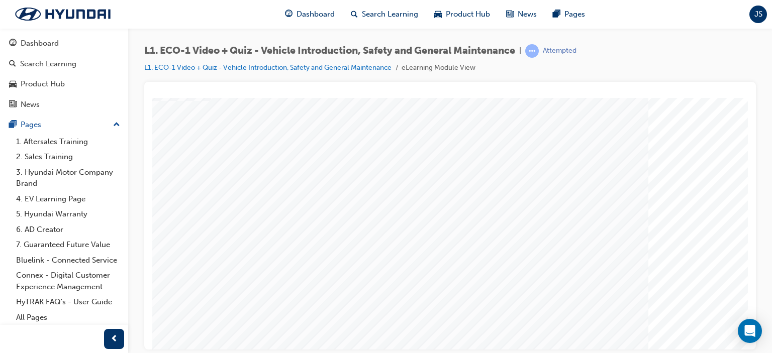
scroll to position [61, 95]
drag, startPoint x: 745, startPoint y: 216, endPoint x: 900, endPoint y: 300, distance: 177.0
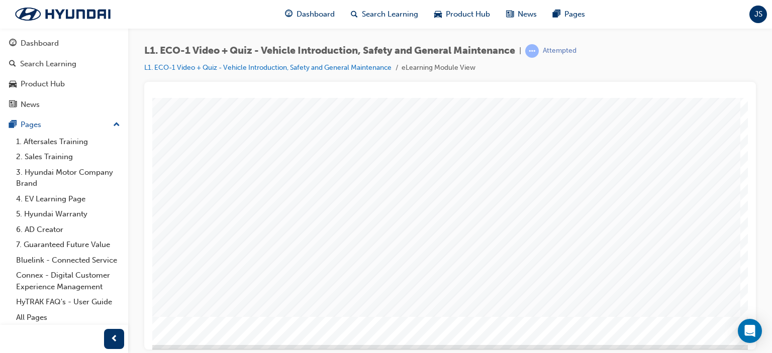
scroll to position [113, 0]
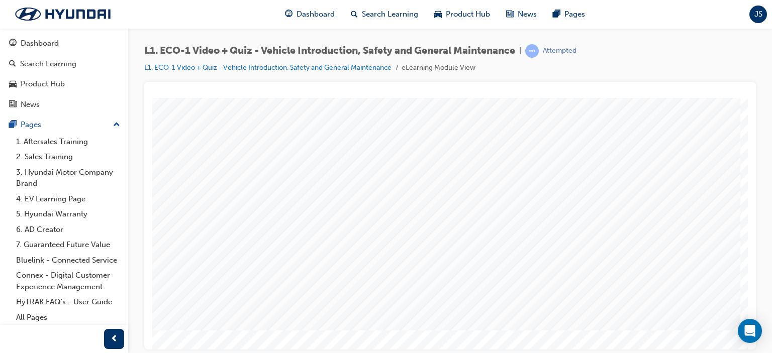
scroll to position [133, 0]
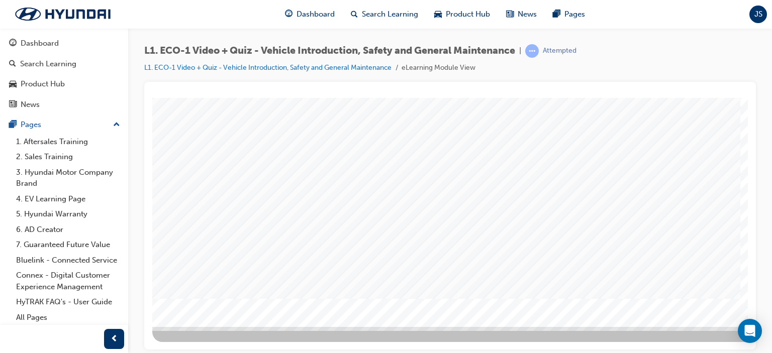
drag, startPoint x: 744, startPoint y: 179, endPoint x: 901, endPoint y: 365, distance: 242.9
click at [56, 41] on div "Dashboard" at bounding box center [40, 44] width 38 height 12
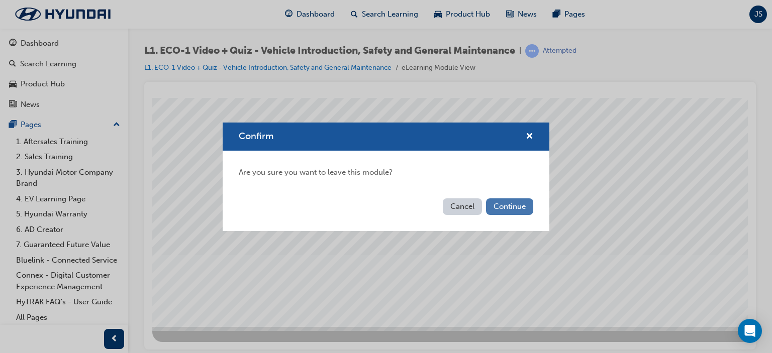
click at [504, 206] on button "Continue" at bounding box center [509, 207] width 47 height 17
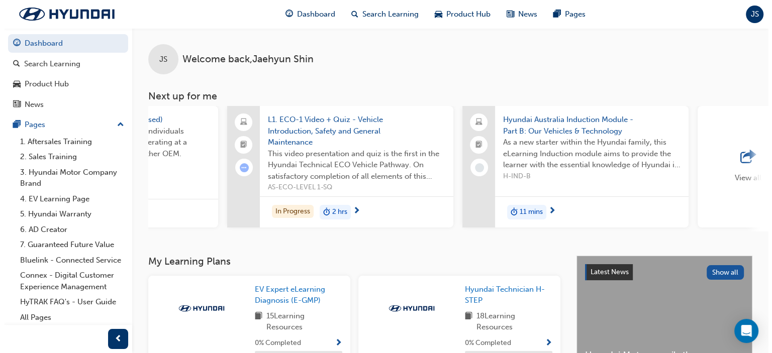
scroll to position [0, 629]
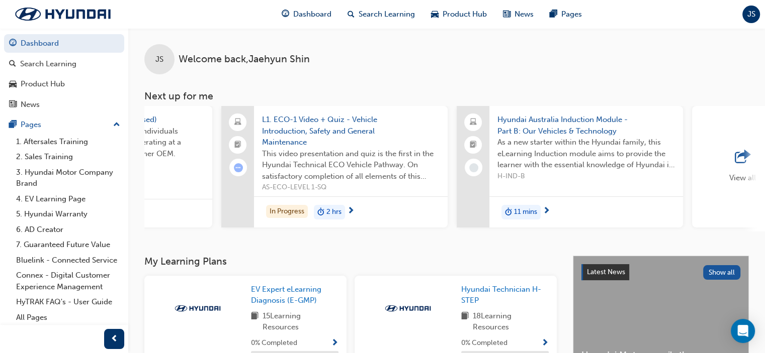
click at [573, 154] on span "As a new starter within the Hyundai family, this eLearning Induction module aim…" at bounding box center [585, 154] width 177 height 34
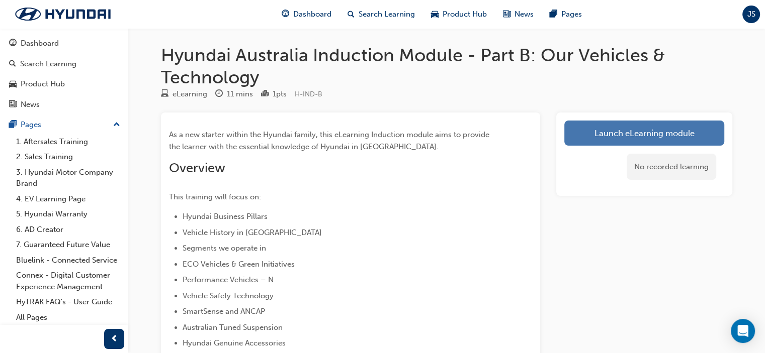
click at [593, 129] on link "Launch eLearning module" at bounding box center [644, 133] width 160 height 25
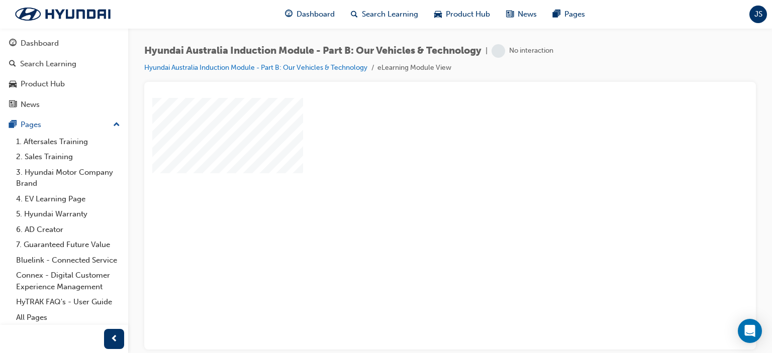
drag, startPoint x: 431, startPoint y: 226, endPoint x: 442, endPoint y: 228, distance: 11.2
click at [421, 195] on div "play" at bounding box center [421, 195] width 0 height 0
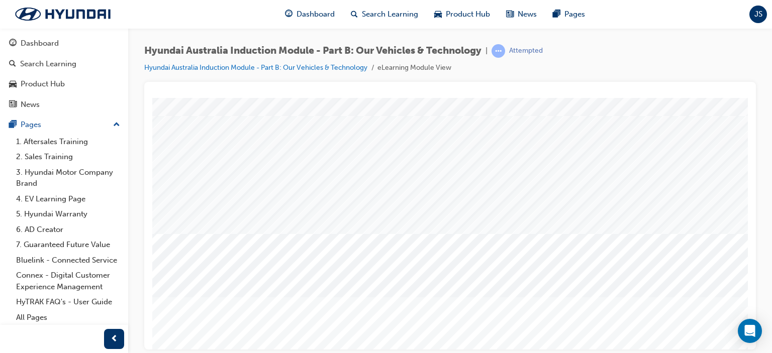
scroll to position [102, 0]
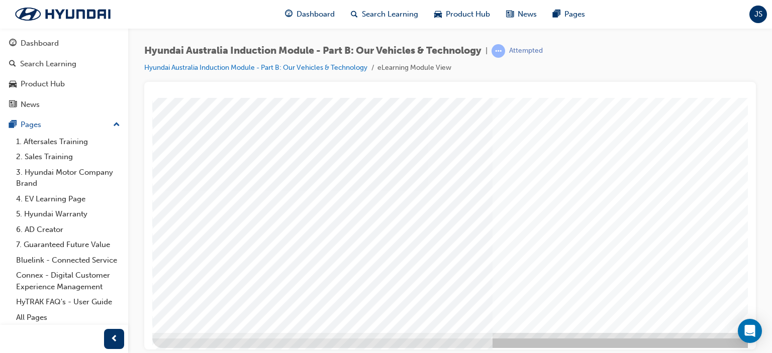
scroll to position [120, 0]
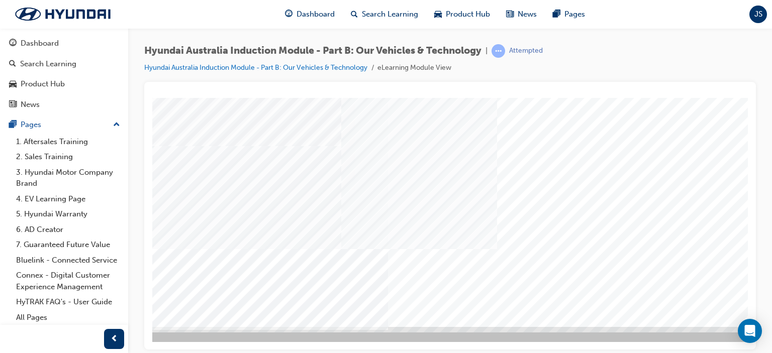
scroll to position [133, 96]
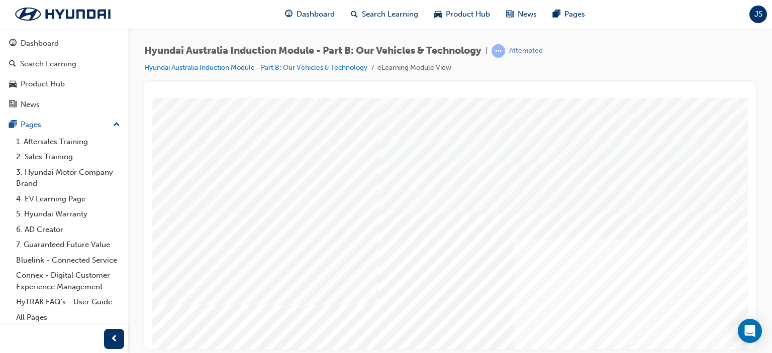
scroll to position [133, 0]
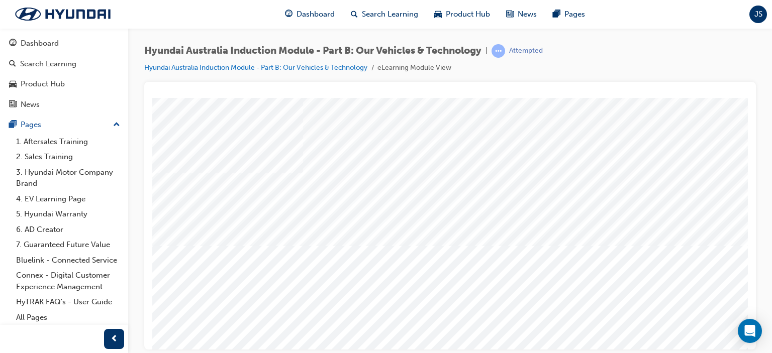
scroll to position [114, 0]
drag, startPoint x: 741, startPoint y: 208, endPoint x: 900, endPoint y: 375, distance: 230.8
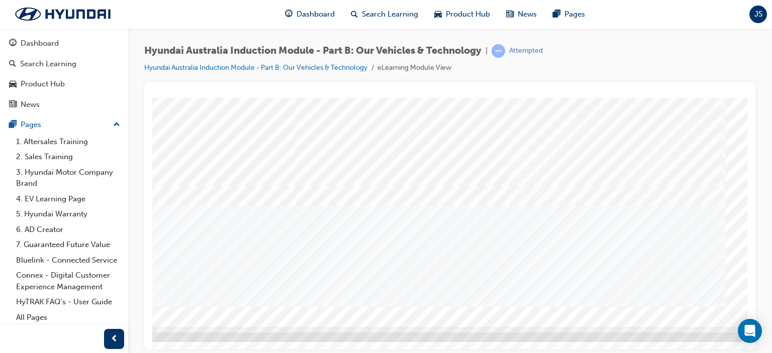
scroll to position [133, 0]
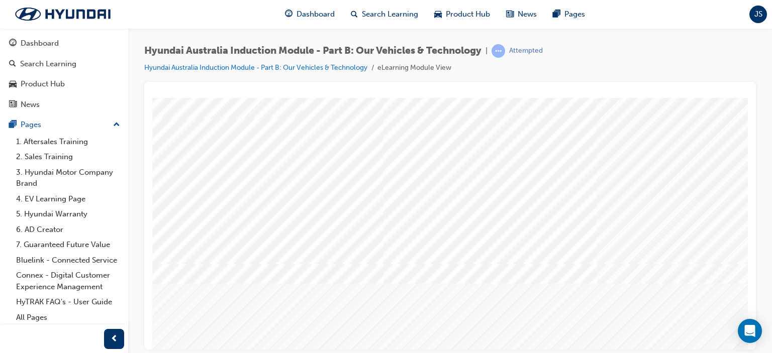
drag, startPoint x: 747, startPoint y: 280, endPoint x: 909, endPoint y: 332, distance: 170.7
click at [674, 184] on div "Business Pillars" at bounding box center [494, 222] width 684 height 362
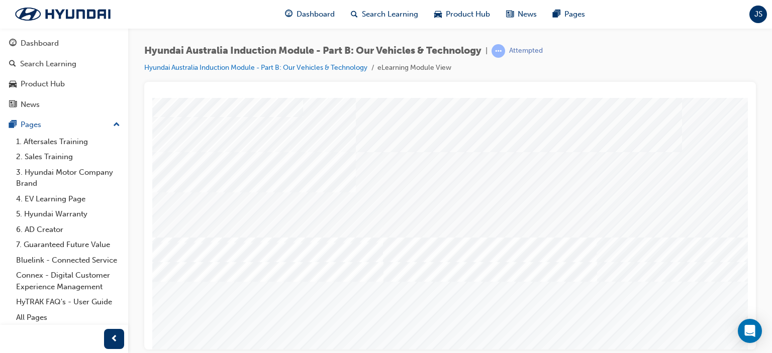
drag, startPoint x: 743, startPoint y: 210, endPoint x: 904, endPoint y: 339, distance: 206.8
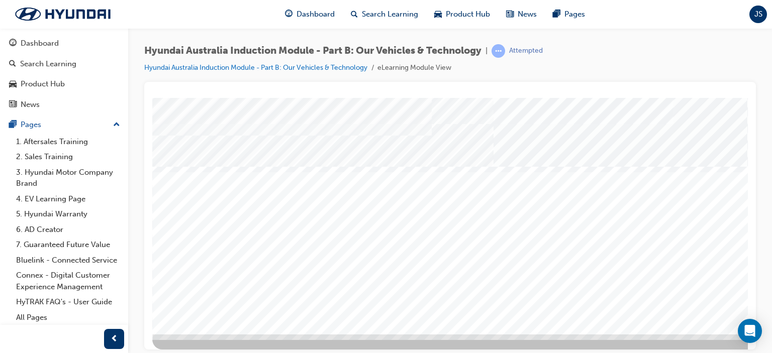
scroll to position [125, 0]
drag, startPoint x: 695, startPoint y: 340, endPoint x: 693, endPoint y: 347, distance: 7.7
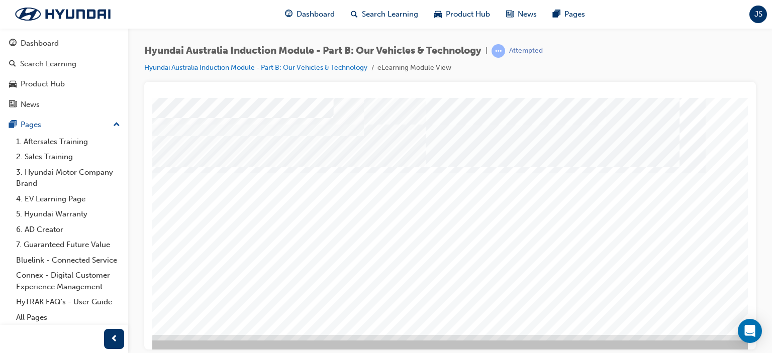
scroll to position [125, 96]
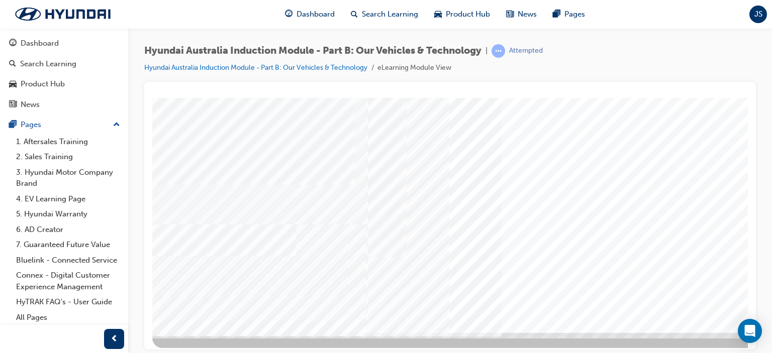
scroll to position [133, 0]
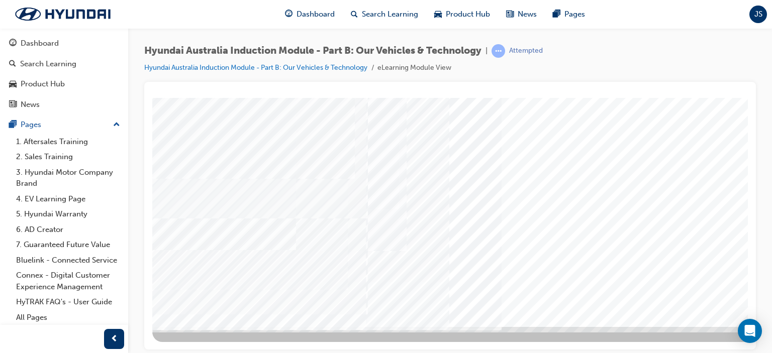
drag, startPoint x: 745, startPoint y: 209, endPoint x: 902, endPoint y: 407, distance: 252.7
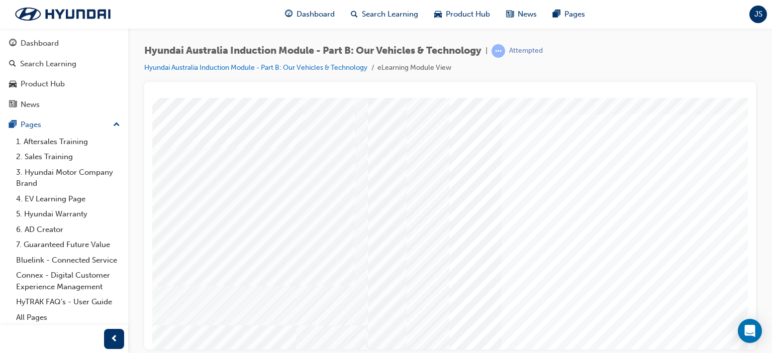
scroll to position [0, 0]
drag, startPoint x: 743, startPoint y: 212, endPoint x: 902, endPoint y: 338, distance: 203.7
drag, startPoint x: 637, startPoint y: 187, endPoint x: 628, endPoint y: 187, distance: 9.6
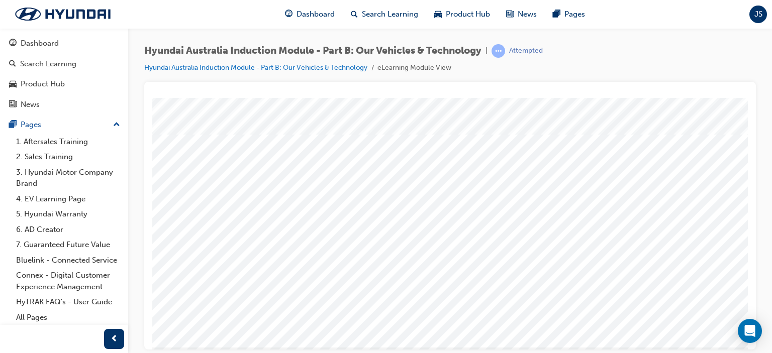
scroll to position [133, 0]
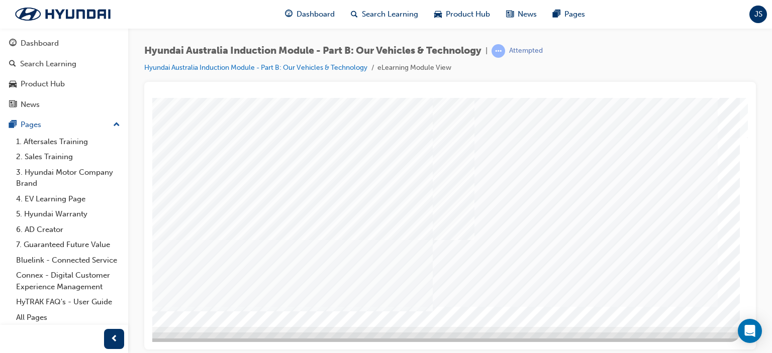
scroll to position [0, 0]
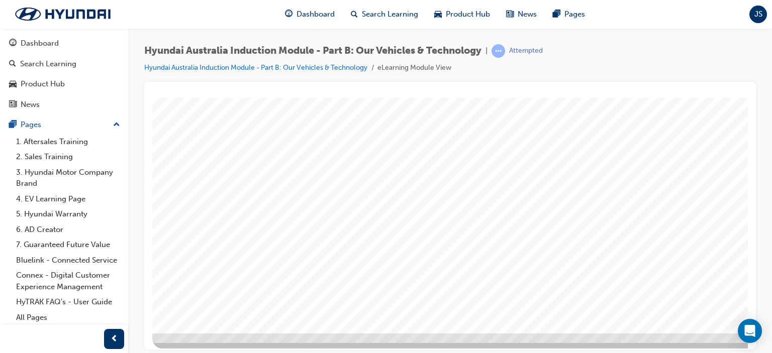
scroll to position [133, 0]
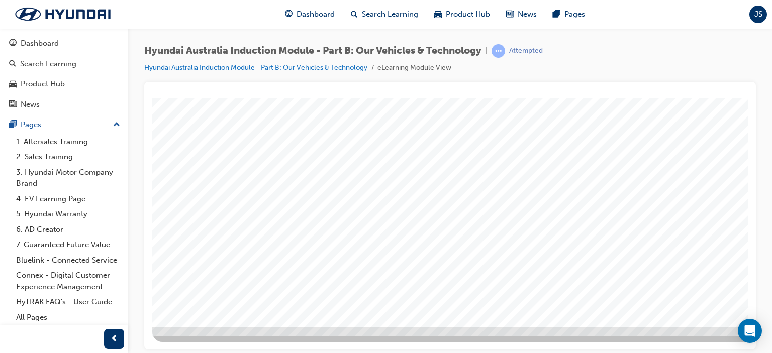
drag, startPoint x: 746, startPoint y: 172, endPoint x: 903, endPoint y: 371, distance: 253.7
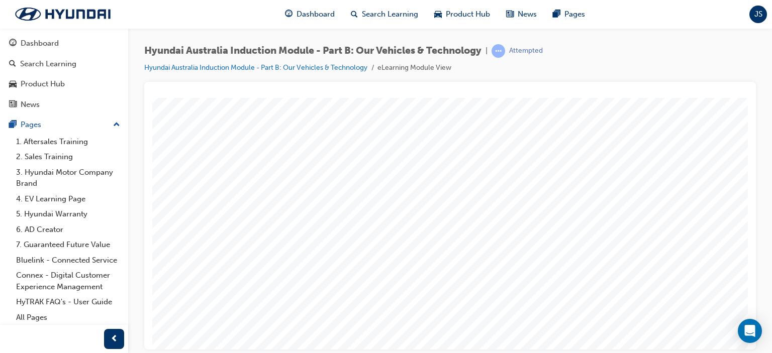
scroll to position [133, 71]
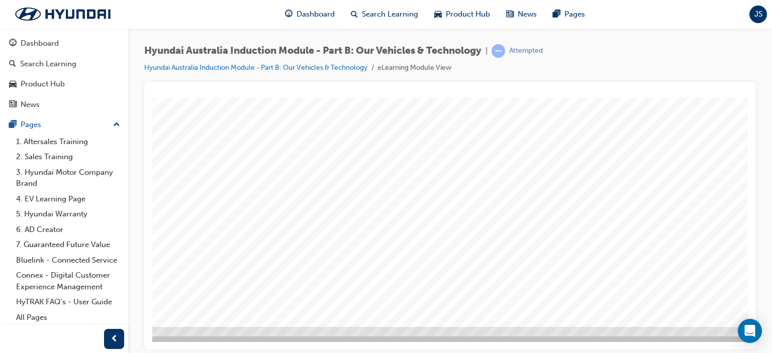
drag, startPoint x: 745, startPoint y: 214, endPoint x: 902, endPoint y: 362, distance: 215.9
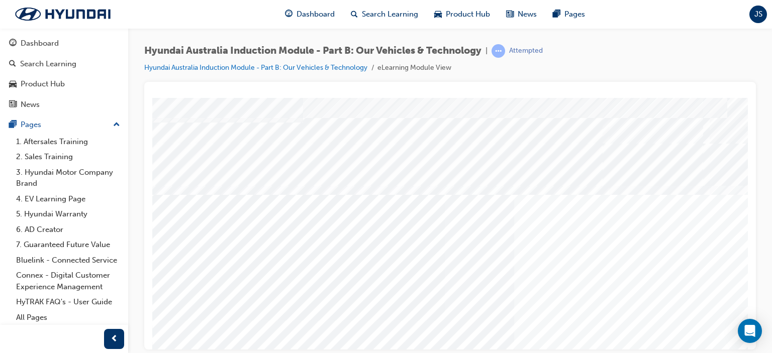
scroll to position [54, 0]
drag, startPoint x: 746, startPoint y: 152, endPoint x: 902, endPoint y: 284, distance: 204.4
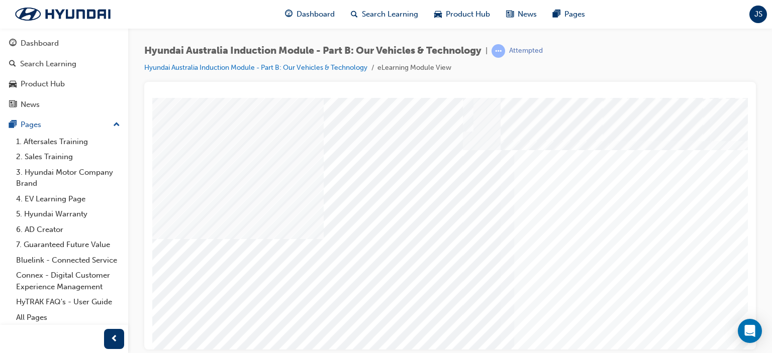
drag, startPoint x: 269, startPoint y: 257, endPoint x: 292, endPoint y: 257, distance: 22.6
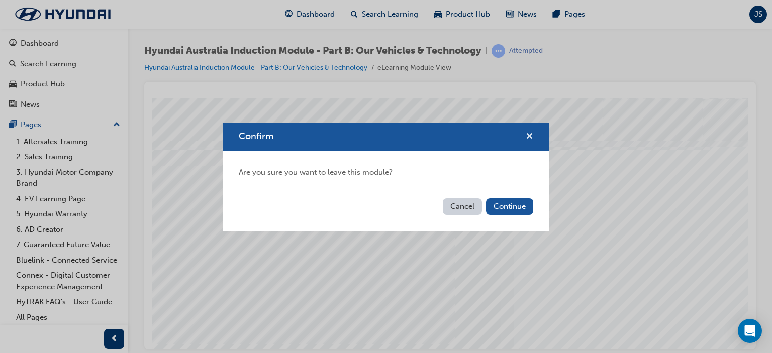
click at [528, 133] on span "cross-icon" at bounding box center [530, 137] width 8 height 9
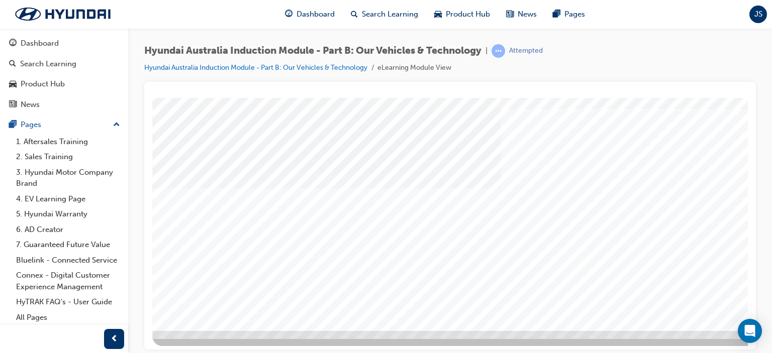
scroll to position [133, 0]
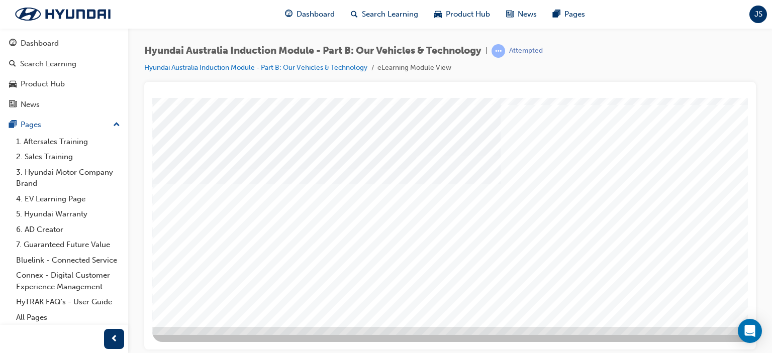
drag, startPoint x: 392, startPoint y: 227, endPoint x: 404, endPoint y: 232, distance: 12.8
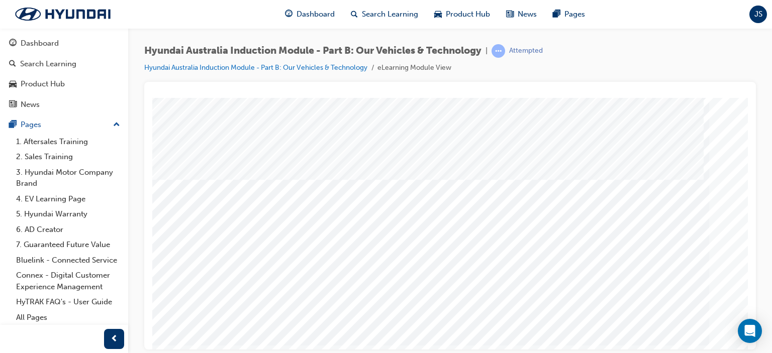
scroll to position [109, 93]
drag, startPoint x: 748, startPoint y: 226, endPoint x: 902, endPoint y: 372, distance: 213.0
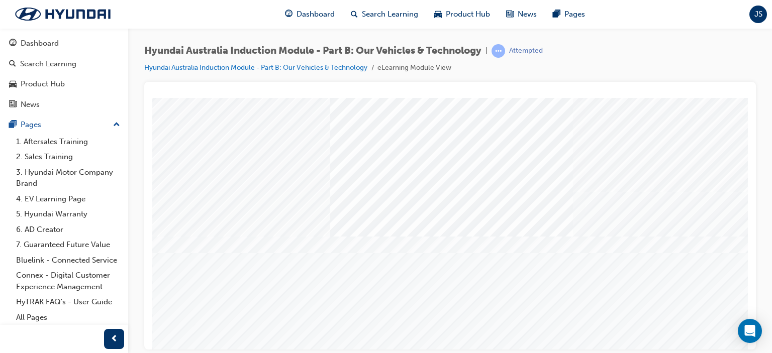
drag, startPoint x: 269, startPoint y: 222, endPoint x: 378, endPoint y: 221, distance: 108.1
click at [271, 221] on div "Eco Vehicles" at bounding box center [494, 200] width 684 height 362
drag, startPoint x: 611, startPoint y: 345, endPoint x: 857, endPoint y: 447, distance: 266.5
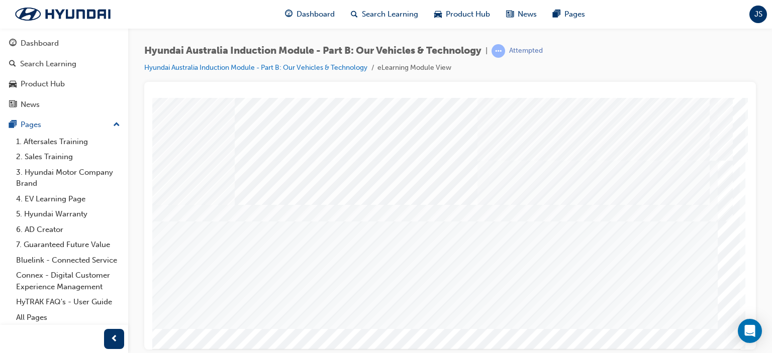
scroll to position [133, 96]
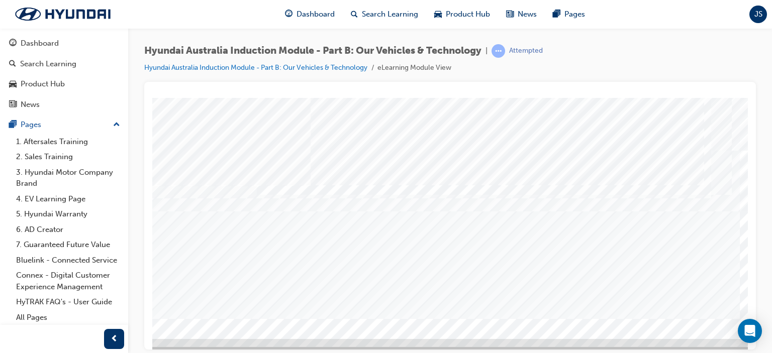
scroll to position [133, 73]
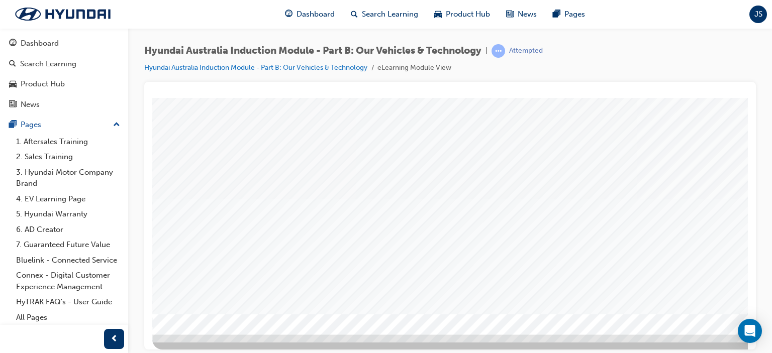
scroll to position [129, 0]
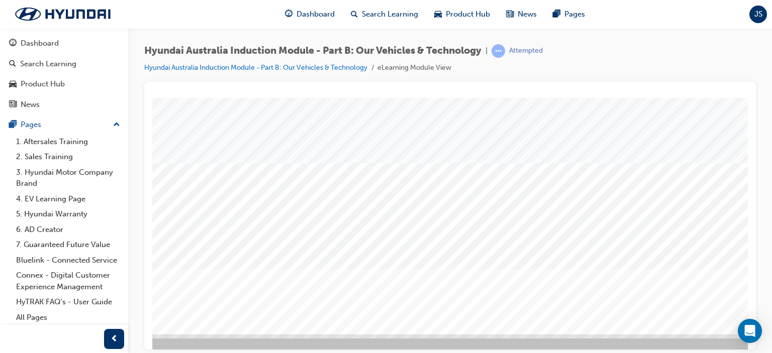
scroll to position [125, 96]
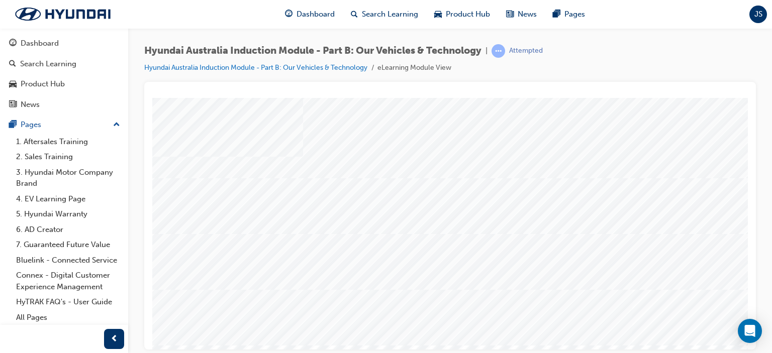
scroll to position [21, 0]
drag, startPoint x: 745, startPoint y: 193, endPoint x: 900, endPoint y: 308, distance: 193.7
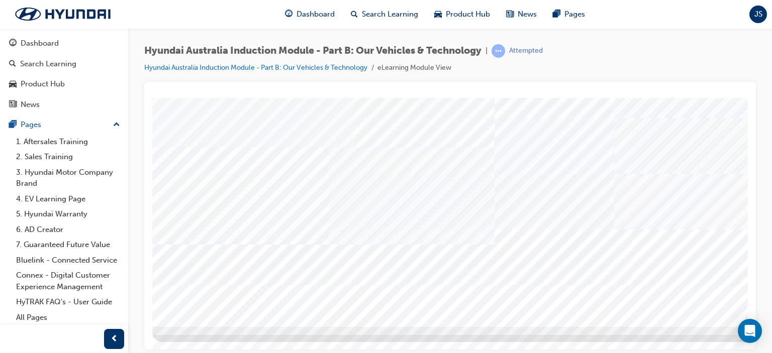
drag, startPoint x: 743, startPoint y: 222, endPoint x: 900, endPoint y: 380, distance: 223.2
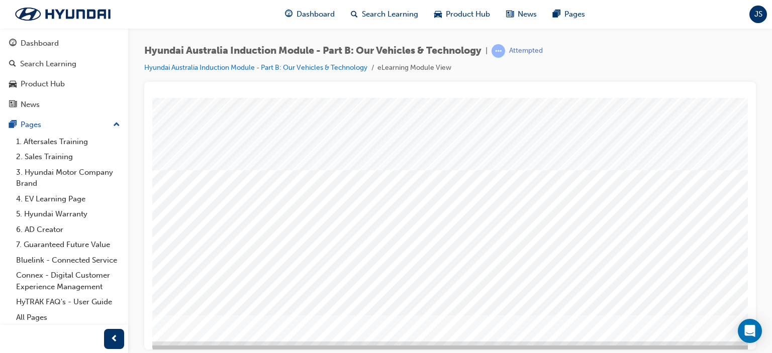
scroll to position [121, 0]
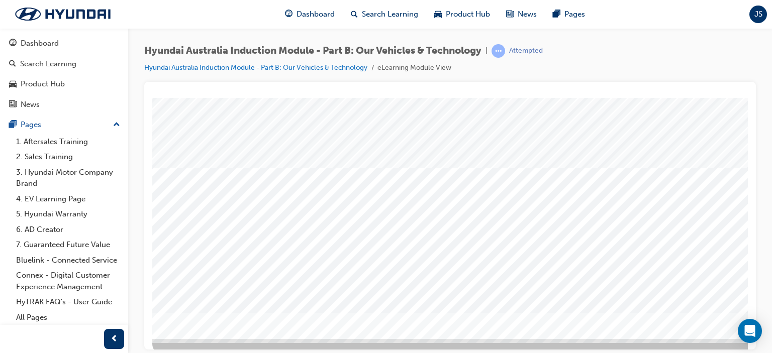
drag, startPoint x: 746, startPoint y: 220, endPoint x: 912, endPoint y: 390, distance: 237.8
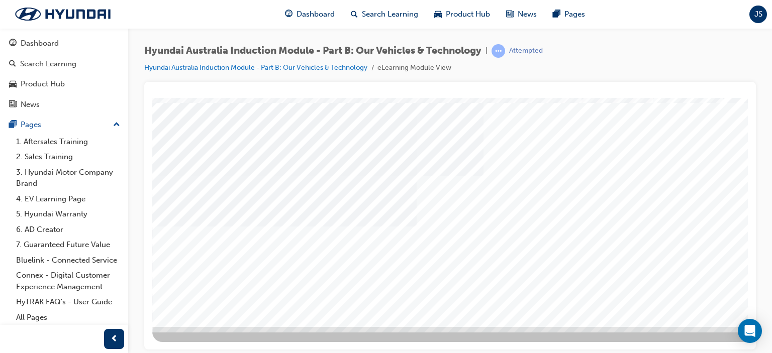
drag, startPoint x: 747, startPoint y: 228, endPoint x: 919, endPoint y: 405, distance: 247.1
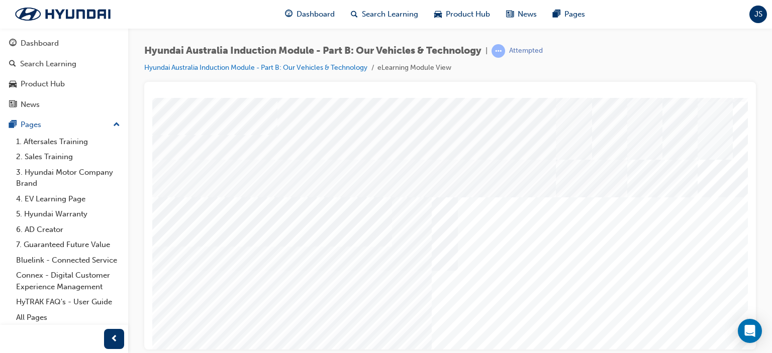
scroll to position [40, 26]
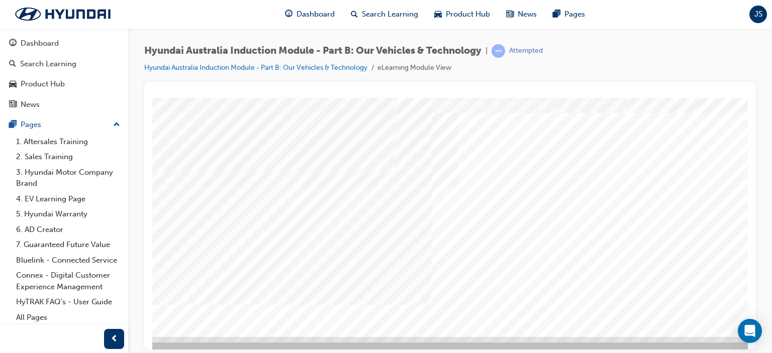
drag, startPoint x: 746, startPoint y: 266, endPoint x: 900, endPoint y: 413, distance: 213.3
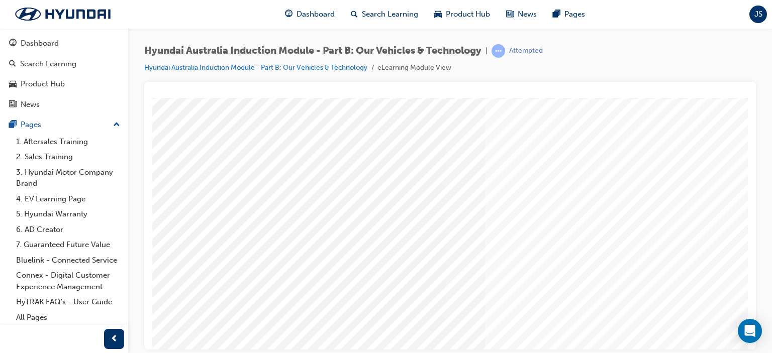
drag, startPoint x: 744, startPoint y: 241, endPoint x: 906, endPoint y: 364, distance: 203.5
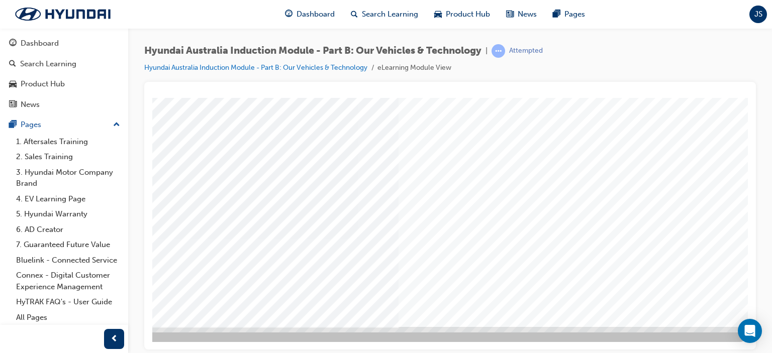
scroll to position [133, 90]
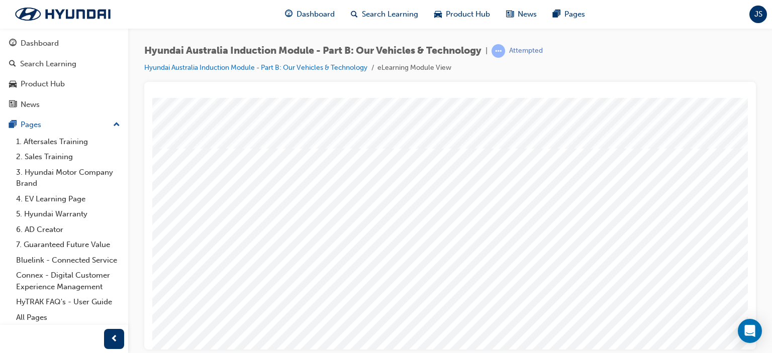
scroll to position [122, 0]
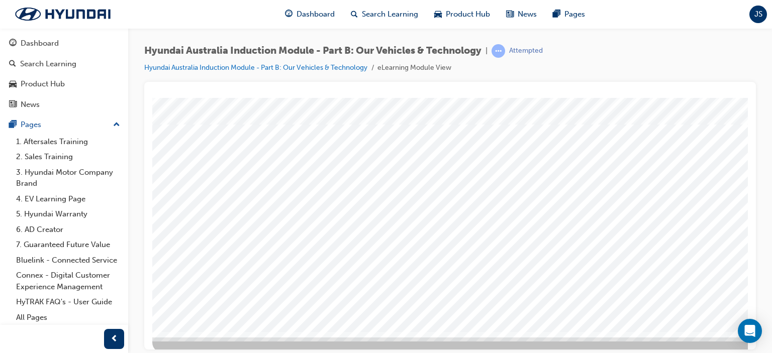
drag, startPoint x: 742, startPoint y: 224, endPoint x: 900, endPoint y: 395, distance: 233.4
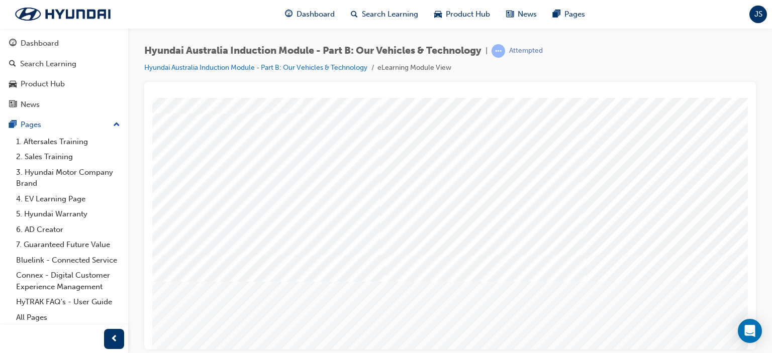
scroll to position [70, 0]
drag, startPoint x: 744, startPoint y: 205, endPoint x: 905, endPoint y: 346, distance: 214.1
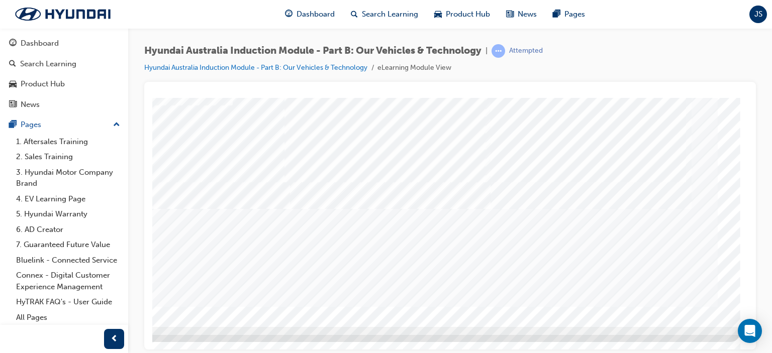
drag, startPoint x: 745, startPoint y: 263, endPoint x: 919, endPoint y: 419, distance: 233.6
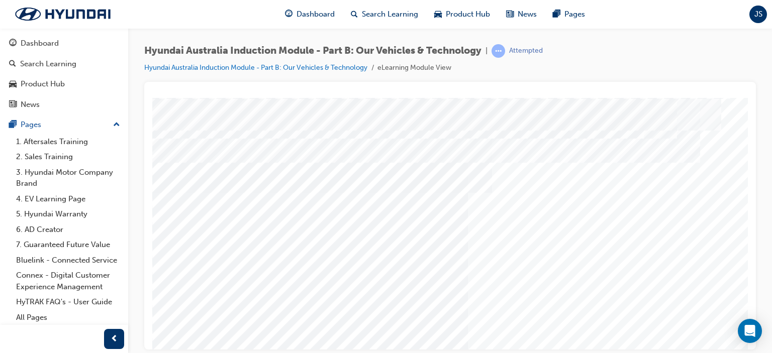
scroll to position [109, 0]
drag, startPoint x: 747, startPoint y: 216, endPoint x: 911, endPoint y: 379, distance: 231.4
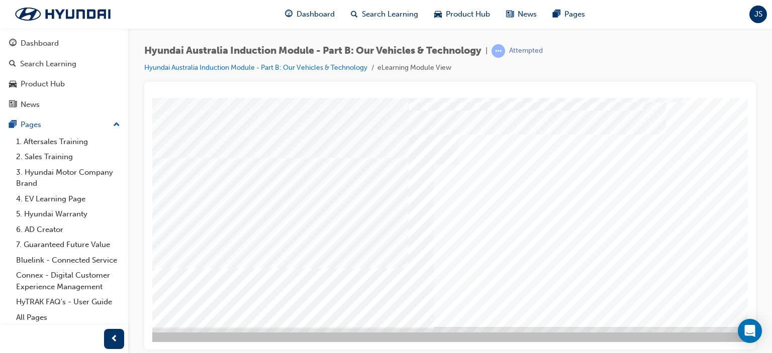
scroll to position [133, 96]
drag, startPoint x: 648, startPoint y: 344, endPoint x: 901, endPoint y: 443, distance: 272.7
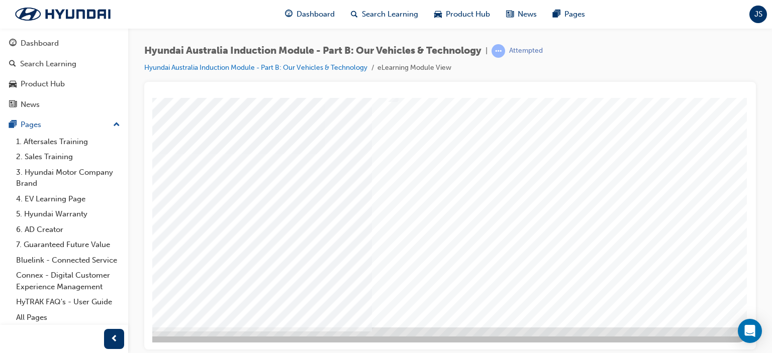
scroll to position [0, 0]
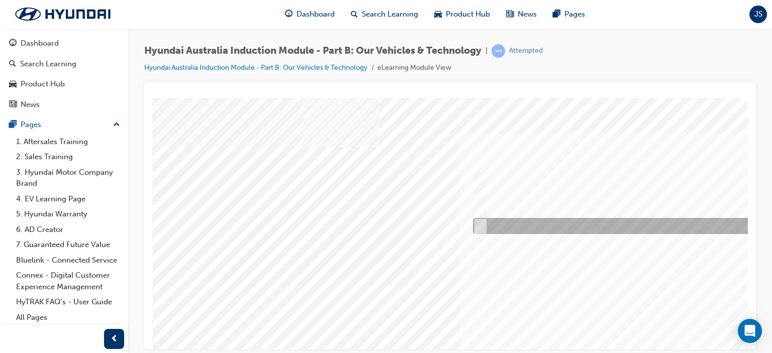
drag, startPoint x: 481, startPoint y: 222, endPoint x: 481, endPoint y: 211, distance: 10.6
click at [481, 222] on input "Technology" at bounding box center [478, 226] width 11 height 11
checkbox input "true"
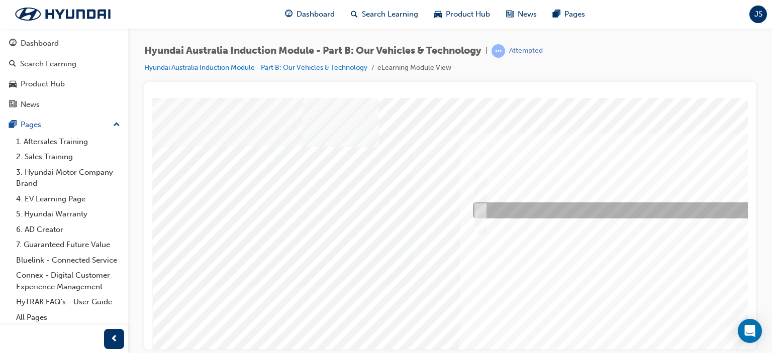
click at [481, 210] on input "Ecology" at bounding box center [478, 210] width 11 height 11
checkbox input "true"
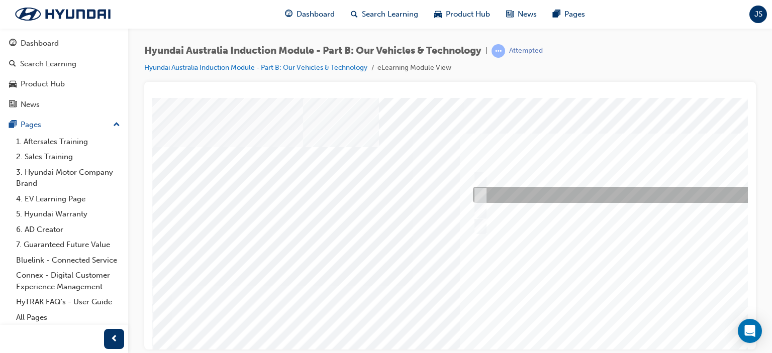
drag, startPoint x: 481, startPoint y: 195, endPoint x: 484, endPoint y: 183, distance: 11.8
click at [481, 194] on input "Electrification" at bounding box center [478, 195] width 11 height 11
checkbox input "true"
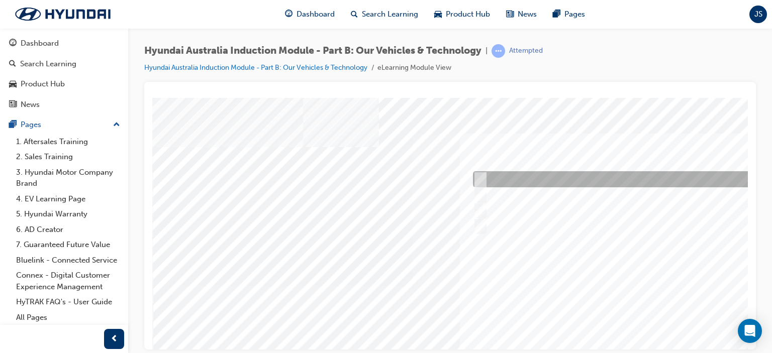
click at [484, 181] on div at bounding box center [639, 179] width 337 height 16
checkbox input "true"
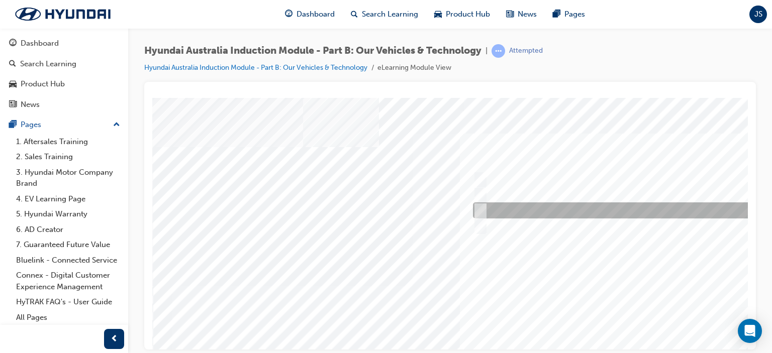
click at [482, 208] on input "Ecology" at bounding box center [478, 210] width 11 height 11
checkbox input "false"
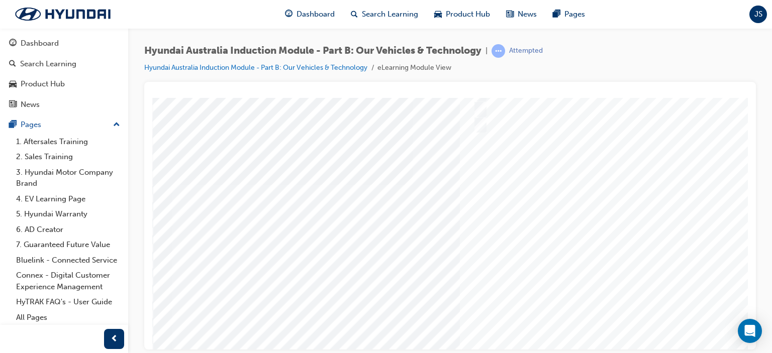
scroll to position [115, 0]
click at [649, 228] on div at bounding box center [494, 164] width 684 height 362
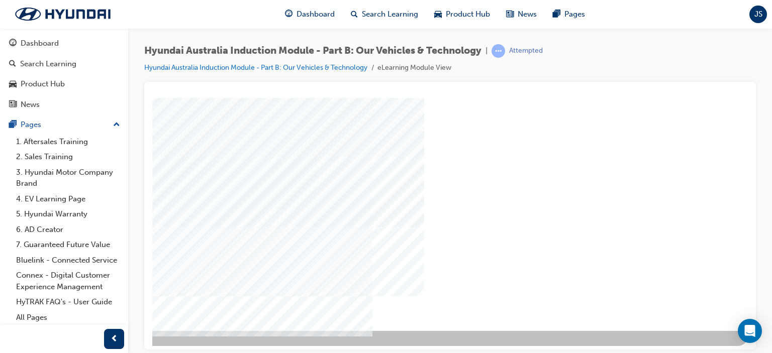
drag, startPoint x: 743, startPoint y: 256, endPoint x: 904, endPoint y: 409, distance: 222.3
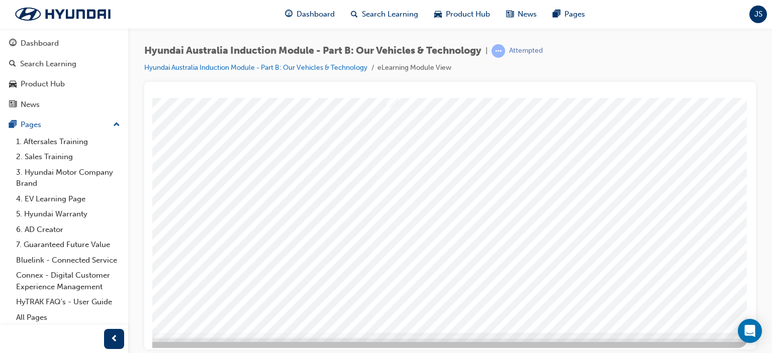
scroll to position [0, 0]
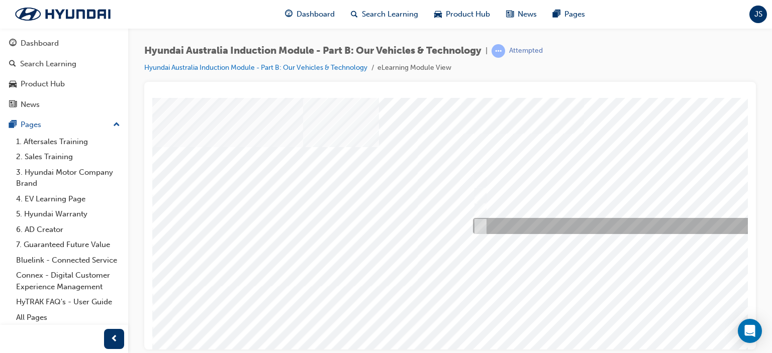
click at [480, 226] on input "5 years" at bounding box center [478, 226] width 11 height 11
radio input "true"
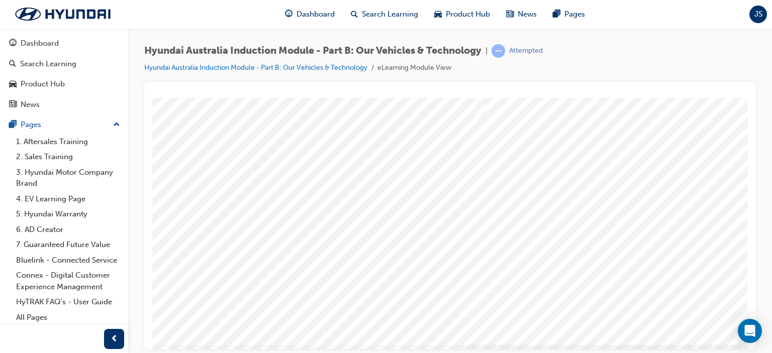
scroll to position [133, 0]
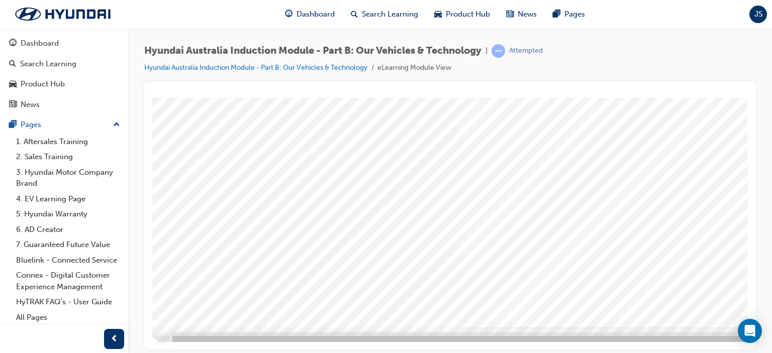
click at [701, 306] on div at bounding box center [494, 146] width 684 height 362
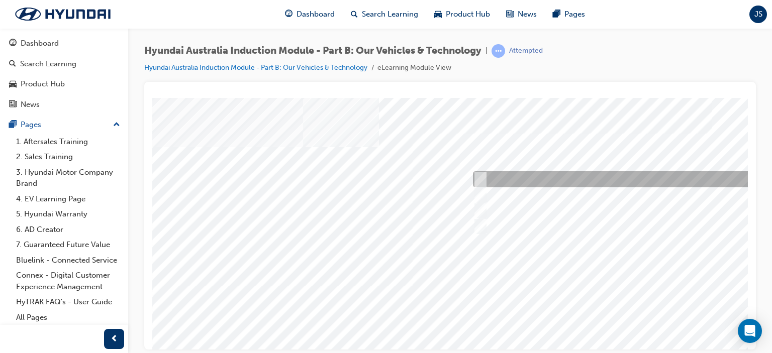
click at [479, 174] on input "Corner rascal" at bounding box center [478, 179] width 11 height 11
checkbox input "true"
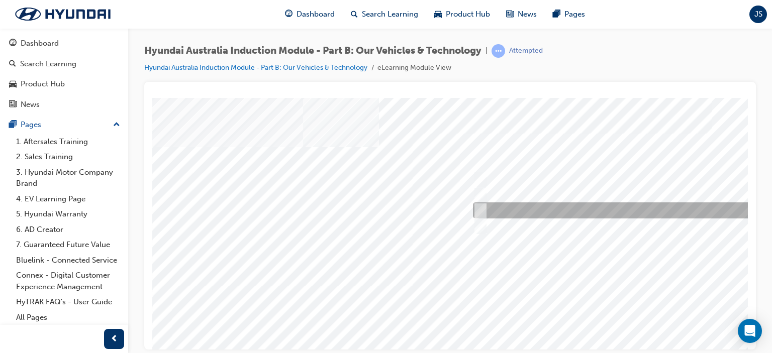
click at [485, 211] on div at bounding box center [638, 211] width 334 height 16
checkbox input "true"
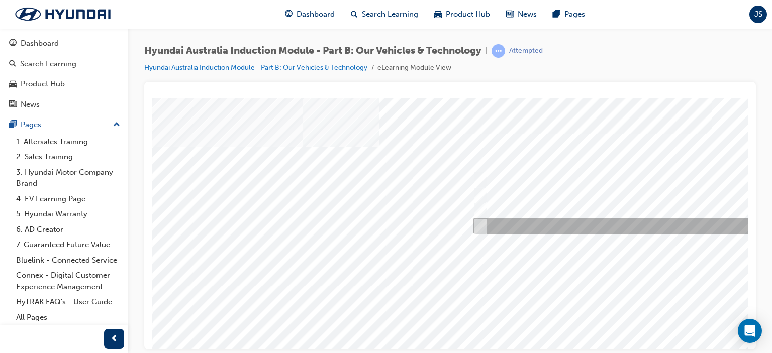
click at [482, 226] on input "Everyday sports car" at bounding box center [478, 226] width 11 height 11
checkbox input "true"
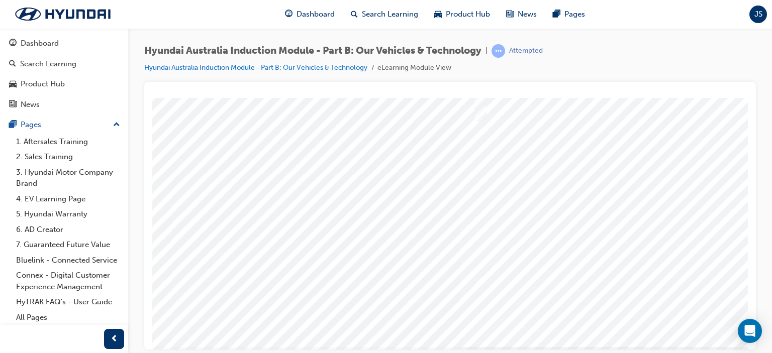
scroll to position [133, 0]
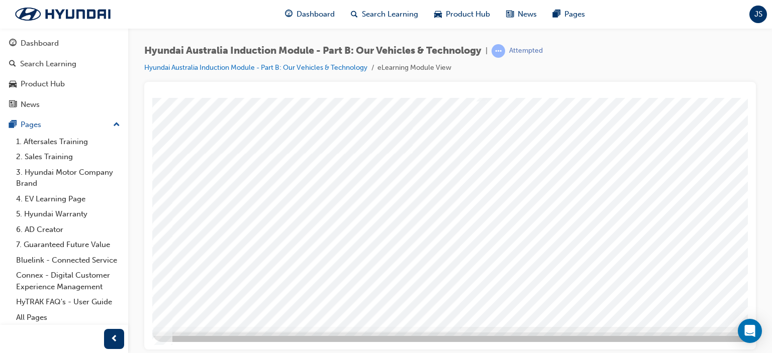
click at [668, 238] on div at bounding box center [494, 146] width 684 height 362
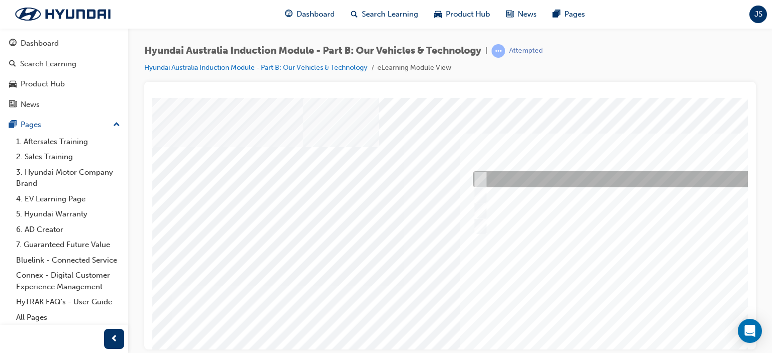
click at [483, 174] on input "Electric" at bounding box center [478, 179] width 11 height 11
checkbox input "true"
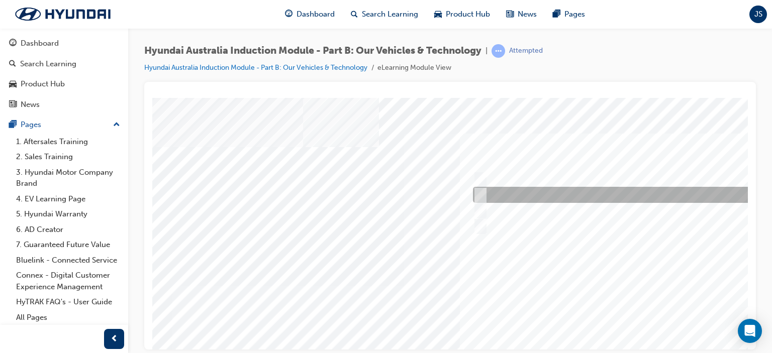
click at [481, 196] on input "Hybrid" at bounding box center [478, 195] width 11 height 11
checkbox input "true"
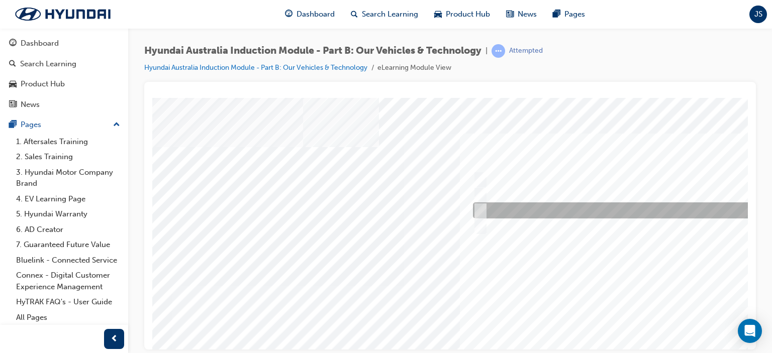
click at [484, 208] on div at bounding box center [638, 211] width 334 height 16
checkbox input "true"
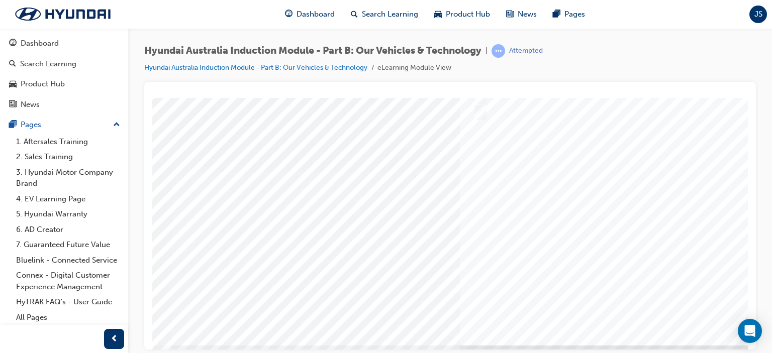
scroll to position [119, 0]
click at [622, 273] on div at bounding box center [494, 159] width 684 height 362
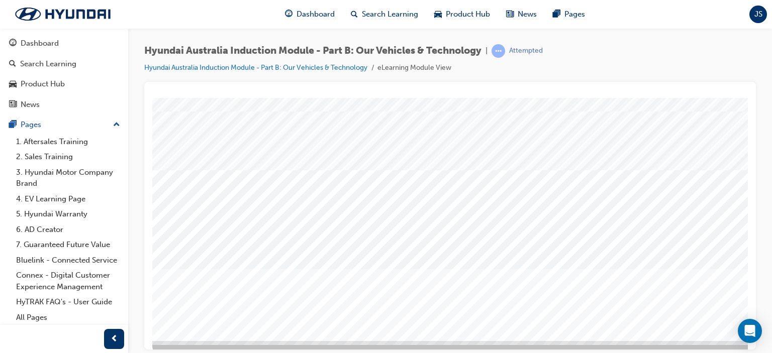
scroll to position [131, 0]
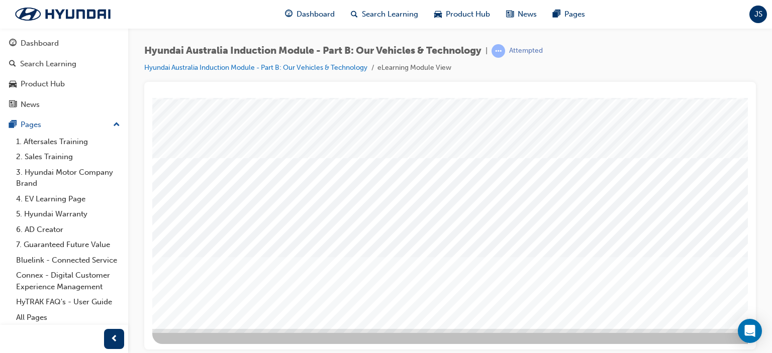
drag, startPoint x: 744, startPoint y: 246, endPoint x: 905, endPoint y: 422, distance: 238.8
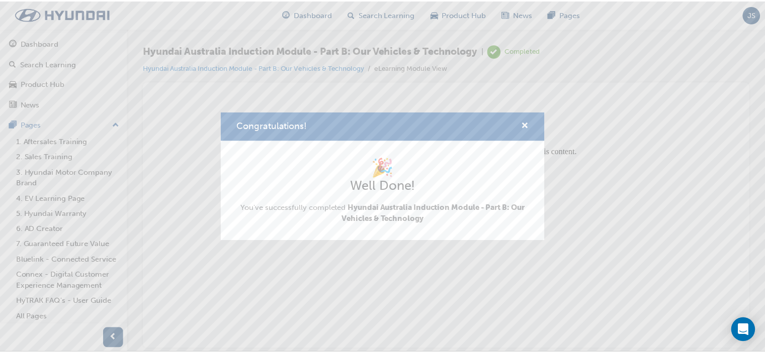
scroll to position [0, 0]
click at [459, 272] on div "Congratulations! 🎉 Well Done! You've successfully completed Hyundai Australia I…" at bounding box center [386, 176] width 772 height 353
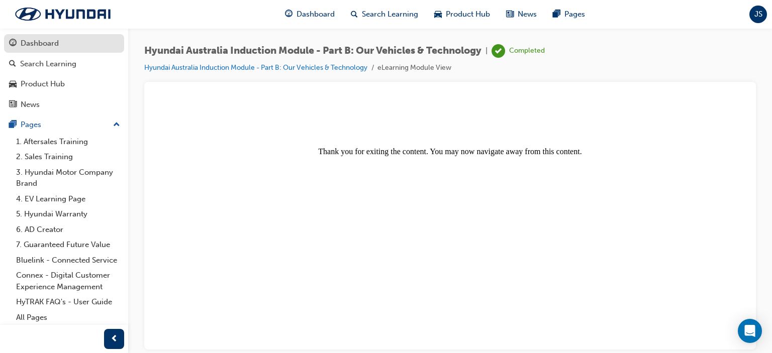
click at [49, 42] on div "Dashboard" at bounding box center [40, 44] width 38 height 12
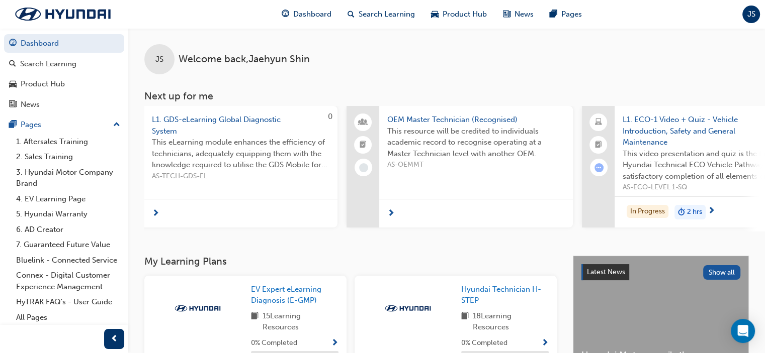
scroll to position [0, 258]
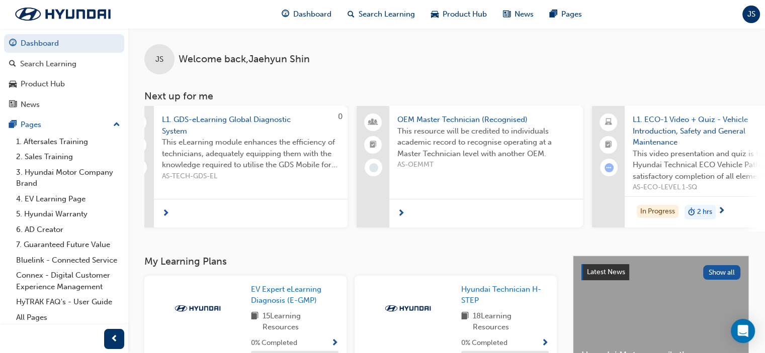
drag, startPoint x: 372, startPoint y: 228, endPoint x: 326, endPoint y: 227, distance: 46.3
click at [326, 227] on div "EGMP-EVEXP-MOD1 E-GMP Diagnose Module 1 - [MEDICAL_DATA] Safety EV Expert e-Lea…" at bounding box center [591, 169] width 1410 height 126
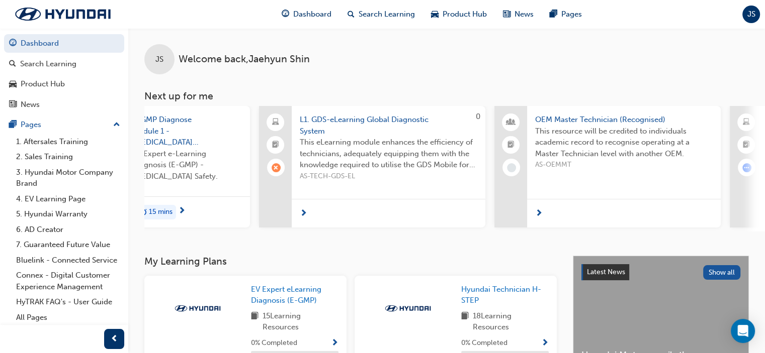
scroll to position [0, 107]
